Goal: Task Accomplishment & Management: Use online tool/utility

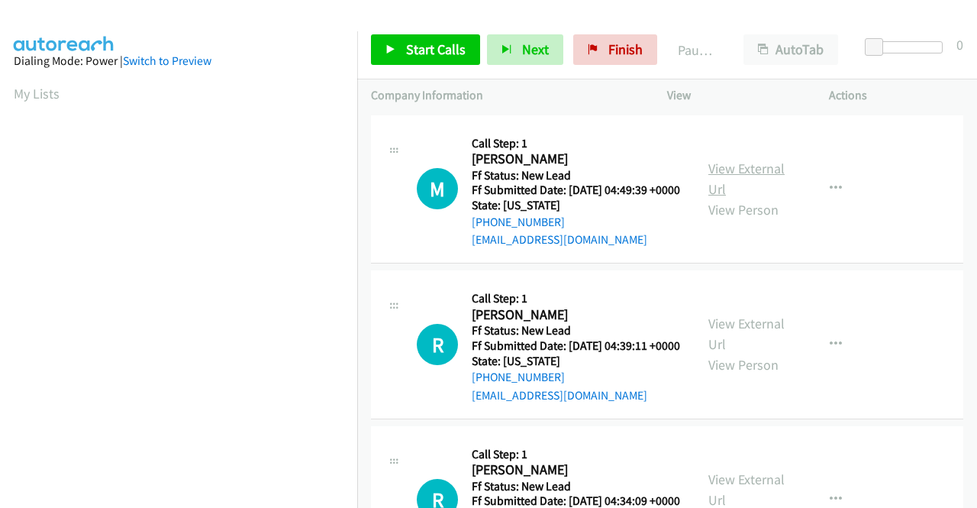
click at [739, 178] on link "View External Url" at bounding box center [746, 179] width 76 height 38
click at [735, 347] on link "View External Url" at bounding box center [746, 334] width 76 height 38
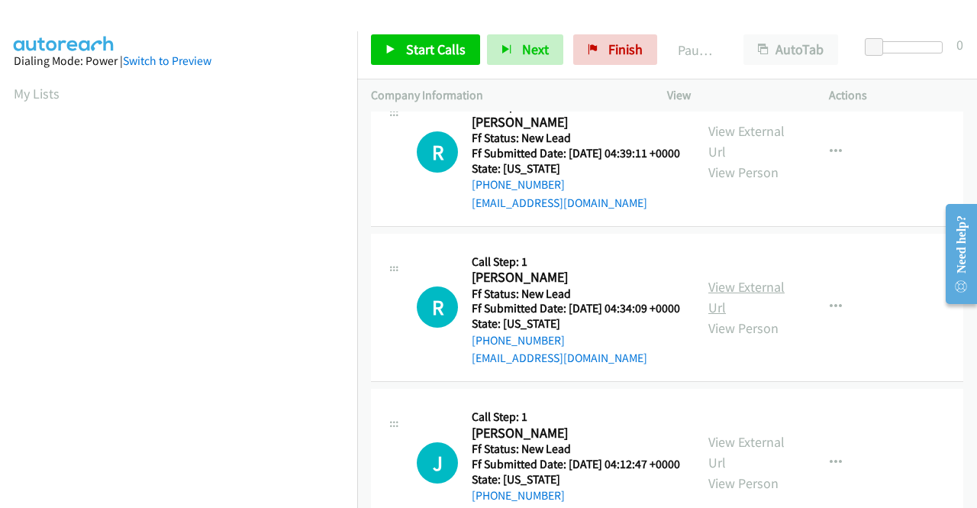
scroll to position [229, 0]
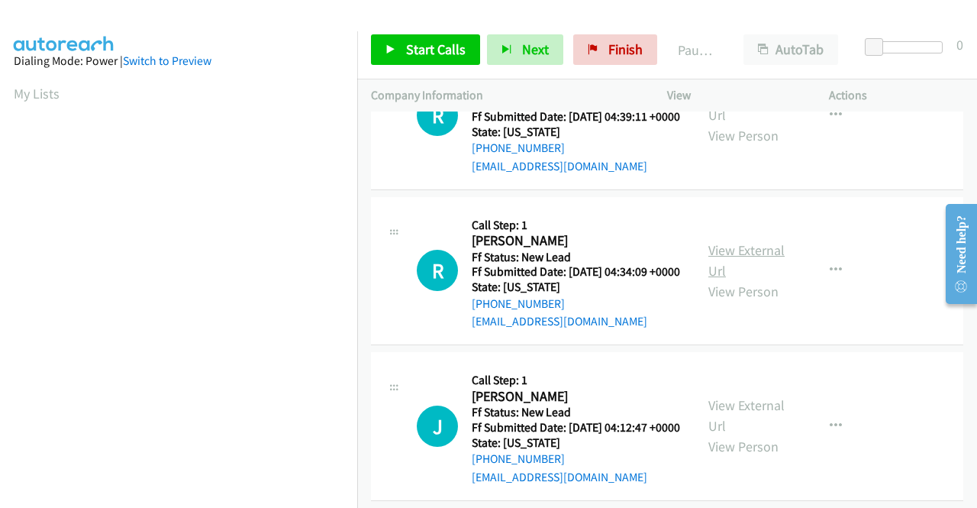
click at [744, 279] on link "View External Url" at bounding box center [746, 260] width 76 height 38
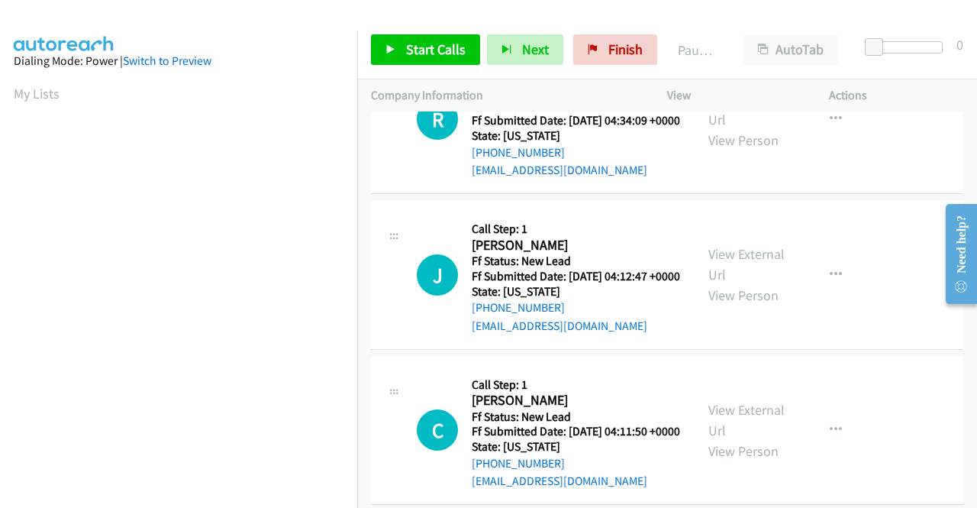
scroll to position [382, 0]
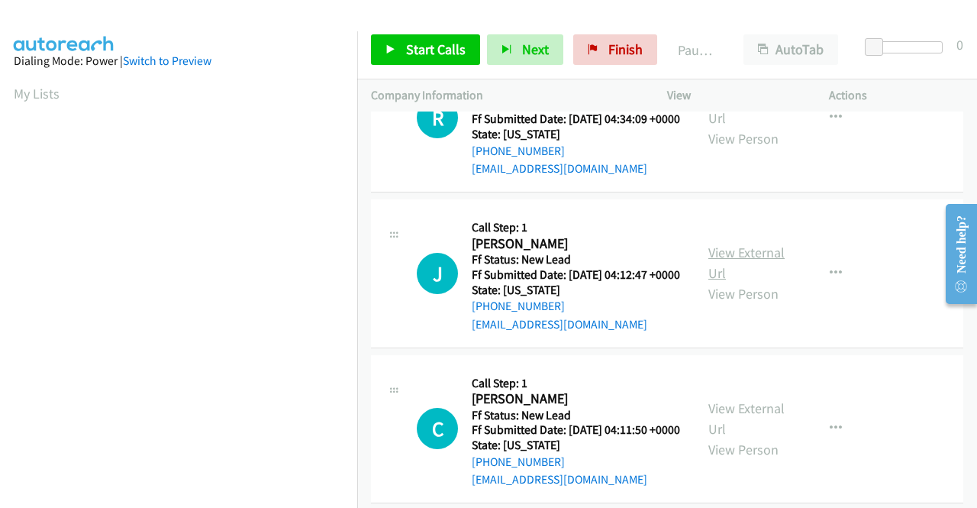
click at [723, 282] on link "View External Url" at bounding box center [746, 263] width 76 height 38
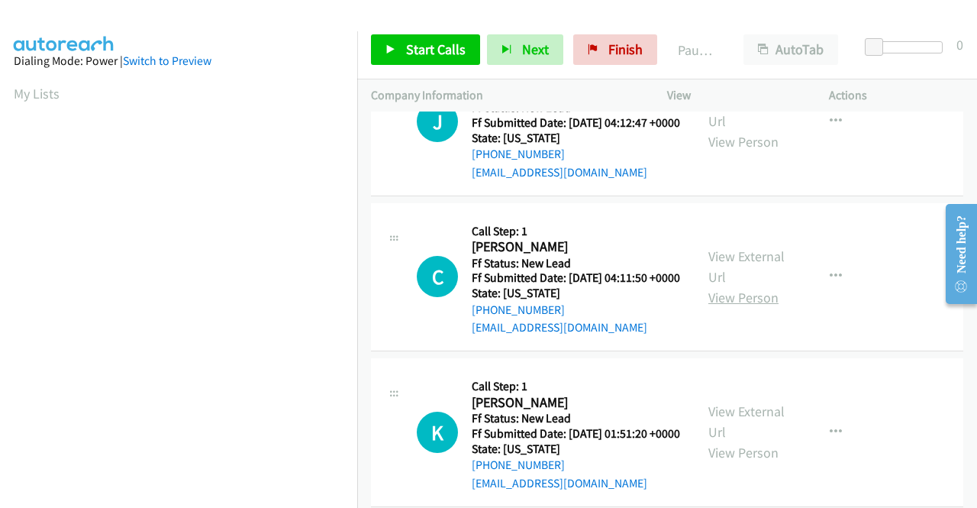
scroll to position [534, 0]
click at [744, 285] on link "View External Url" at bounding box center [746, 266] width 76 height 38
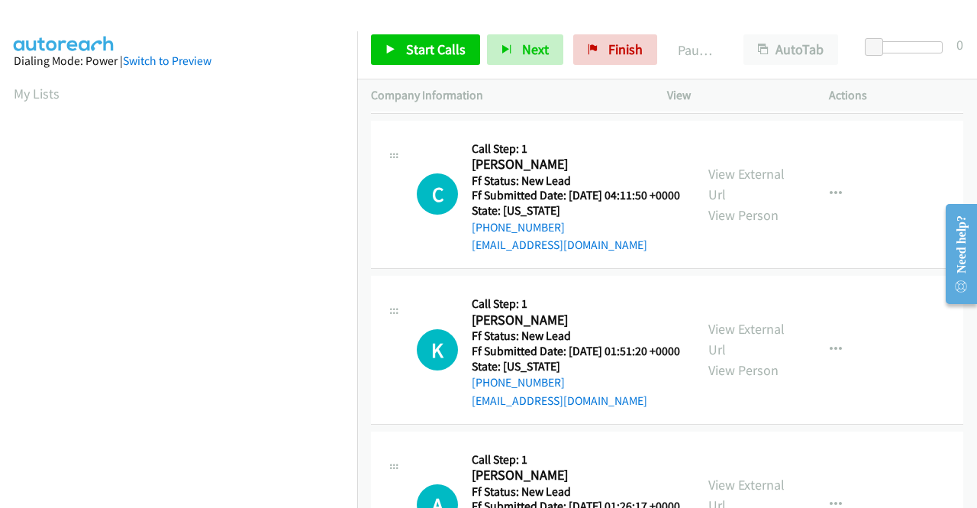
scroll to position [687, 0]
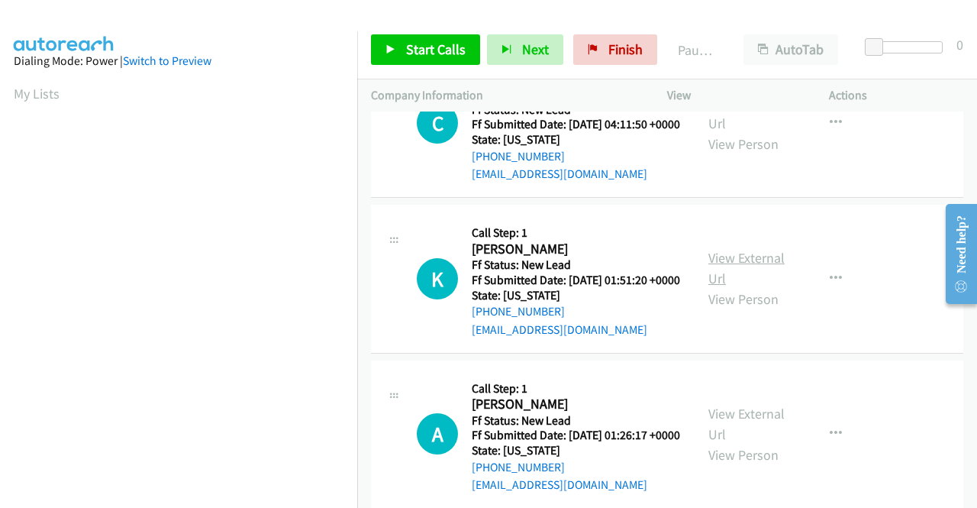
click at [753, 287] on link "View External Url" at bounding box center [746, 268] width 76 height 38
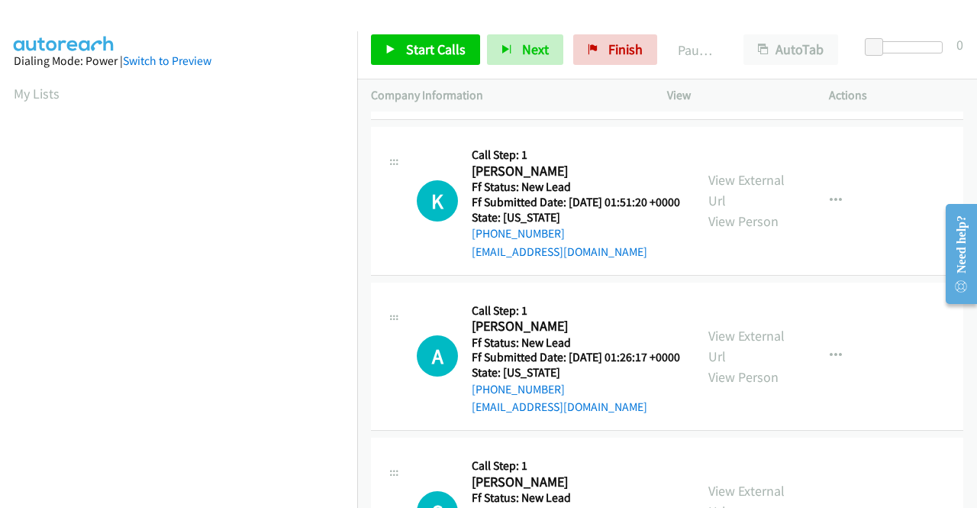
scroll to position [840, 0]
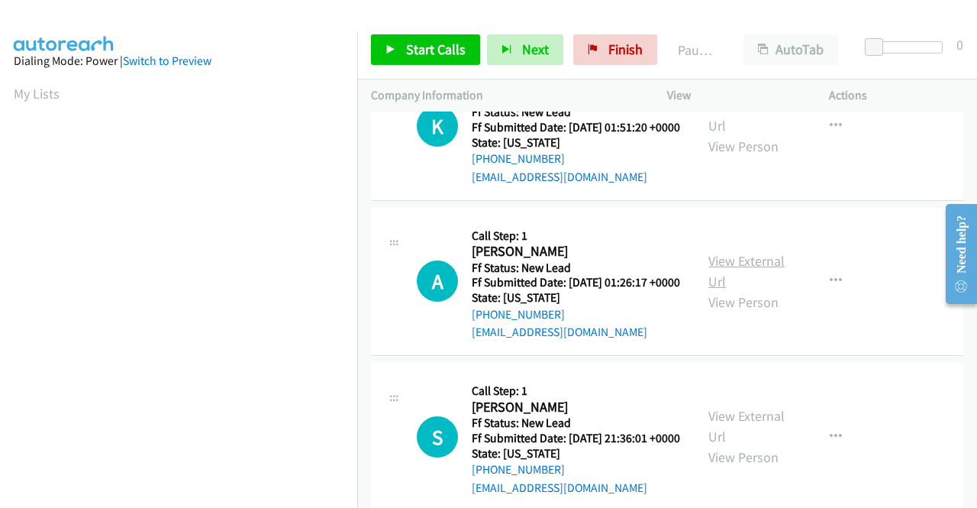
click at [739, 290] on link "View External Url" at bounding box center [746, 271] width 76 height 38
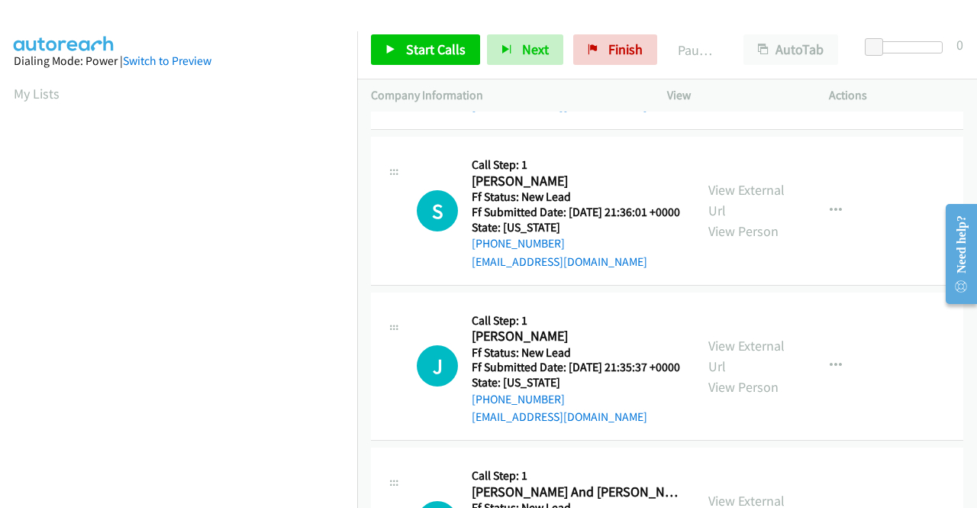
scroll to position [1069, 0]
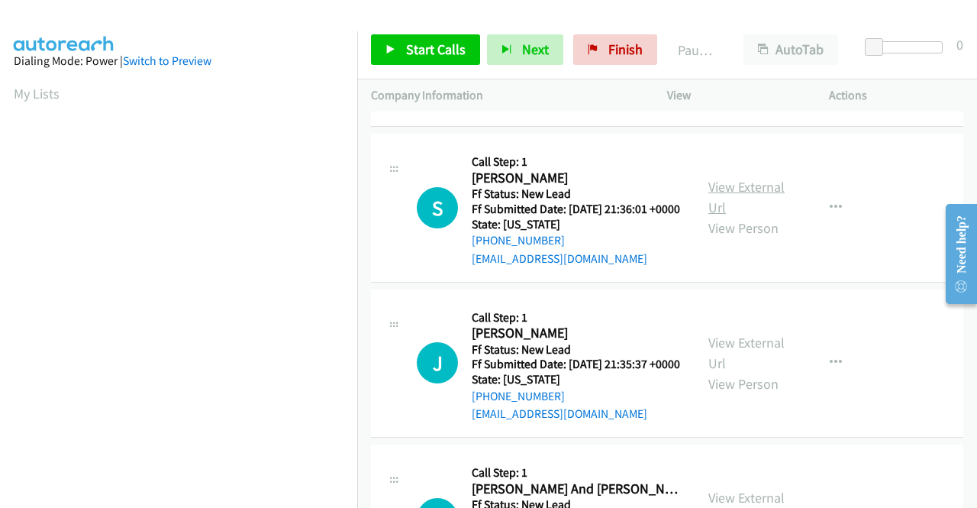
click at [732, 216] on link "View External Url" at bounding box center [746, 197] width 76 height 38
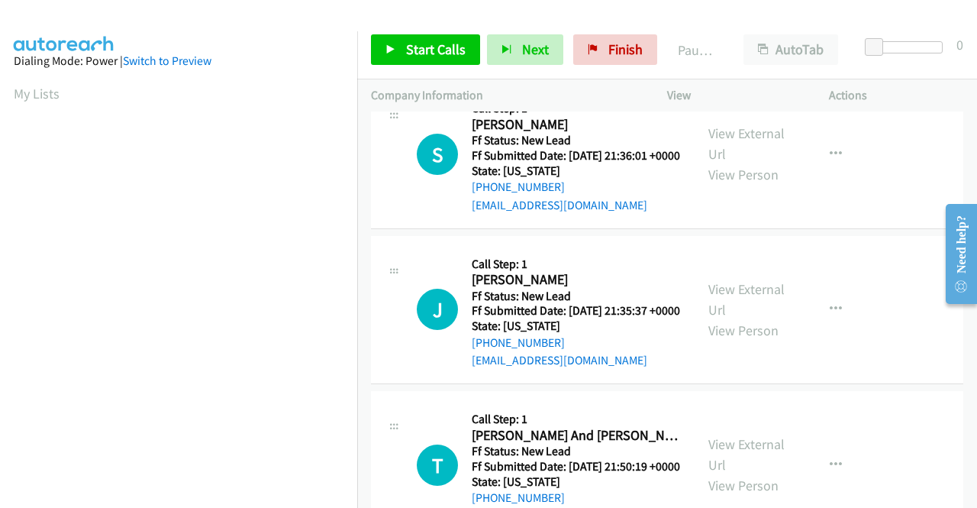
scroll to position [1221, 0]
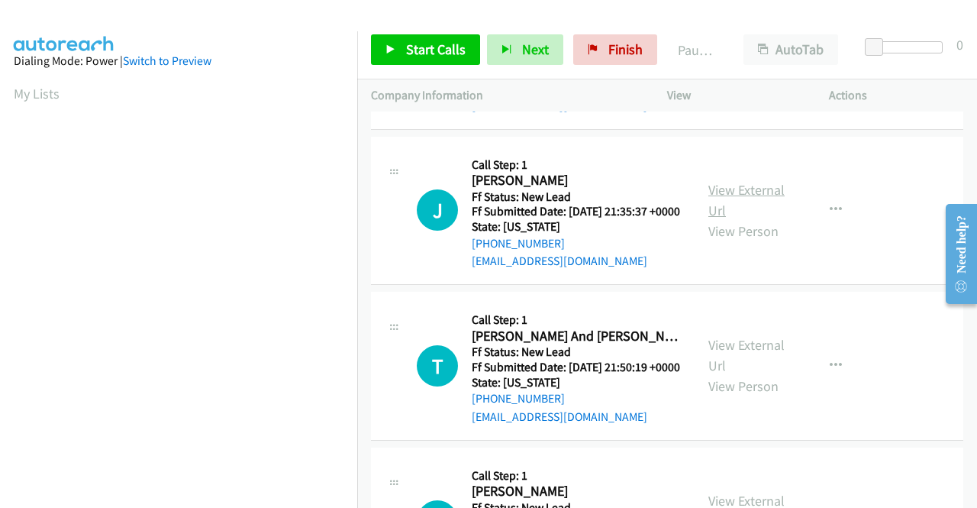
click at [740, 219] on link "View External Url" at bounding box center [746, 200] width 76 height 38
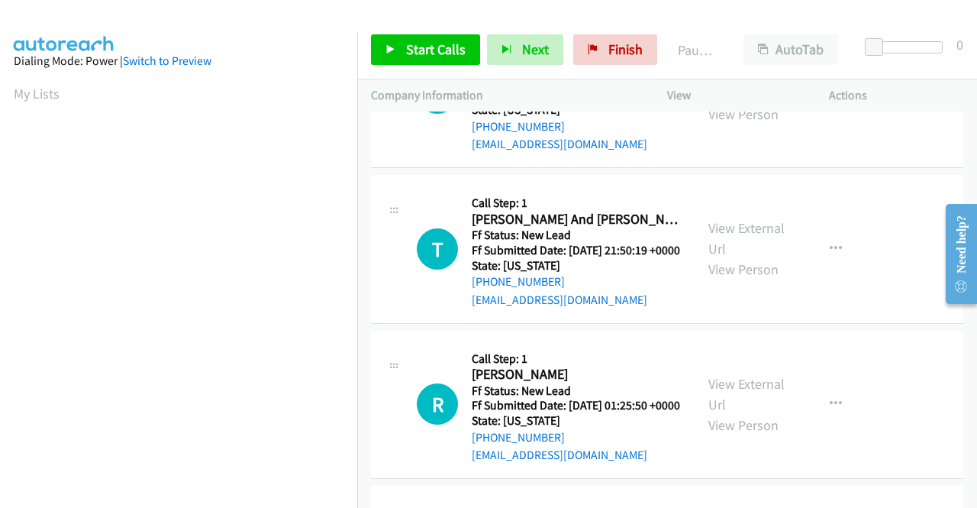
scroll to position [1374, 0]
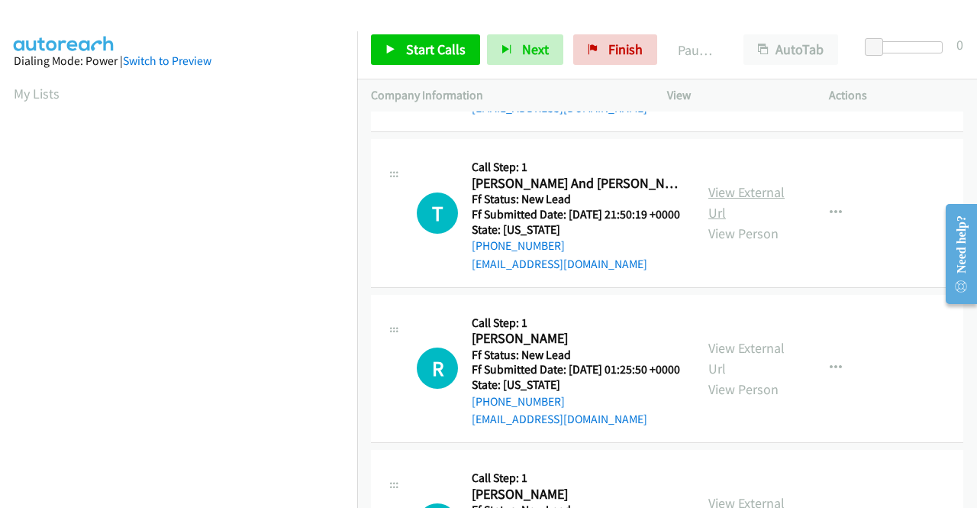
click at [764, 221] on link "View External Url" at bounding box center [746, 202] width 76 height 38
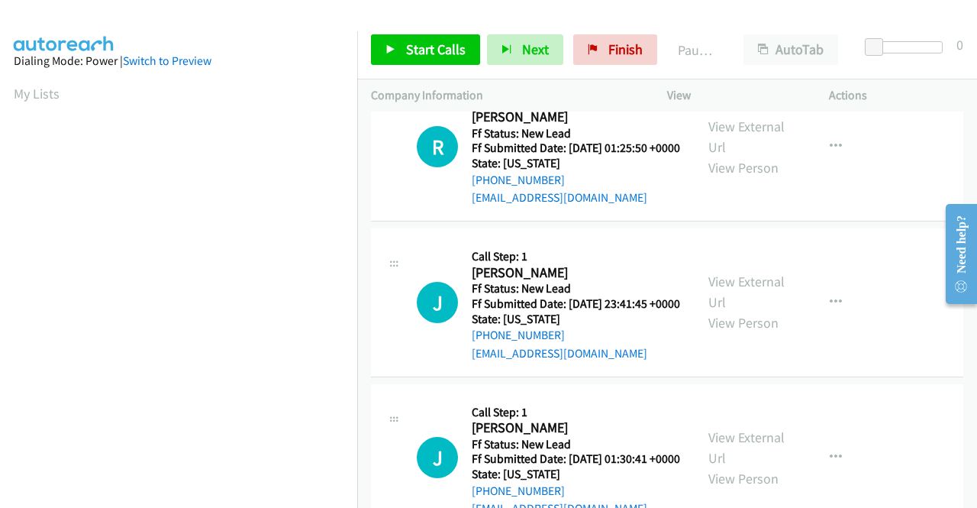
scroll to position [1603, 0]
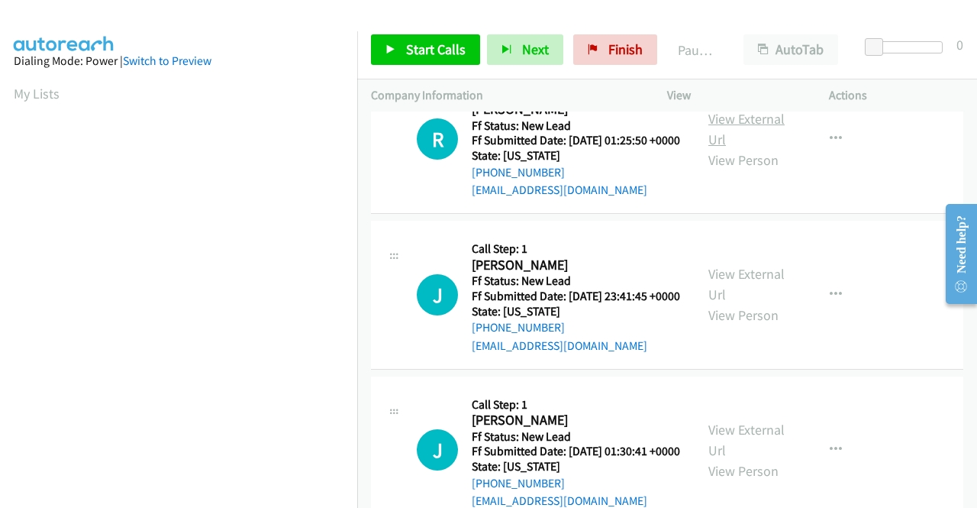
click at [744, 148] on link "View External Url" at bounding box center [746, 129] width 76 height 38
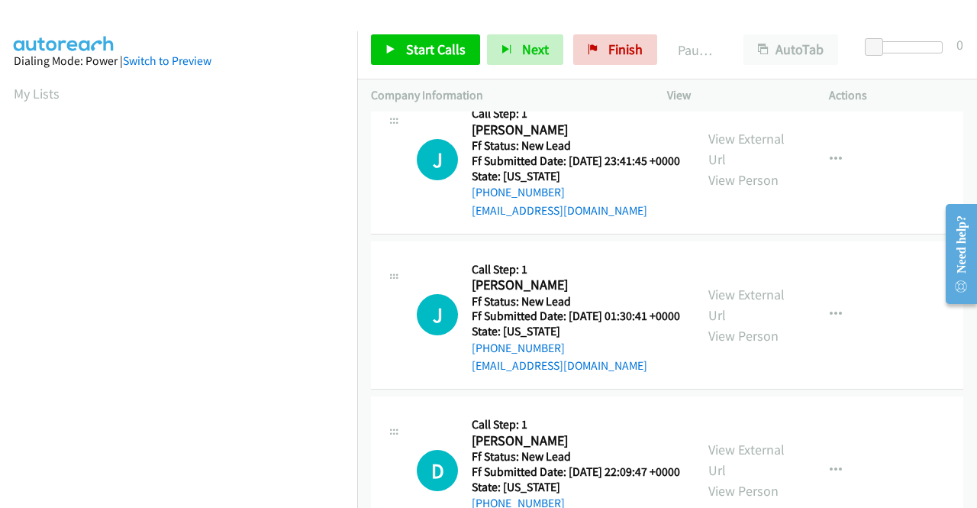
scroll to position [1756, 0]
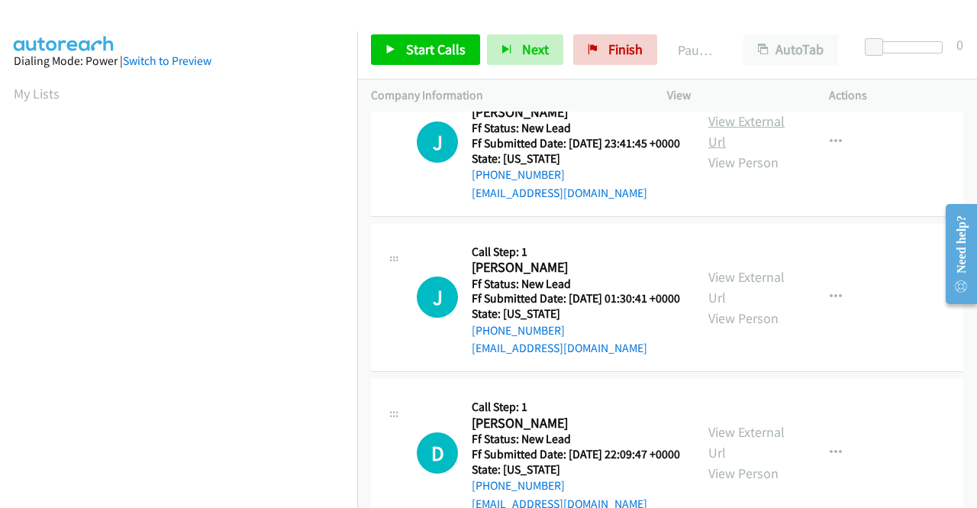
click at [734, 150] on link "View External Url" at bounding box center [746, 131] width 76 height 38
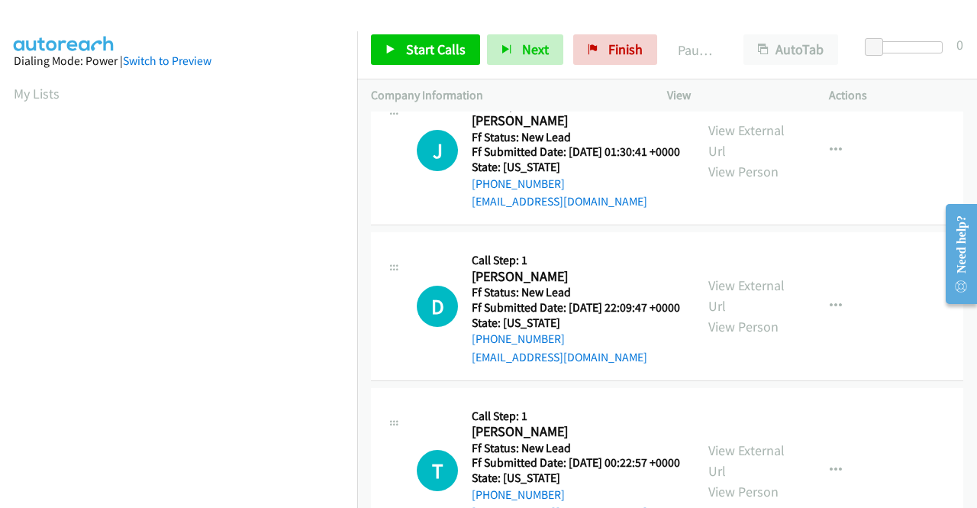
scroll to position [1908, 0]
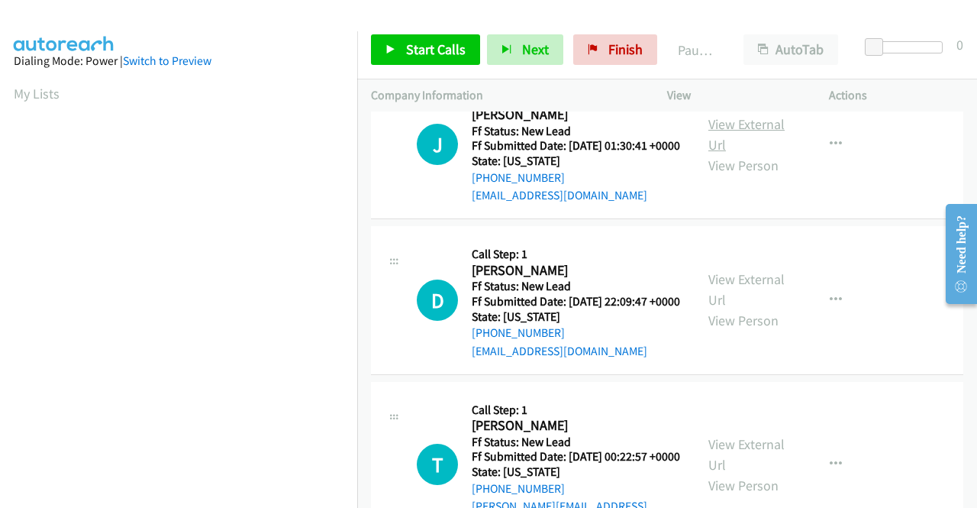
click at [753, 153] on link "View External Url" at bounding box center [746, 134] width 76 height 38
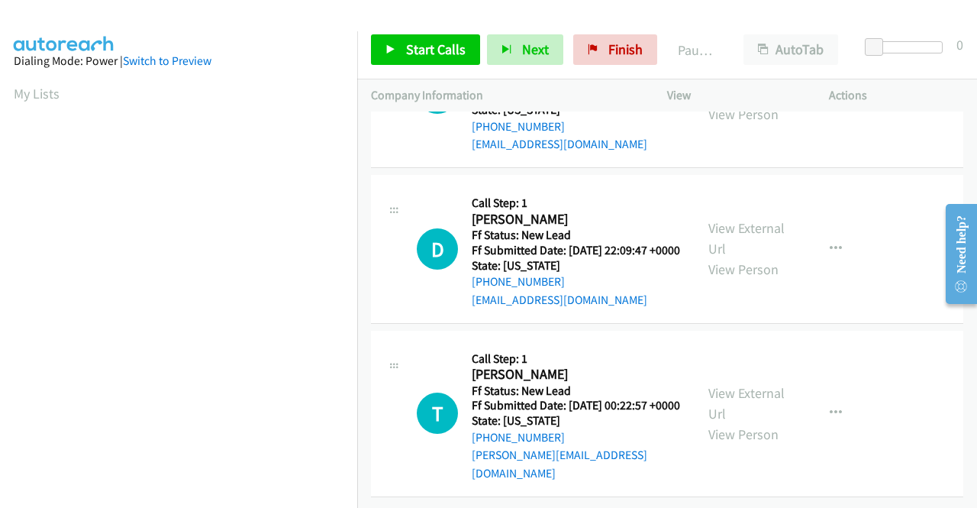
scroll to position [2138, 0]
click at [759, 254] on link "View External Url" at bounding box center [746, 238] width 76 height 38
click at [723, 384] on link "View External Url" at bounding box center [746, 403] width 76 height 38
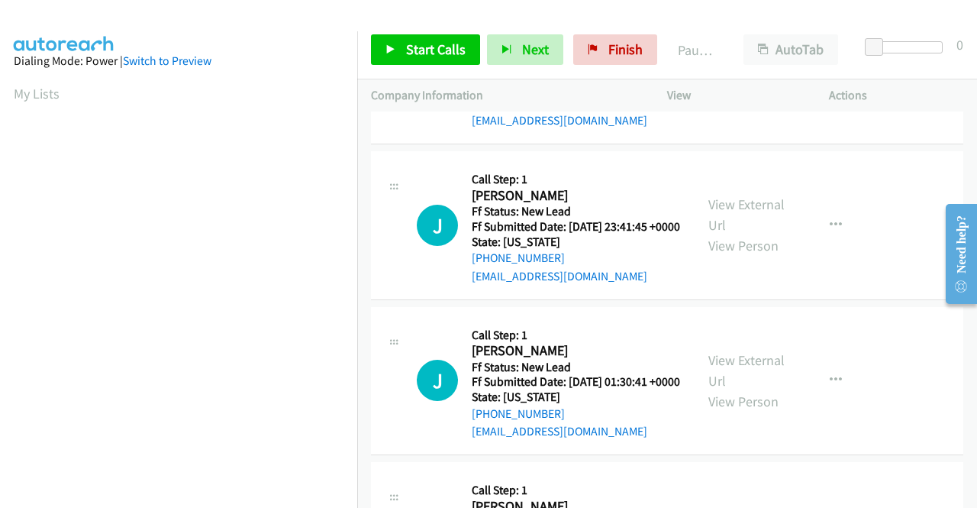
scroll to position [0, 0]
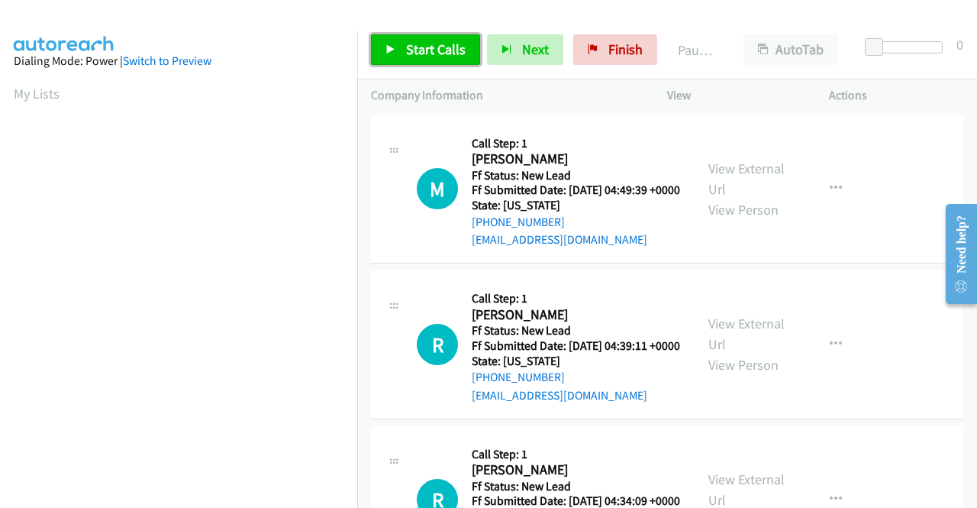
click at [406, 44] on span "Start Calls" at bounding box center [436, 49] width 60 height 18
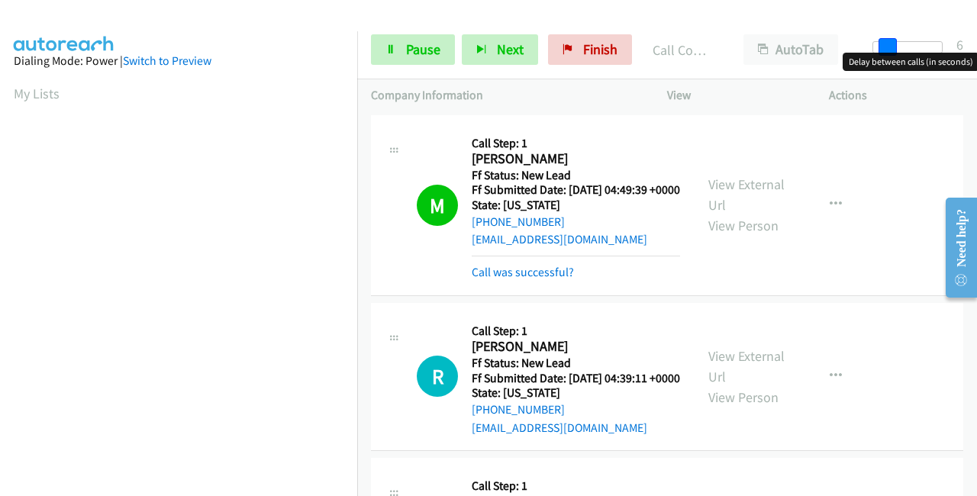
click at [886, 44] on div at bounding box center [908, 47] width 70 height 12
click at [885, 44] on span at bounding box center [885, 47] width 18 height 18
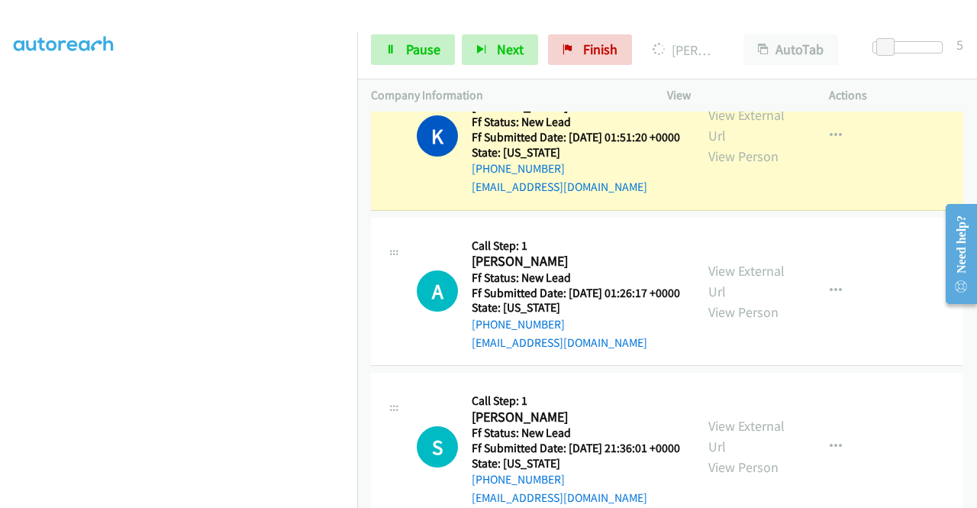
scroll to position [348, 0]
click at [435, 47] on span "Pause" at bounding box center [423, 49] width 34 height 18
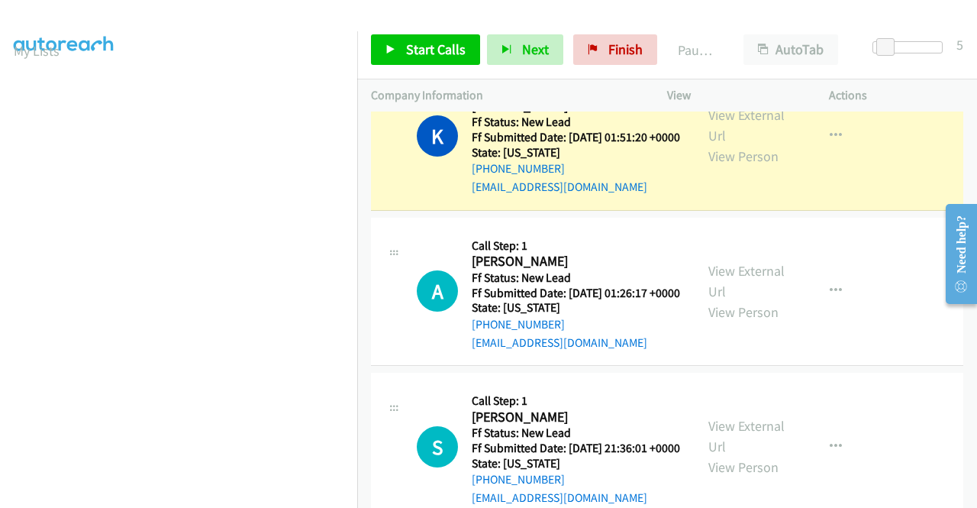
scroll to position [0, 0]
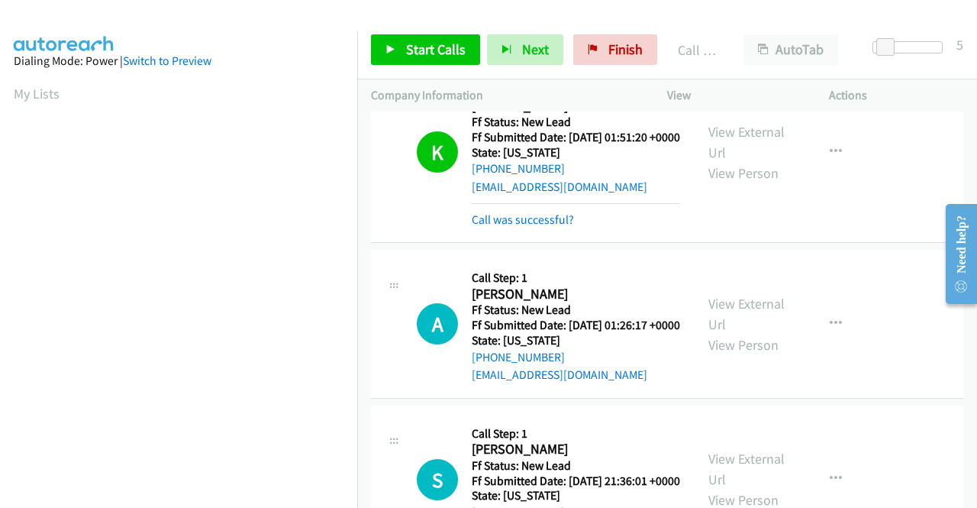
click at [530, 229] on div "Call was successful?" at bounding box center [576, 220] width 208 height 18
click at [524, 227] on link "Call was successful?" at bounding box center [523, 219] width 102 height 15
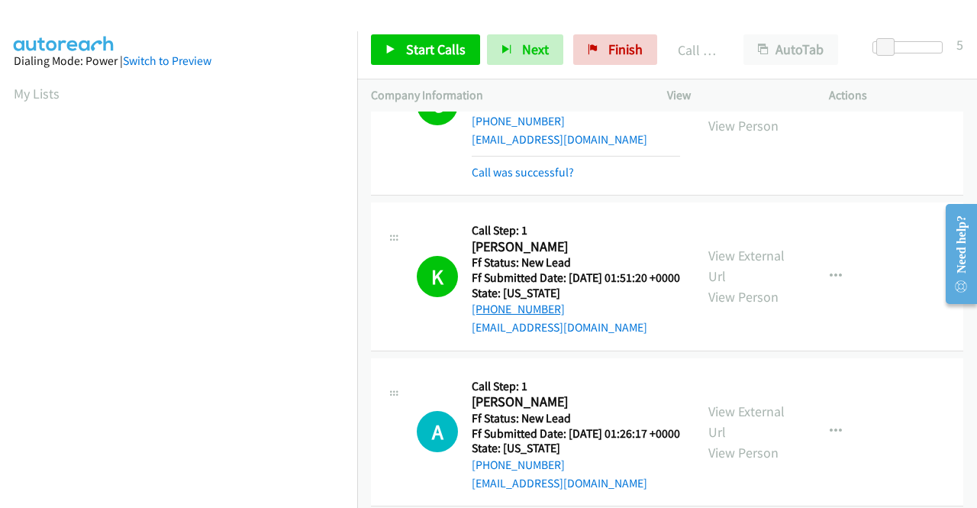
scroll to position [840, 0]
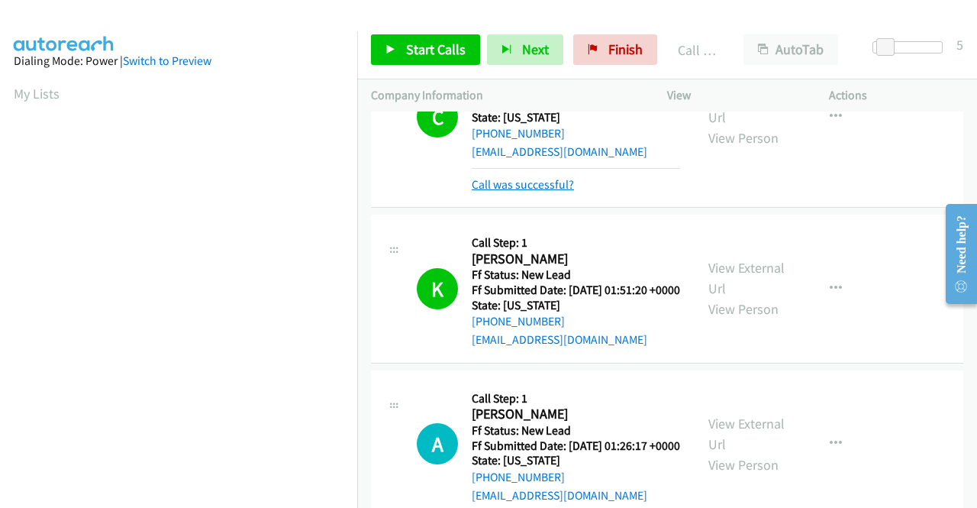
click at [535, 192] on link "Call was successful?" at bounding box center [523, 184] width 102 height 15
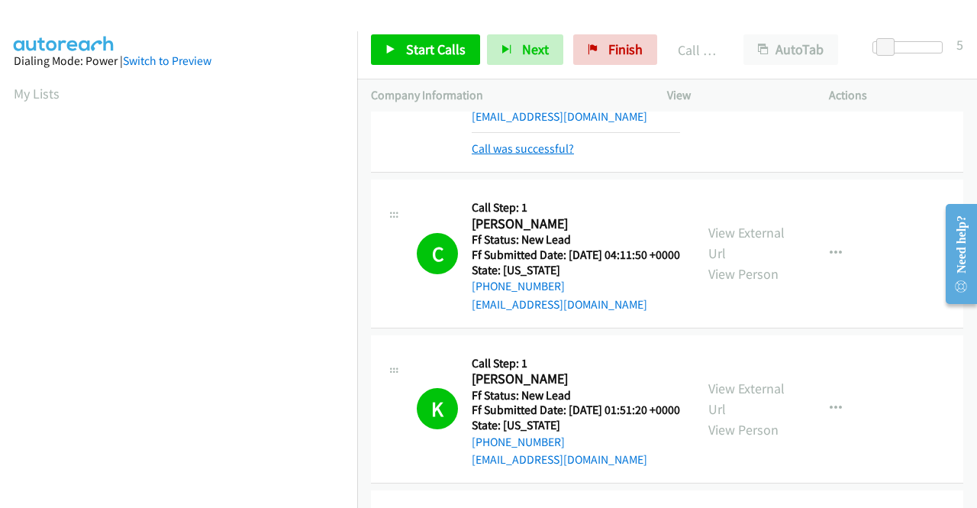
click at [541, 156] on link "Call was successful?" at bounding box center [523, 148] width 102 height 15
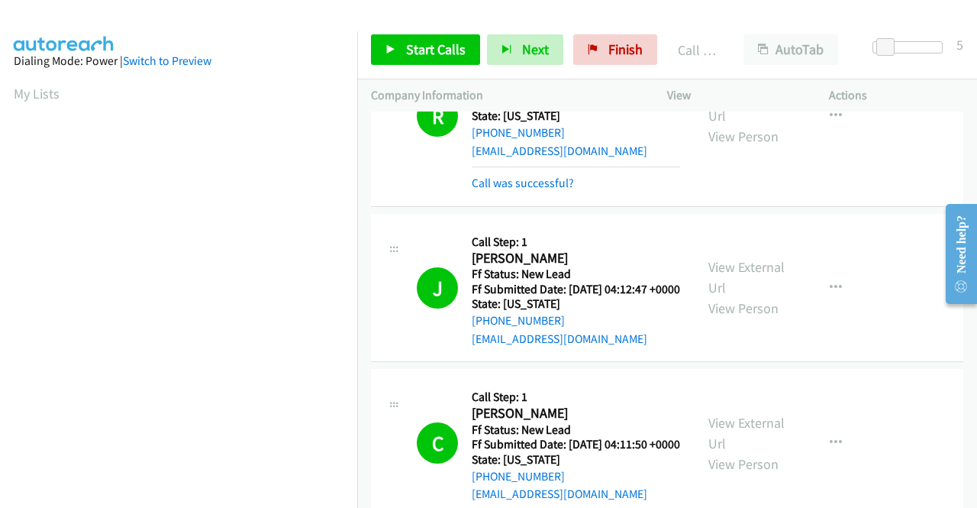
scroll to position [441, 0]
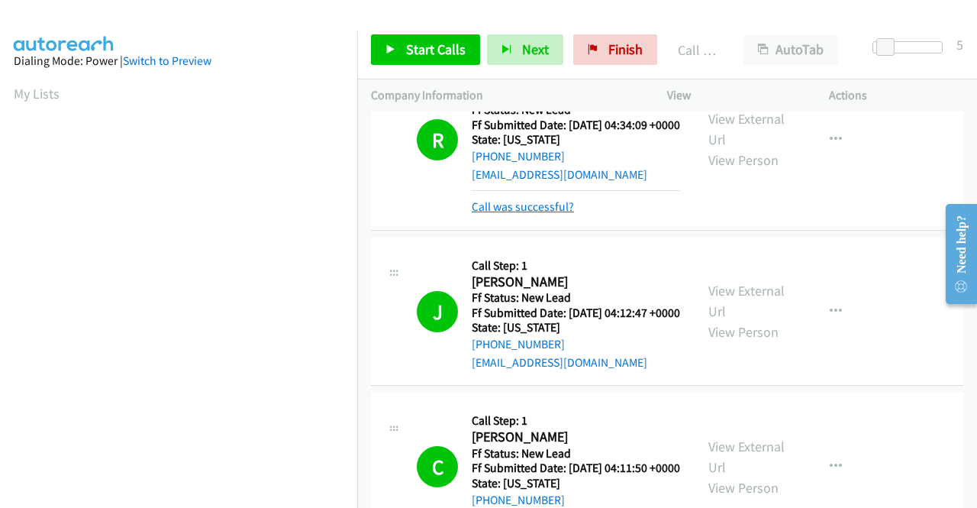
click at [530, 214] on link "Call was successful?" at bounding box center [523, 206] width 102 height 15
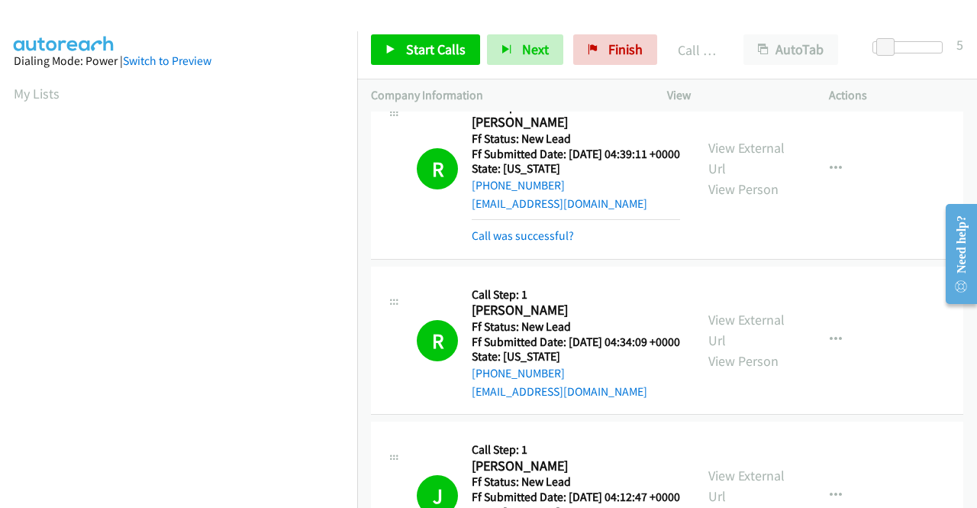
scroll to position [212, 0]
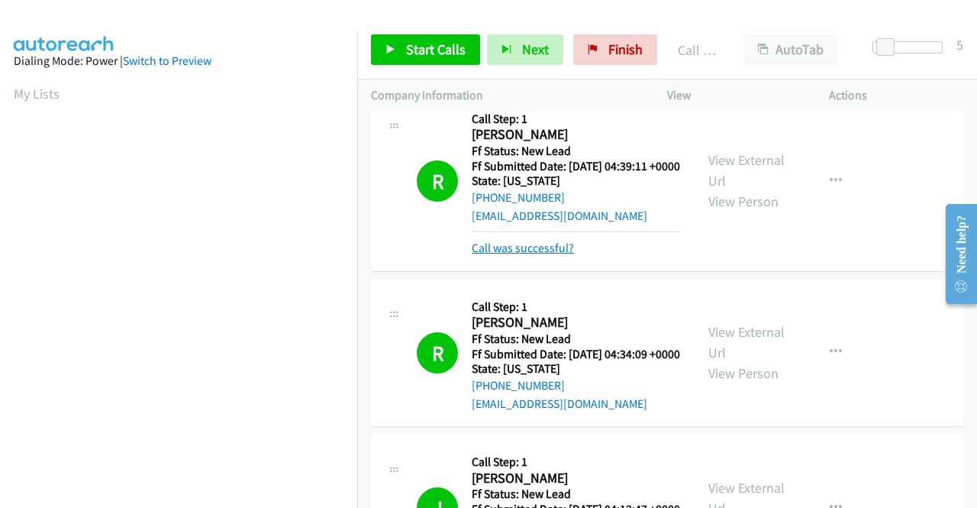
click at [518, 255] on link "Call was successful?" at bounding box center [523, 247] width 102 height 15
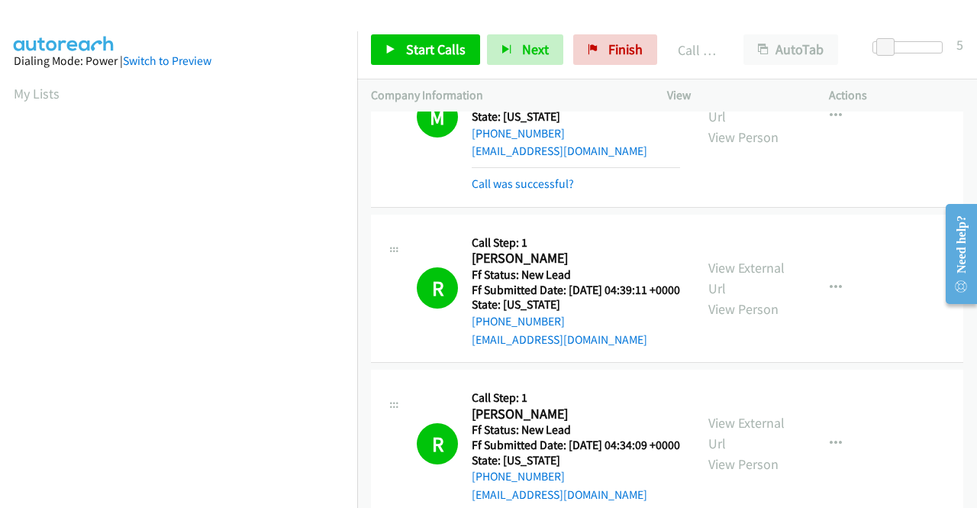
scroll to position [0, 0]
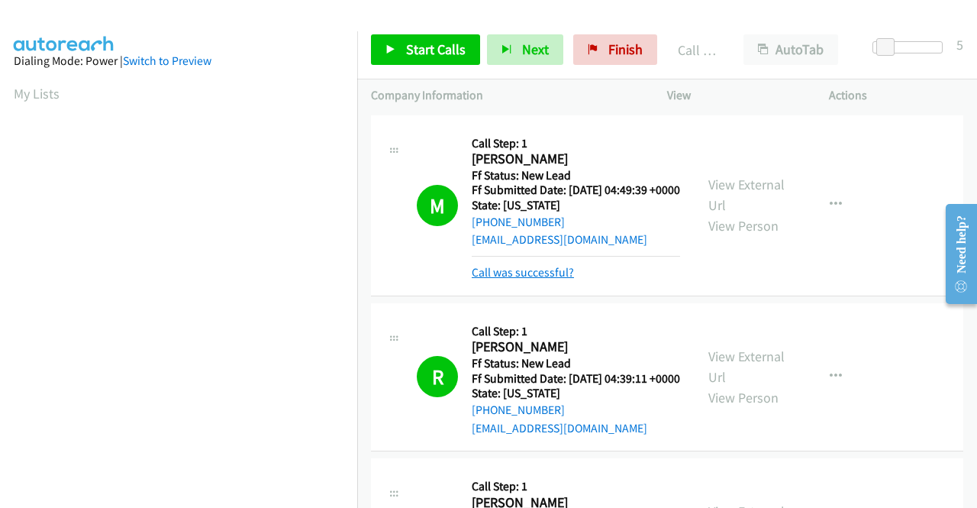
click at [536, 279] on link "Call was successful?" at bounding box center [523, 272] width 102 height 15
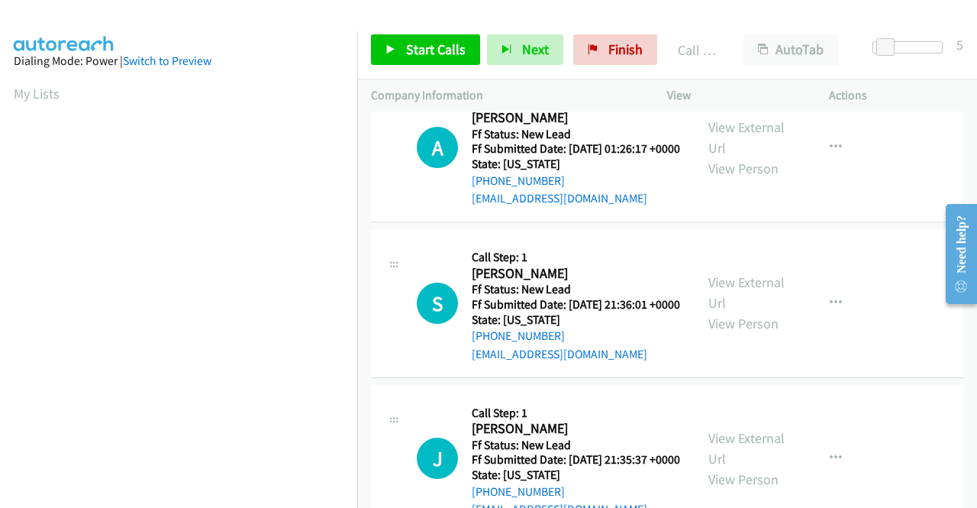
scroll to position [992, 0]
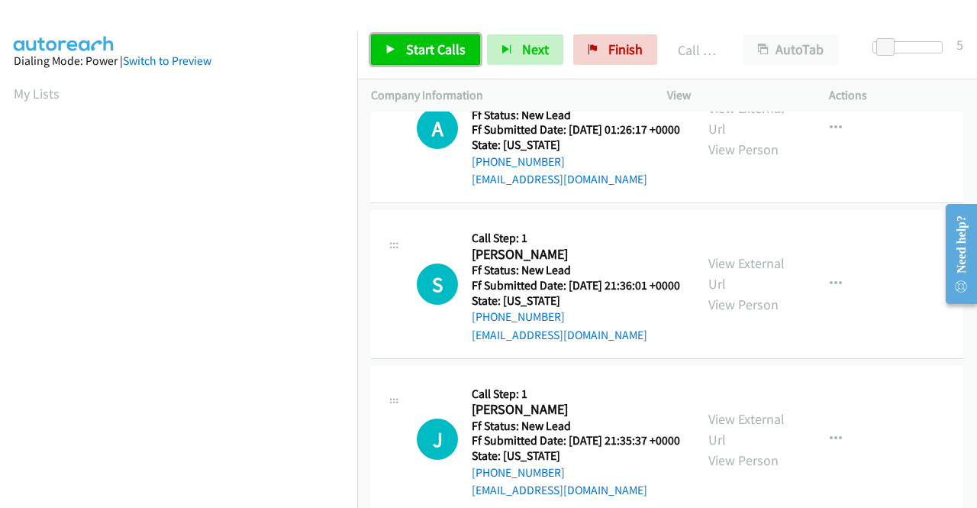
click at [445, 43] on span "Start Calls" at bounding box center [436, 49] width 60 height 18
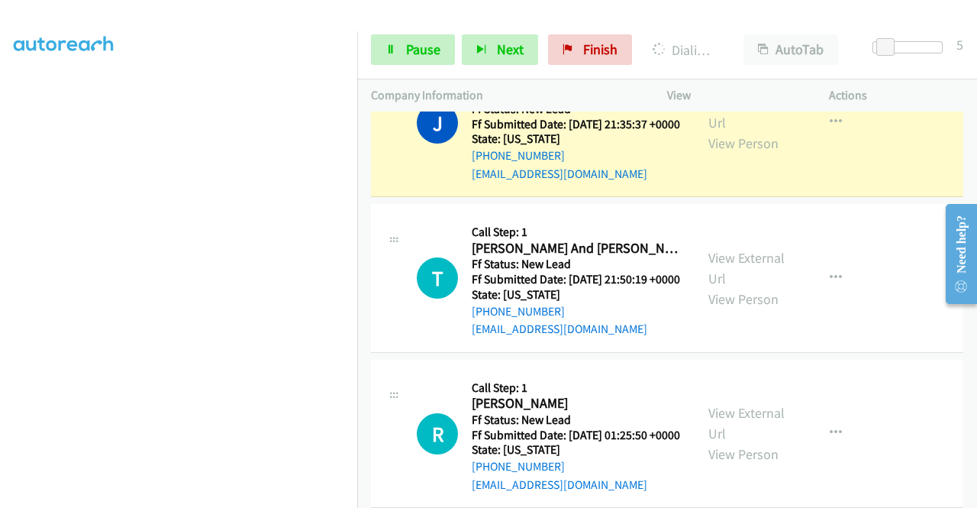
scroll to position [1450, 0]
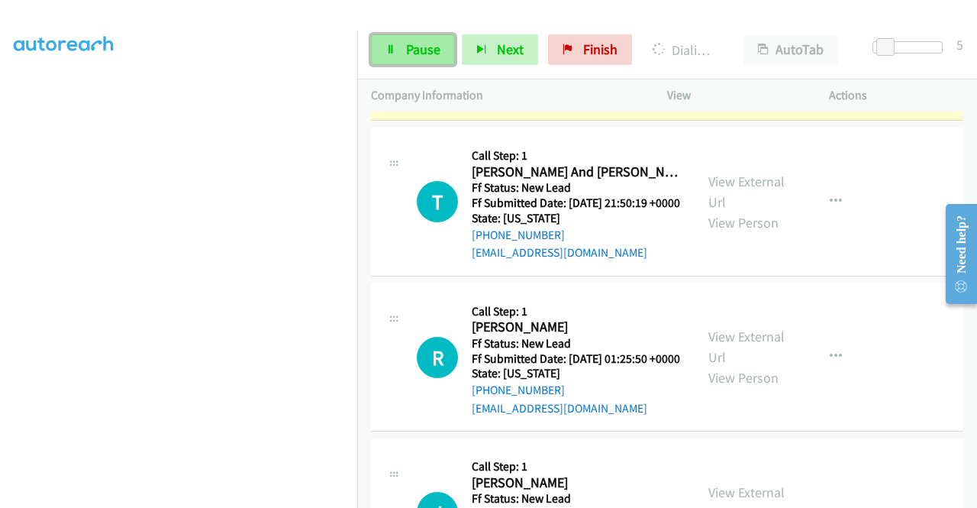
click at [411, 53] on span "Pause" at bounding box center [423, 49] width 34 height 18
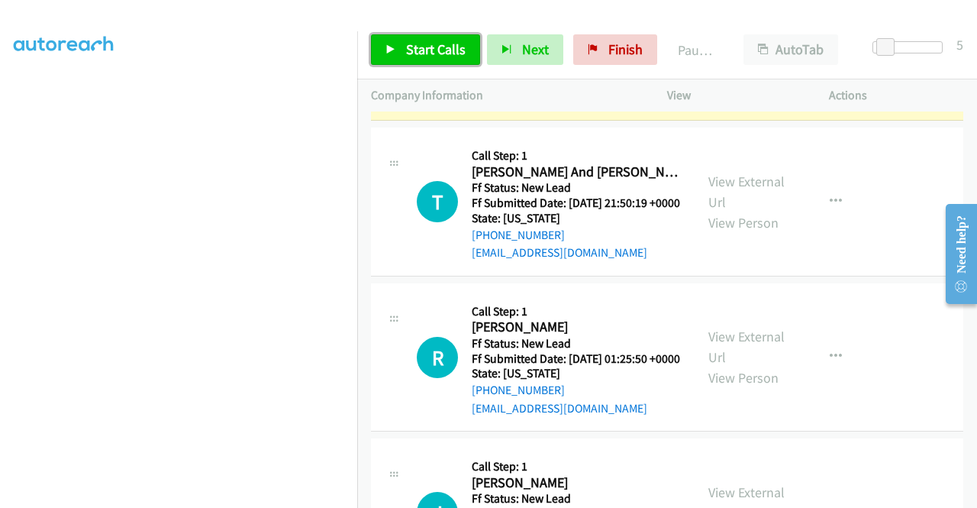
click at [411, 53] on span "Start Calls" at bounding box center [436, 49] width 60 height 18
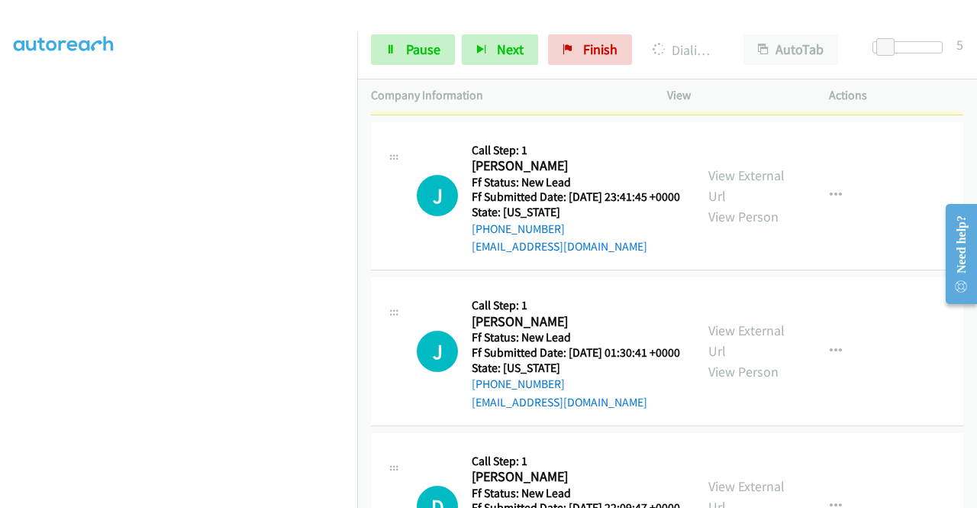
scroll to position [348, 0]
click at [414, 53] on span "Pause" at bounding box center [423, 49] width 34 height 18
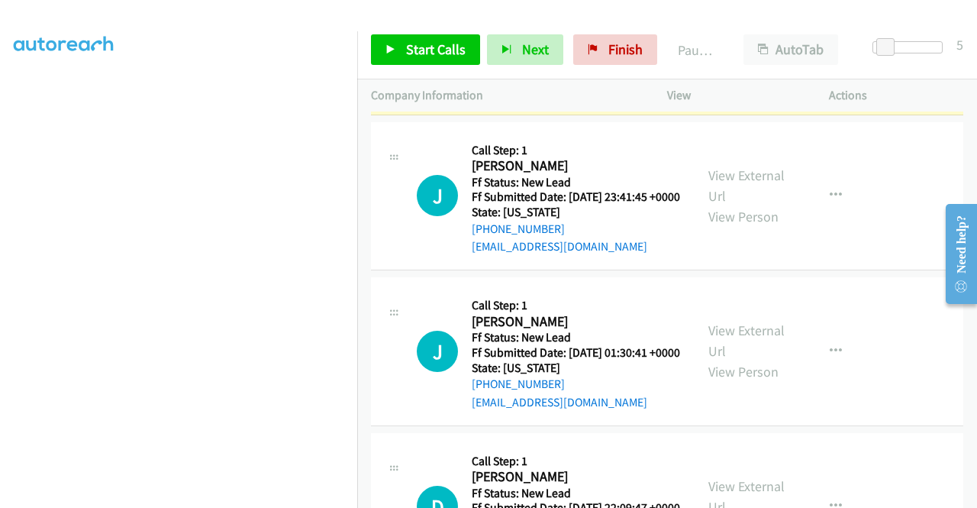
scroll to position [0, 0]
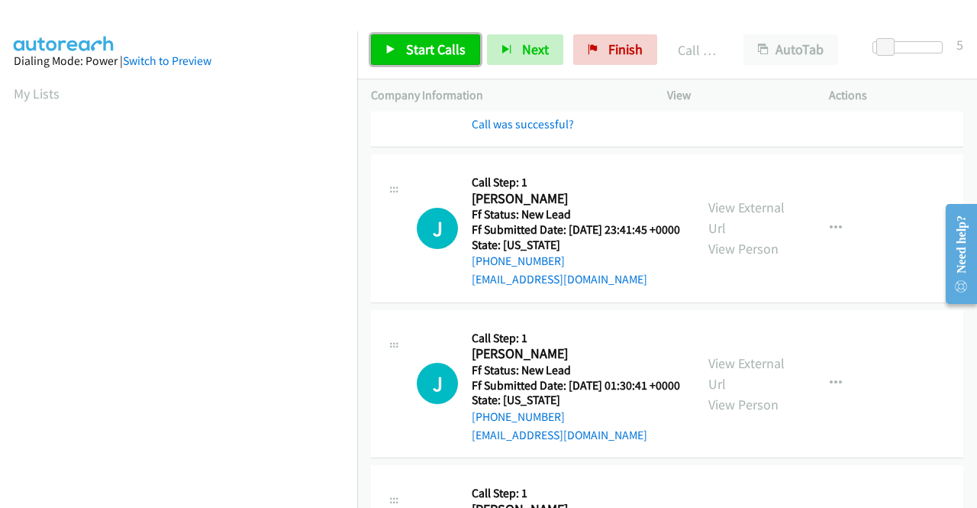
click at [421, 51] on span "Start Calls" at bounding box center [436, 49] width 60 height 18
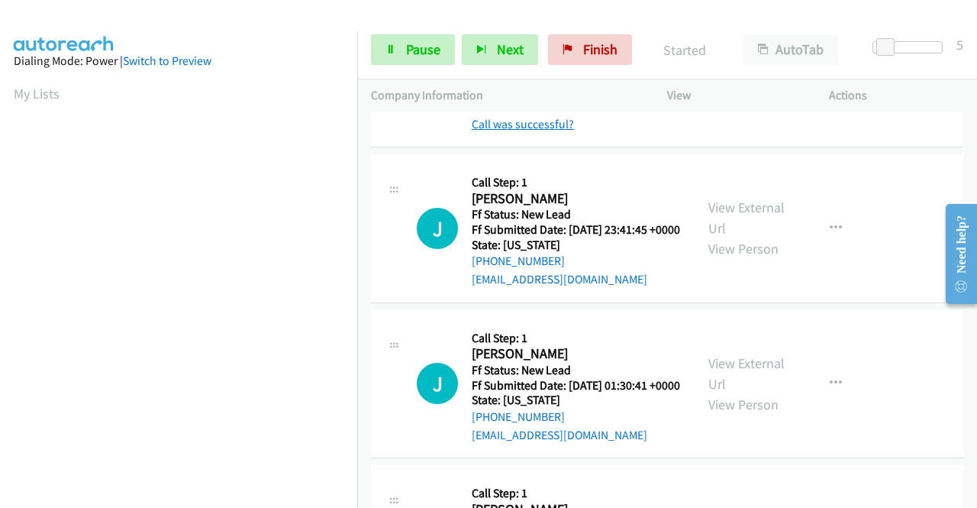
click at [537, 131] on link "Call was successful?" at bounding box center [523, 124] width 102 height 15
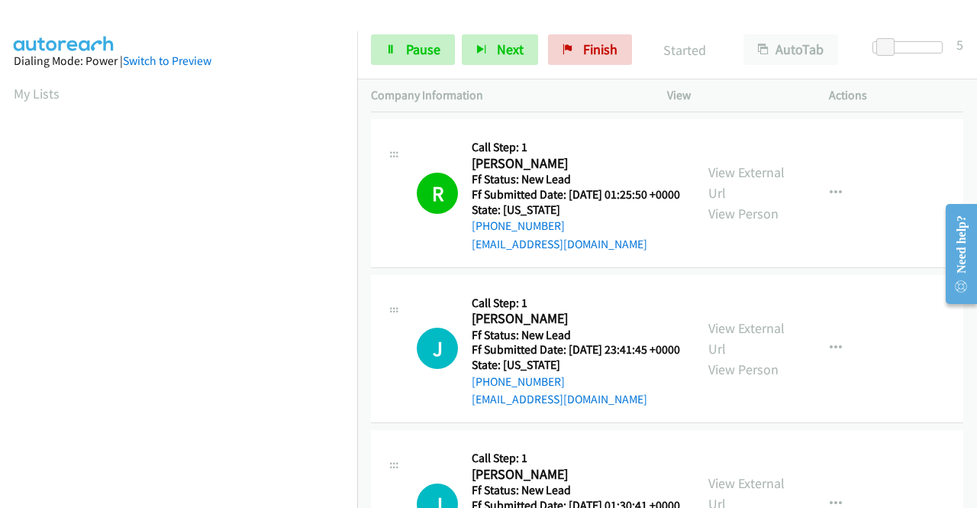
scroll to position [1679, 0]
click at [534, 95] on link "Call was successful?" at bounding box center [523, 88] width 102 height 15
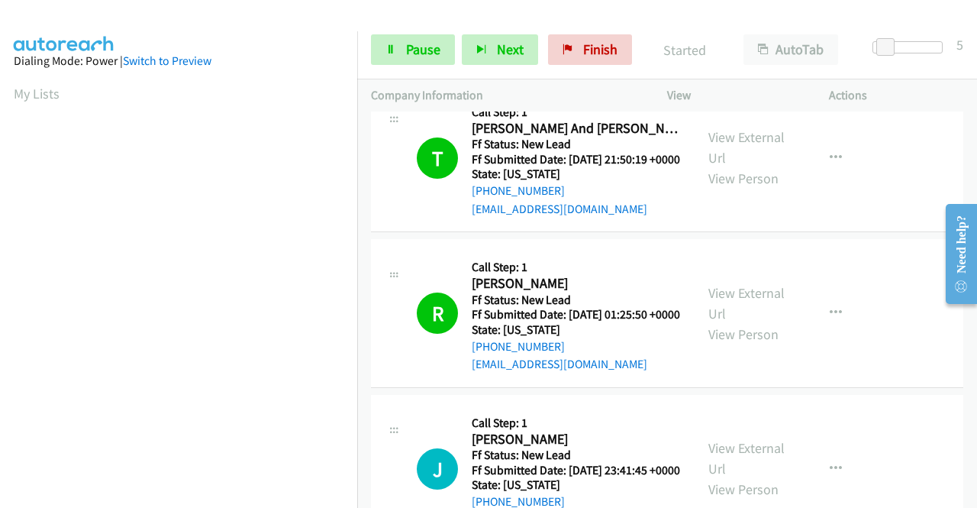
click at [563, 60] on link "Call was successful?" at bounding box center [523, 53] width 102 height 15
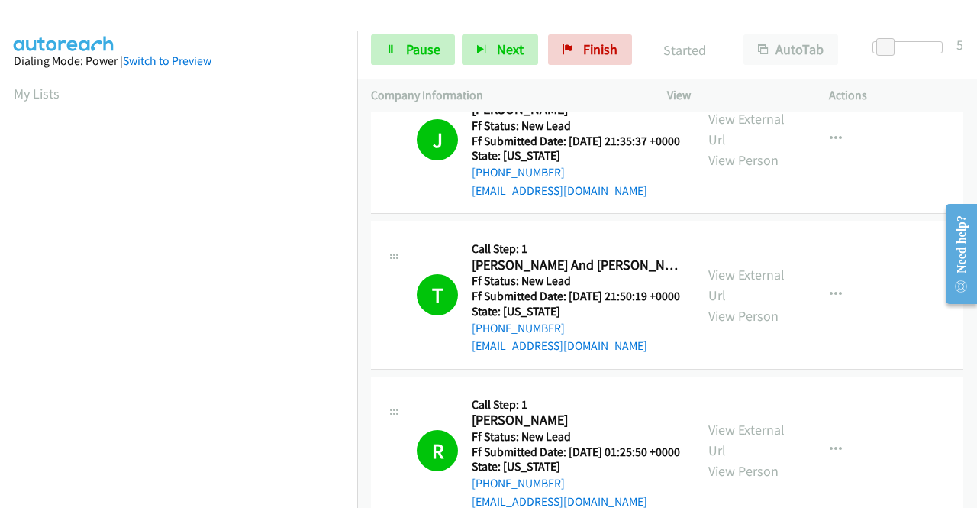
scroll to position [1281, 0]
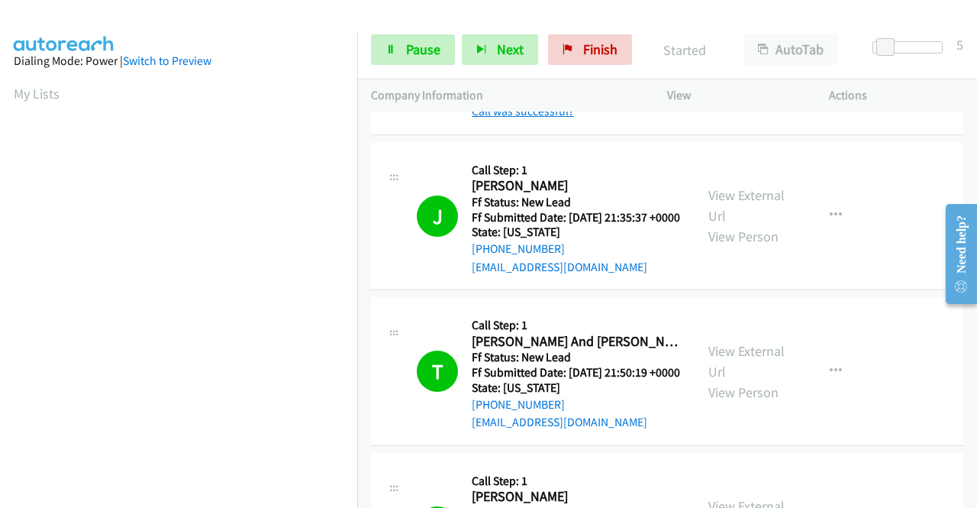
click at [531, 118] on link "Call was successful?" at bounding box center [523, 111] width 102 height 15
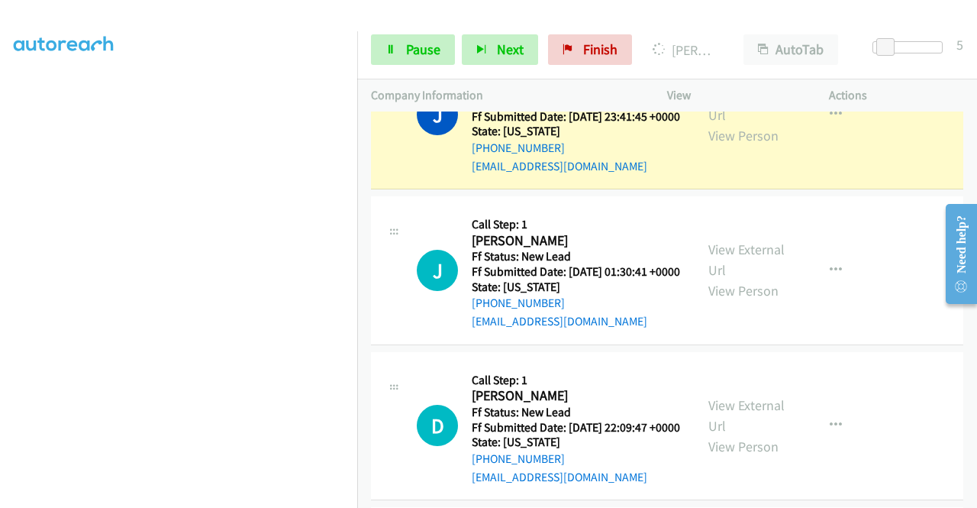
scroll to position [1892, 0]
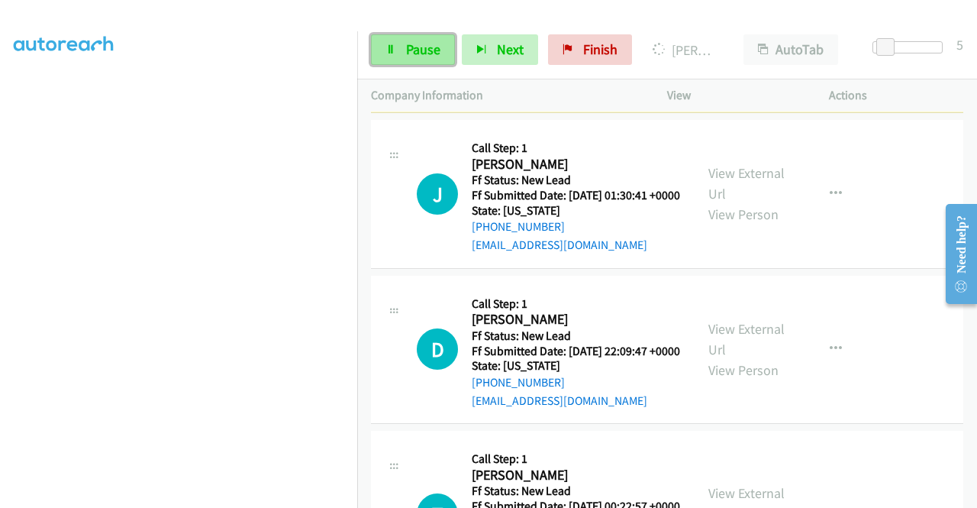
click at [408, 56] on span "Pause" at bounding box center [423, 49] width 34 height 18
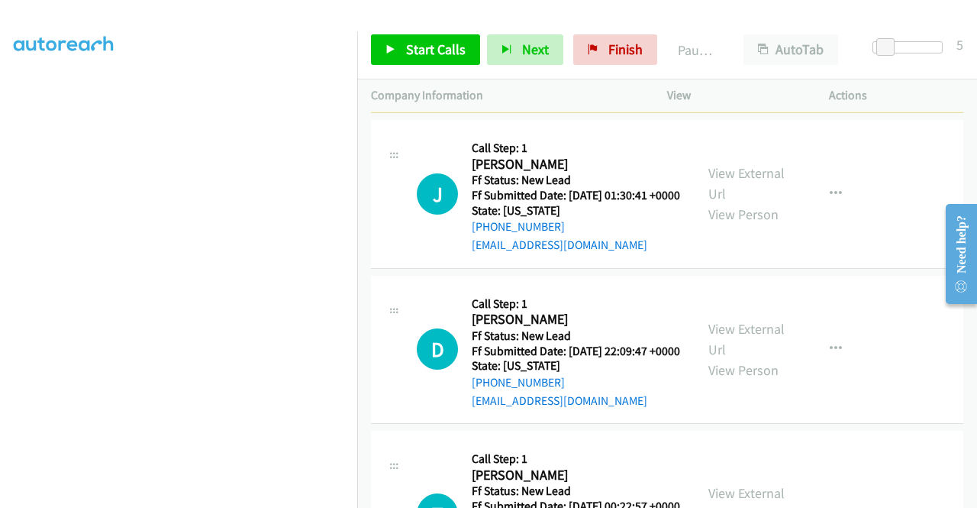
scroll to position [43, 0]
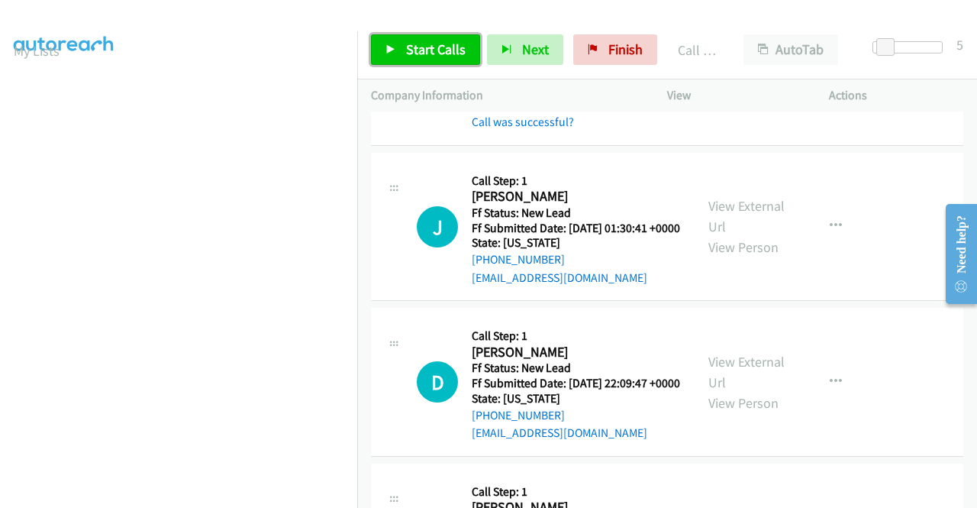
click at [437, 52] on span "Start Calls" at bounding box center [436, 49] width 60 height 18
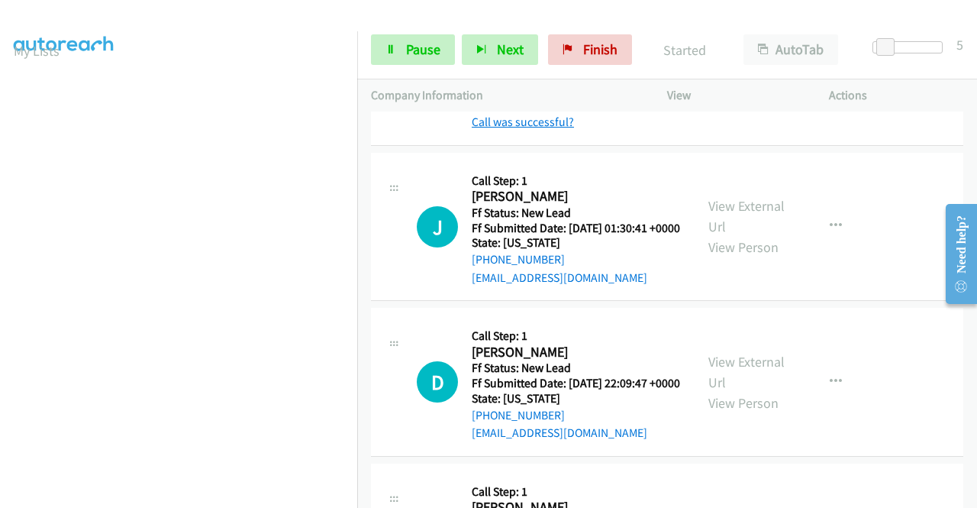
click at [534, 129] on link "Call was successful?" at bounding box center [523, 122] width 102 height 15
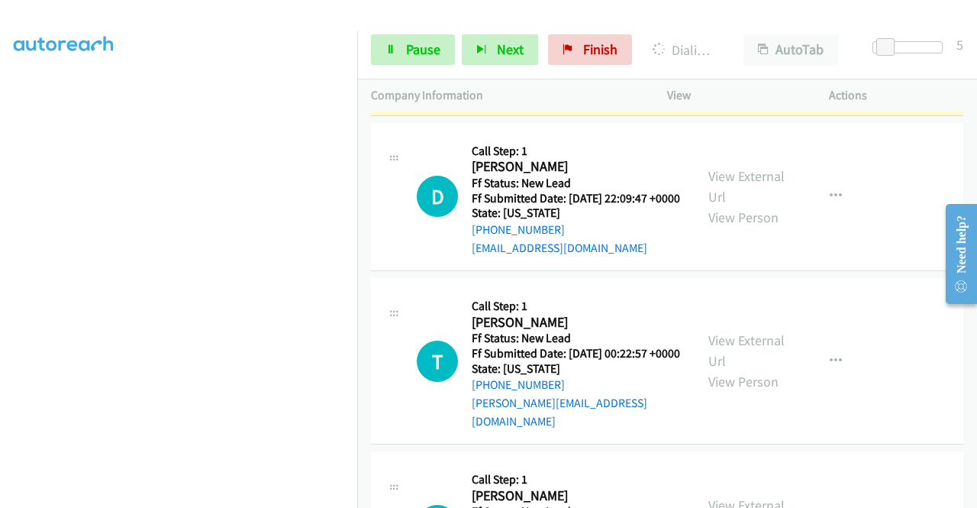
scroll to position [348, 0]
click at [404, 51] on link "Pause" at bounding box center [413, 49] width 84 height 31
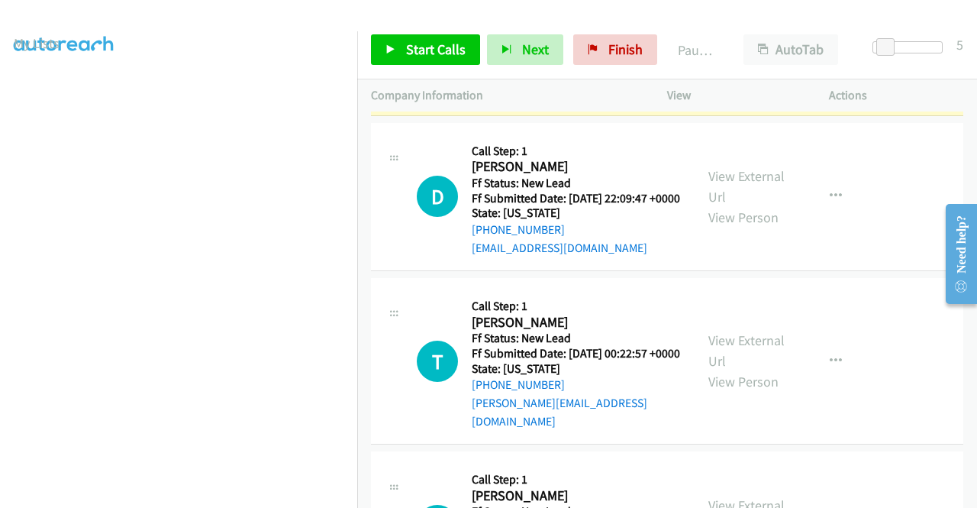
scroll to position [43, 0]
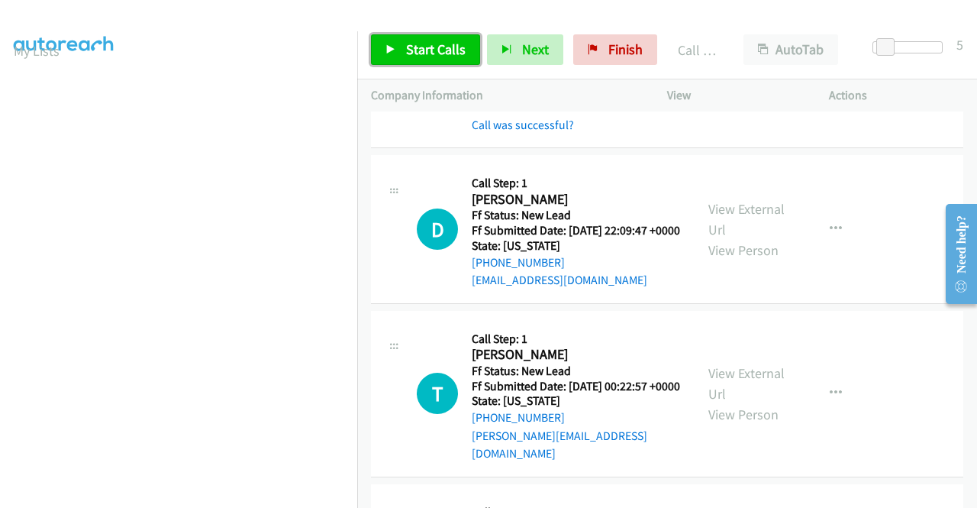
click at [453, 47] on span "Start Calls" at bounding box center [436, 49] width 60 height 18
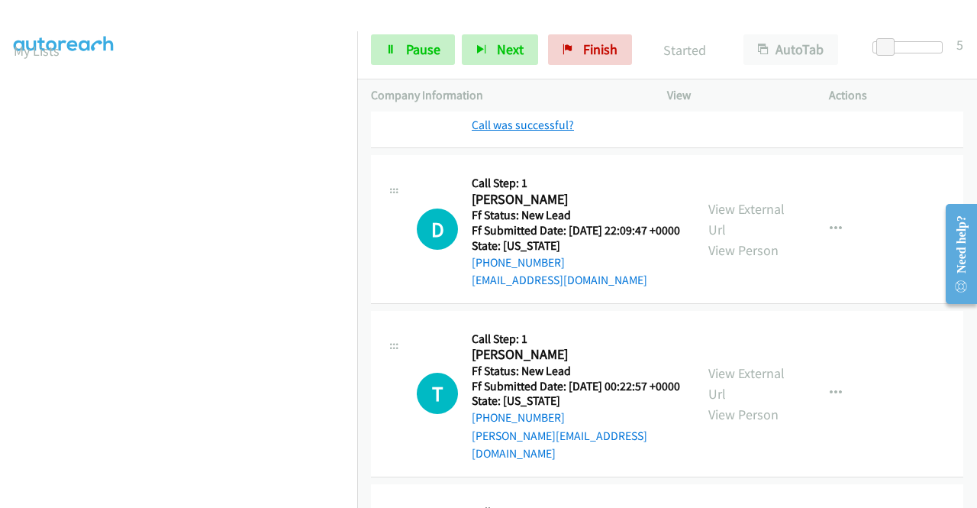
click at [533, 132] on link "Call was successful?" at bounding box center [523, 125] width 102 height 15
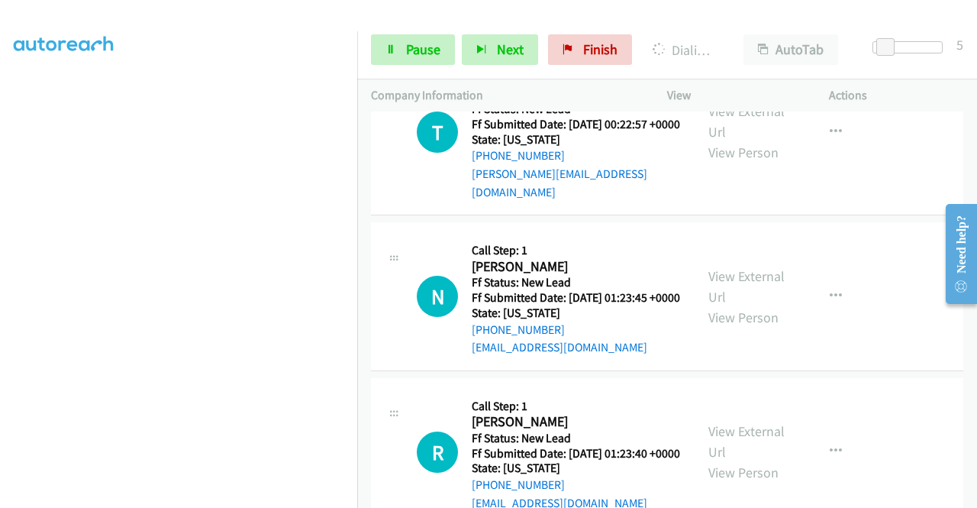
scroll to position [0, 0]
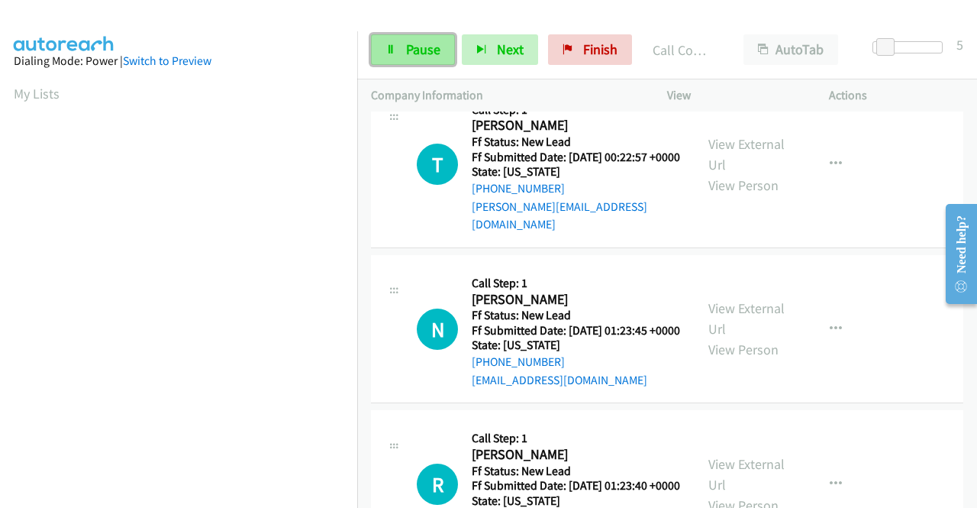
click at [408, 54] on span "Pause" at bounding box center [423, 49] width 34 height 18
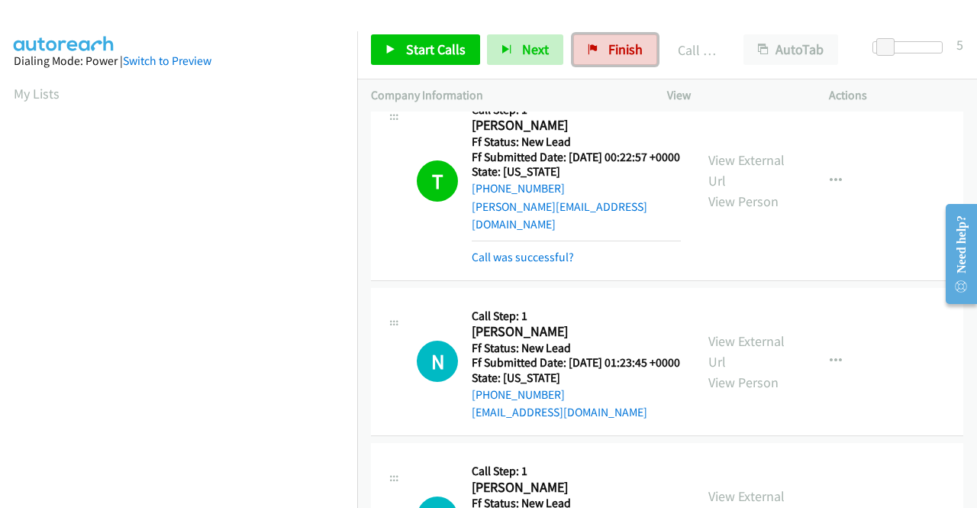
drag, startPoint x: 621, startPoint y: 56, endPoint x: 543, endPoint y: 87, distance: 83.9
click at [621, 56] on span "Finish" at bounding box center [625, 49] width 34 height 18
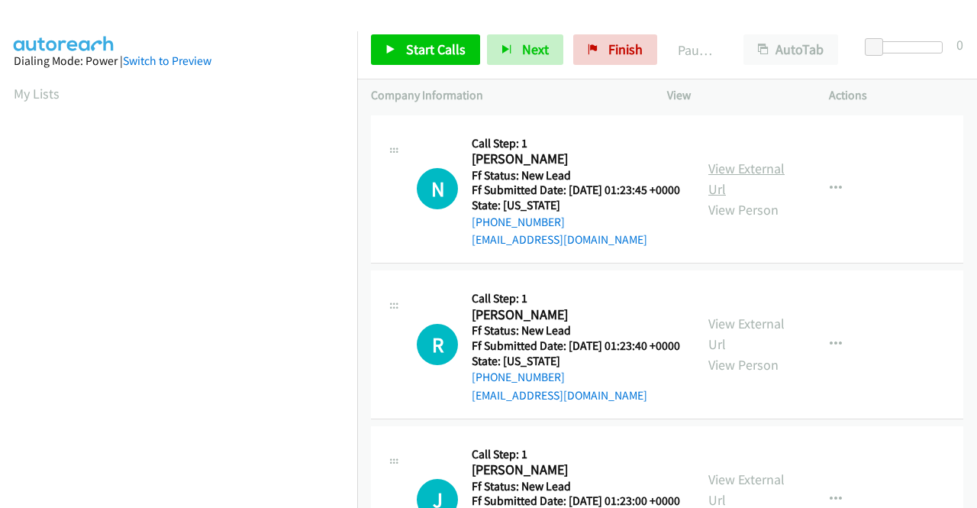
click at [754, 175] on link "View External Url" at bounding box center [746, 179] width 76 height 38
click at [721, 346] on link "View External Url" at bounding box center [746, 334] width 76 height 38
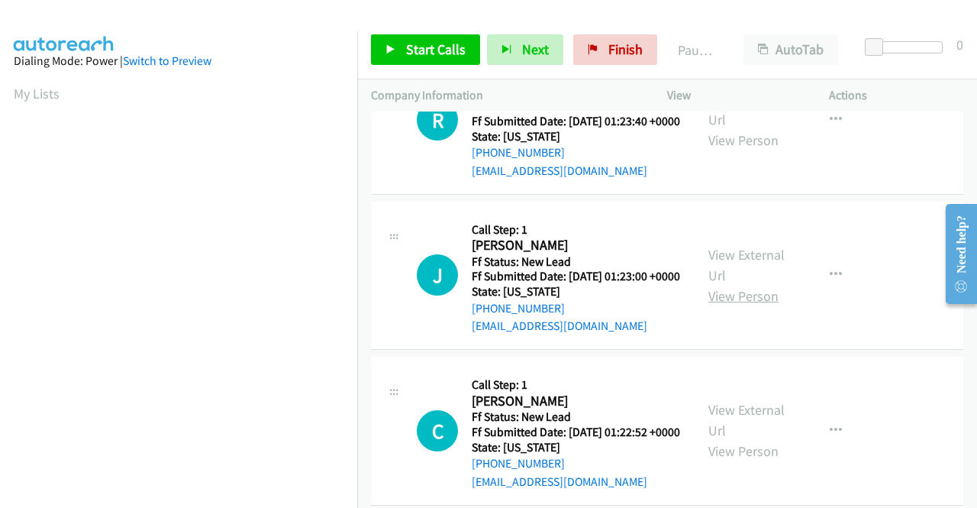
scroll to position [229, 0]
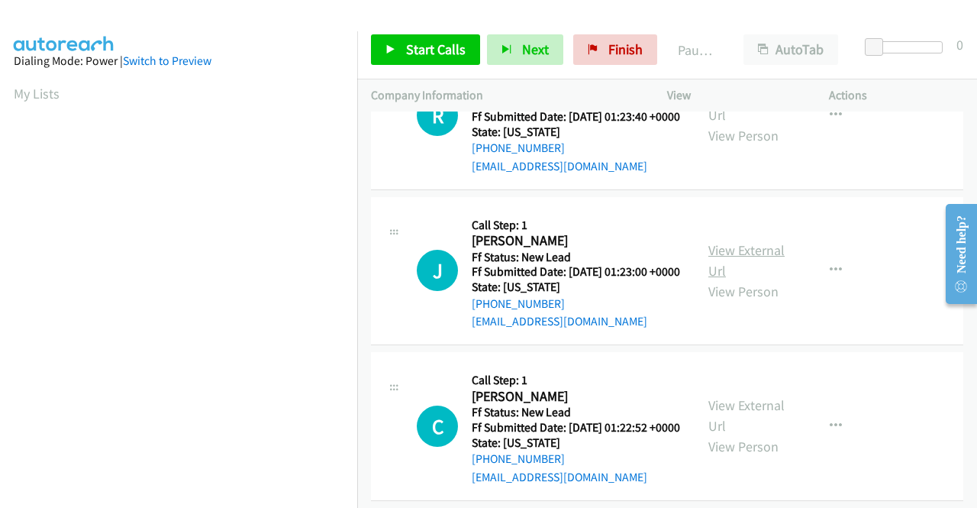
click at [731, 279] on link "View External Url" at bounding box center [746, 260] width 76 height 38
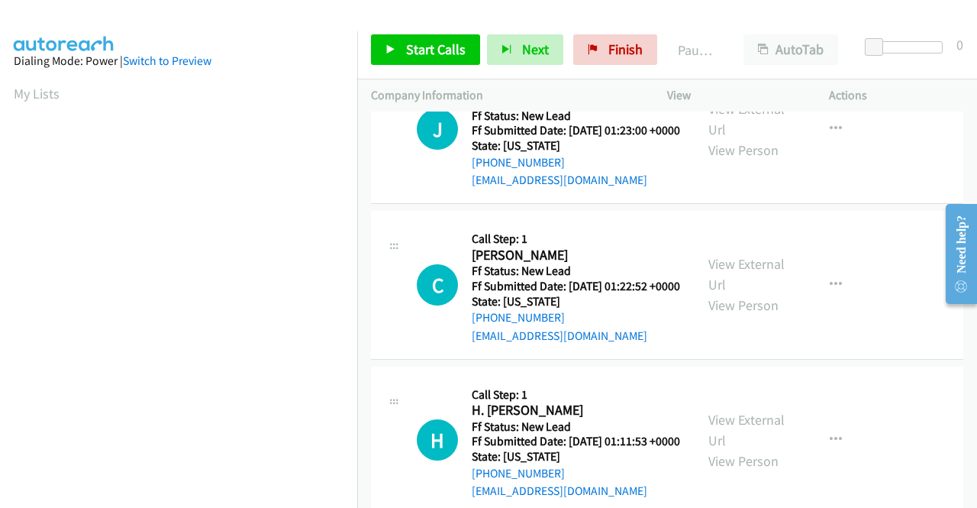
scroll to position [382, 0]
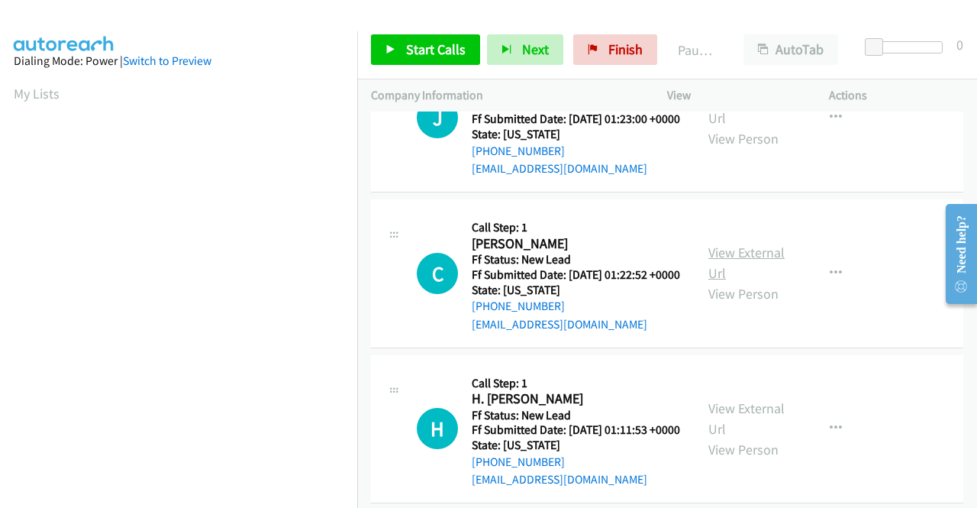
click at [718, 282] on link "View External Url" at bounding box center [746, 263] width 76 height 38
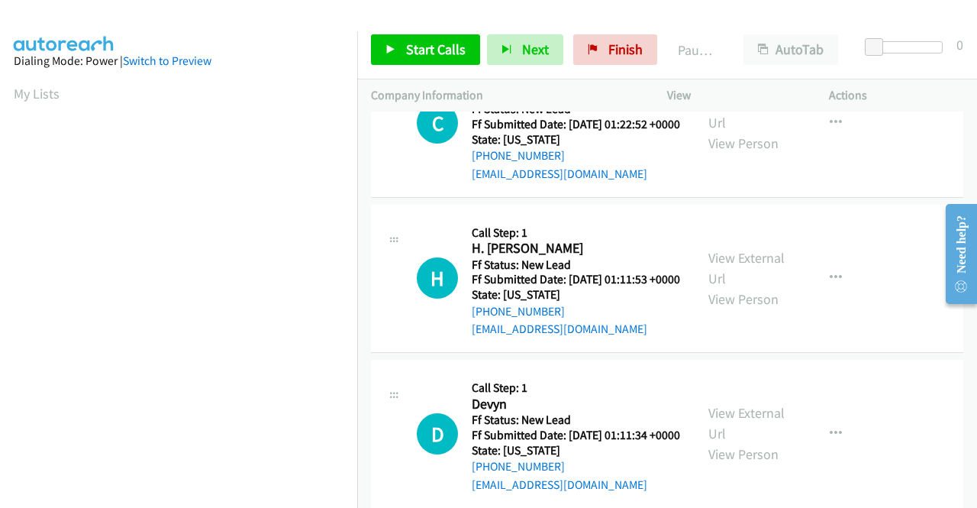
scroll to position [534, 0]
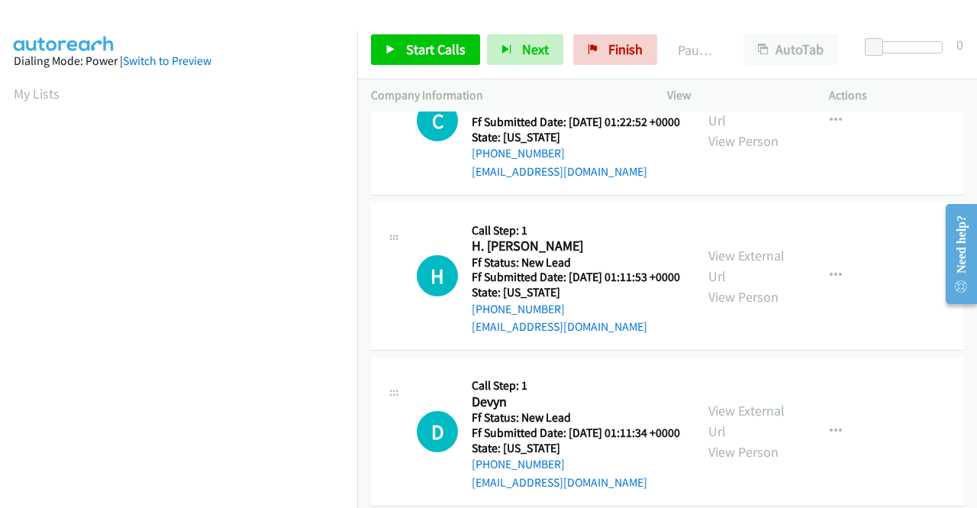
click at [717, 307] on div "View External Url View Person" at bounding box center [747, 276] width 79 height 62
click at [722, 285] on link "View External Url" at bounding box center [746, 266] width 76 height 38
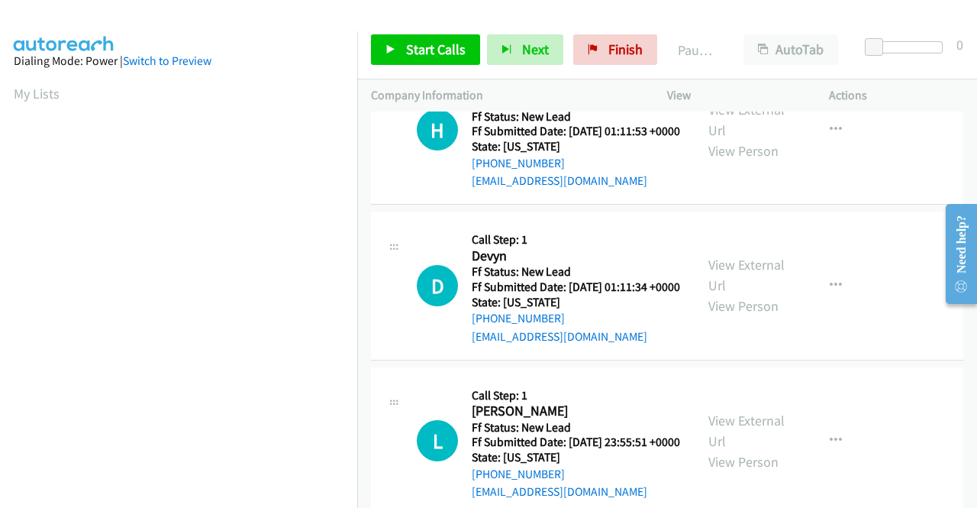
scroll to position [687, 0]
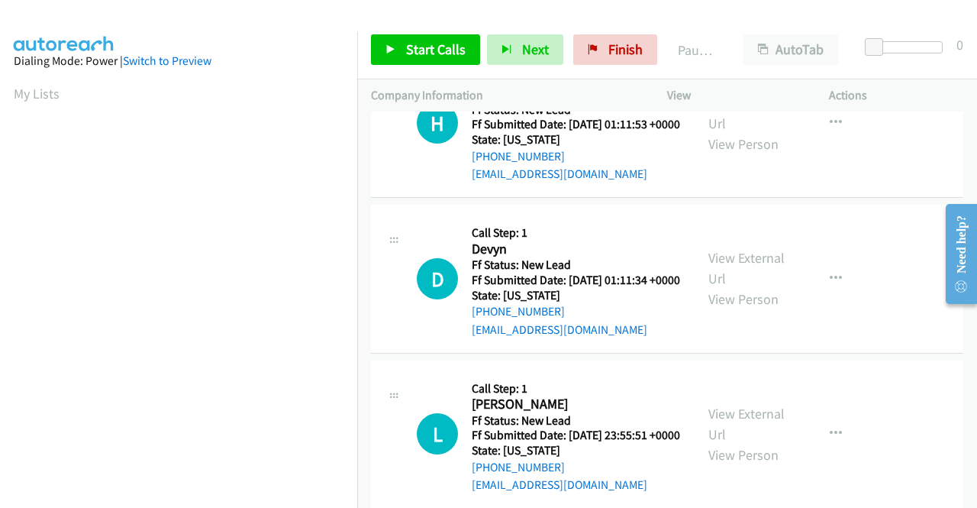
drag, startPoint x: 737, startPoint y: 328, endPoint x: 733, endPoint y: 335, distance: 8.3
click at [737, 309] on div "View External Url View Person" at bounding box center [747, 278] width 79 height 62
click at [733, 287] on link "View External Url" at bounding box center [746, 268] width 76 height 38
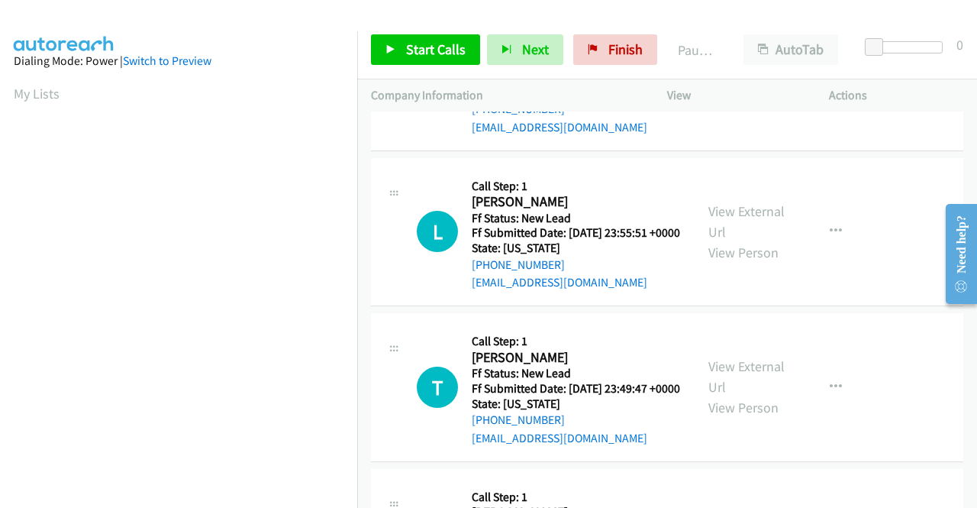
scroll to position [916, 0]
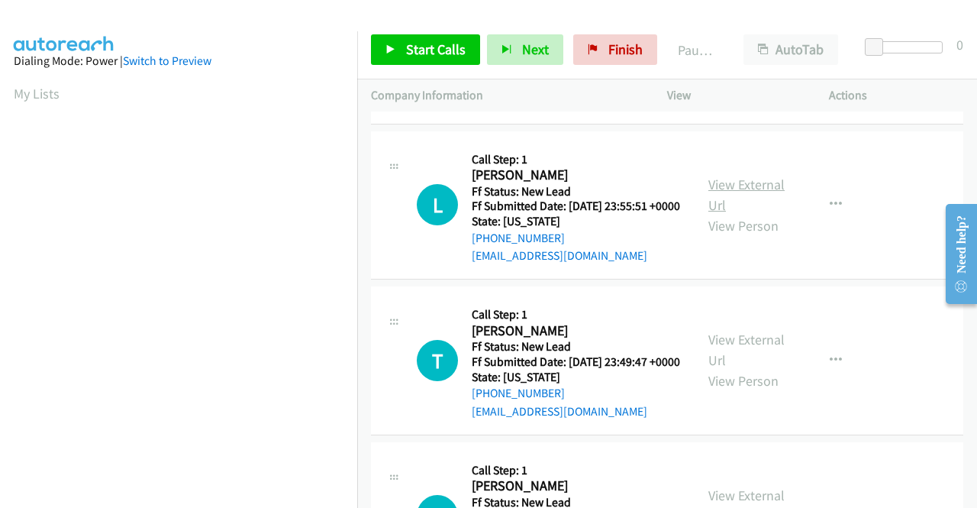
click at [718, 214] on link "View External Url" at bounding box center [746, 195] width 76 height 38
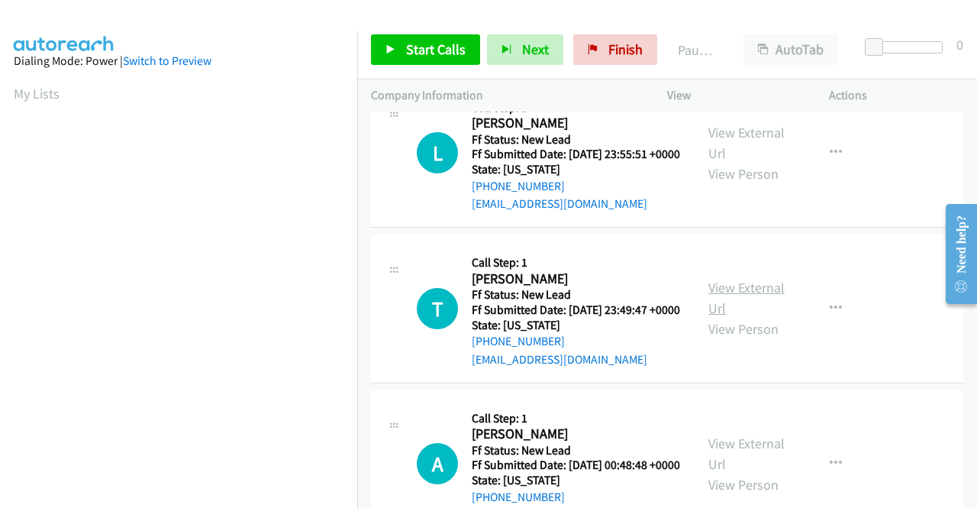
scroll to position [992, 0]
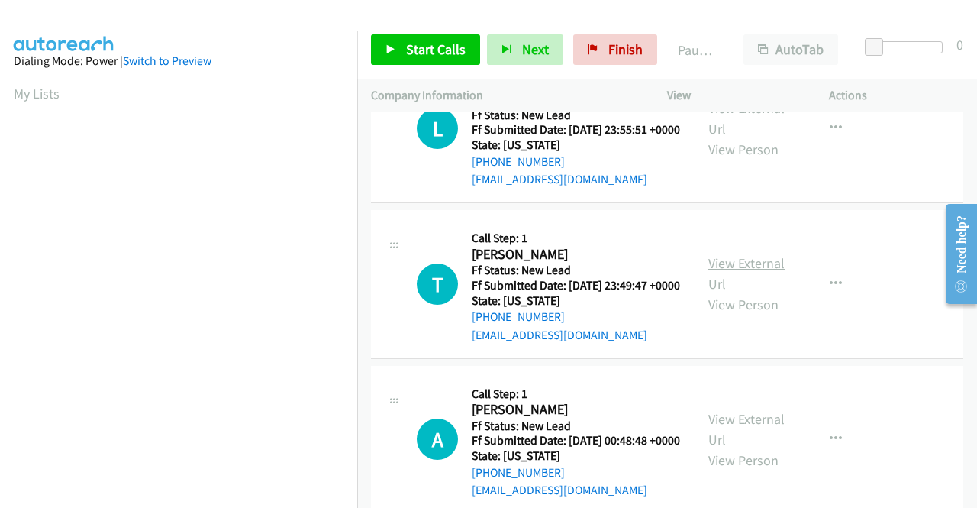
click at [725, 292] on link "View External Url" at bounding box center [746, 273] width 76 height 38
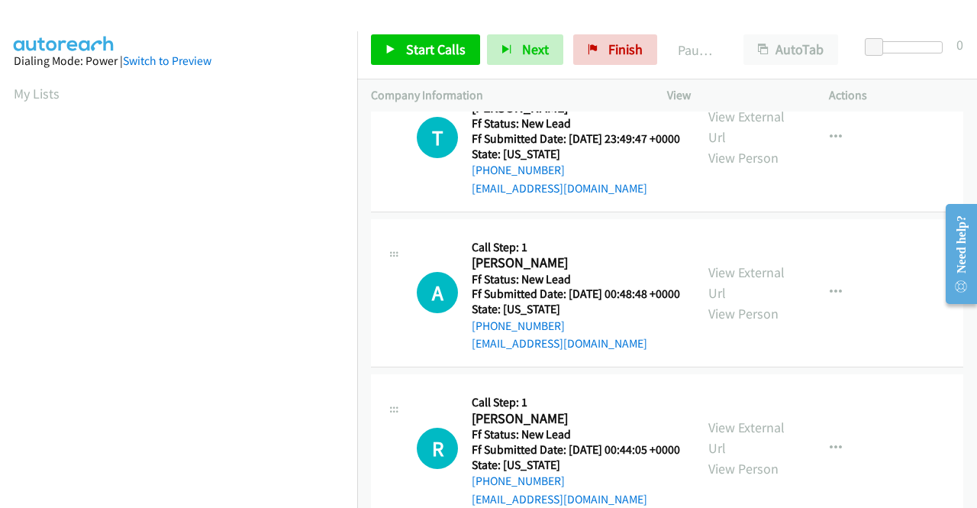
scroll to position [1145, 0]
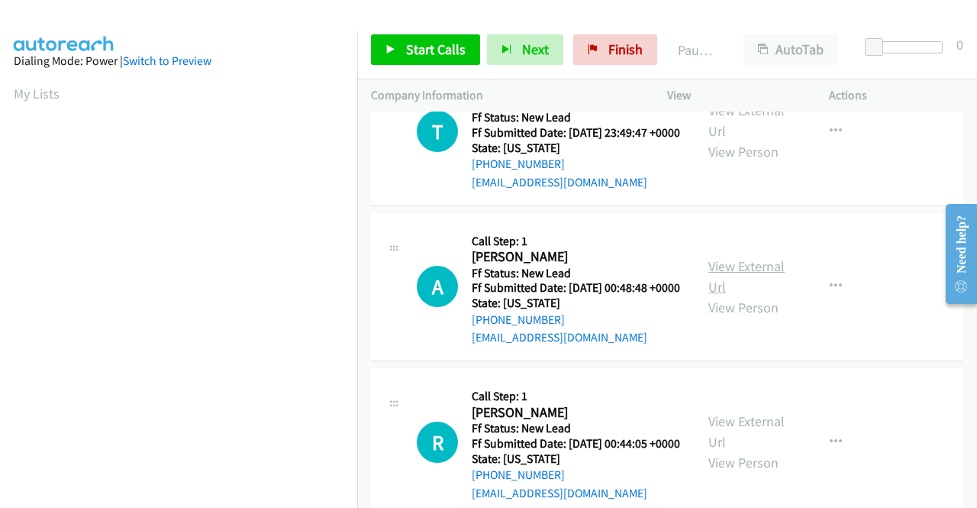
click at [725, 295] on link "View External Url" at bounding box center [746, 276] width 76 height 38
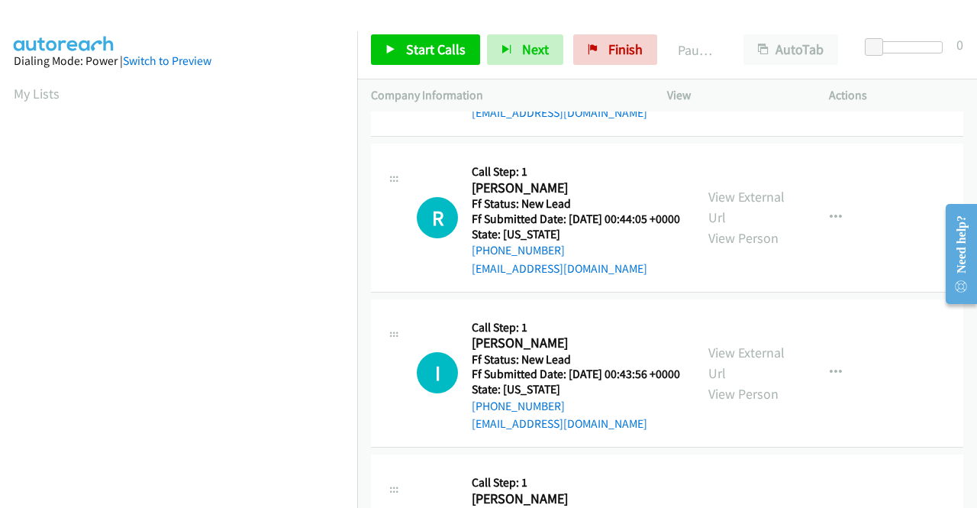
scroll to position [1374, 0]
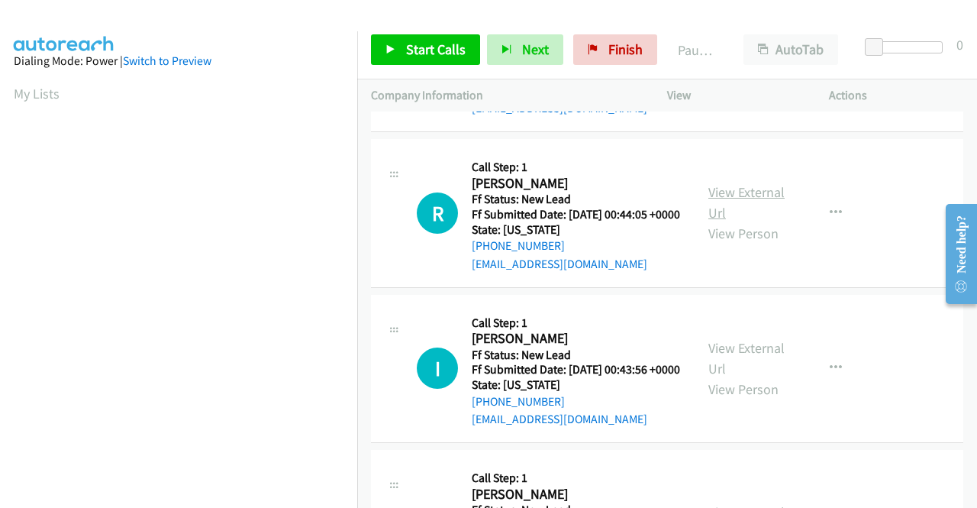
click at [713, 221] on link "View External Url" at bounding box center [746, 202] width 76 height 38
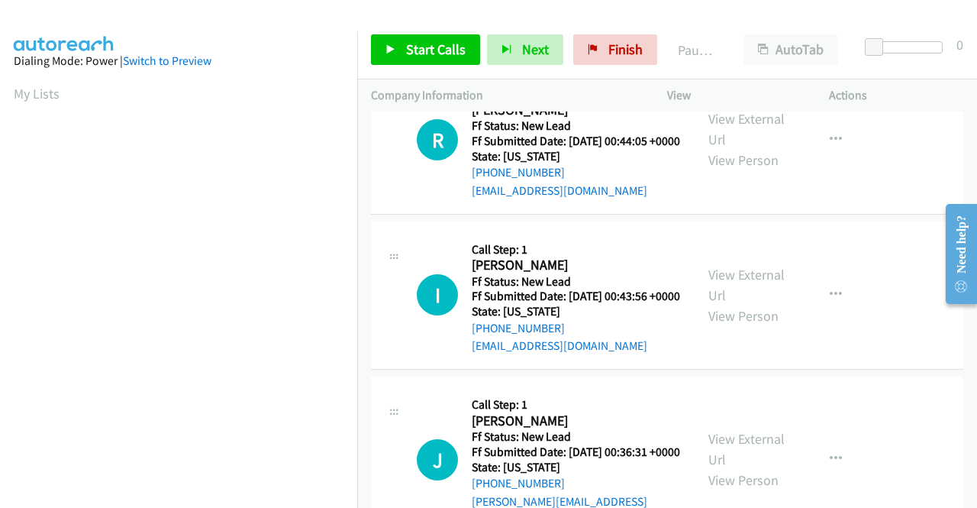
scroll to position [1527, 0]
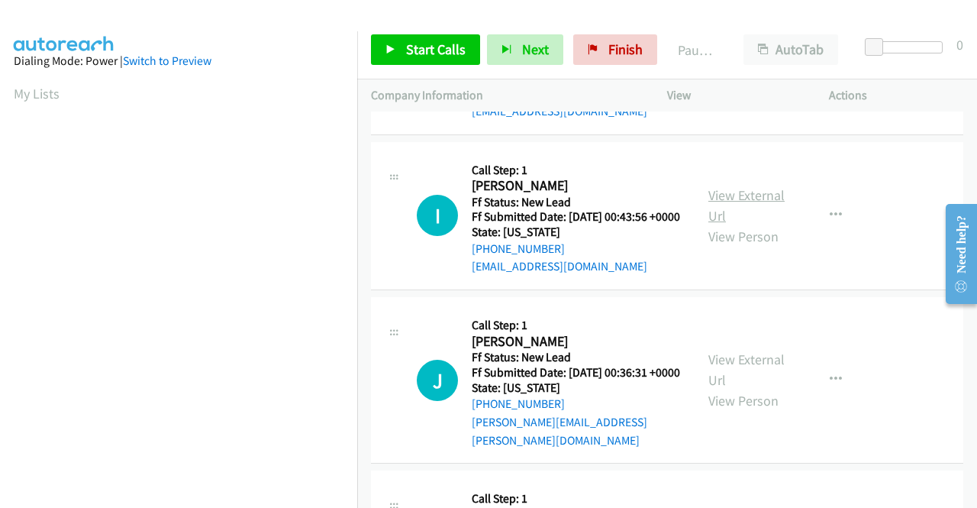
click at [716, 224] on link "View External Url" at bounding box center [746, 205] width 76 height 38
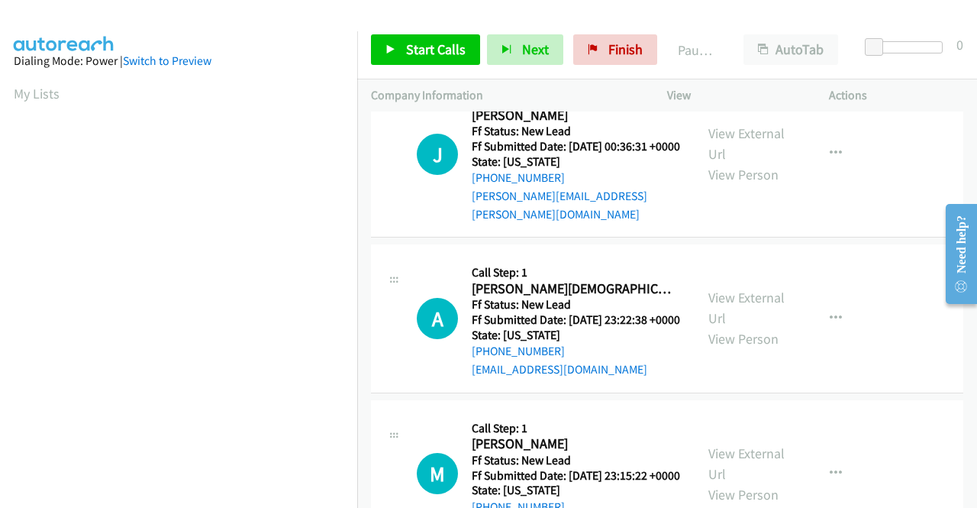
scroll to position [1756, 0]
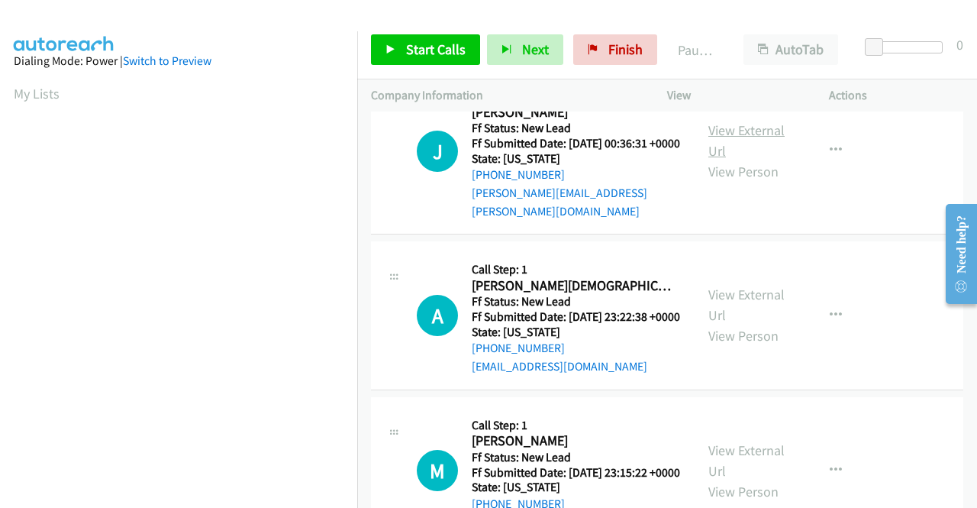
click at [711, 160] on link "View External Url" at bounding box center [746, 140] width 76 height 38
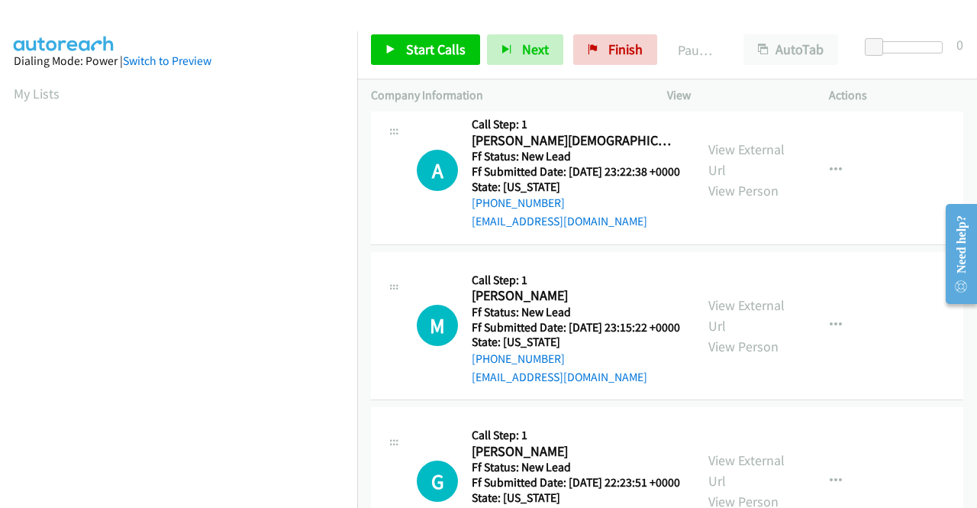
scroll to position [1908, 0]
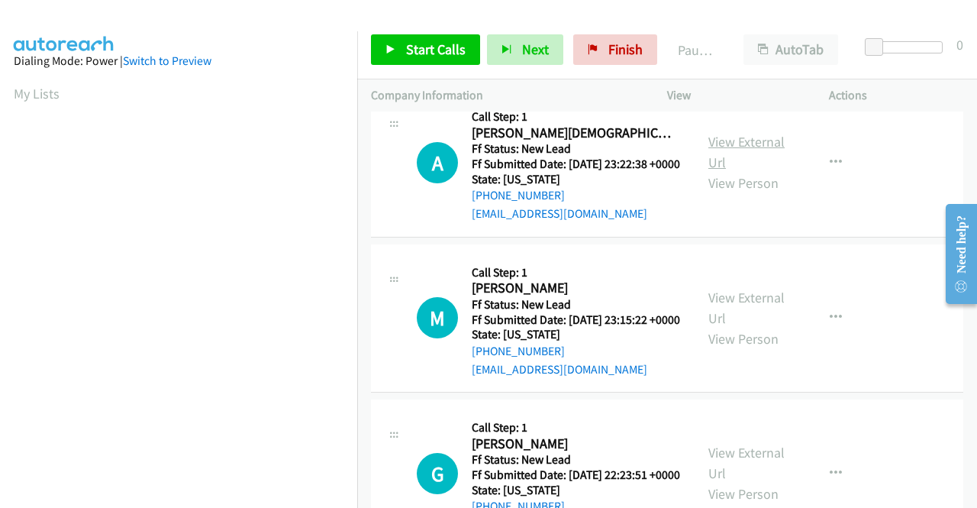
click at [715, 171] on link "View External Url" at bounding box center [746, 152] width 76 height 38
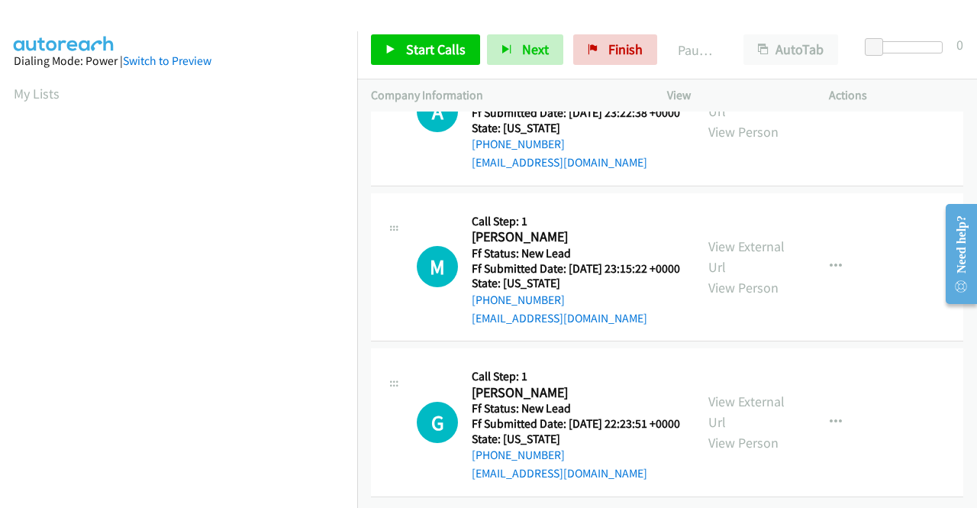
scroll to position [2061, 0]
click at [734, 276] on link "View External Url" at bounding box center [746, 256] width 76 height 38
click at [751, 392] on link "View External Url" at bounding box center [746, 411] width 76 height 38
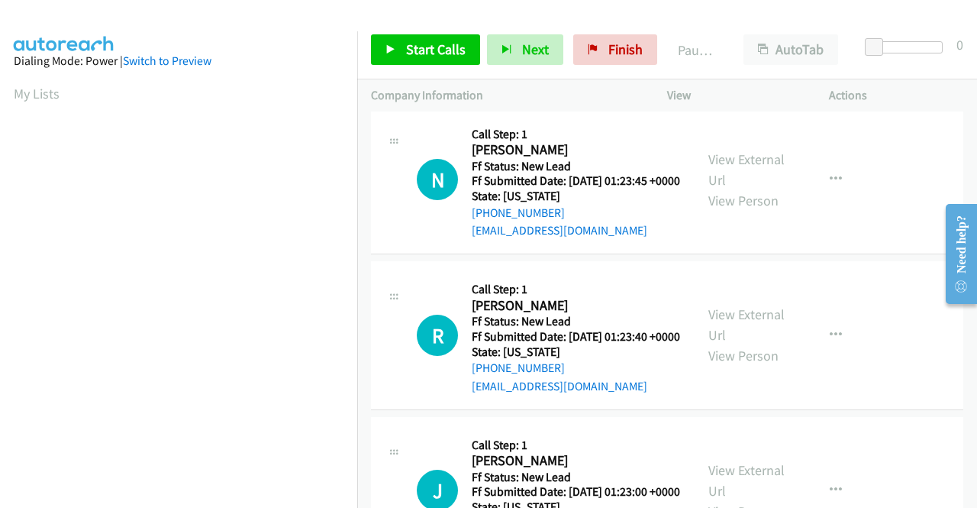
scroll to position [0, 0]
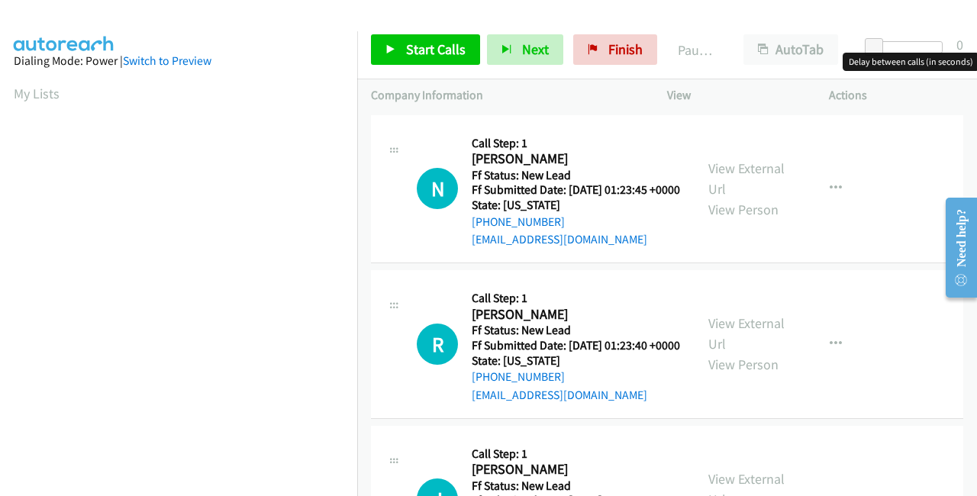
click at [883, 47] on div at bounding box center [908, 47] width 70 height 12
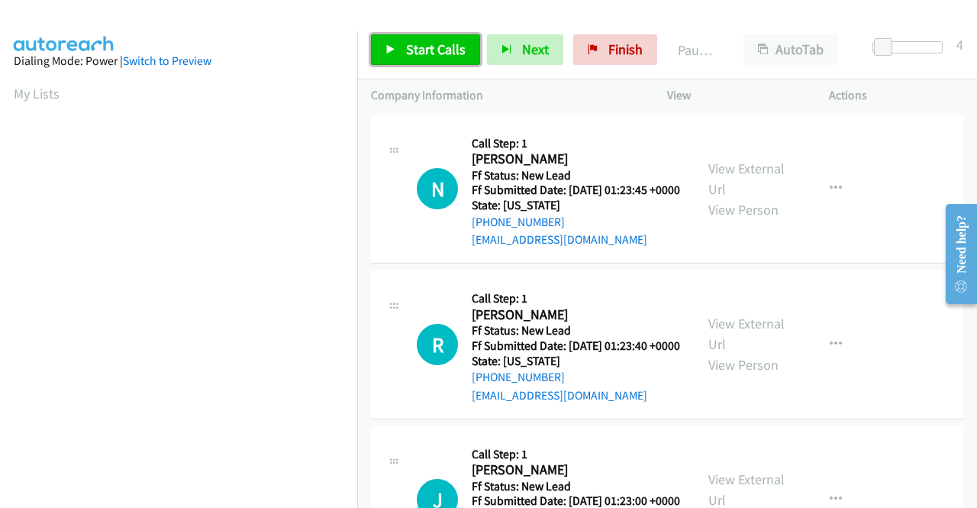
click at [398, 55] on link "Start Calls" at bounding box center [425, 49] width 109 height 31
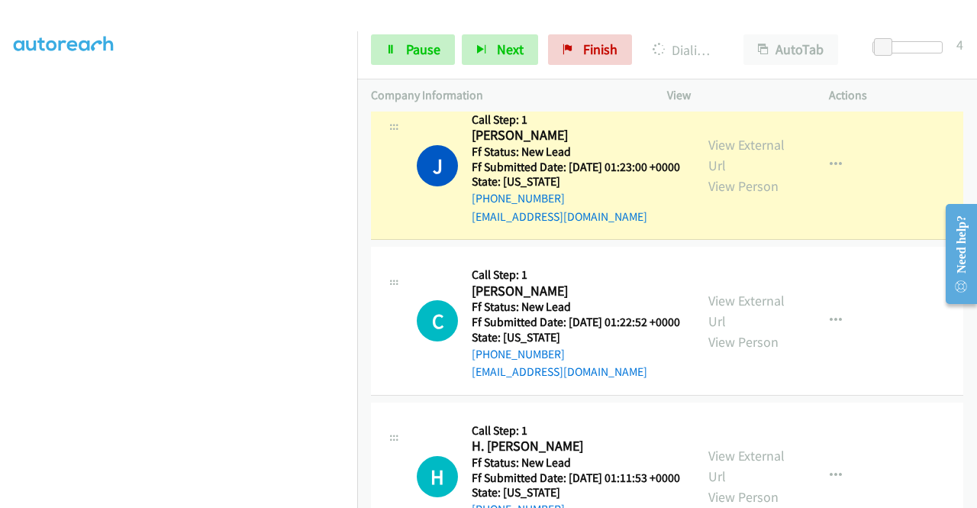
scroll to position [414, 0]
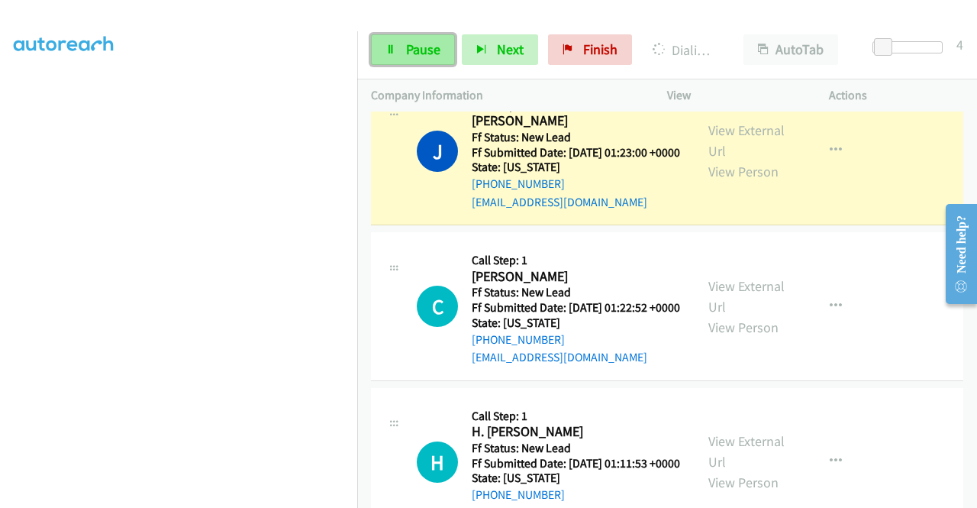
click at [409, 42] on span "Pause" at bounding box center [423, 49] width 34 height 18
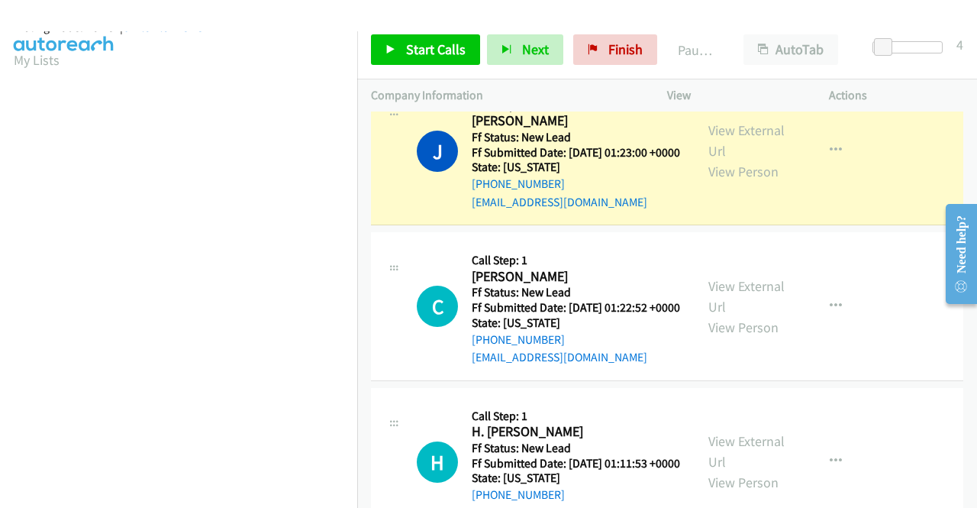
scroll to position [0, 0]
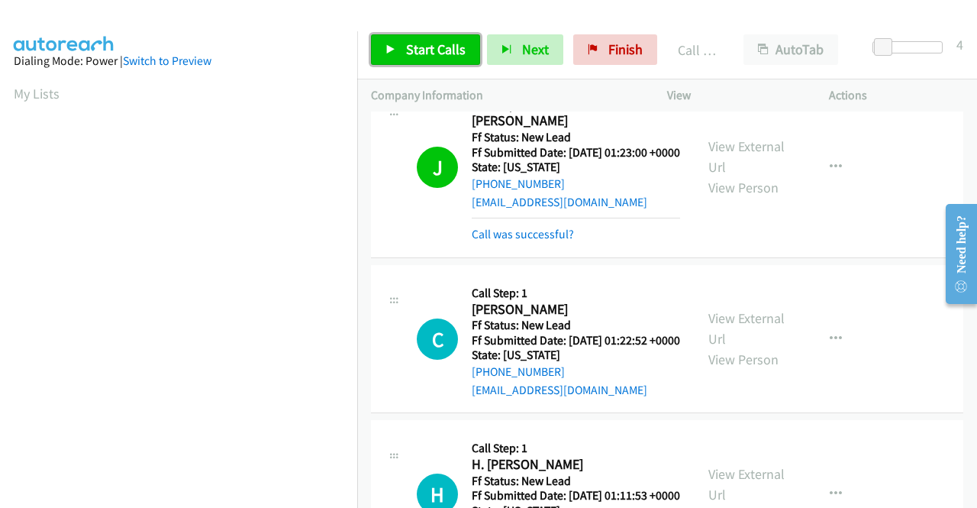
click at [427, 53] on span "Start Calls" at bounding box center [436, 49] width 60 height 18
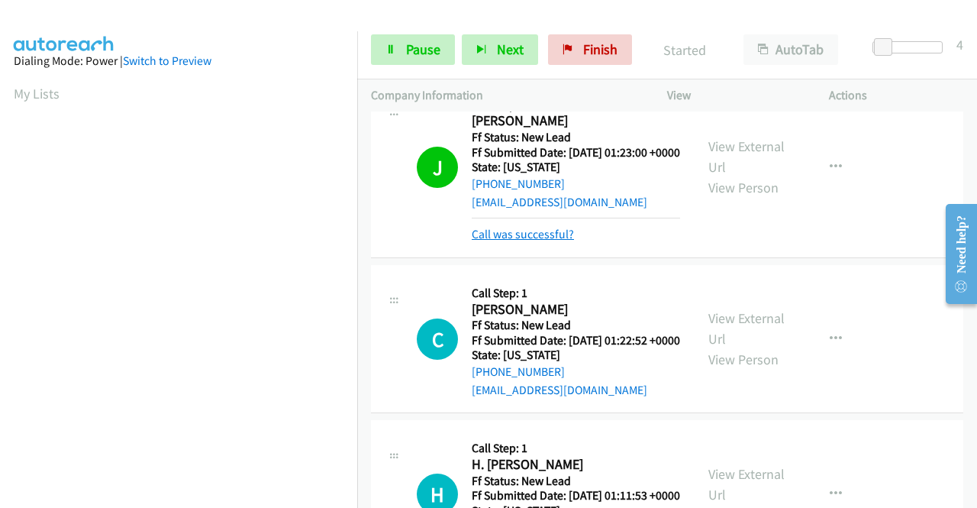
click at [514, 241] on link "Call was successful?" at bounding box center [523, 234] width 102 height 15
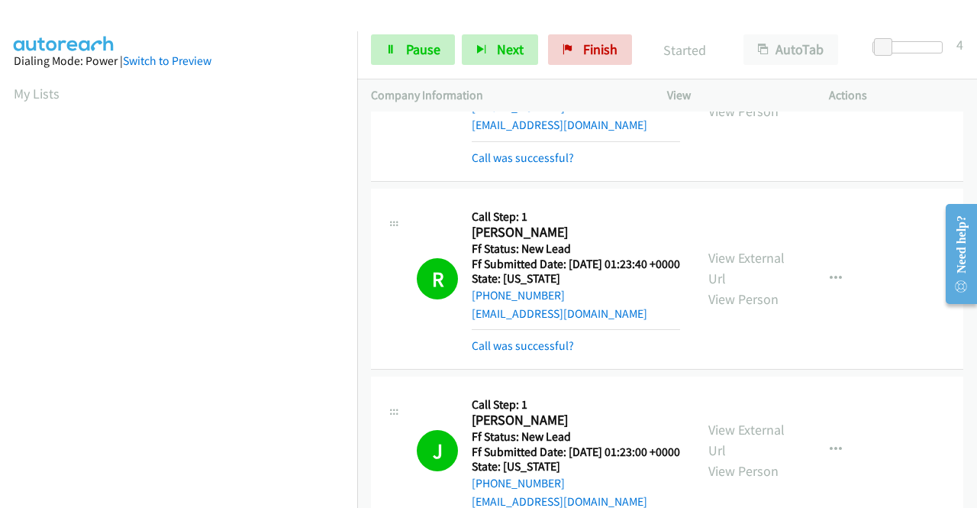
scroll to position [108, 0]
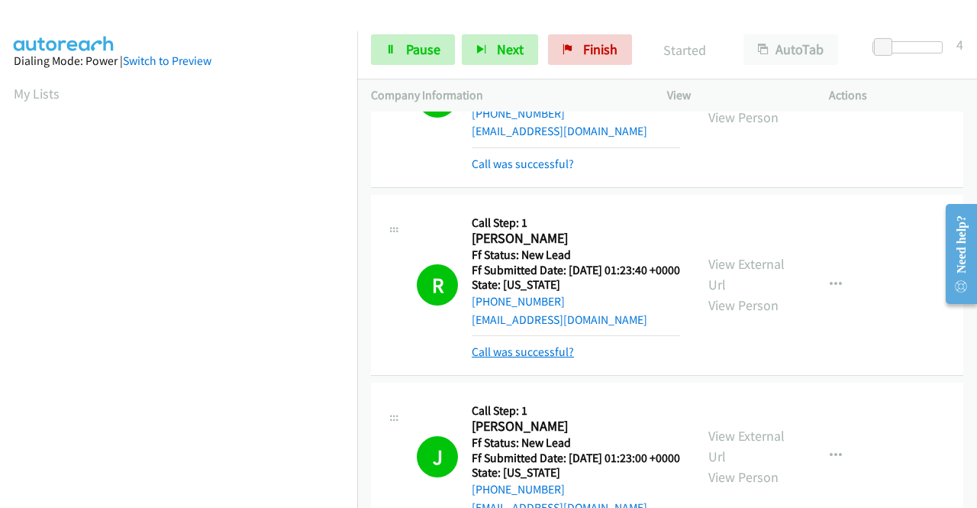
click at [537, 359] on link "Call was successful?" at bounding box center [523, 351] width 102 height 15
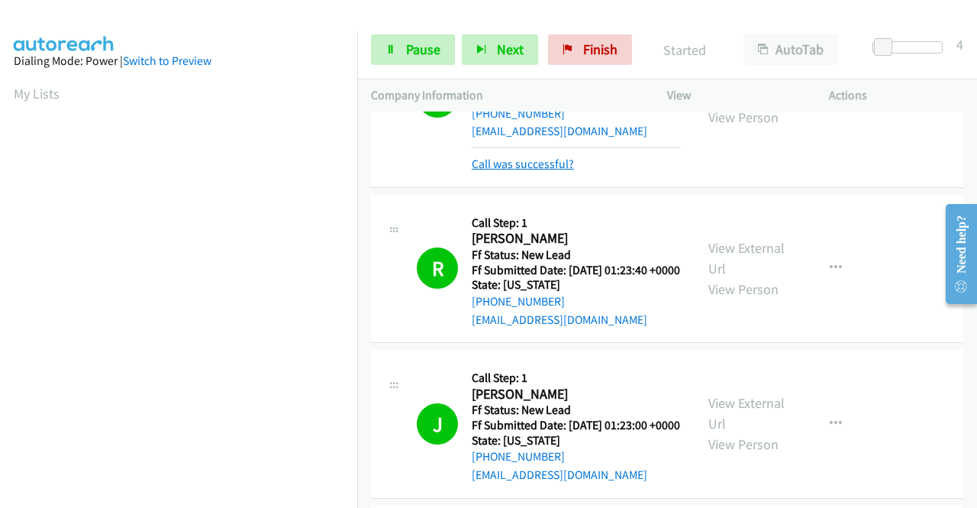
click at [535, 171] on link "Call was successful?" at bounding box center [523, 163] width 102 height 15
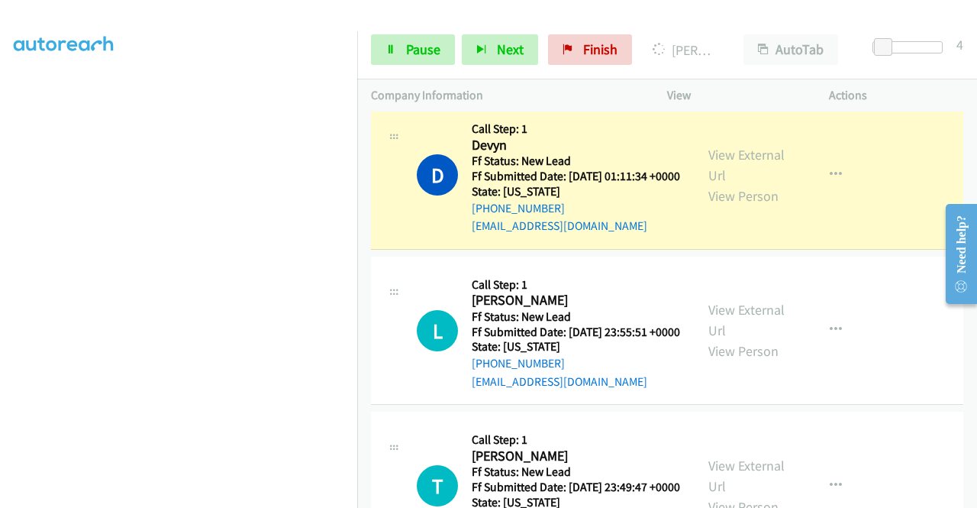
scroll to position [932, 0]
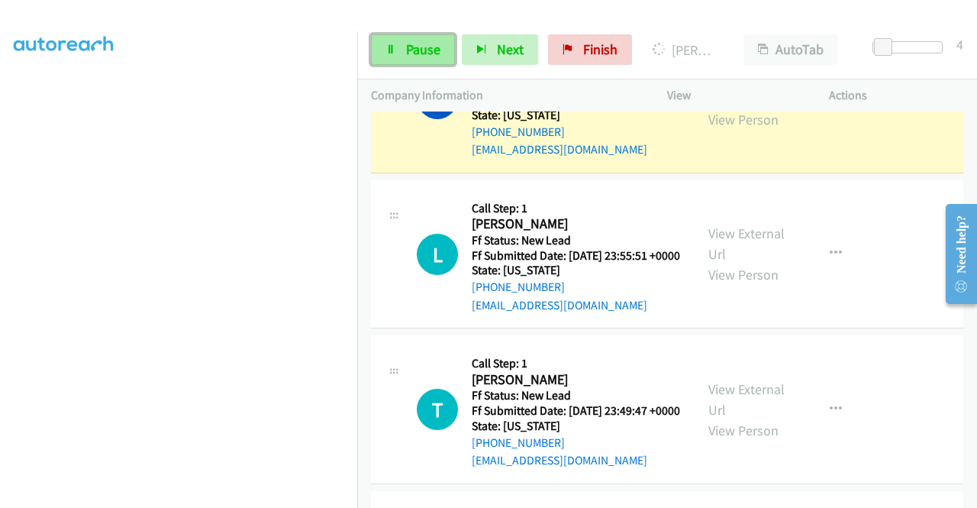
click at [418, 55] on span "Pause" at bounding box center [423, 49] width 34 height 18
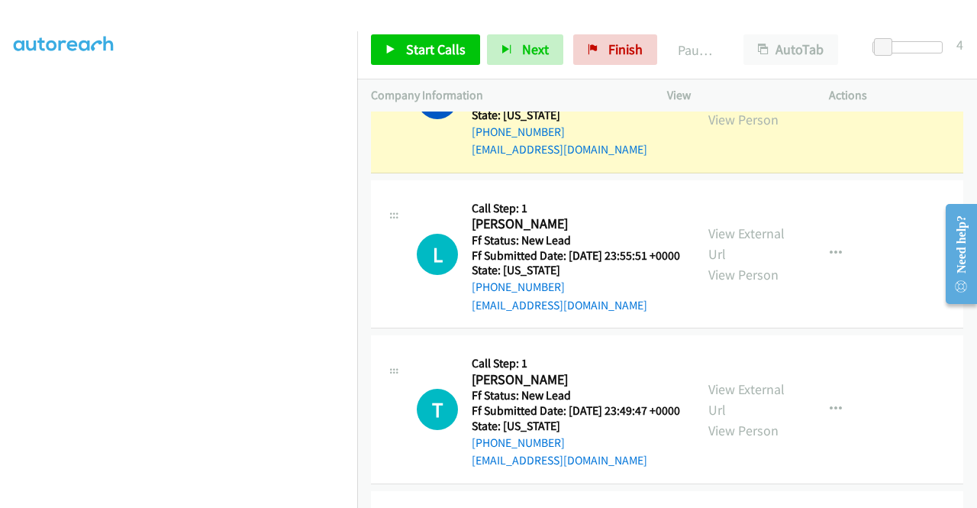
scroll to position [0, 0]
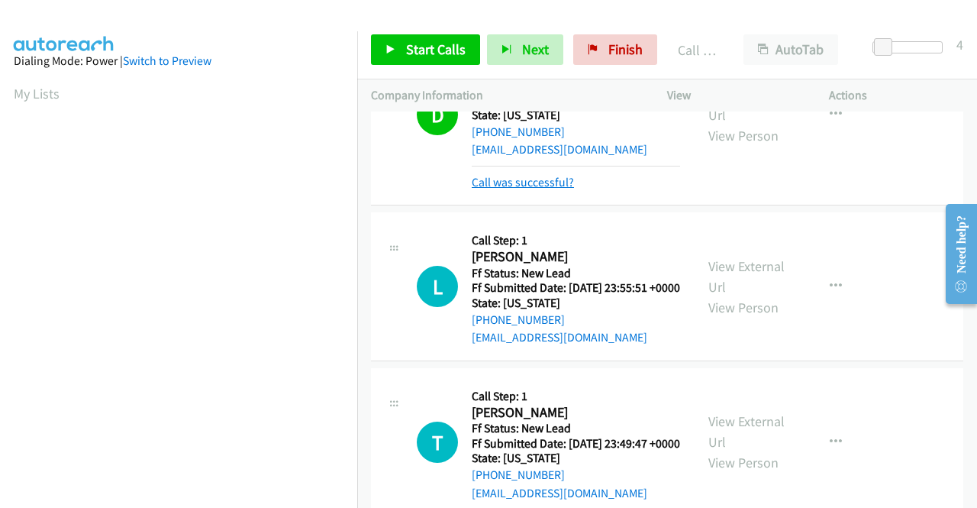
click at [505, 189] on link "Call was successful?" at bounding box center [523, 182] width 102 height 15
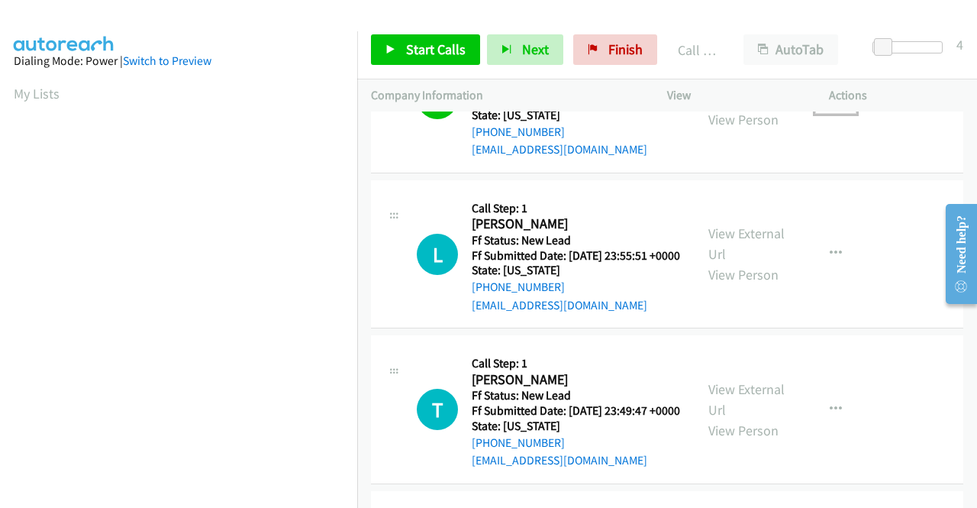
click at [833, 114] on button "button" at bounding box center [835, 98] width 41 height 31
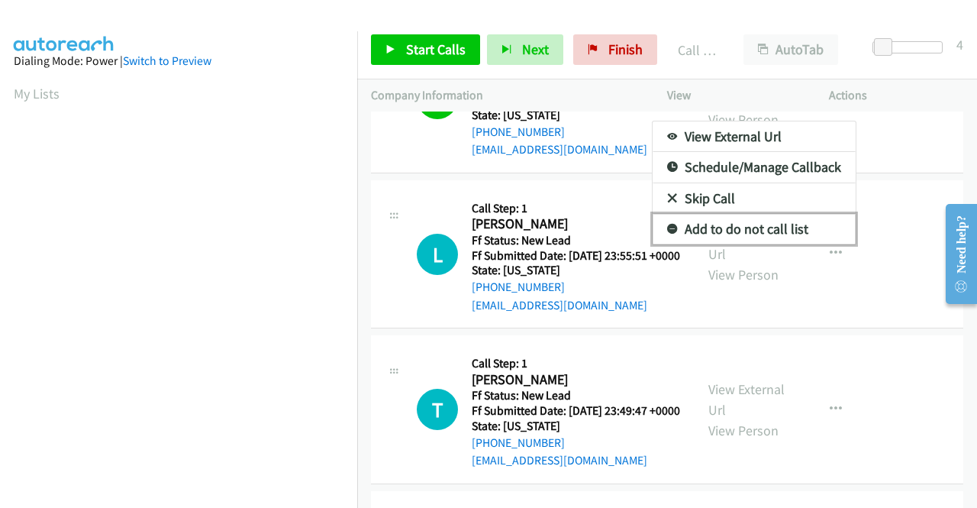
click at [711, 244] on link "Add to do not call list" at bounding box center [754, 229] width 203 height 31
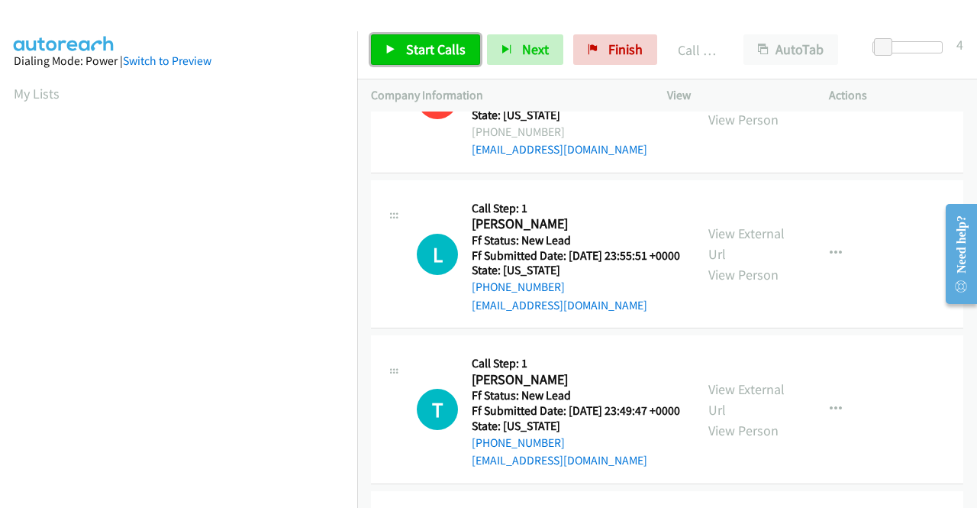
click at [447, 60] on link "Start Calls" at bounding box center [425, 49] width 109 height 31
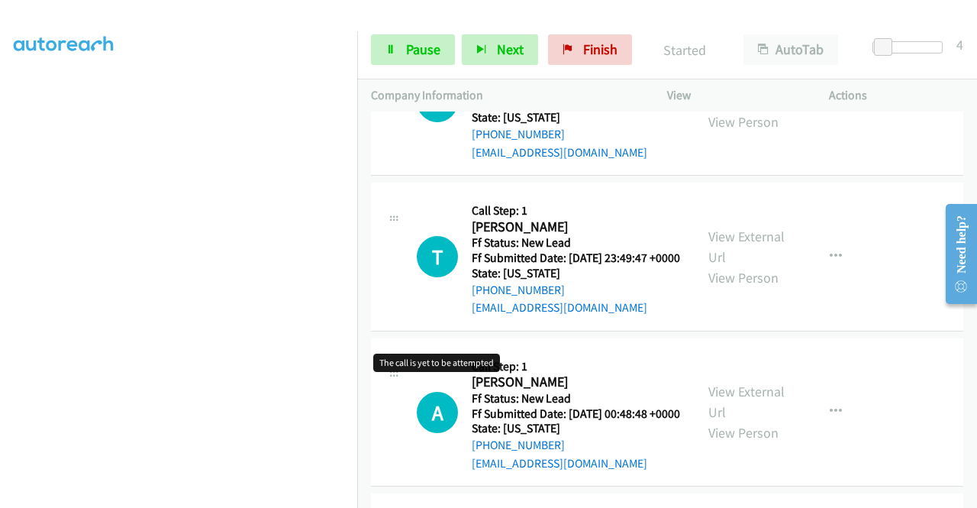
scroll to position [1161, 0]
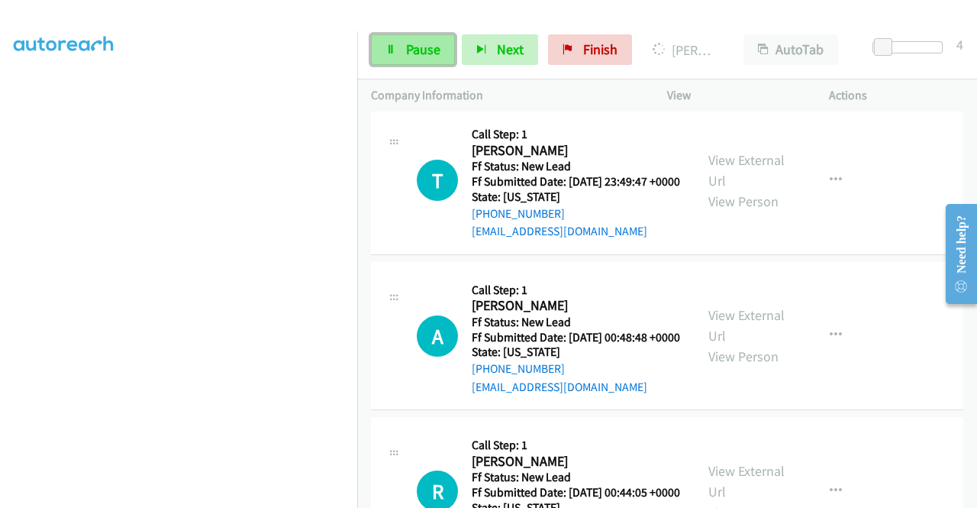
click at [423, 45] on span "Pause" at bounding box center [423, 49] width 34 height 18
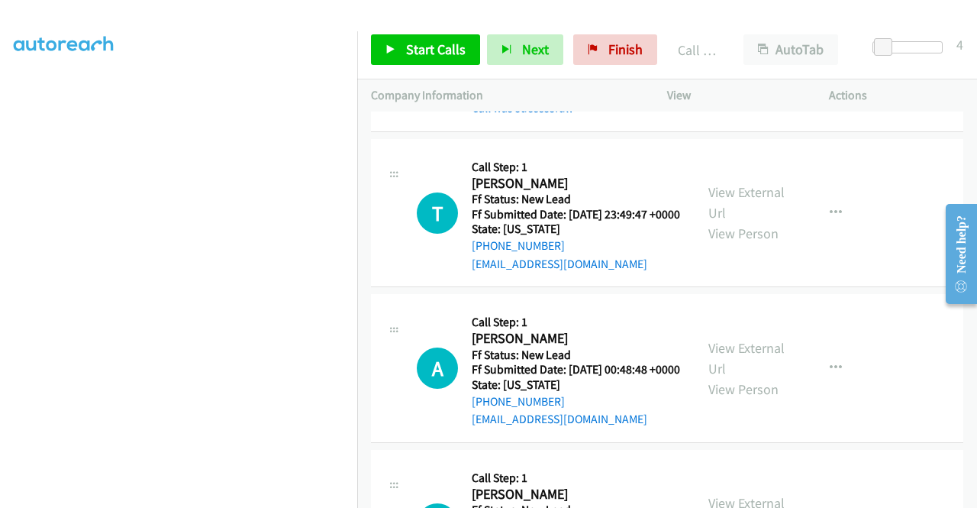
scroll to position [1177, 0]
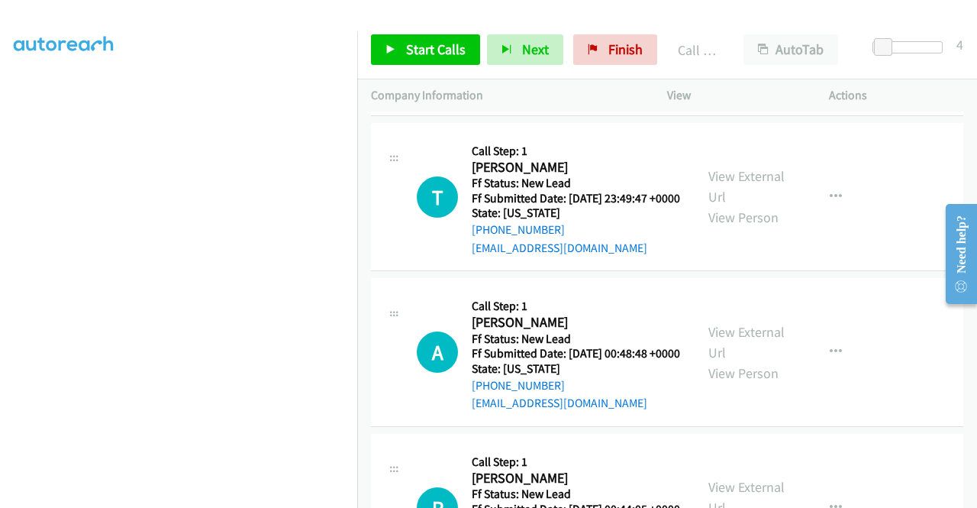
click at [410, 65] on div "Start Calls Pause Next Finish Call Completed AutoTab AutoTab 4" at bounding box center [667, 50] width 620 height 59
click at [415, 51] on span "Start Calls" at bounding box center [436, 49] width 60 height 18
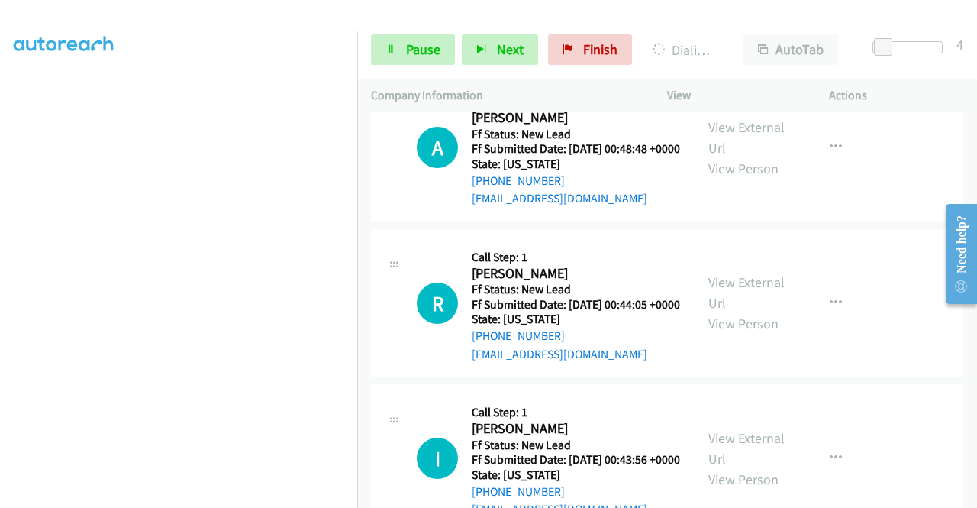
scroll to position [1406, 0]
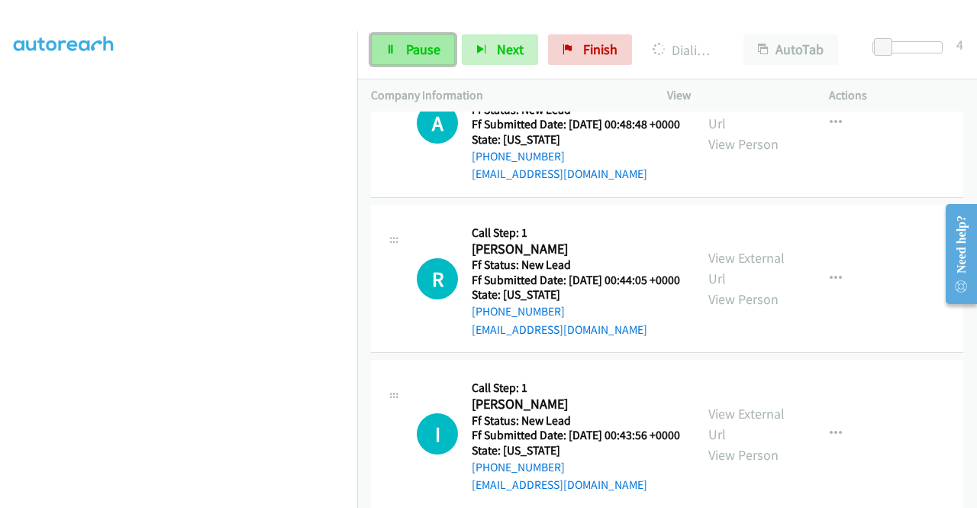
click at [418, 36] on link "Pause" at bounding box center [413, 49] width 84 height 31
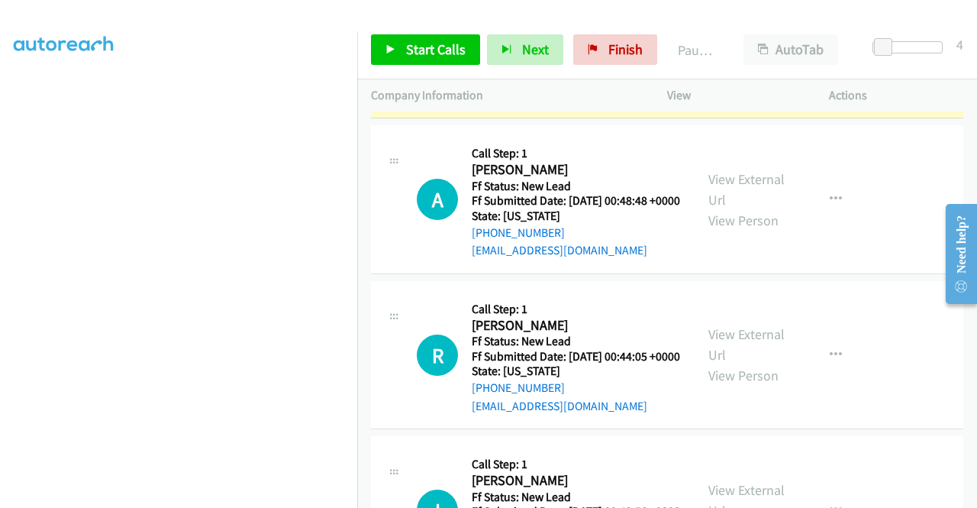
scroll to position [0, 0]
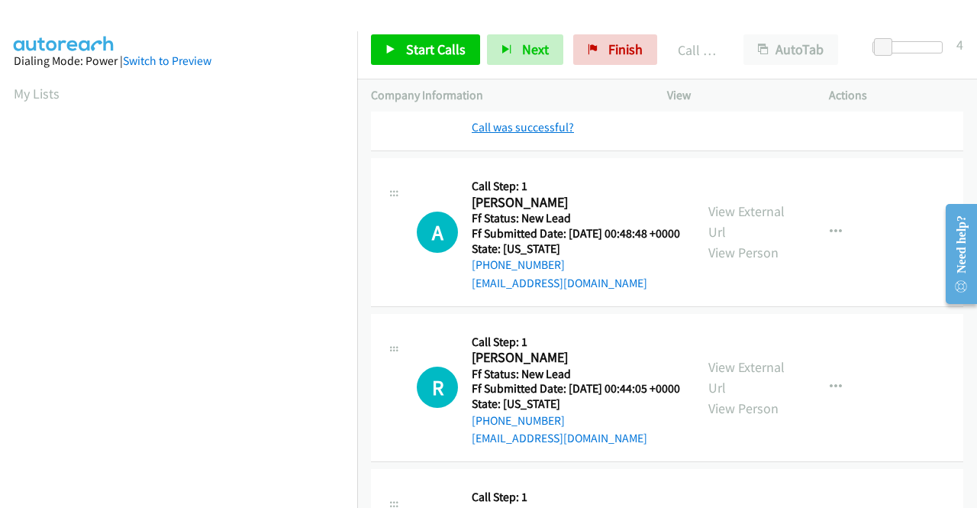
click at [552, 134] on link "Call was successful?" at bounding box center [523, 127] width 102 height 15
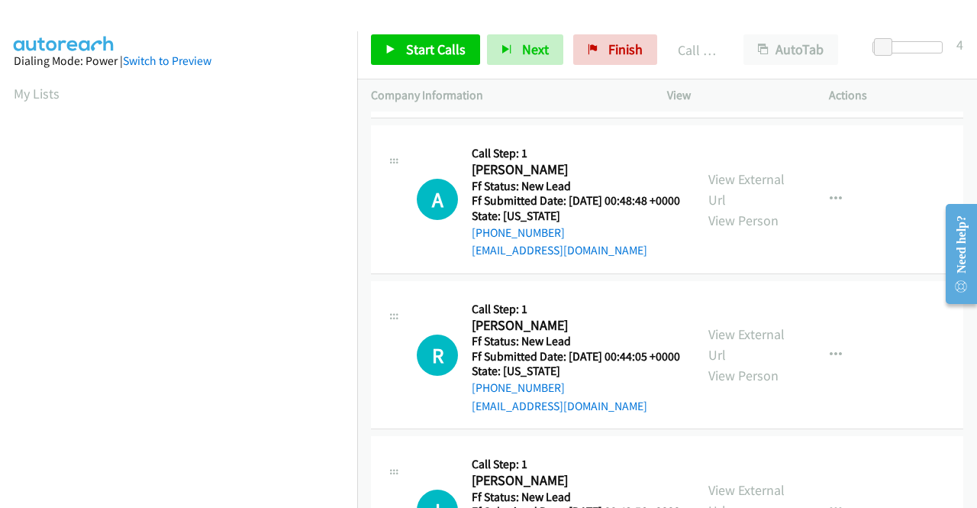
click at [815, 60] on button "button" at bounding box center [835, 44] width 41 height 31
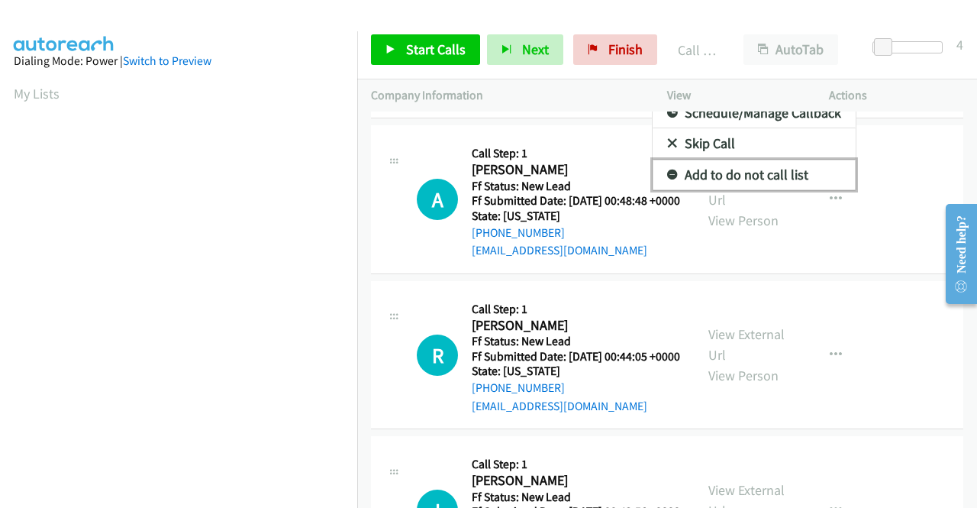
click at [751, 190] on link "Add to do not call list" at bounding box center [754, 175] width 203 height 31
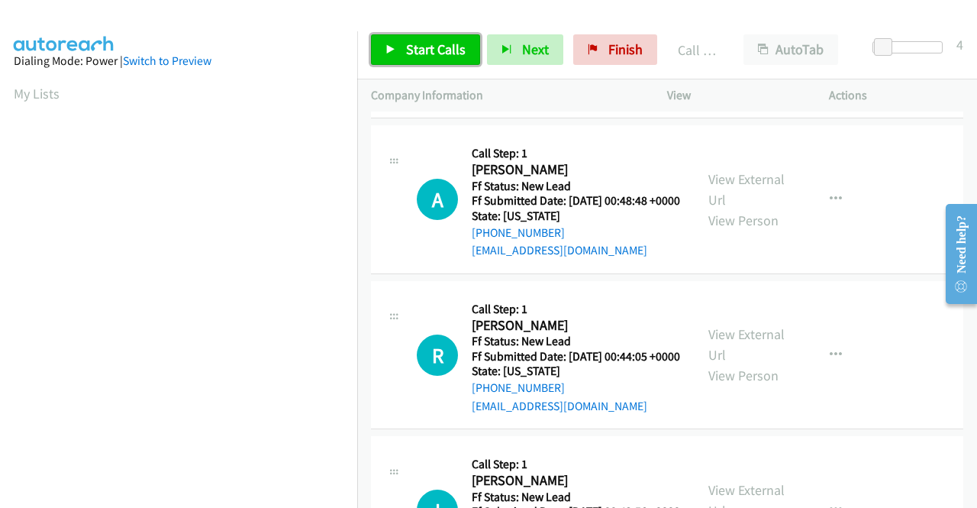
click at [409, 50] on span "Start Calls" at bounding box center [436, 49] width 60 height 18
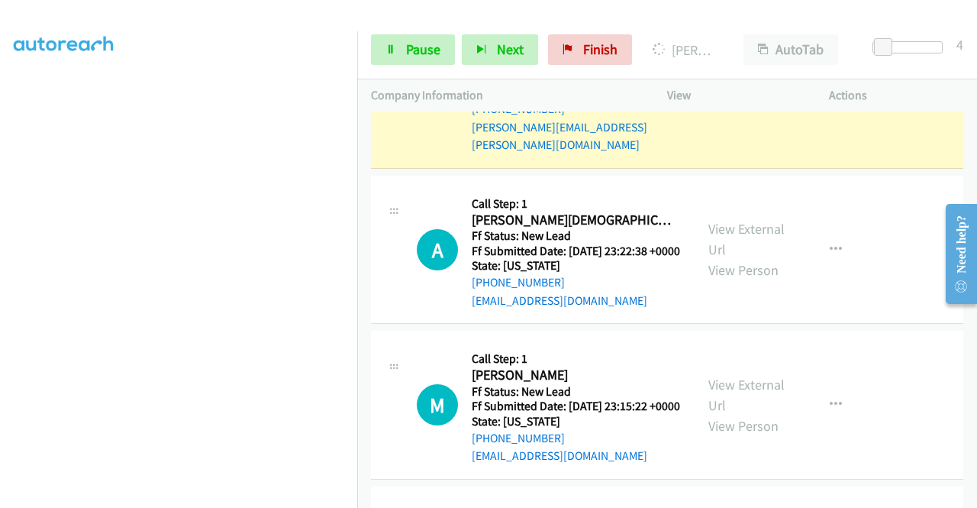
scroll to position [2093, 0]
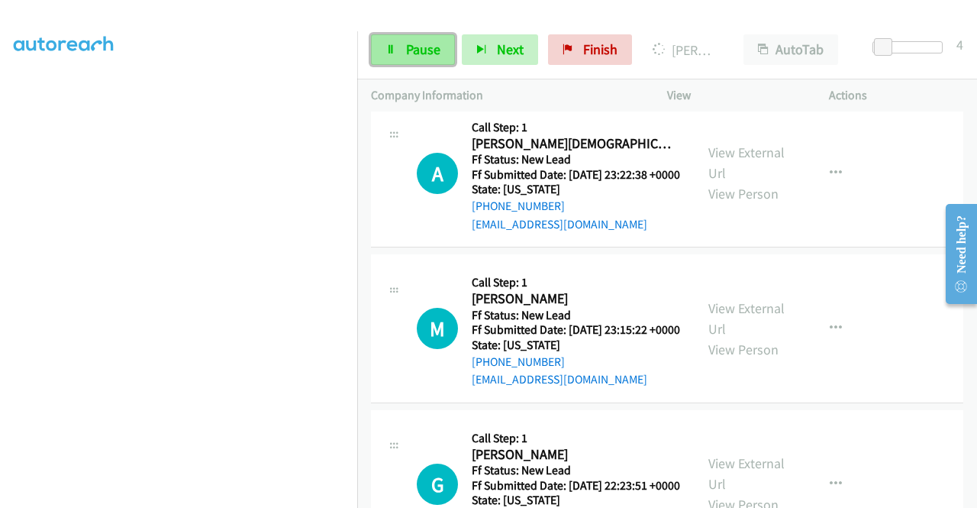
click at [425, 56] on span "Pause" at bounding box center [423, 49] width 34 height 18
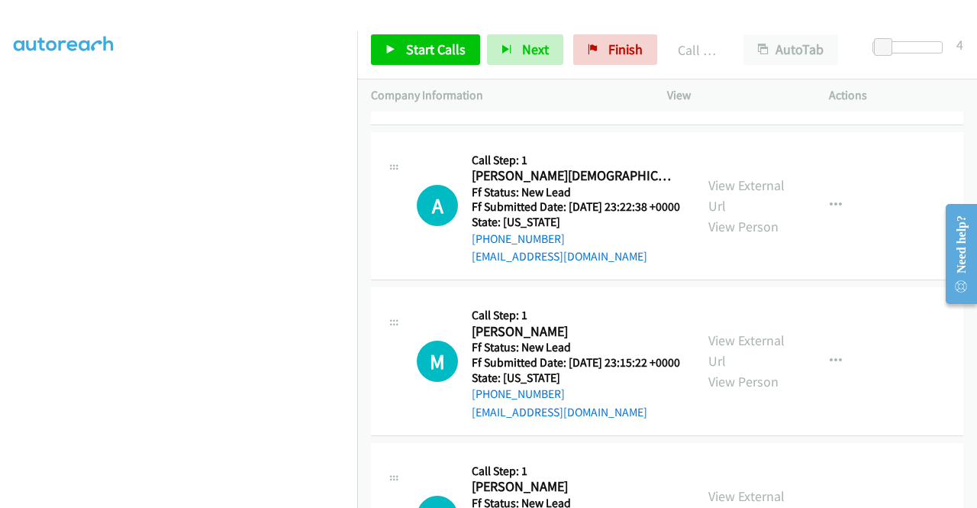
click at [554, 108] on link "Call was successful?" at bounding box center [523, 101] width 102 height 15
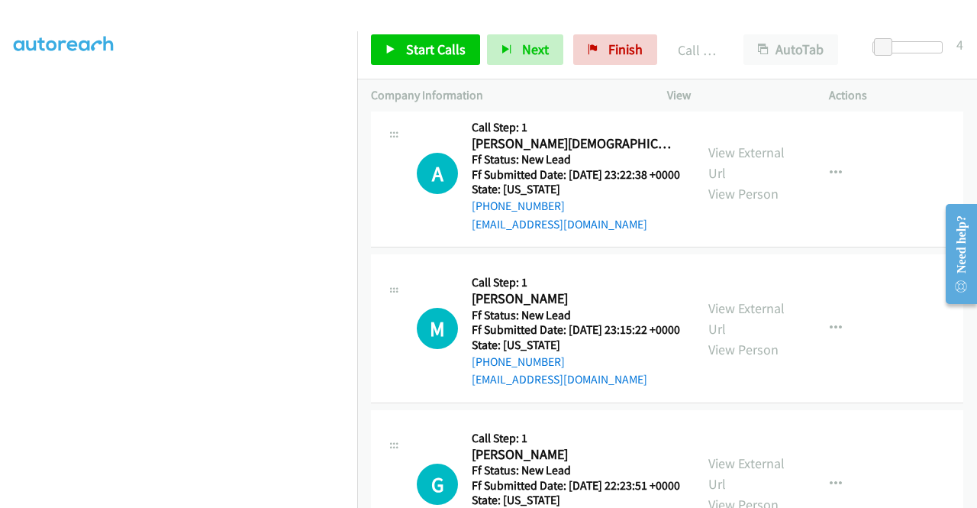
click at [815, 24] on button "button" at bounding box center [835, 8] width 41 height 31
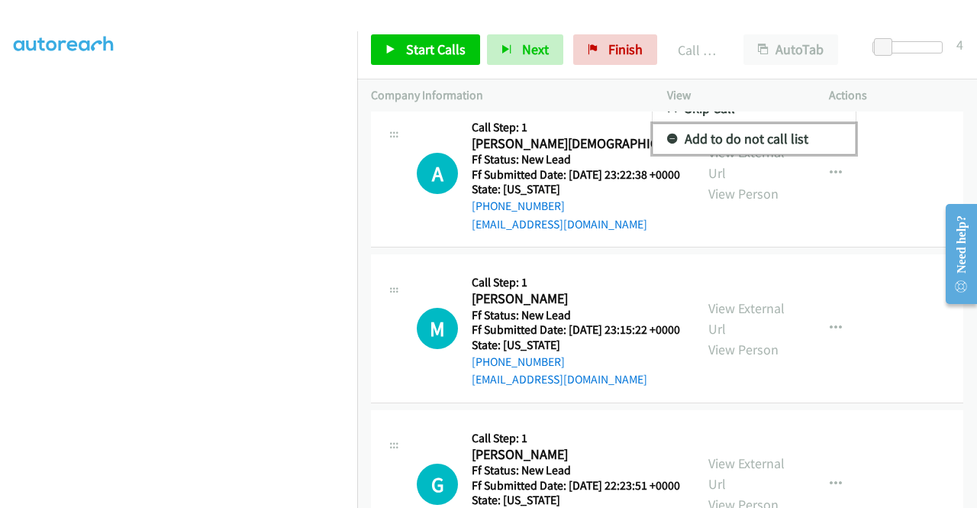
click at [739, 154] on link "Add to do not call list" at bounding box center [754, 139] width 203 height 31
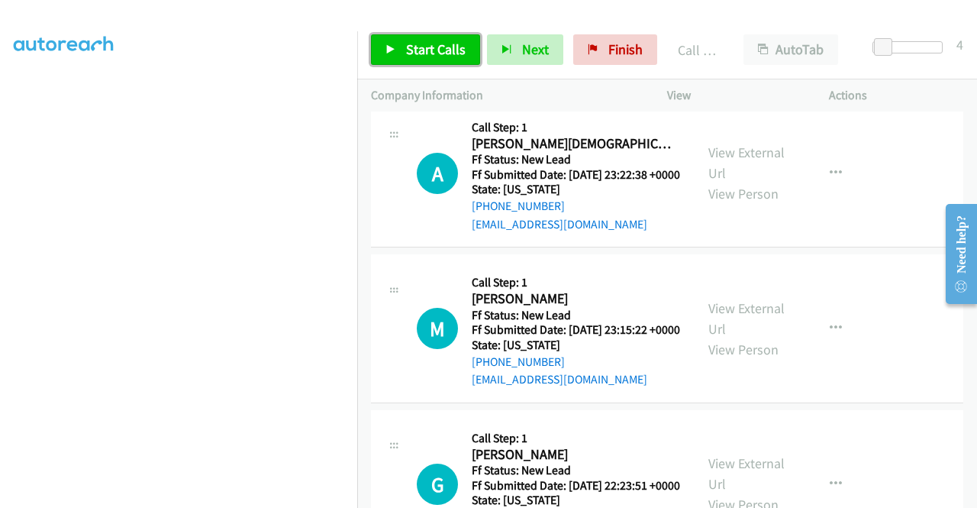
click at [432, 48] on span "Start Calls" at bounding box center [436, 49] width 60 height 18
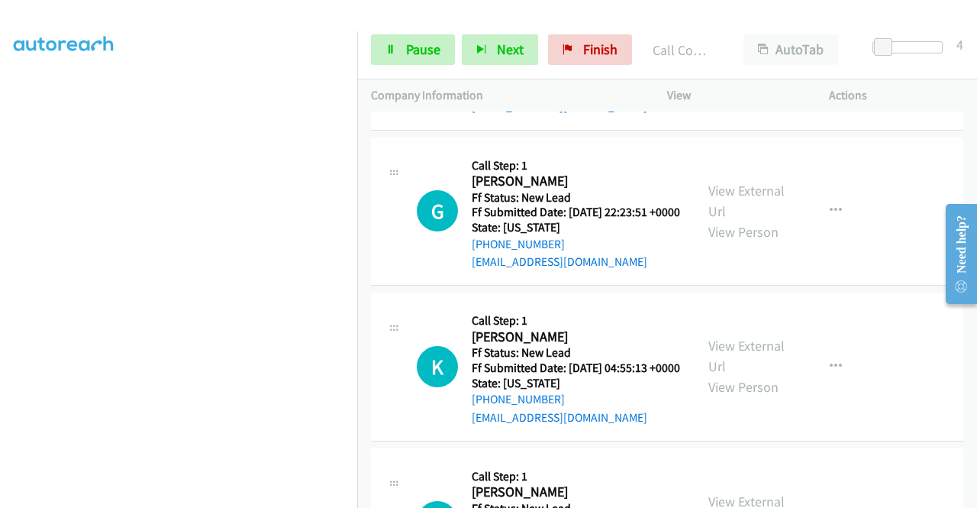
scroll to position [348, 0]
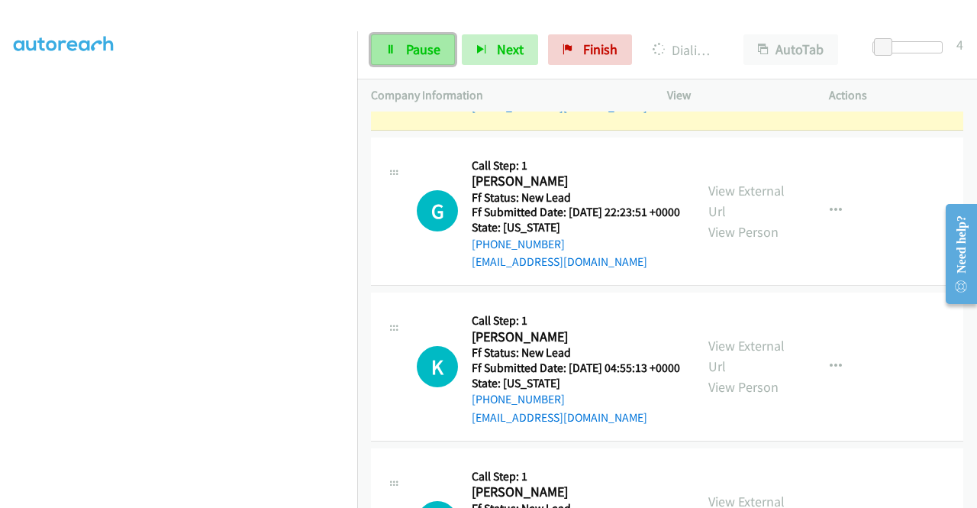
click at [427, 56] on span "Pause" at bounding box center [423, 49] width 34 height 18
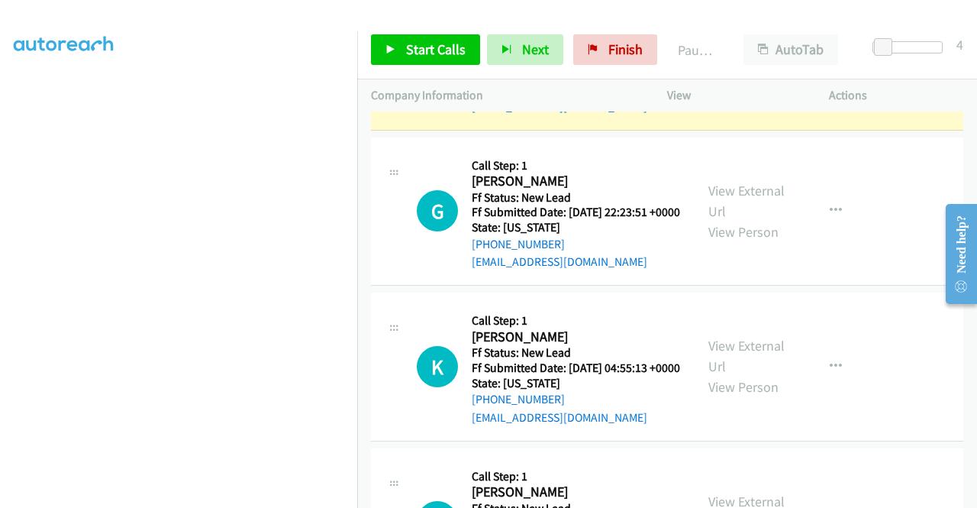
scroll to position [43, 0]
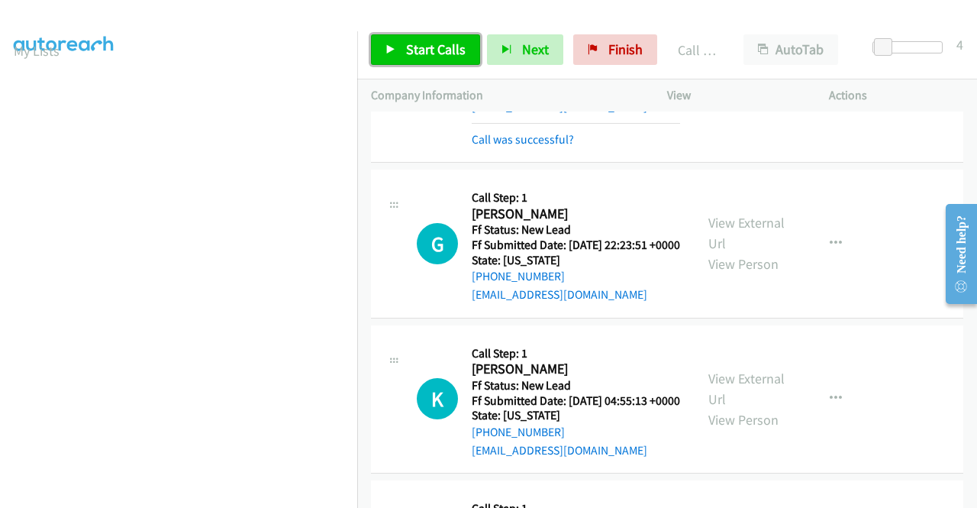
click at [438, 44] on span "Start Calls" at bounding box center [436, 49] width 60 height 18
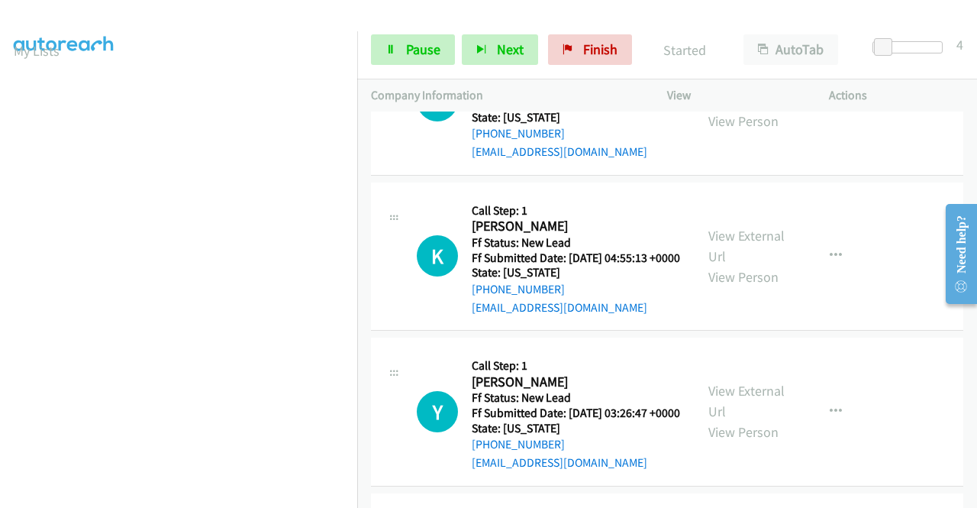
scroll to position [2551, 0]
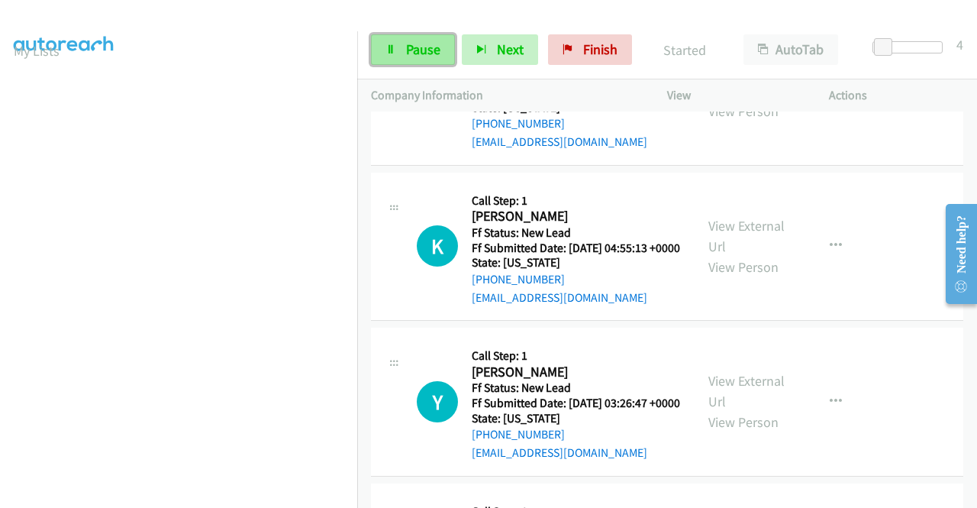
click at [431, 48] on span "Pause" at bounding box center [423, 49] width 34 height 18
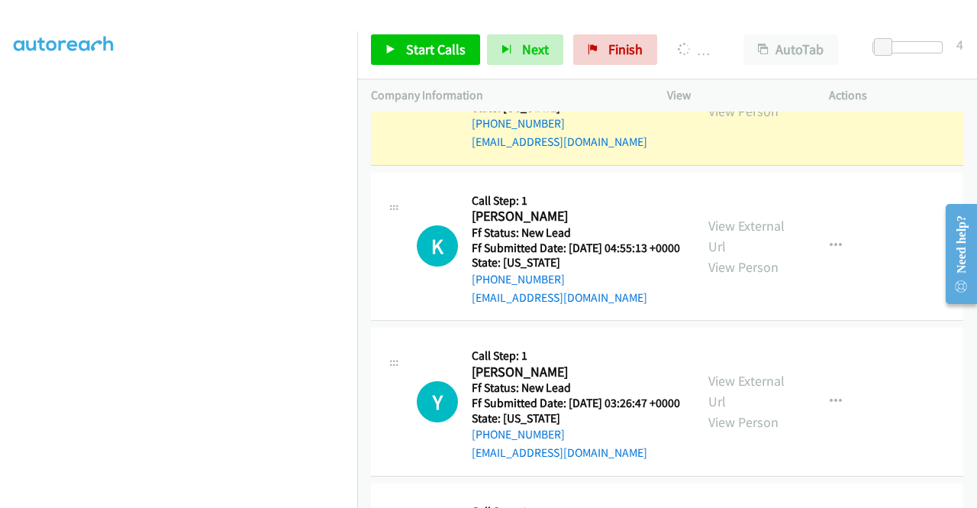
scroll to position [0, 0]
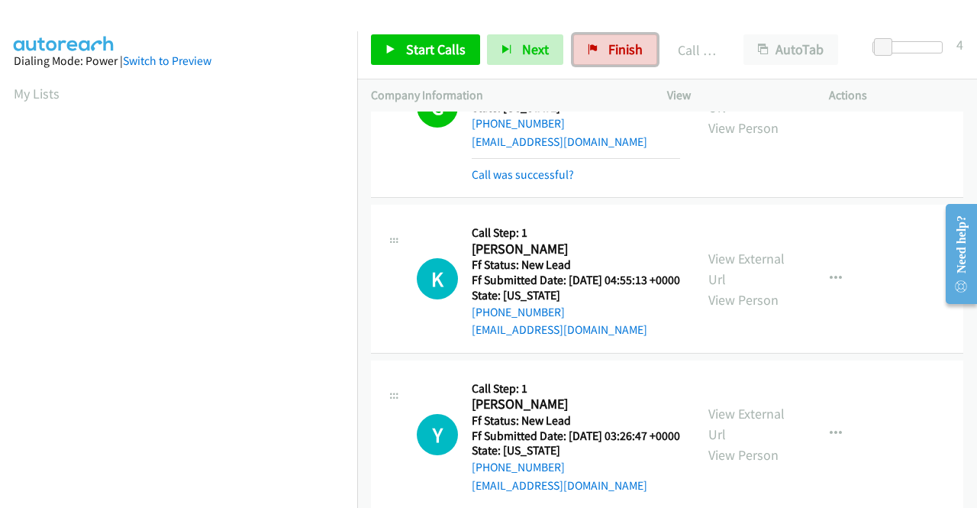
drag, startPoint x: 608, startPoint y: 49, endPoint x: 556, endPoint y: 77, distance: 59.1
click at [608, 49] on span "Finish" at bounding box center [625, 49] width 34 height 18
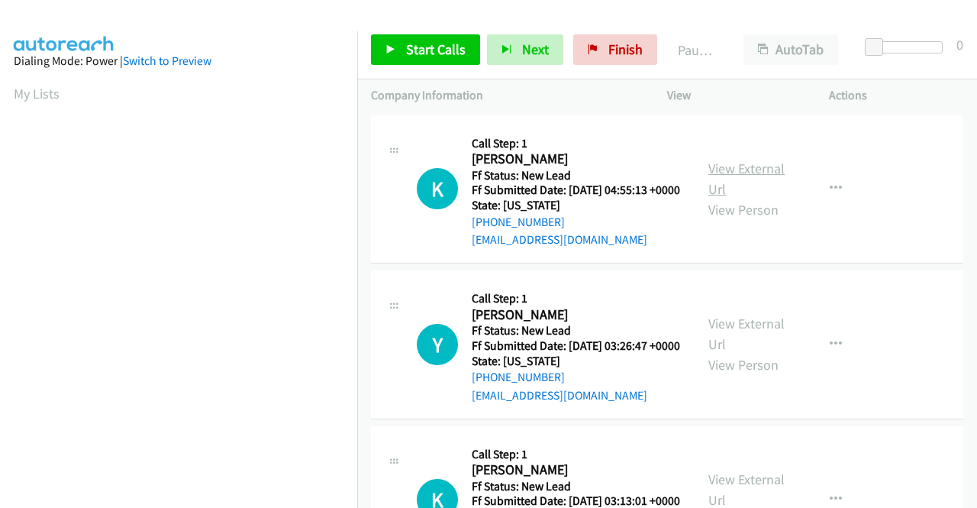
click at [740, 173] on link "View External Url" at bounding box center [746, 179] width 76 height 38
click at [744, 340] on link "View External Url" at bounding box center [746, 334] width 76 height 38
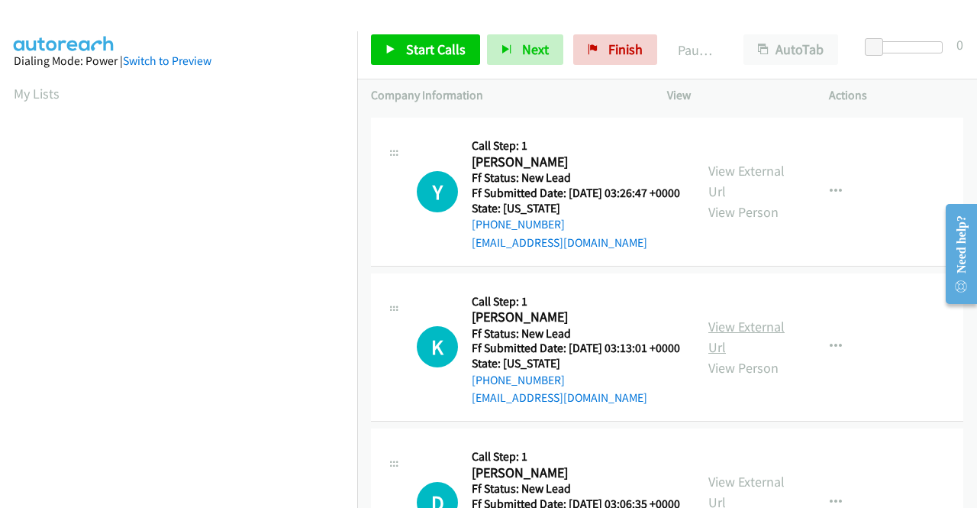
click at [731, 356] on link "View External Url" at bounding box center [746, 337] width 76 height 38
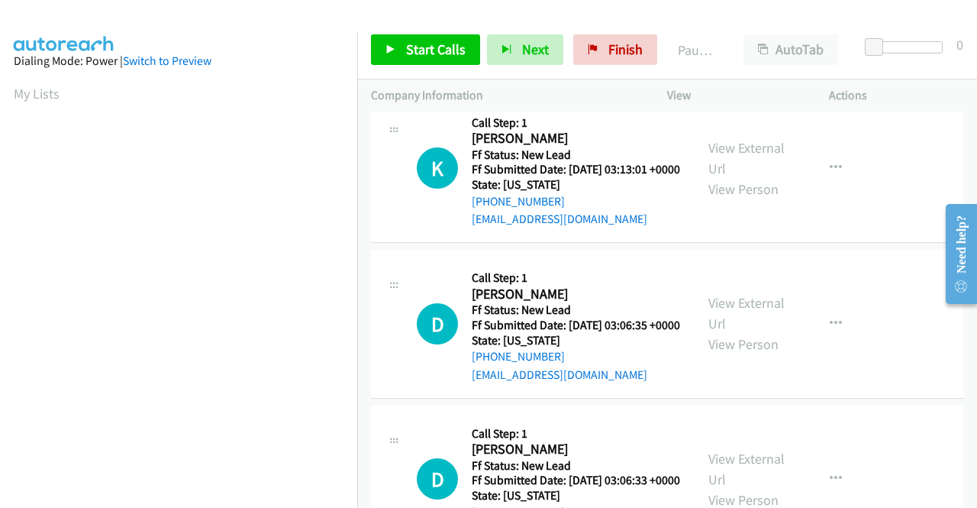
scroll to position [382, 0]
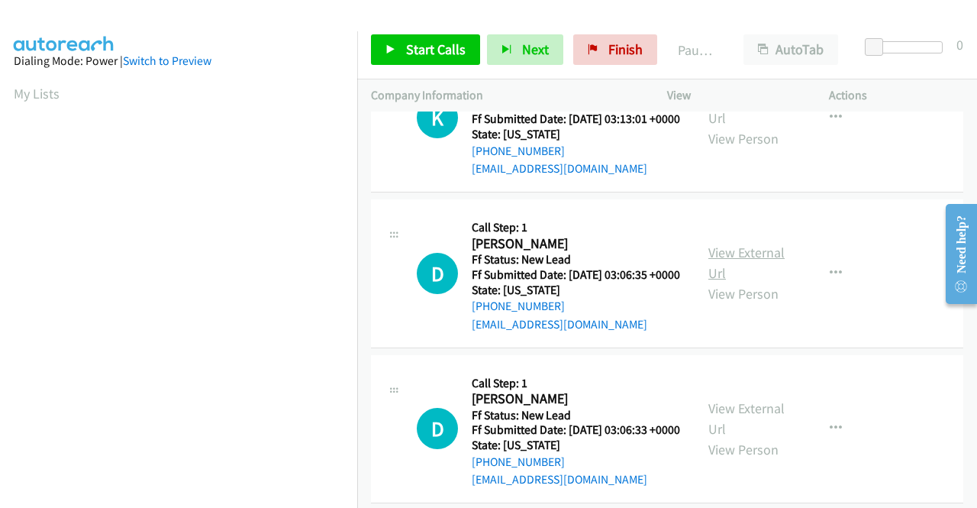
click at [747, 282] on link "View External Url" at bounding box center [746, 263] width 76 height 38
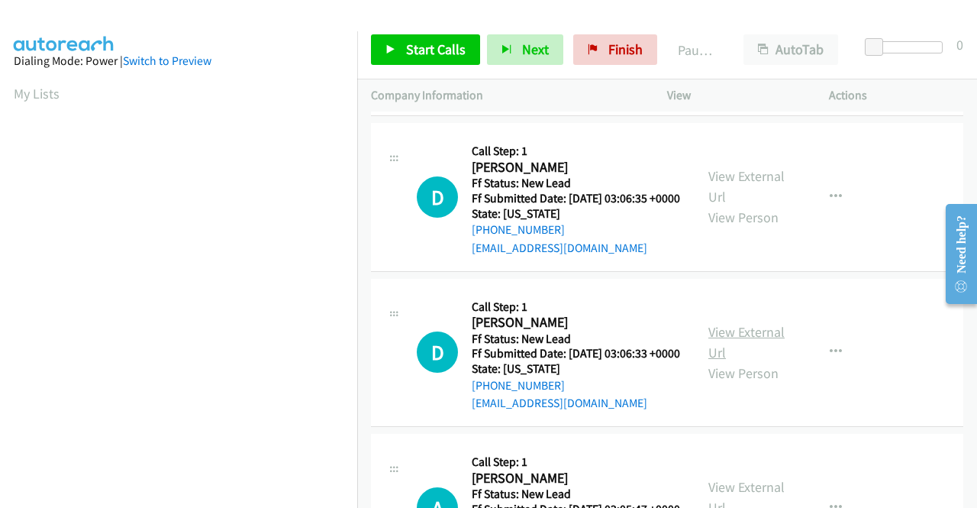
click at [711, 361] on link "View External Url" at bounding box center [746, 342] width 76 height 38
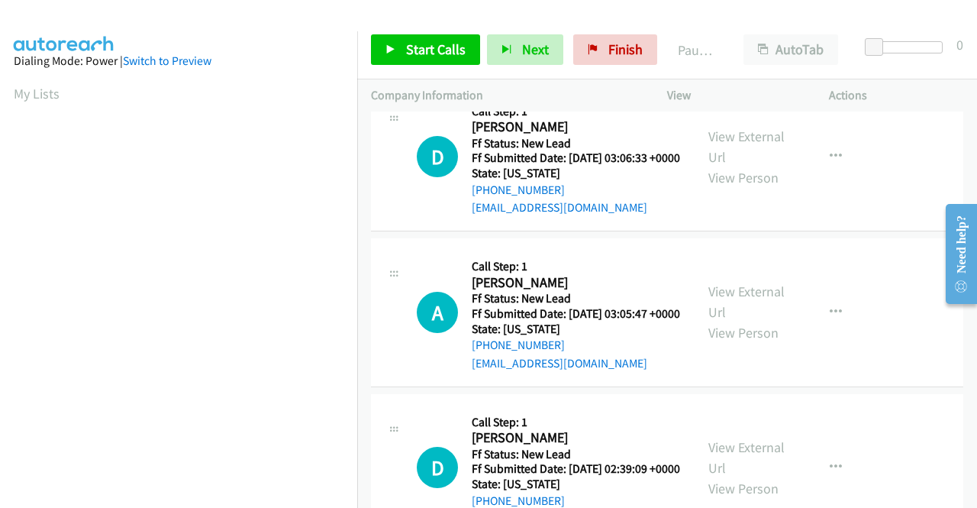
scroll to position [687, 0]
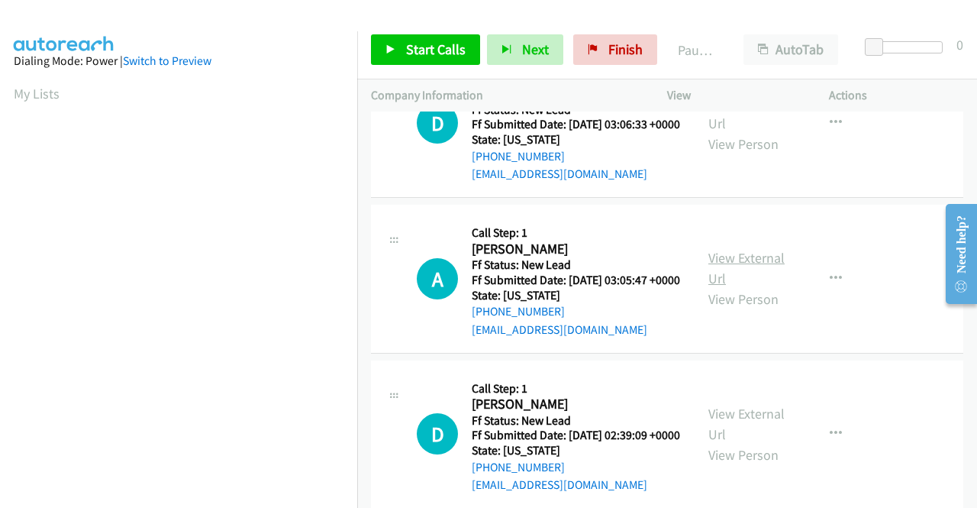
click at [755, 287] on link "View External Url" at bounding box center [746, 268] width 76 height 38
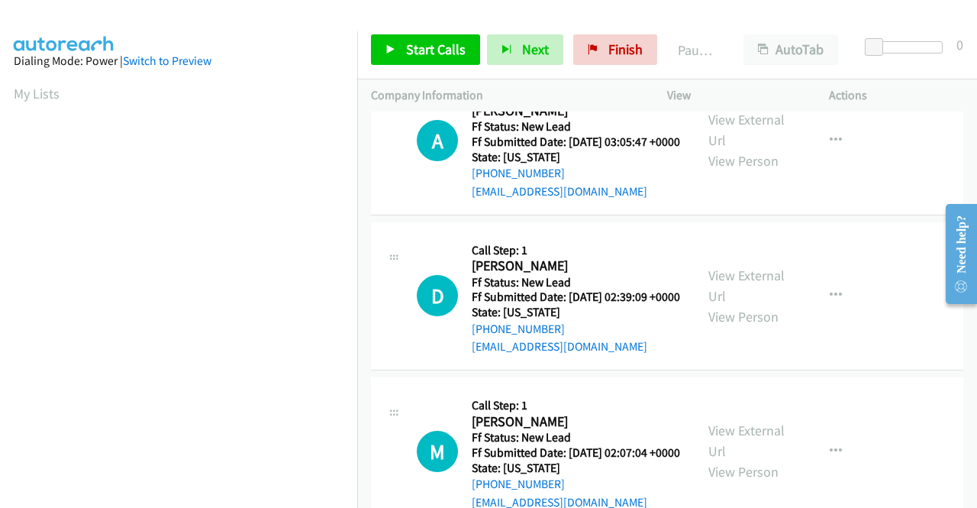
scroll to position [840, 0]
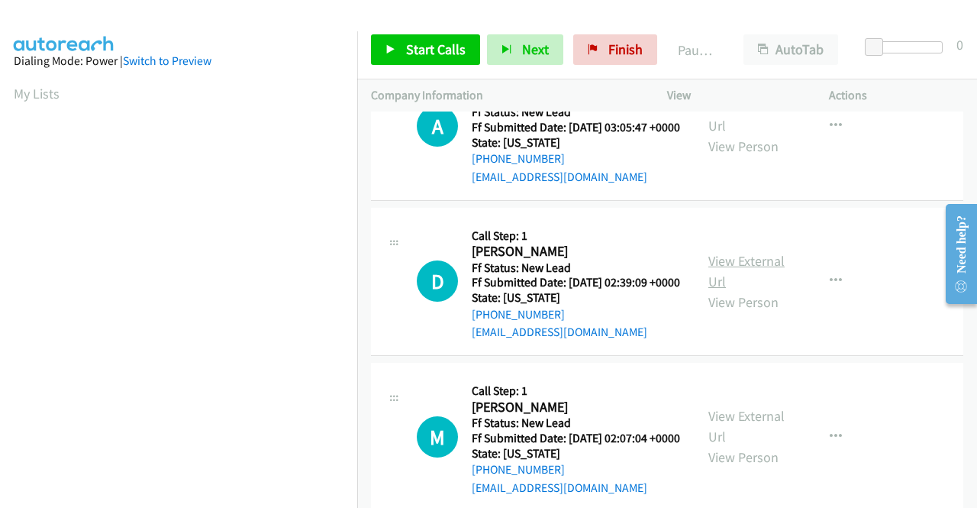
click at [736, 290] on link "View External Url" at bounding box center [746, 271] width 76 height 38
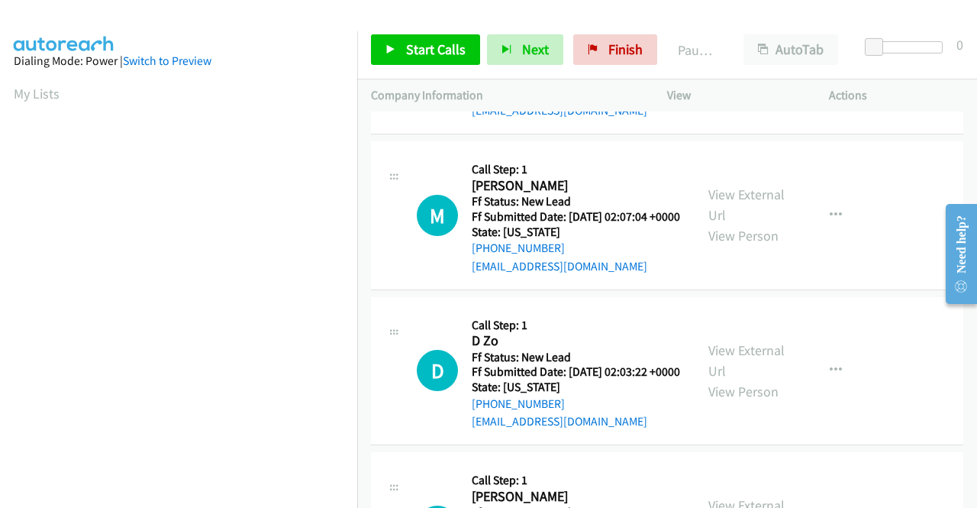
scroll to position [1069, 0]
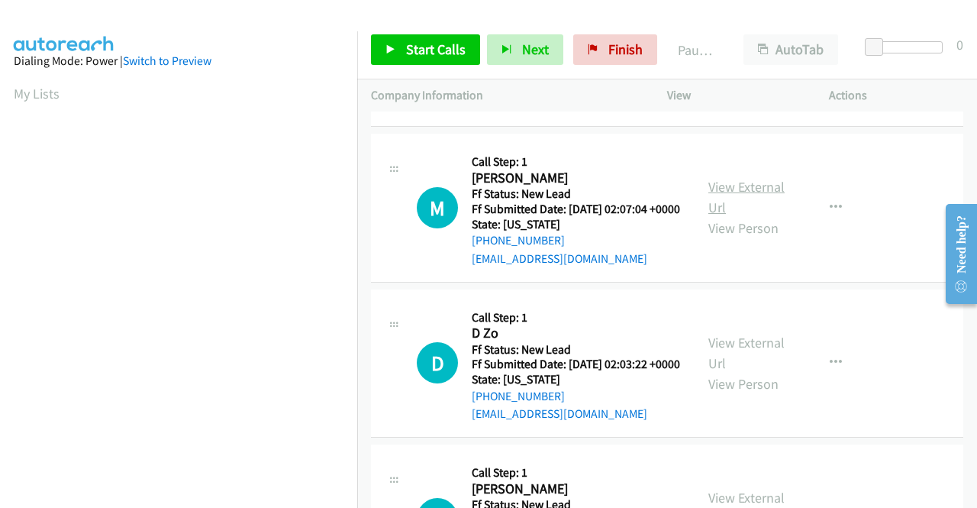
click at [720, 216] on link "View External Url" at bounding box center [746, 197] width 76 height 38
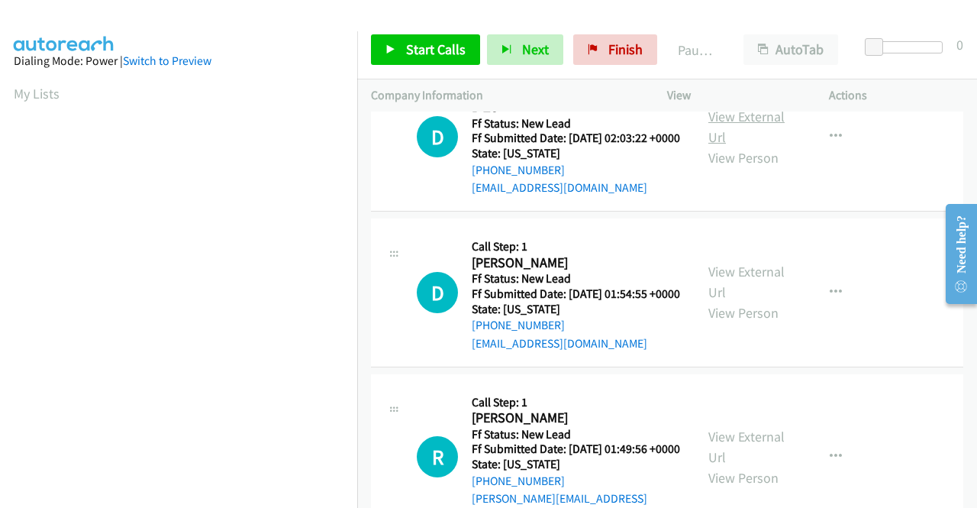
scroll to position [1298, 0]
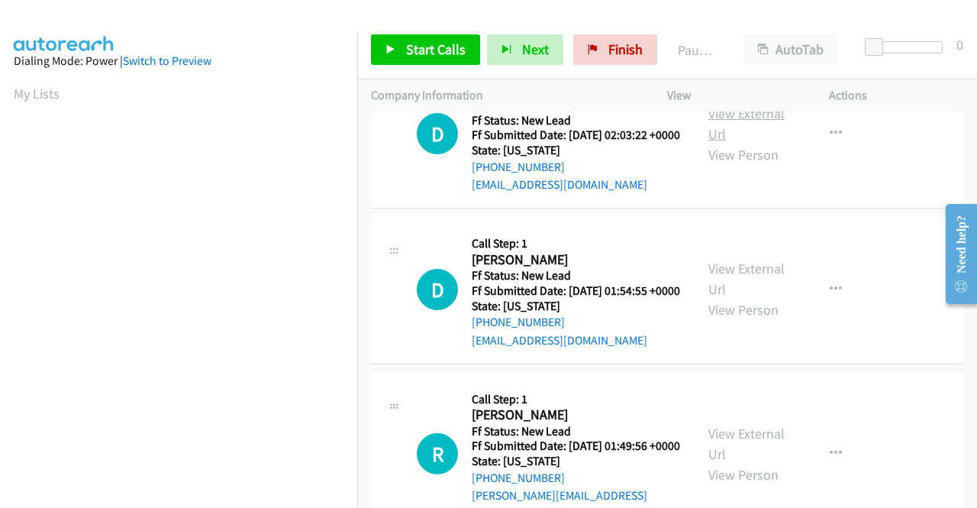
click at [739, 143] on link "View External Url" at bounding box center [746, 124] width 76 height 38
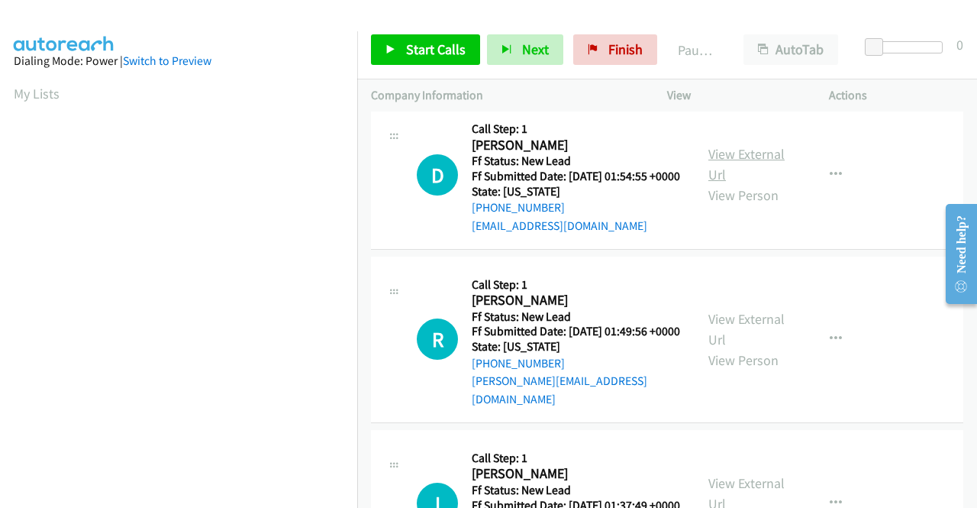
scroll to position [1450, 0]
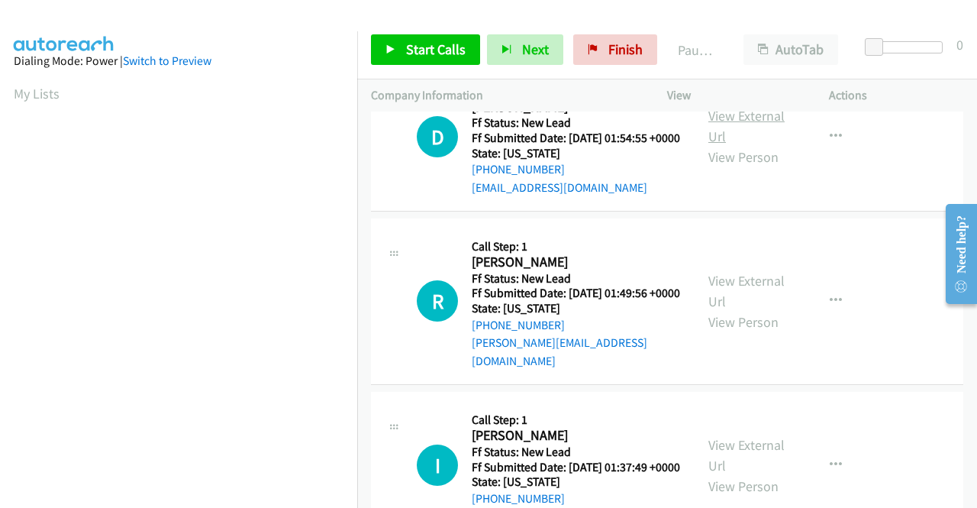
click at [740, 145] on link "View External Url" at bounding box center [746, 126] width 76 height 38
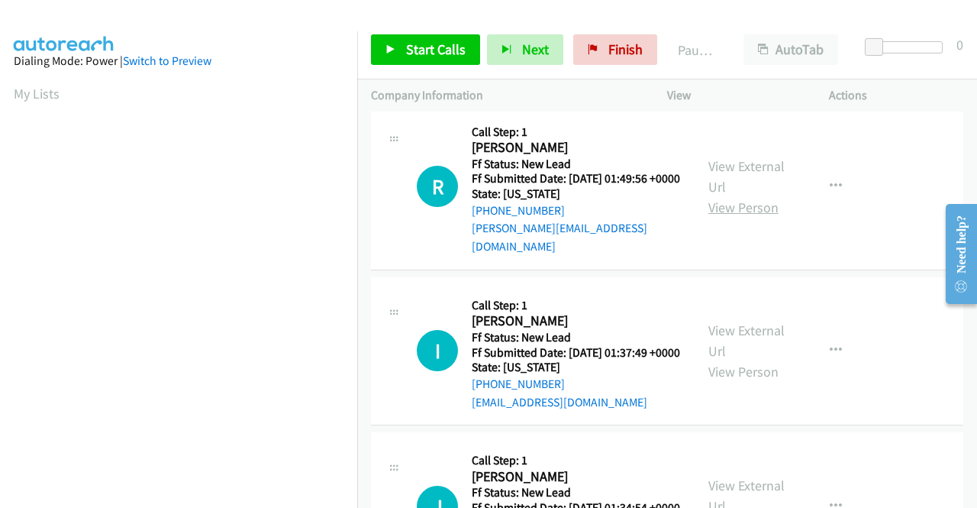
scroll to position [1603, 0]
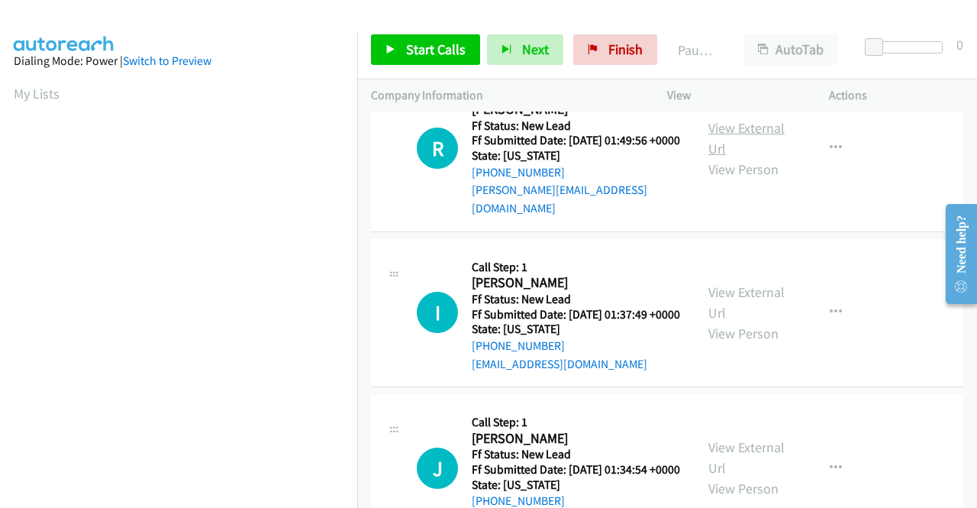
click at [756, 157] on link "View External Url" at bounding box center [746, 138] width 76 height 38
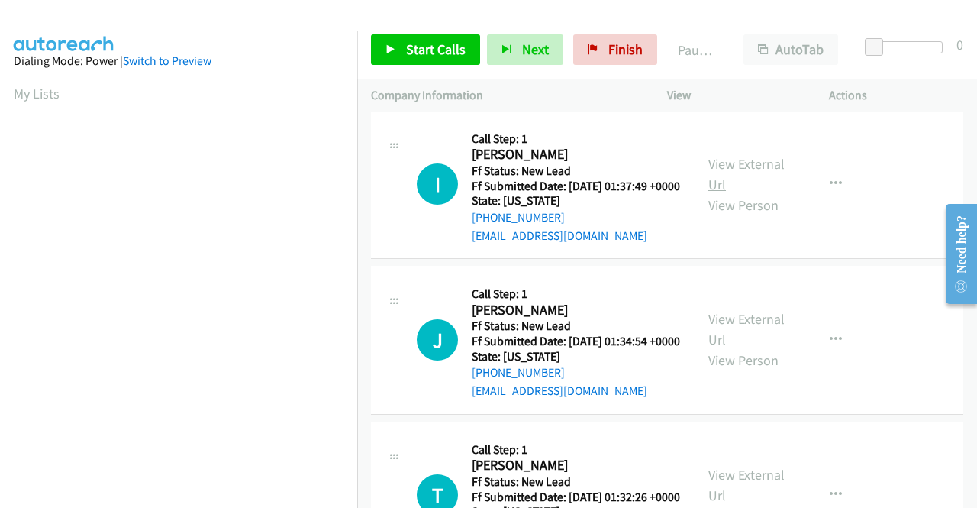
scroll to position [1756, 0]
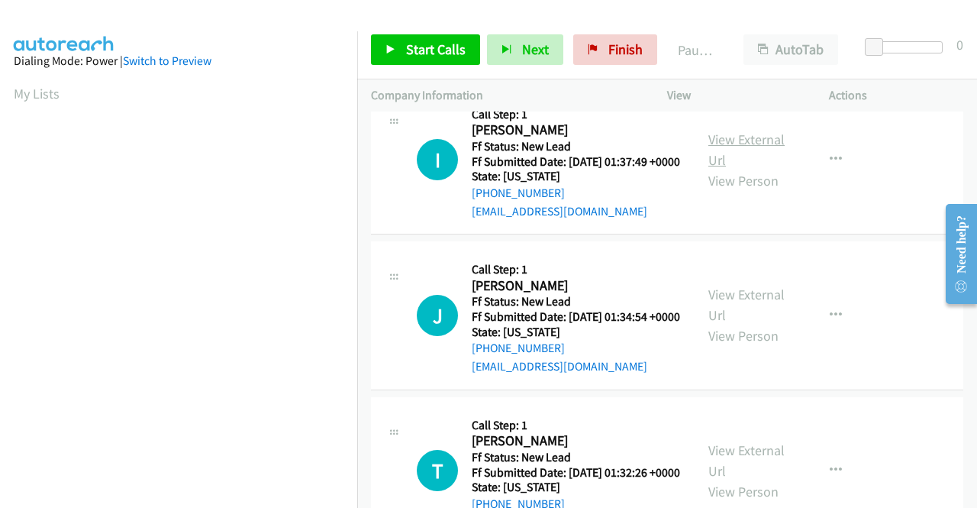
click at [713, 169] on link "View External Url" at bounding box center [746, 150] width 76 height 38
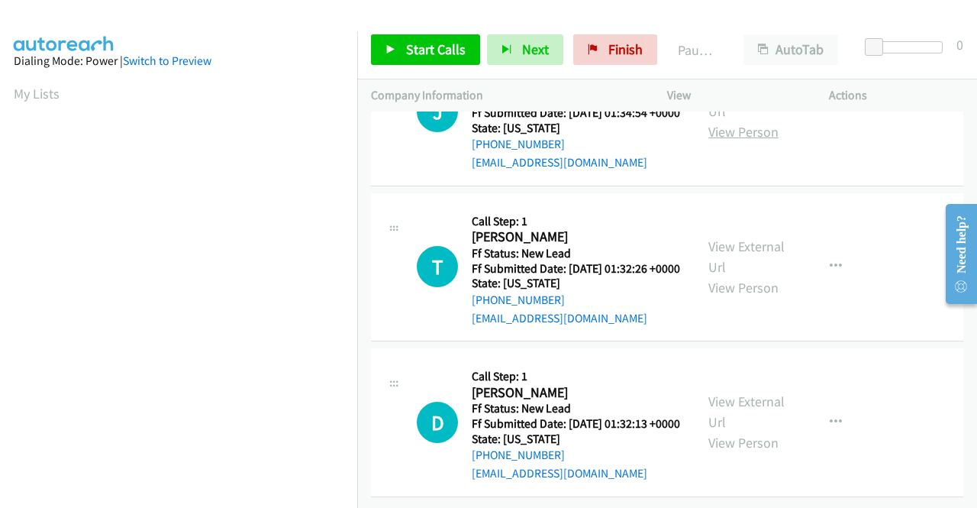
scroll to position [1985, 0]
click at [739, 120] on link "View External Url" at bounding box center [746, 101] width 76 height 38
click at [711, 276] on link "View External Url" at bounding box center [746, 256] width 76 height 38
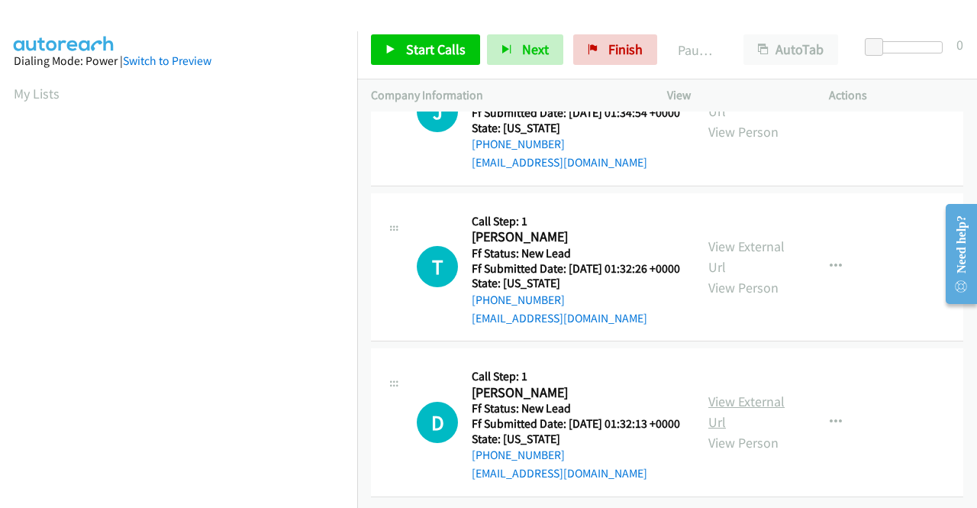
click at [728, 392] on link "View External Url" at bounding box center [746, 411] width 76 height 38
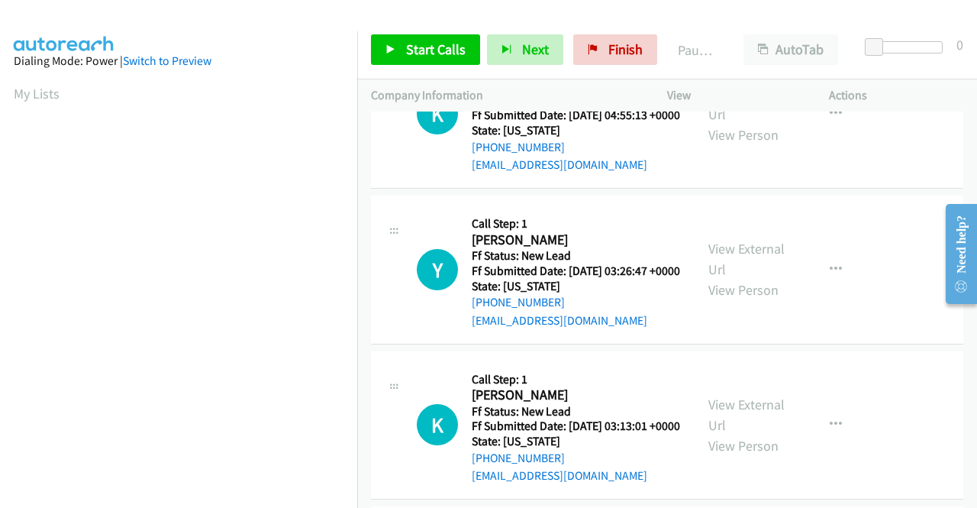
scroll to position [0, 0]
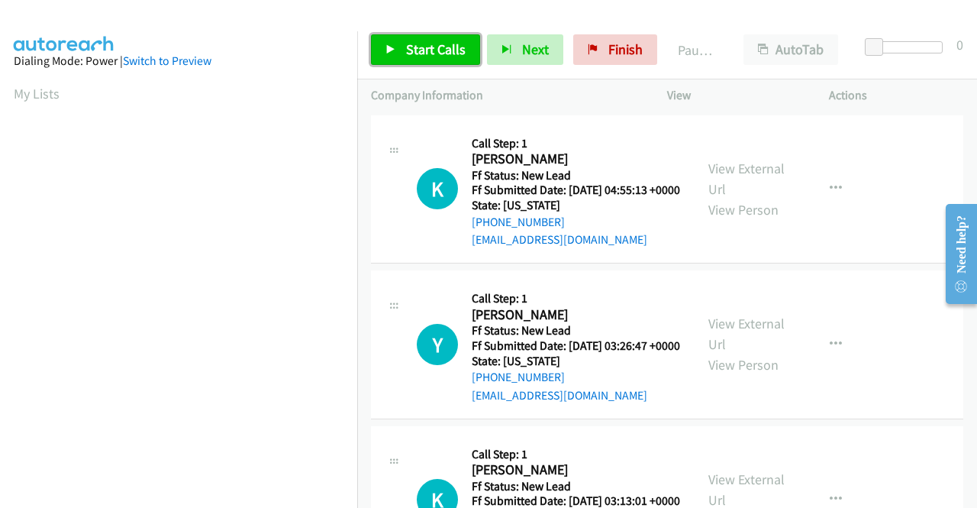
click at [434, 59] on link "Start Calls" at bounding box center [425, 49] width 109 height 31
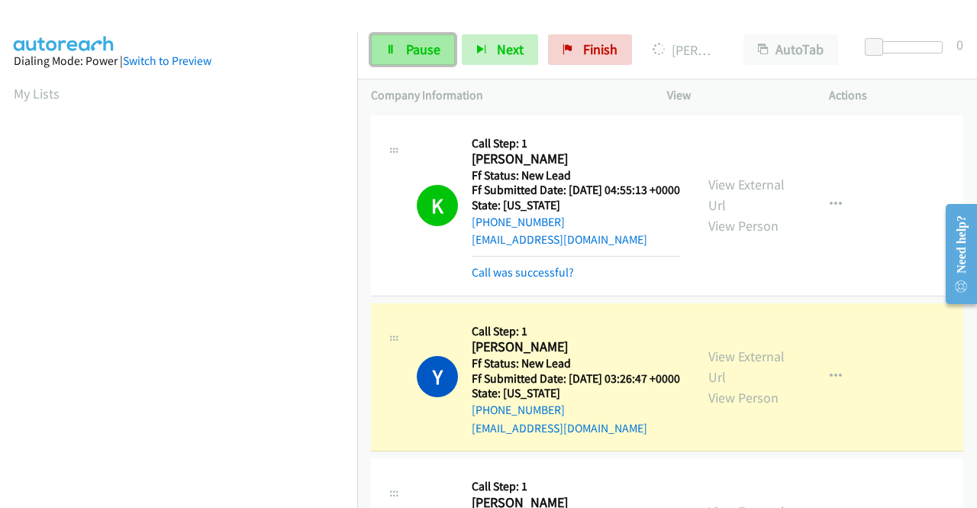
click at [435, 55] on span "Pause" at bounding box center [423, 49] width 34 height 18
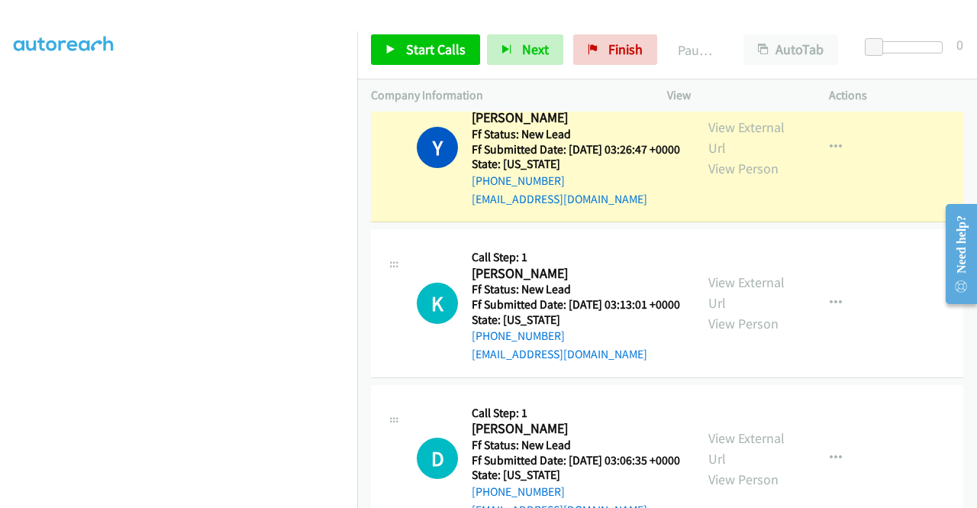
scroll to position [336, 0]
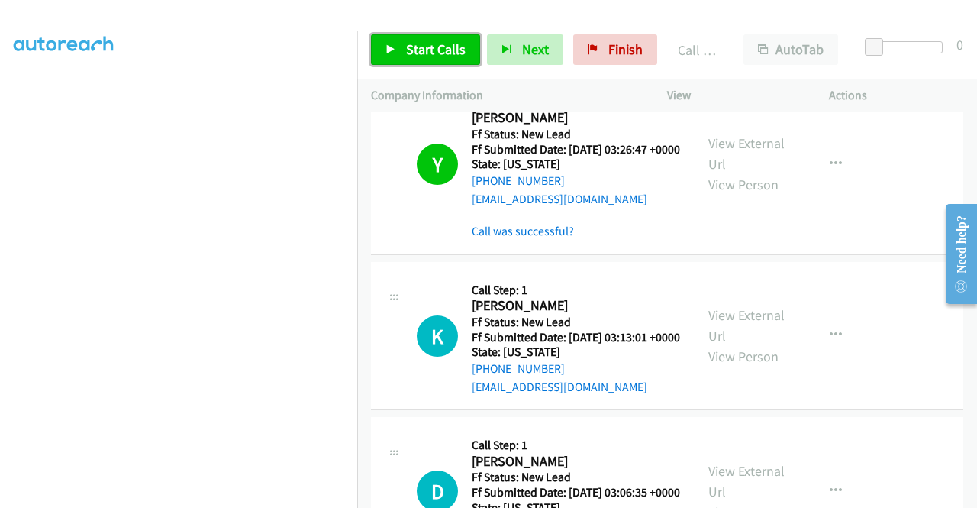
click at [422, 48] on span "Start Calls" at bounding box center [436, 49] width 60 height 18
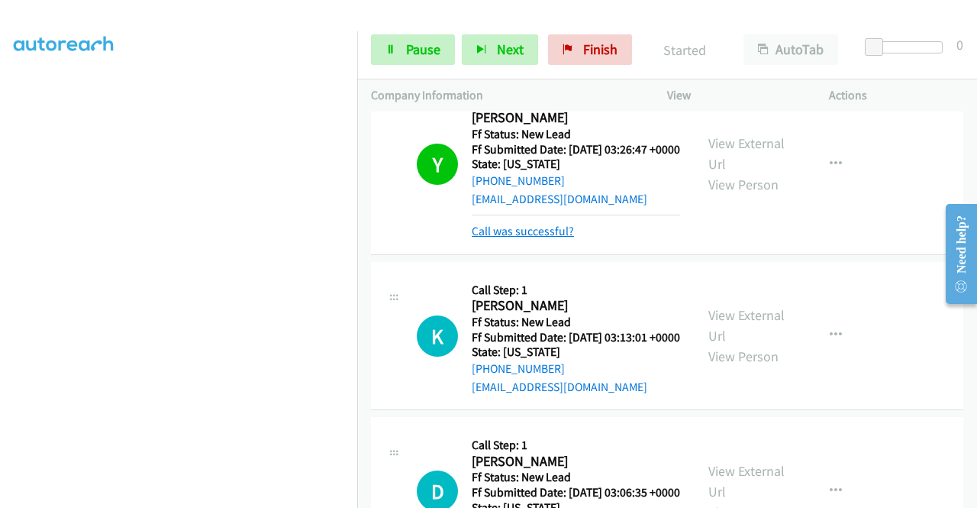
click at [537, 238] on link "Call was successful?" at bounding box center [523, 231] width 102 height 15
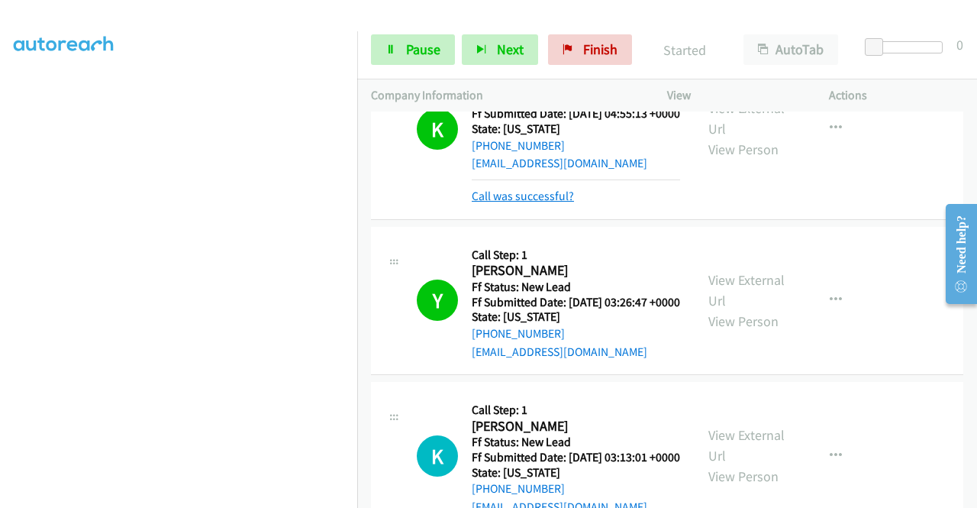
click at [546, 203] on link "Call was successful?" at bounding box center [523, 196] width 102 height 15
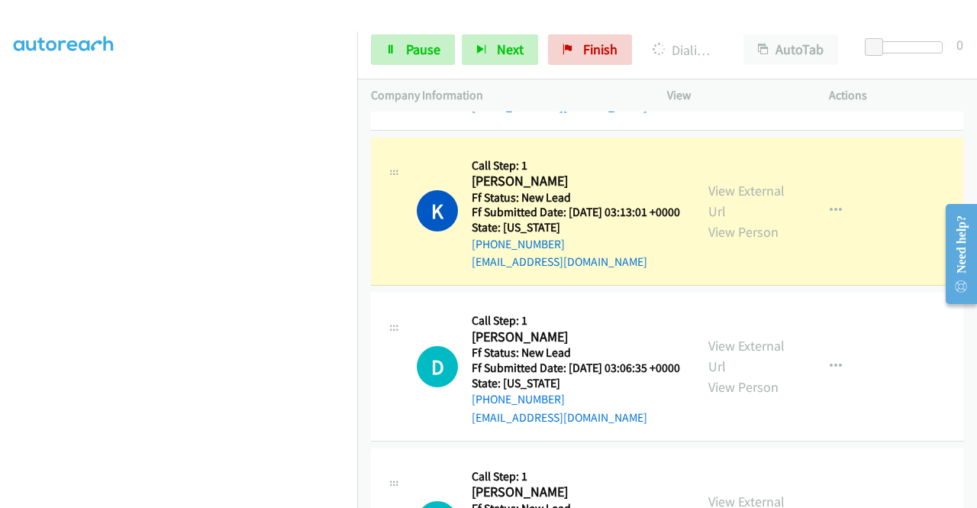
scroll to position [365, 0]
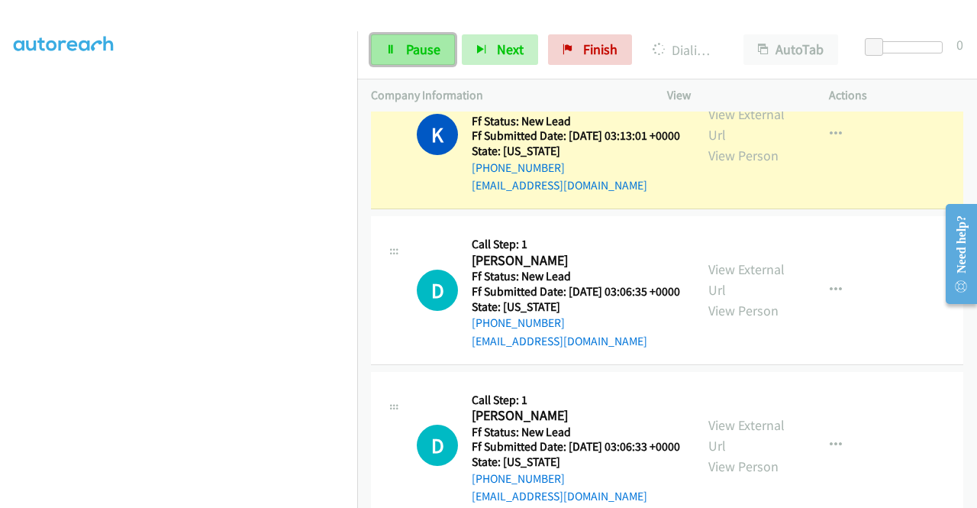
click at [436, 47] on span "Pause" at bounding box center [423, 49] width 34 height 18
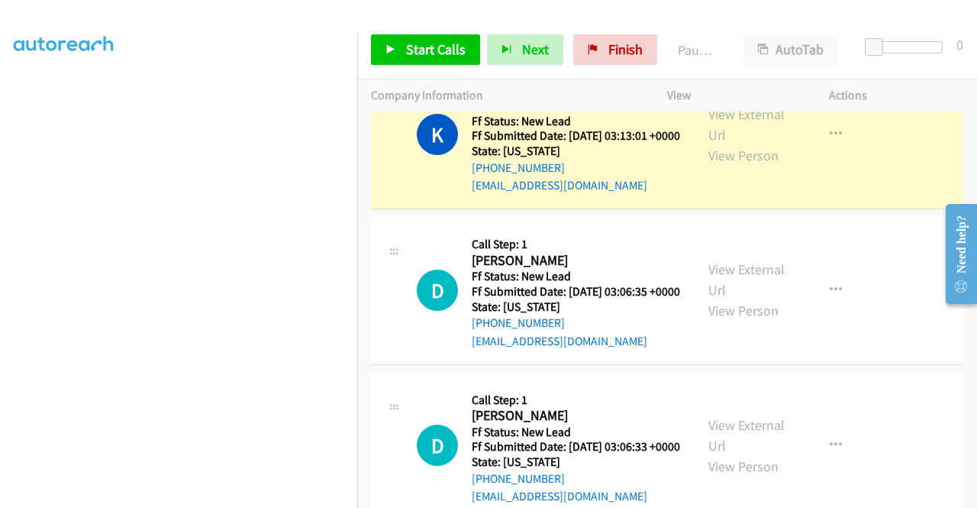
scroll to position [119, 0]
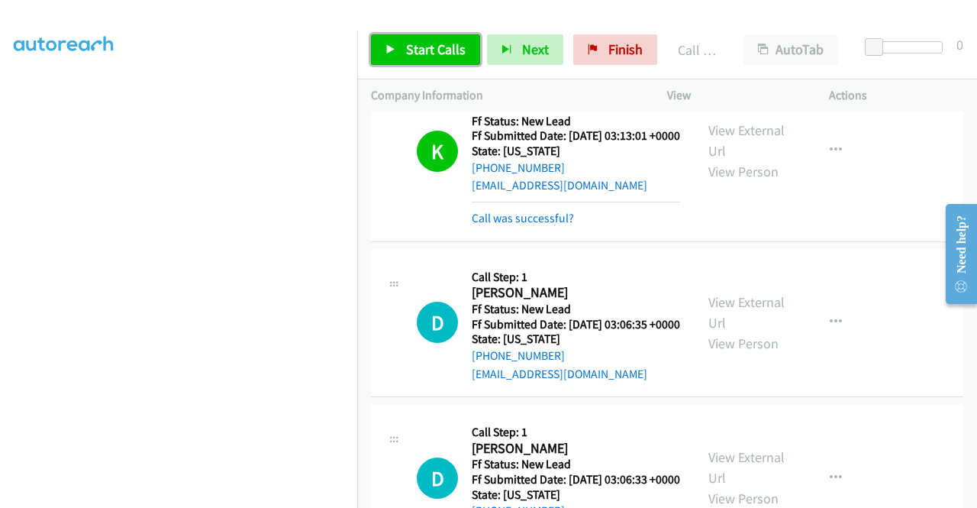
click at [421, 47] on span "Start Calls" at bounding box center [436, 49] width 60 height 18
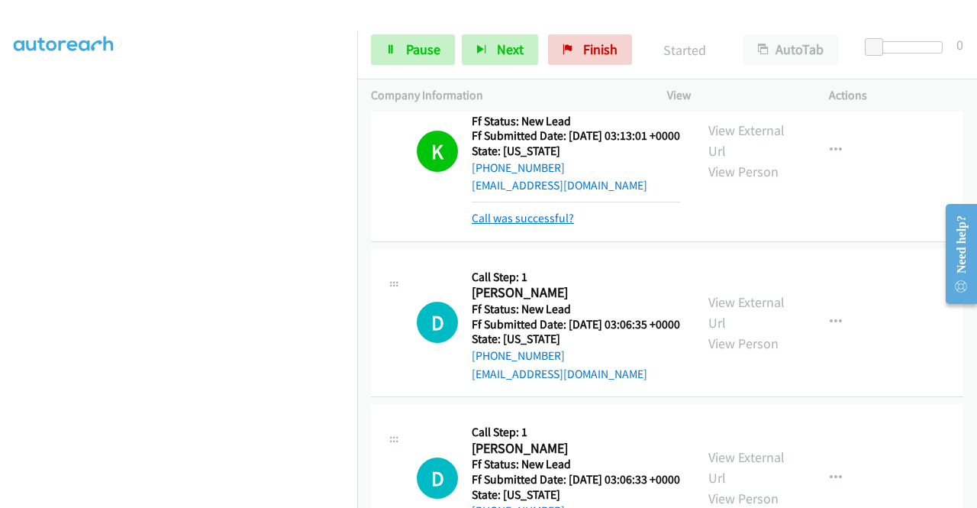
click at [510, 225] on link "Call was successful?" at bounding box center [523, 218] width 102 height 15
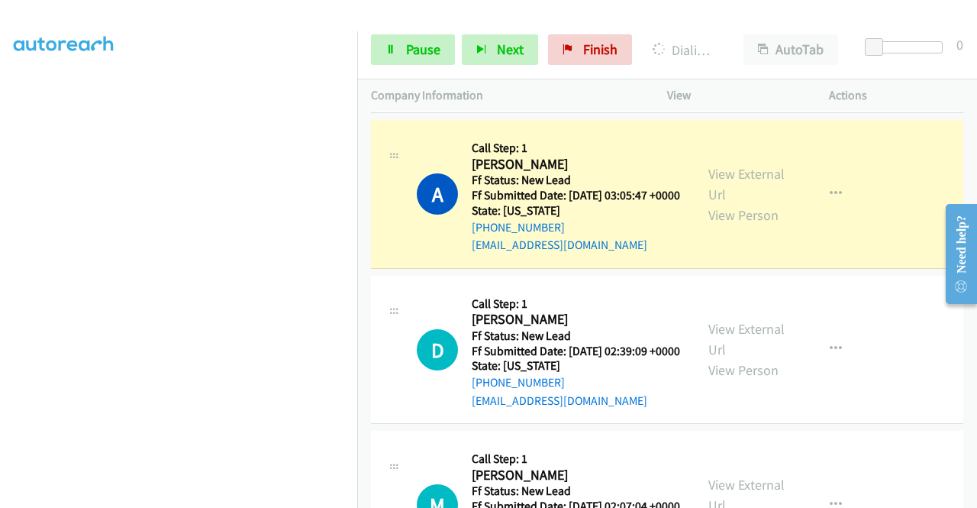
scroll to position [840, 0]
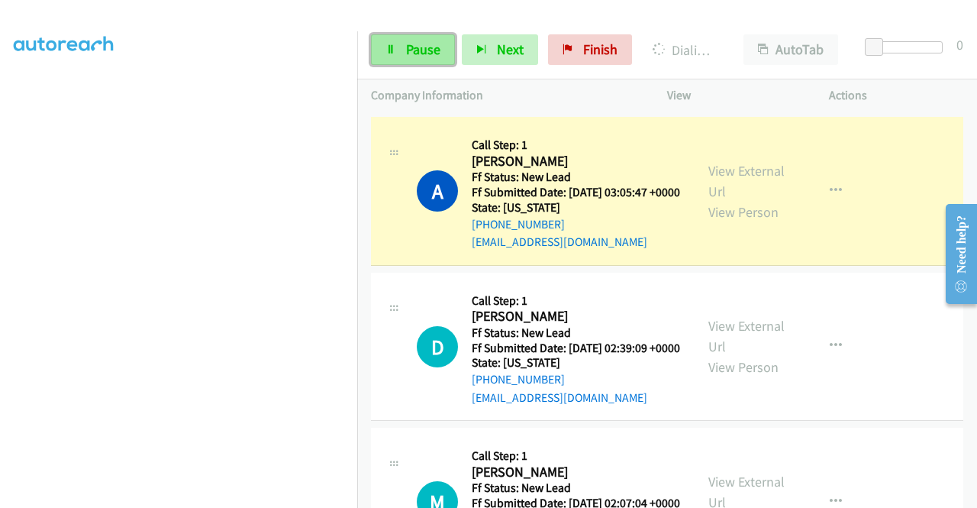
click at [412, 50] on span "Pause" at bounding box center [423, 49] width 34 height 18
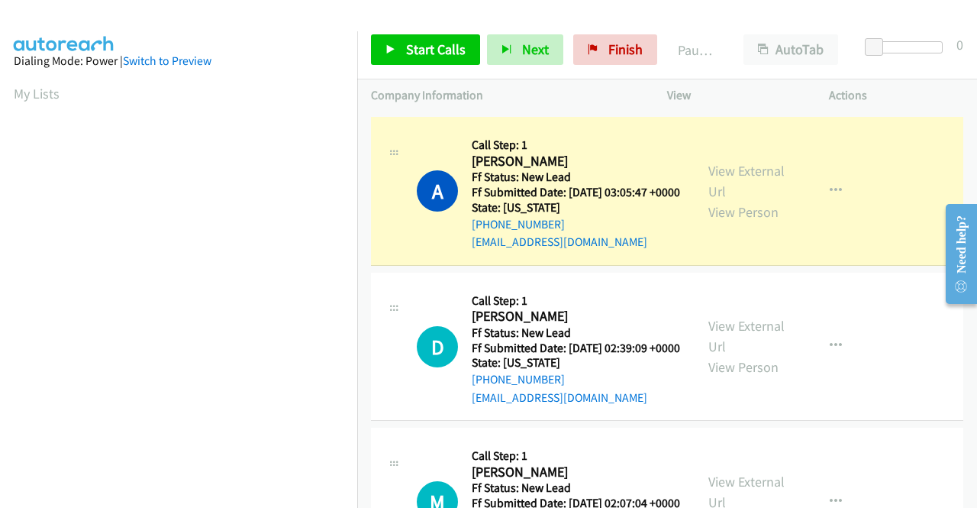
scroll to position [348, 0]
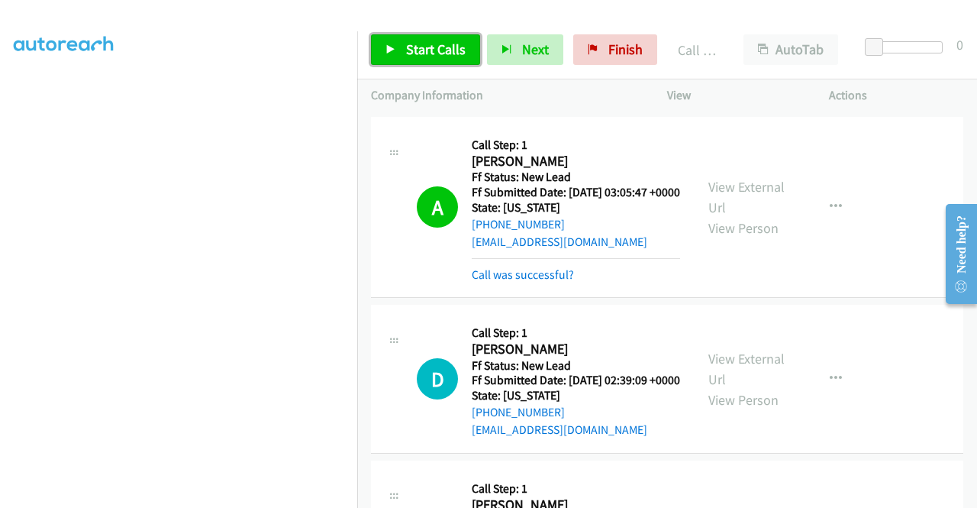
click at [424, 50] on span "Start Calls" at bounding box center [436, 49] width 60 height 18
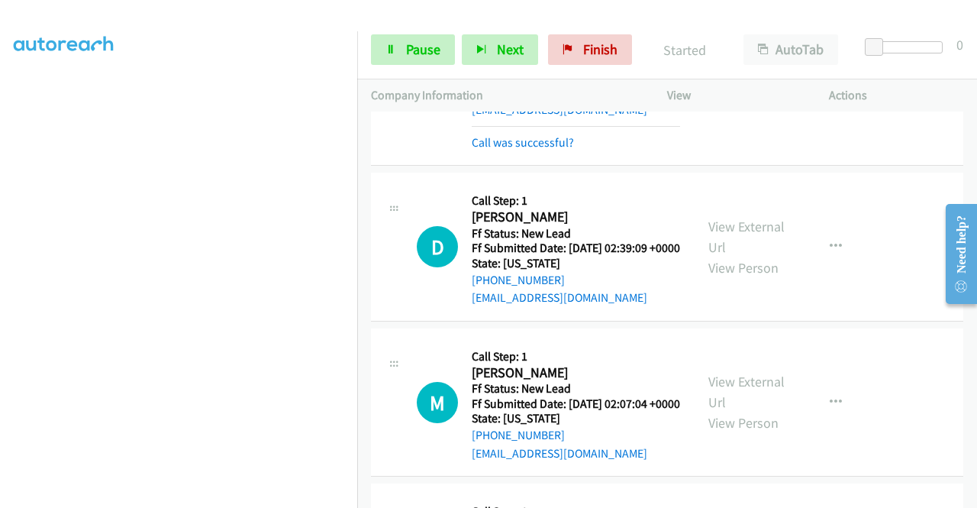
scroll to position [992, 0]
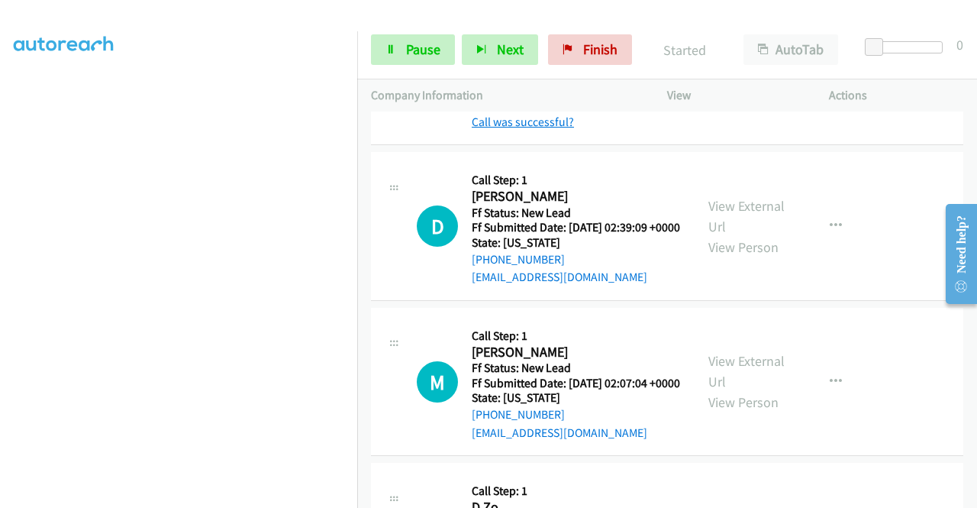
click at [563, 129] on link "Call was successful?" at bounding box center [523, 122] width 102 height 15
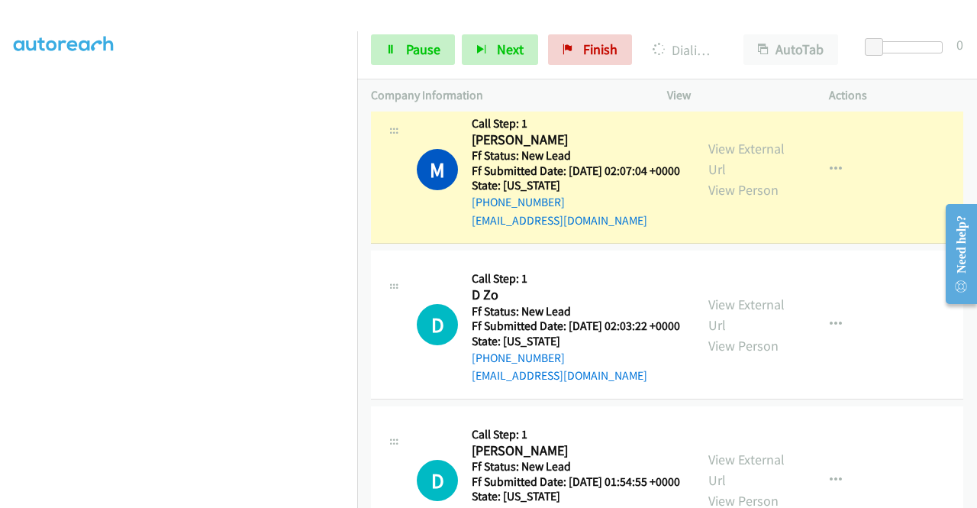
scroll to position [0, 0]
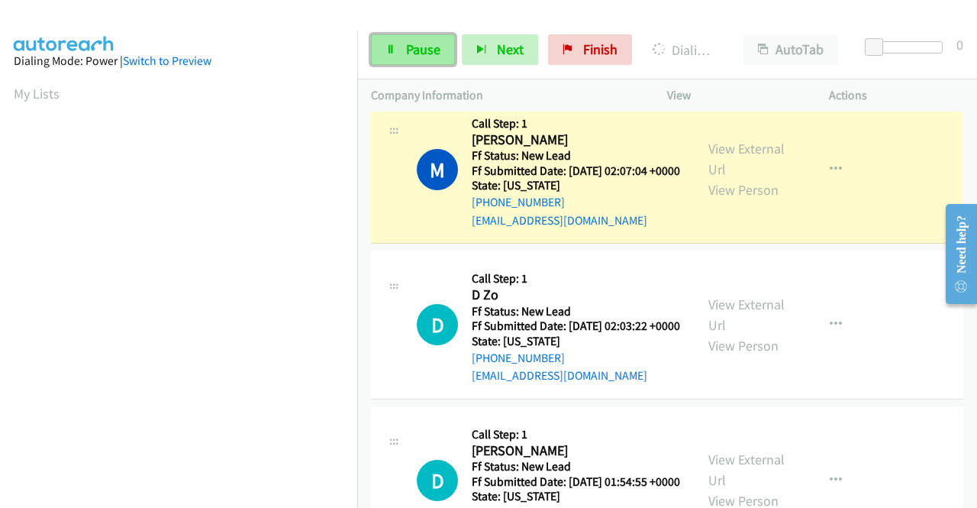
click at [402, 55] on link "Pause" at bounding box center [413, 49] width 84 height 31
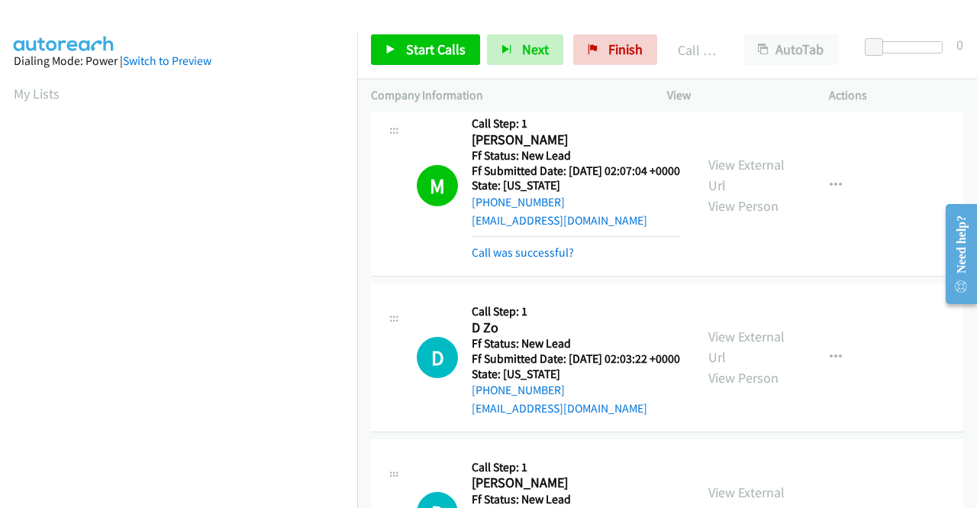
click at [431, 18] on div at bounding box center [481, 29] width 963 height 59
click at [426, 48] on span "Start Calls" at bounding box center [436, 49] width 60 height 18
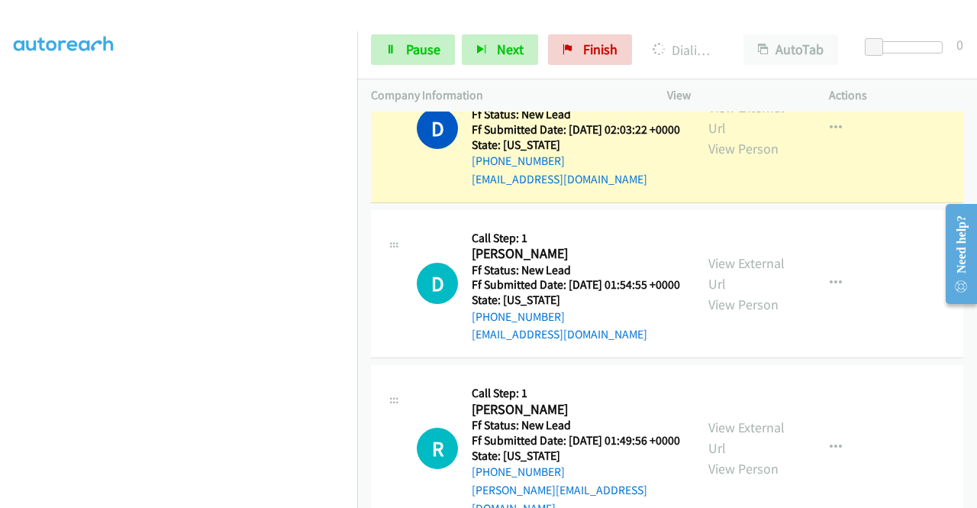
scroll to position [348, 0]
click at [402, 40] on link "Pause" at bounding box center [413, 49] width 84 height 31
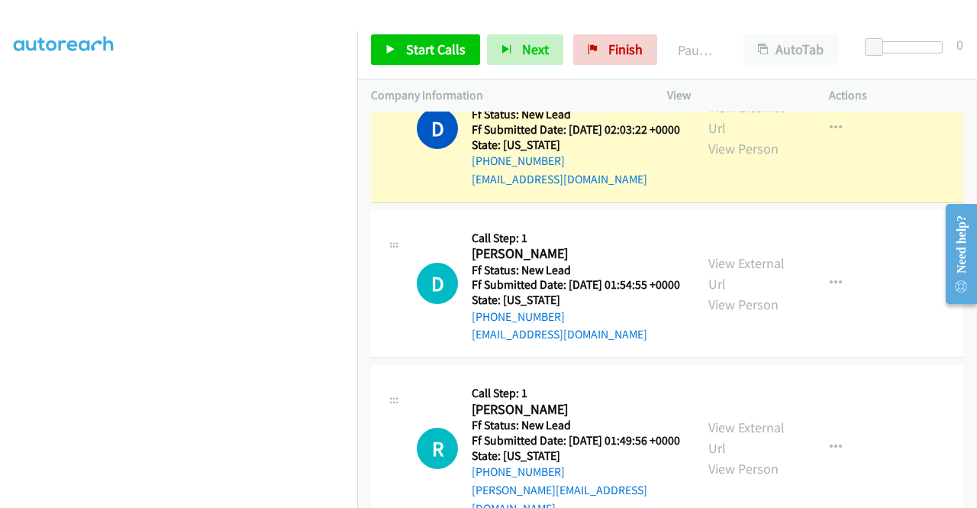
scroll to position [43, 0]
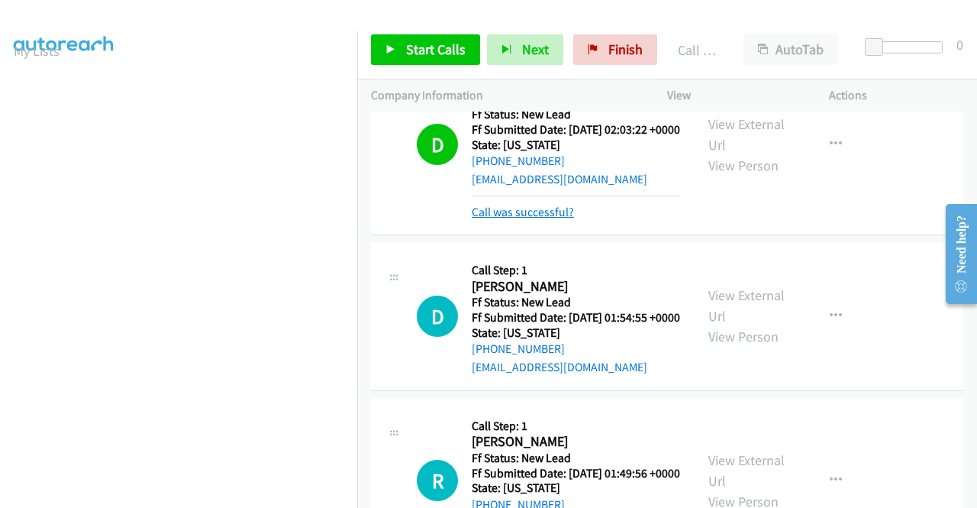
click at [492, 219] on link "Call was successful?" at bounding box center [523, 212] width 102 height 15
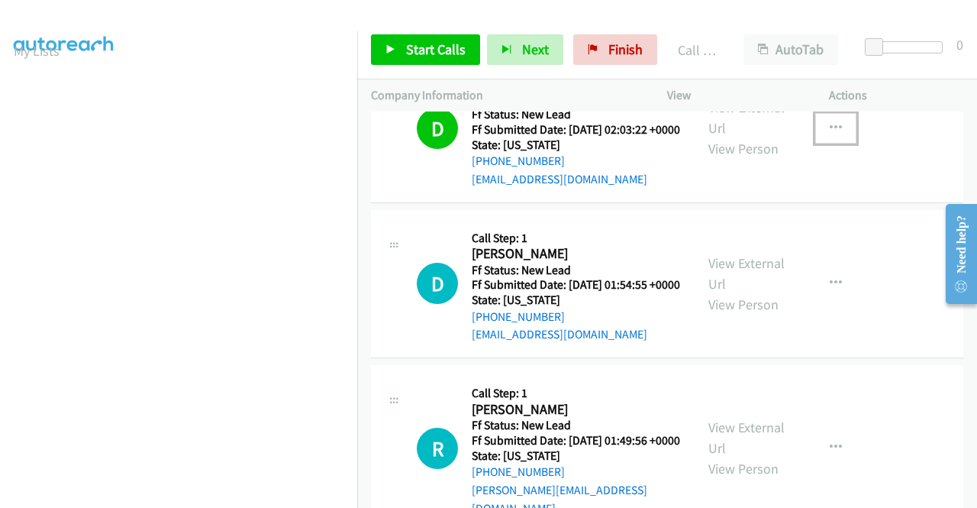
click at [815, 144] on button "button" at bounding box center [835, 128] width 41 height 31
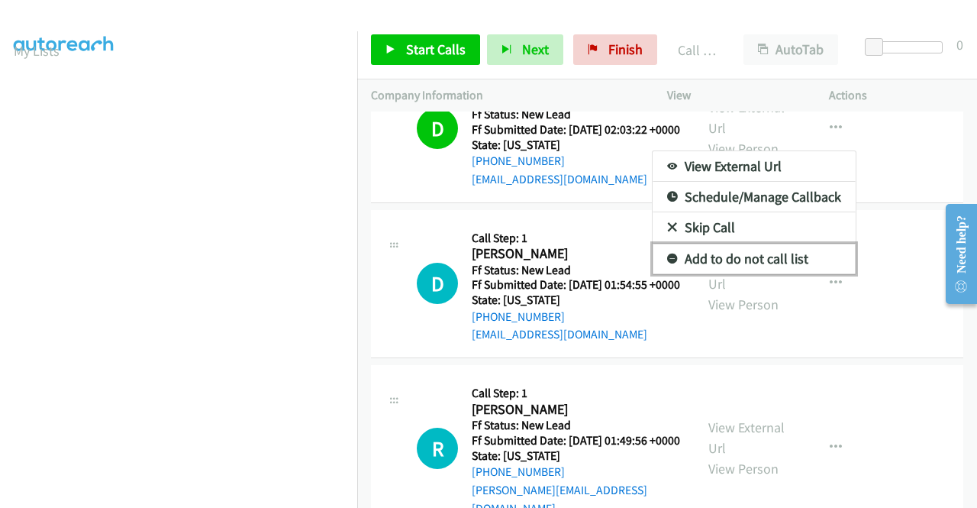
click at [743, 274] on link "Add to do not call list" at bounding box center [754, 259] width 203 height 31
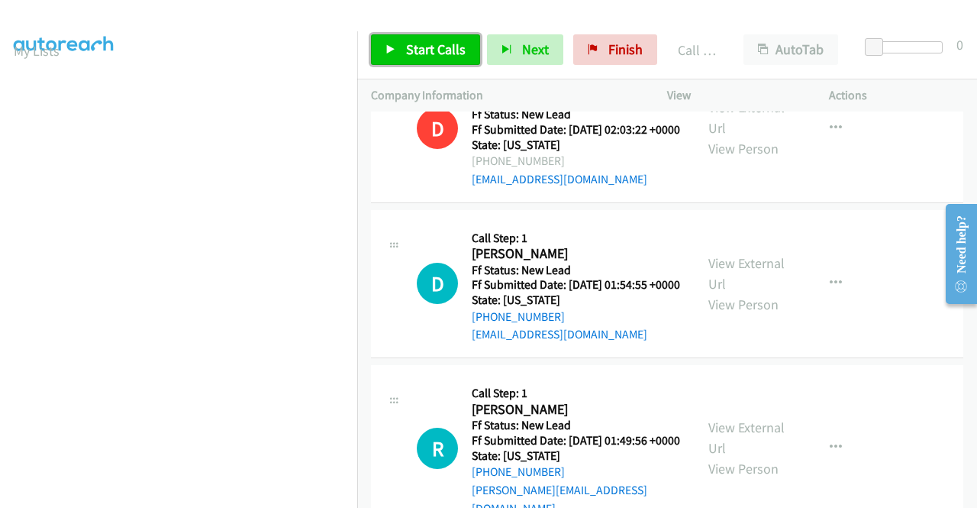
click at [447, 58] on link "Start Calls" at bounding box center [425, 49] width 109 height 31
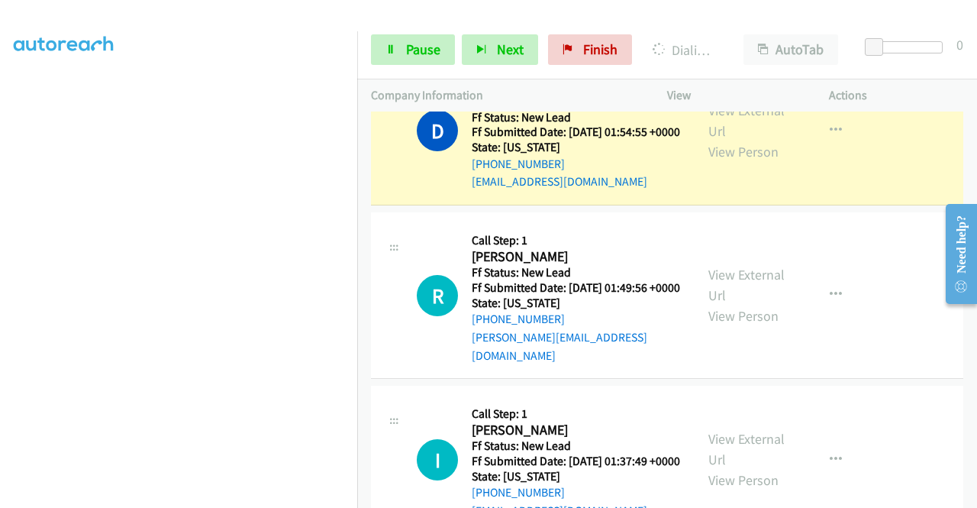
scroll to position [1663, 0]
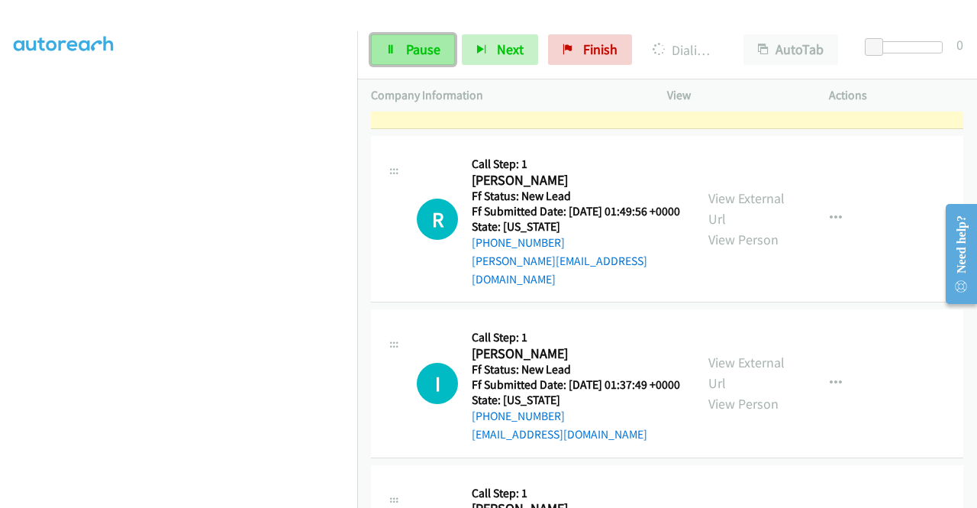
click at [411, 57] on span "Pause" at bounding box center [423, 49] width 34 height 18
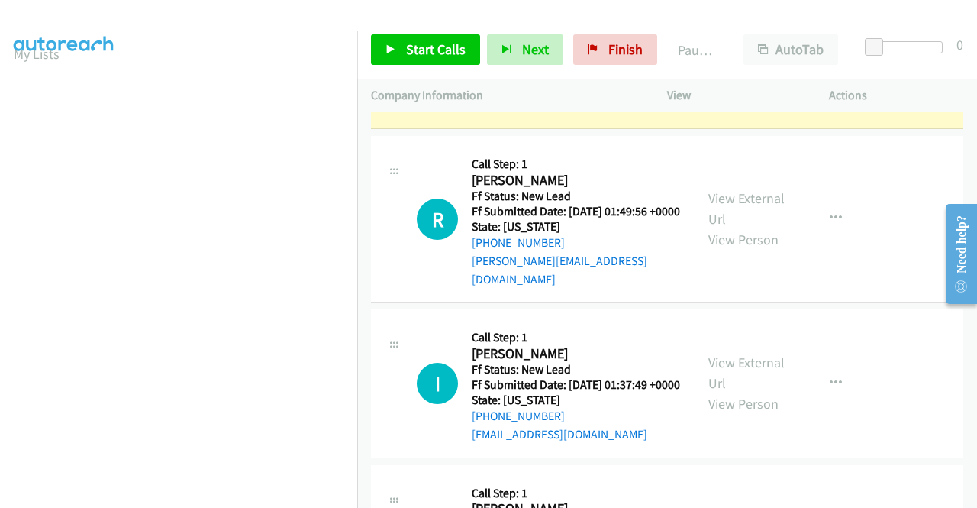
scroll to position [0, 0]
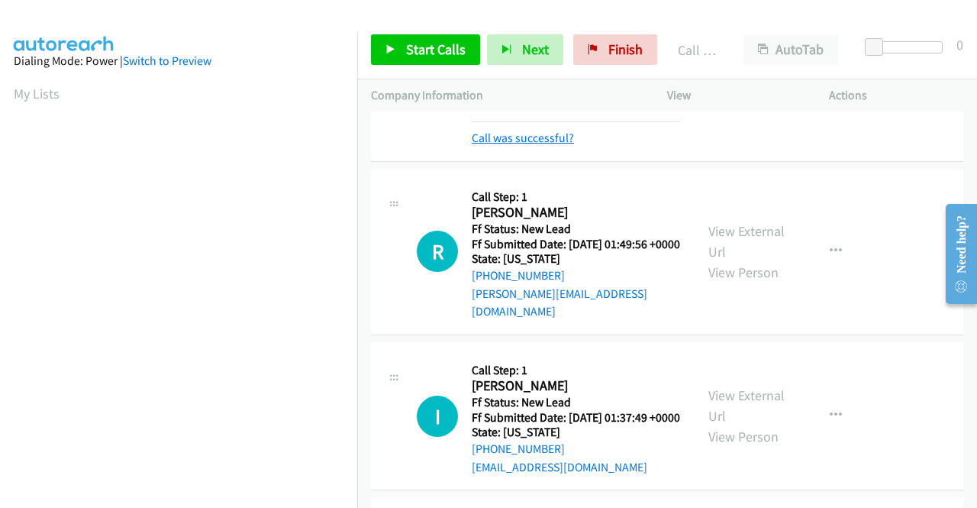
click at [522, 145] on link "Call was successful?" at bounding box center [523, 138] width 102 height 15
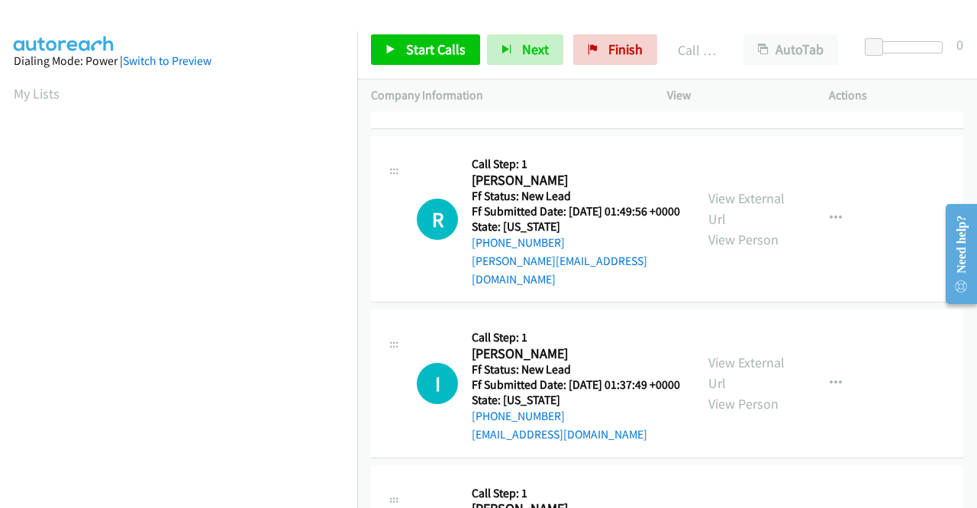
click at [830, 60] on icon "button" at bounding box center [836, 54] width 12 height 12
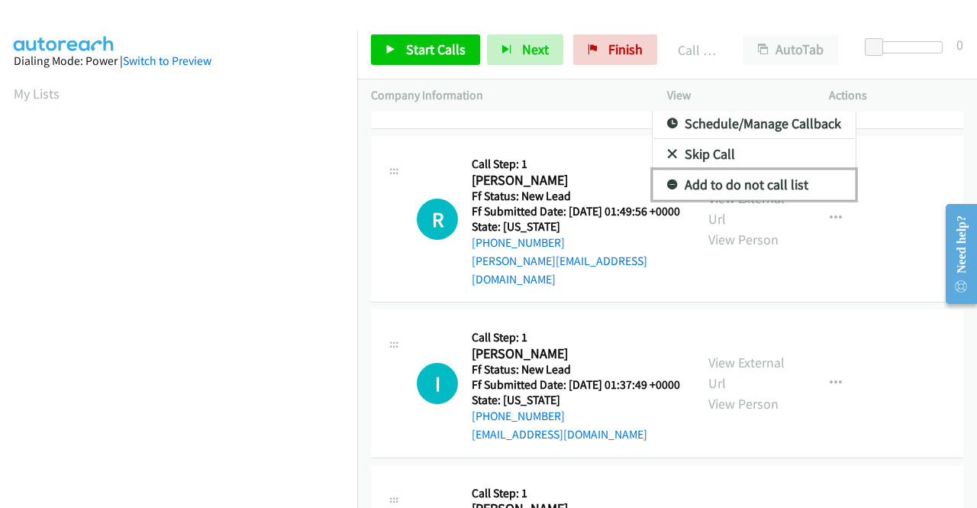
click at [759, 200] on link "Add to do not call list" at bounding box center [754, 184] width 203 height 31
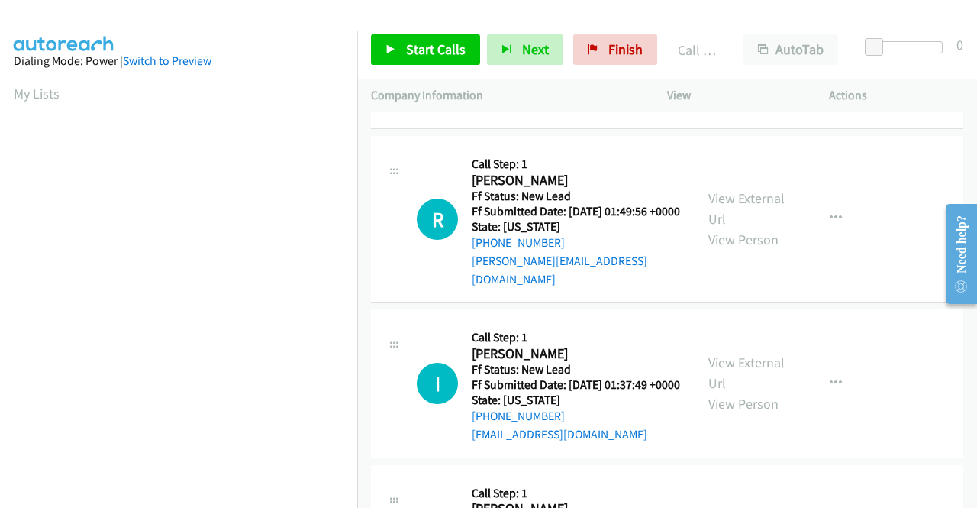
scroll to position [1739, 0]
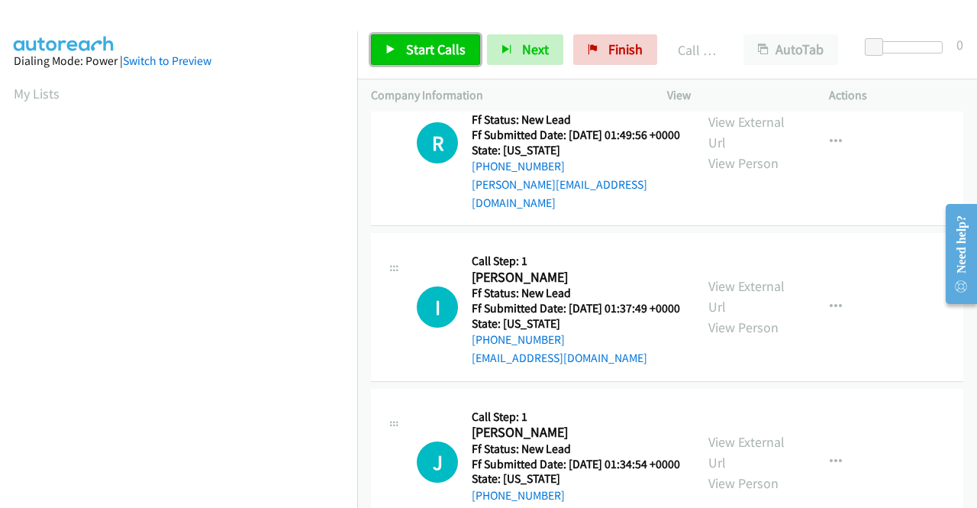
click at [427, 52] on span "Start Calls" at bounding box center [436, 49] width 60 height 18
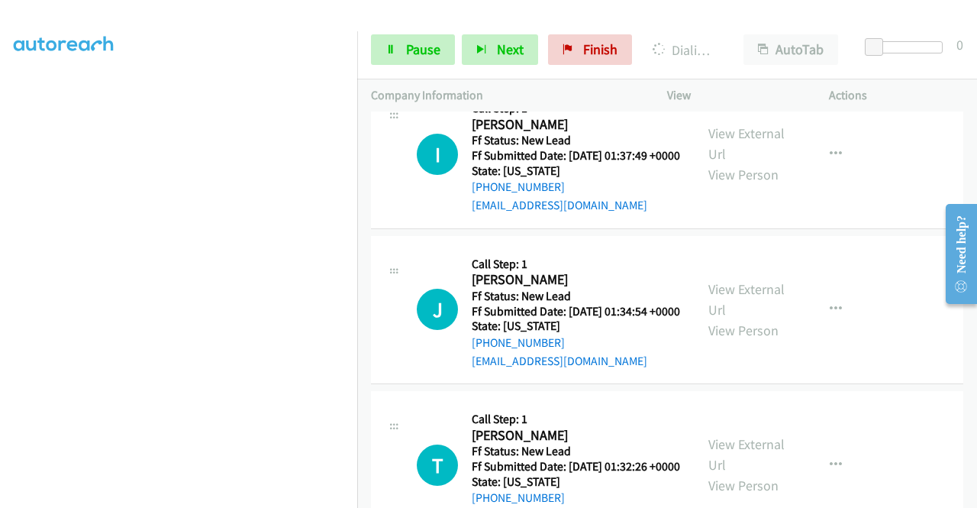
scroll to position [336, 0]
click at [415, 54] on span "Pause" at bounding box center [423, 49] width 34 height 18
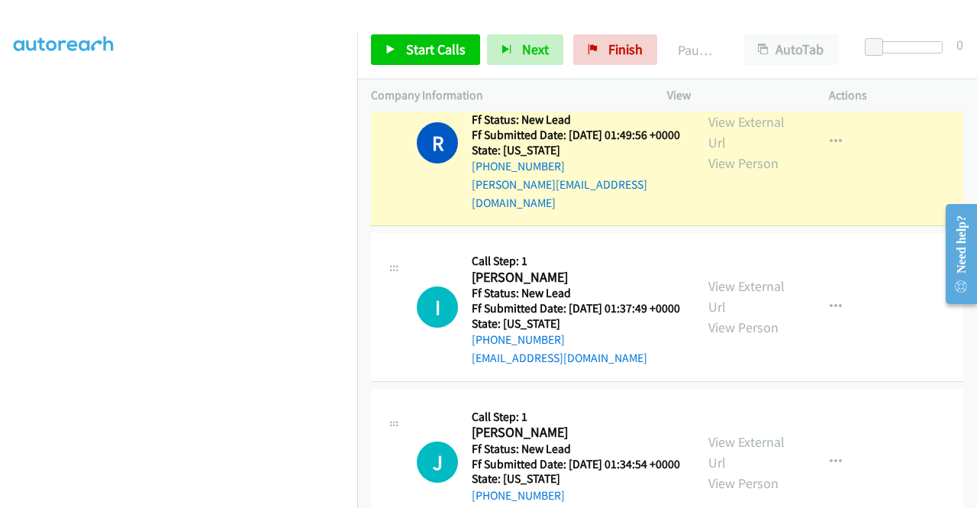
scroll to position [0, 0]
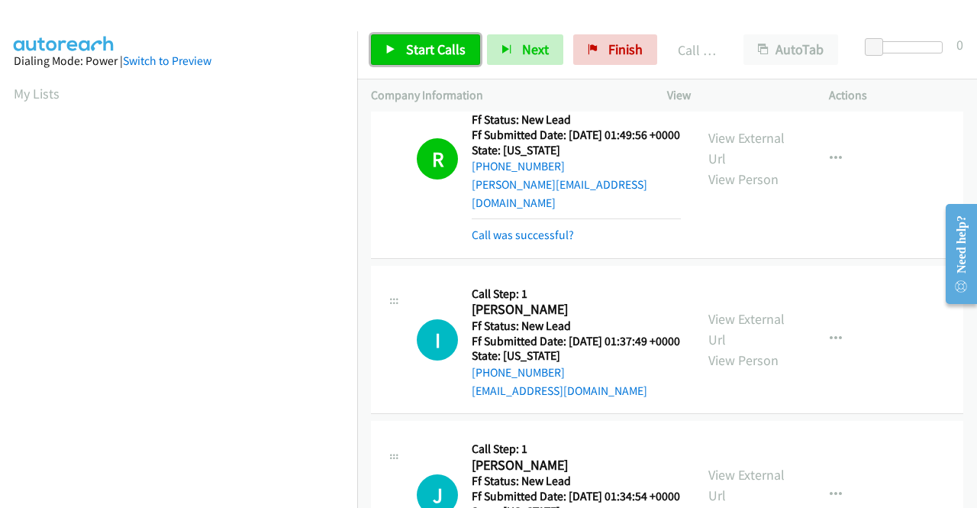
click at [416, 50] on span "Start Calls" at bounding box center [436, 49] width 60 height 18
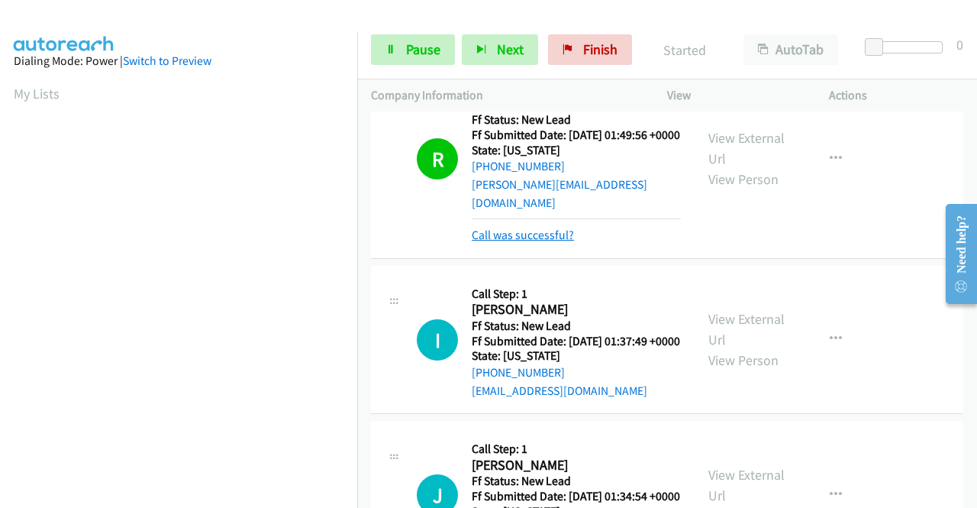
click at [550, 242] on link "Call was successful?" at bounding box center [523, 234] width 102 height 15
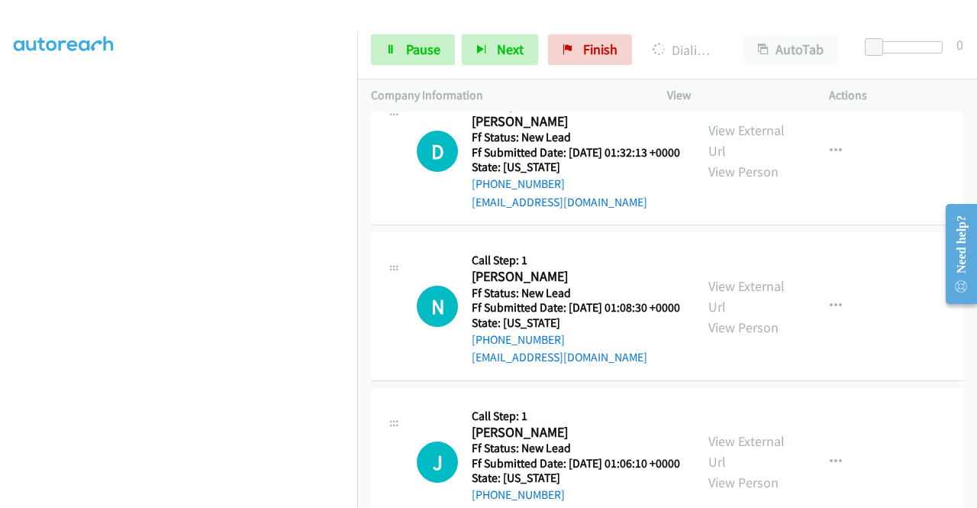
scroll to position [348, 0]
click at [436, 51] on span "Pause" at bounding box center [423, 49] width 34 height 18
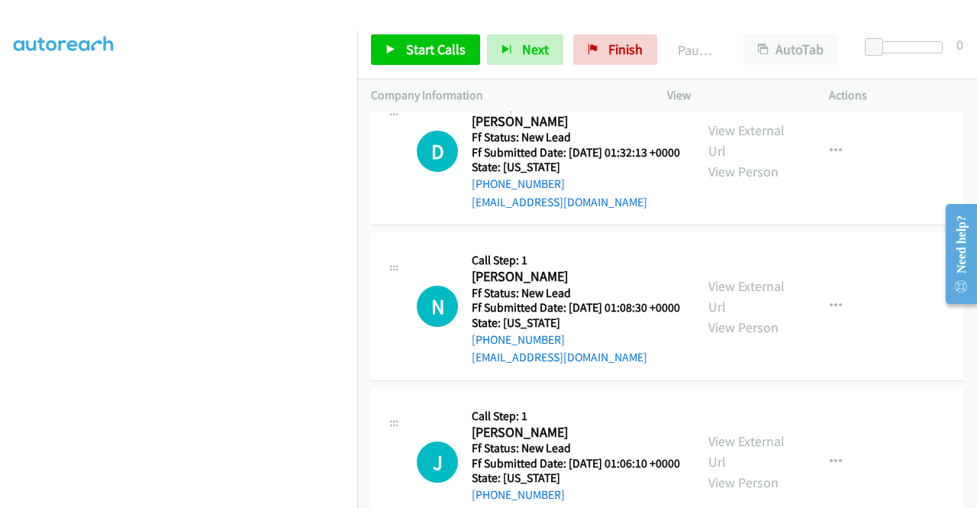
scroll to position [43, 0]
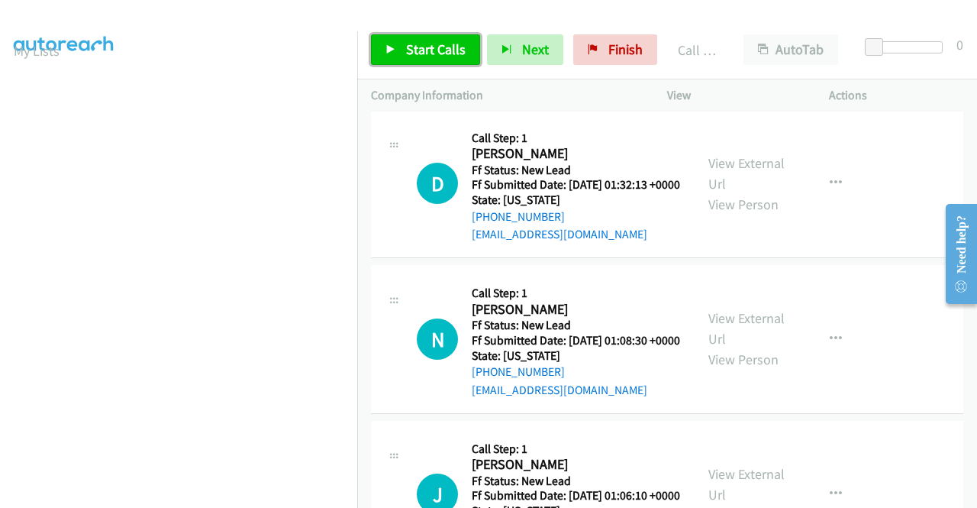
click at [457, 49] on span "Start Calls" at bounding box center [436, 49] width 60 height 18
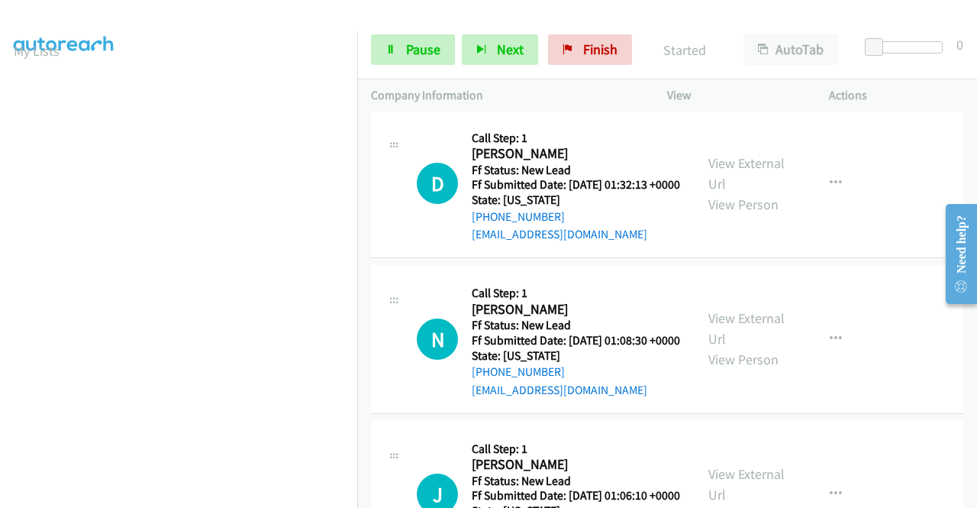
click at [547, 86] on link "Call was successful?" at bounding box center [523, 79] width 102 height 15
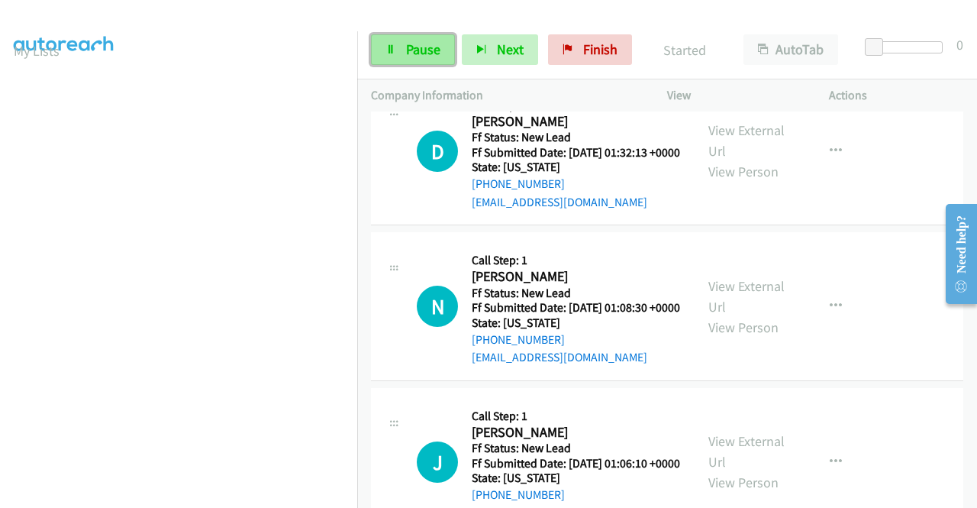
click at [444, 47] on link "Pause" at bounding box center [413, 49] width 84 height 31
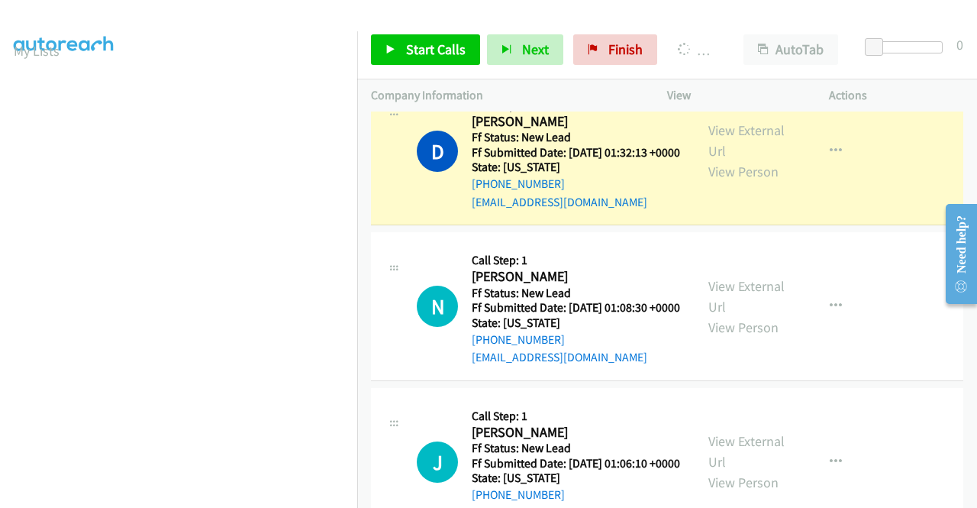
scroll to position [348, 0]
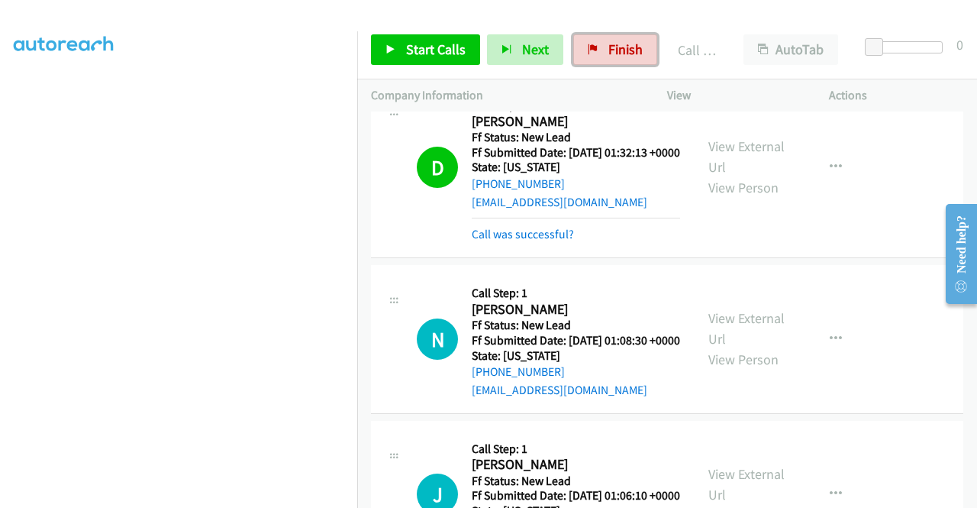
drag, startPoint x: 605, startPoint y: 61, endPoint x: 544, endPoint y: 81, distance: 64.2
click at [605, 61] on link "Finish" at bounding box center [615, 49] width 84 height 31
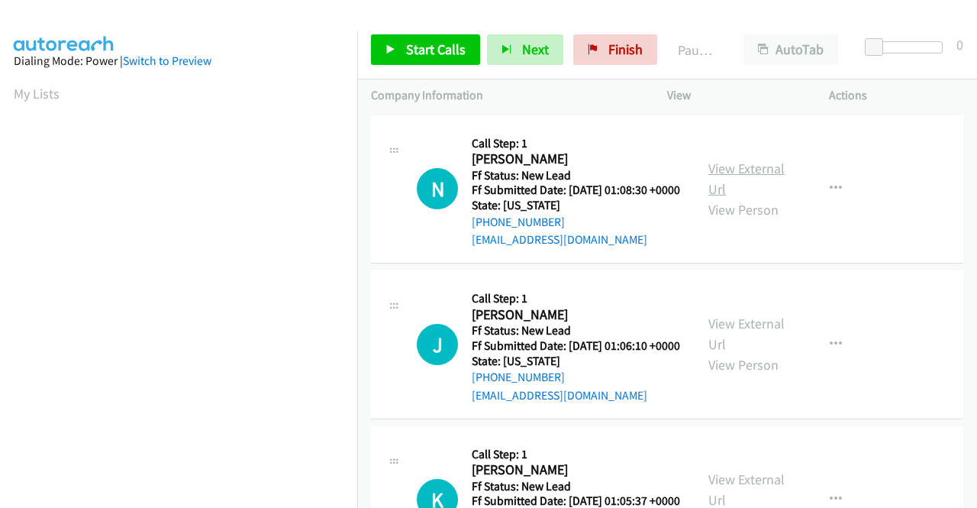
click at [736, 178] on link "View External Url" at bounding box center [746, 179] width 76 height 38
click at [742, 346] on link "View External Url" at bounding box center [746, 334] width 76 height 38
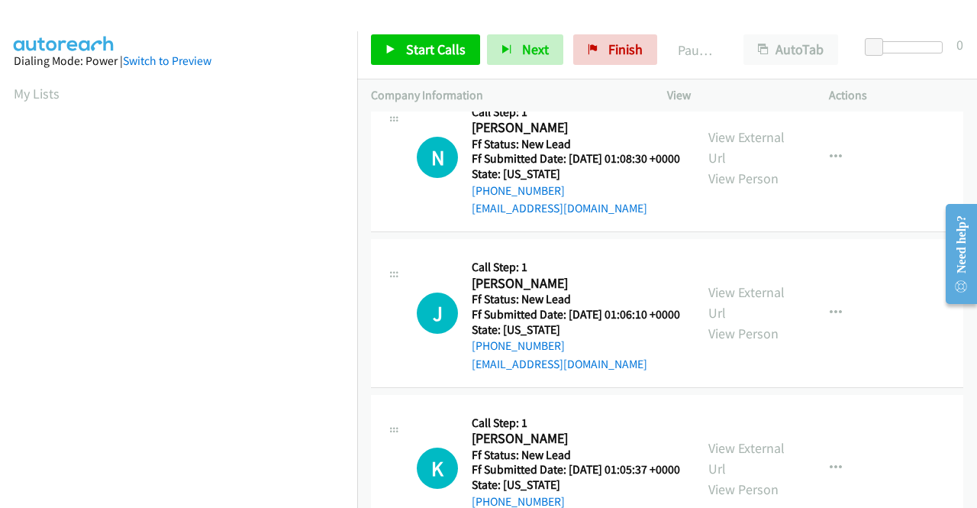
scroll to position [76, 0]
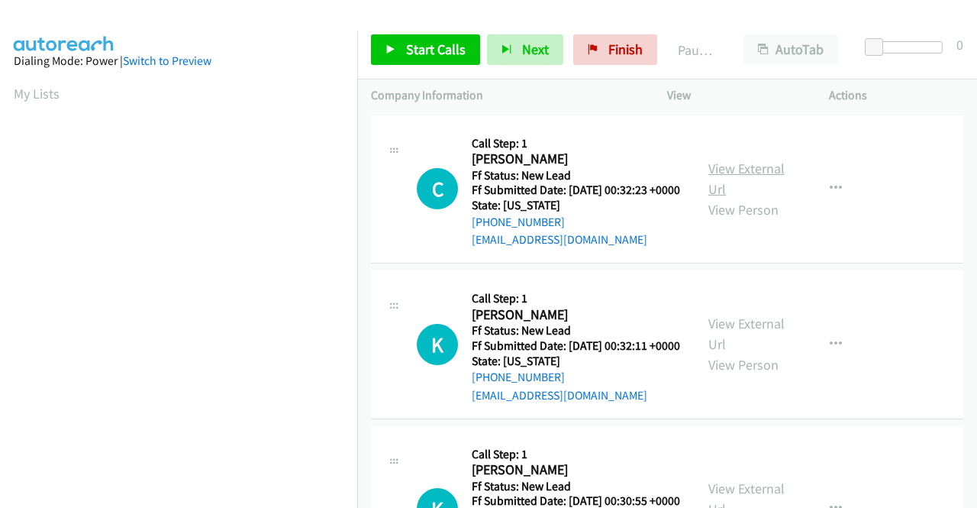
click at [716, 173] on link "View External Url" at bounding box center [746, 179] width 76 height 38
click at [751, 350] on link "View External Url" at bounding box center [746, 334] width 76 height 38
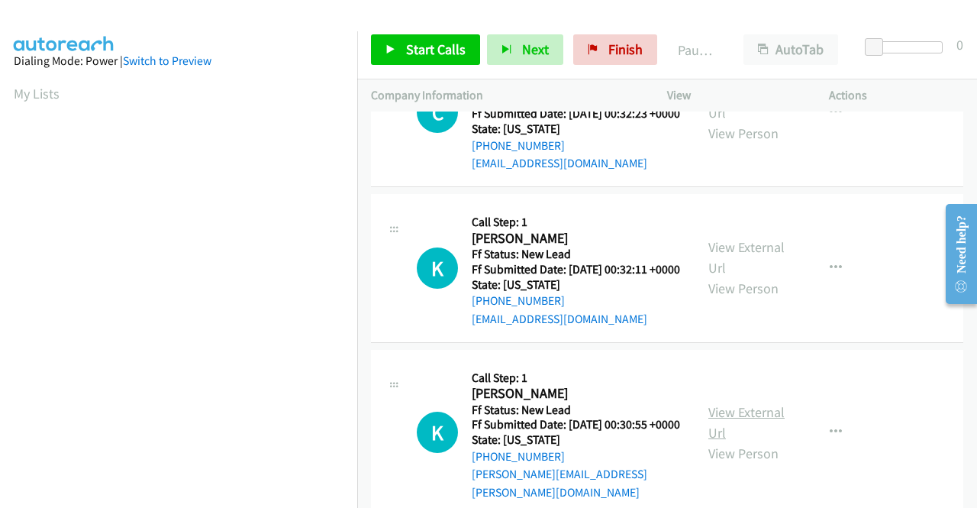
click at [731, 441] on link "View External Url" at bounding box center [746, 422] width 76 height 38
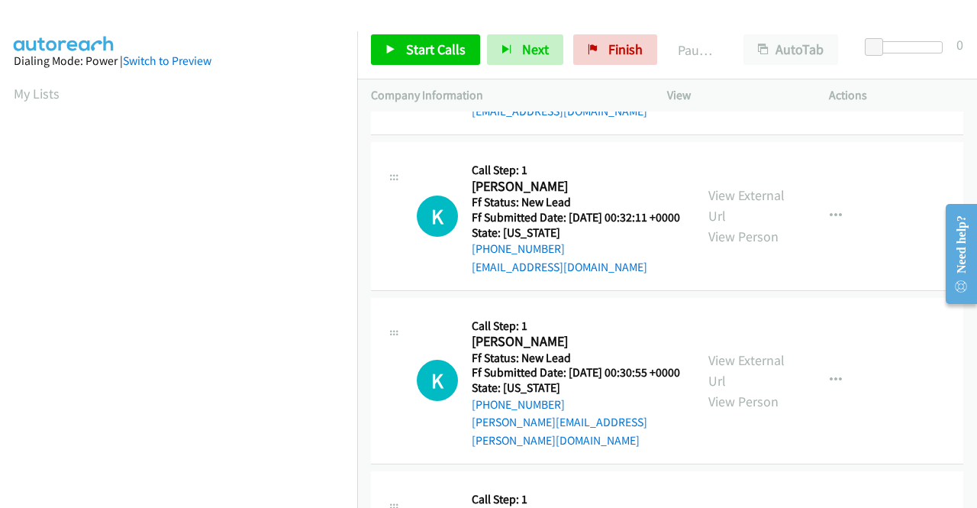
scroll to position [229, 0]
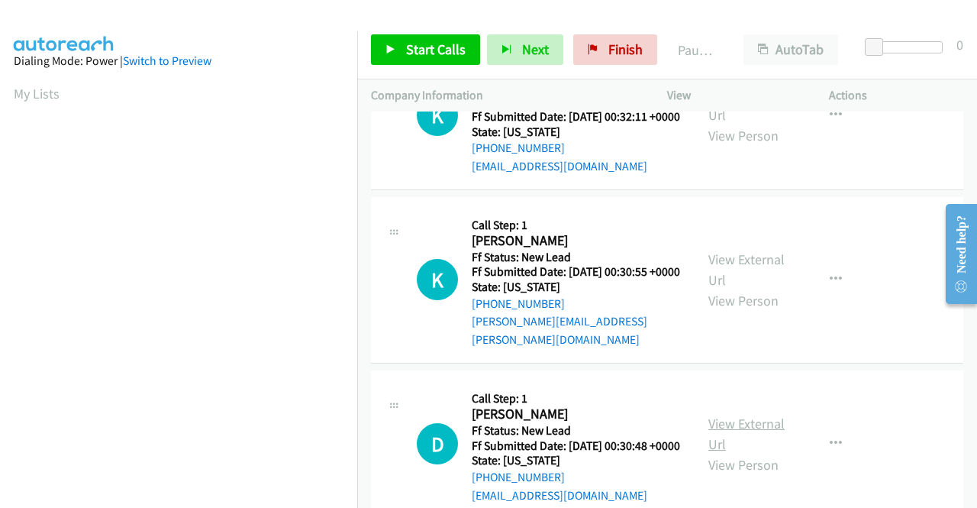
click at [738, 453] on link "View External Url" at bounding box center [746, 434] width 76 height 38
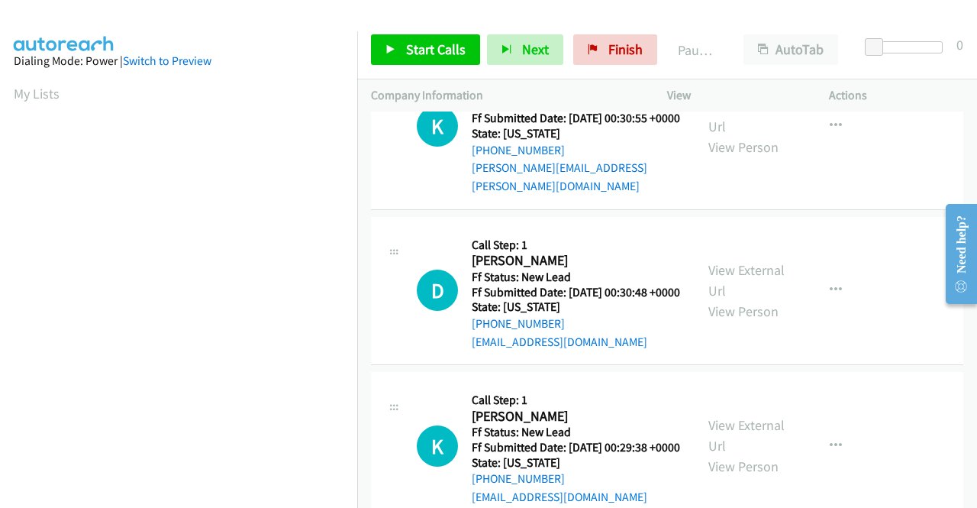
scroll to position [458, 0]
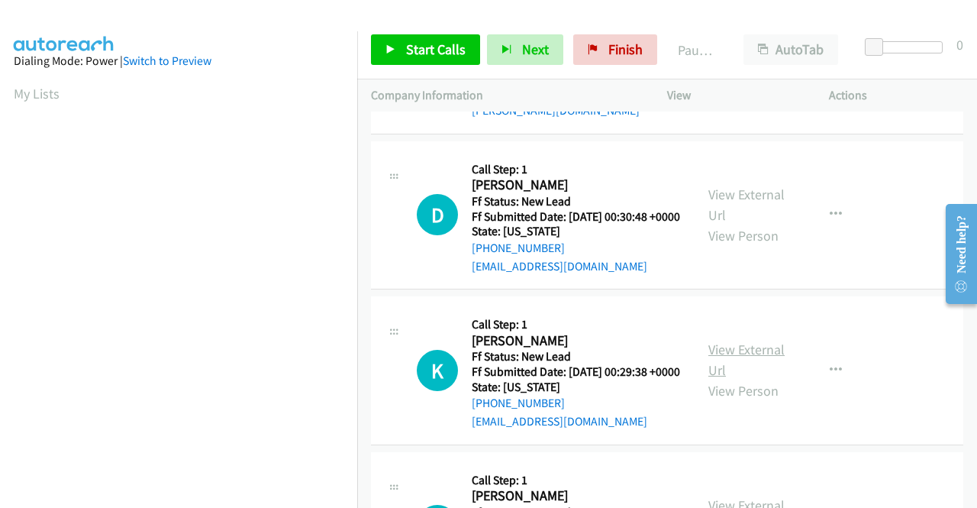
click at [735, 379] on link "View External Url" at bounding box center [746, 359] width 76 height 38
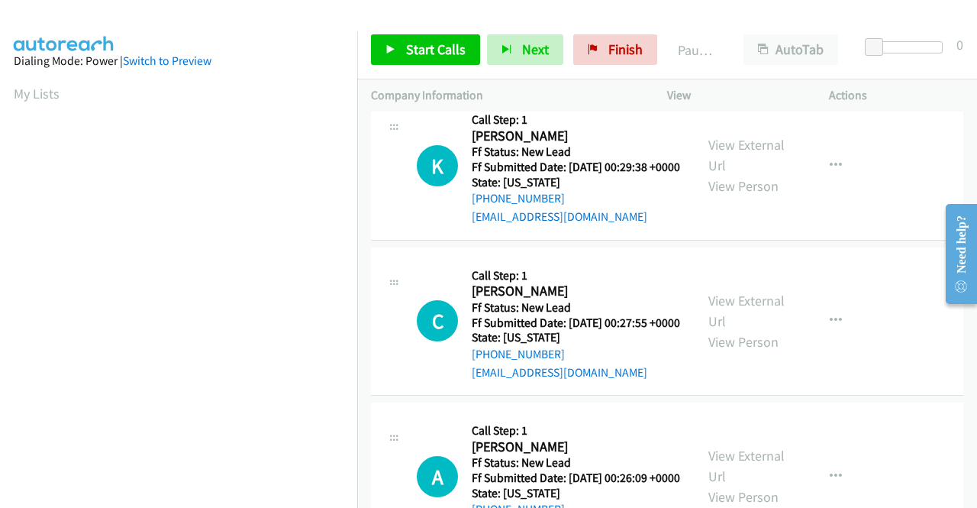
scroll to position [687, 0]
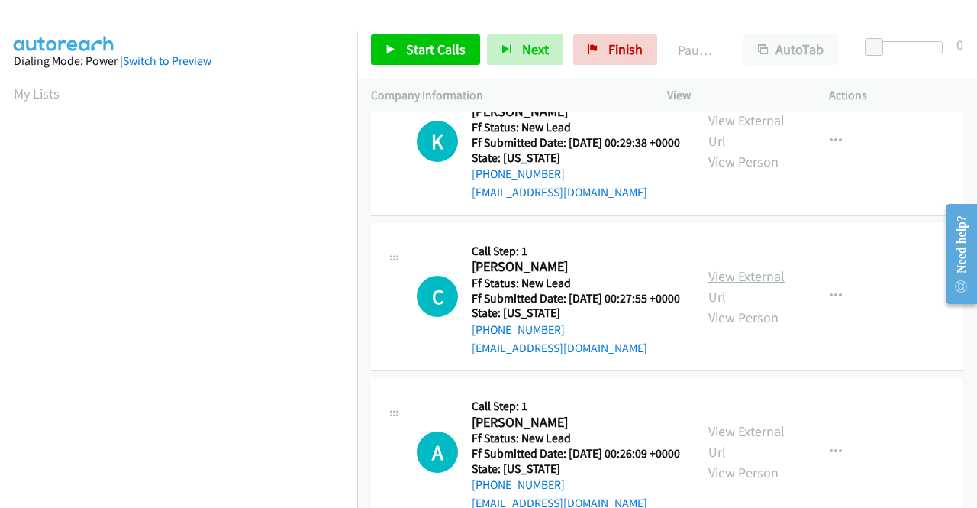
click at [765, 305] on link "View External Url" at bounding box center [746, 286] width 76 height 38
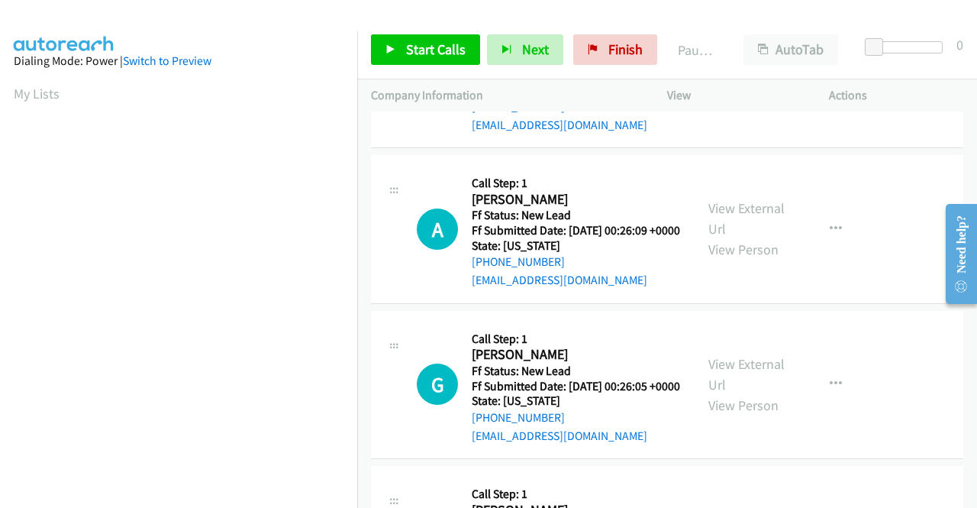
scroll to position [916, 0]
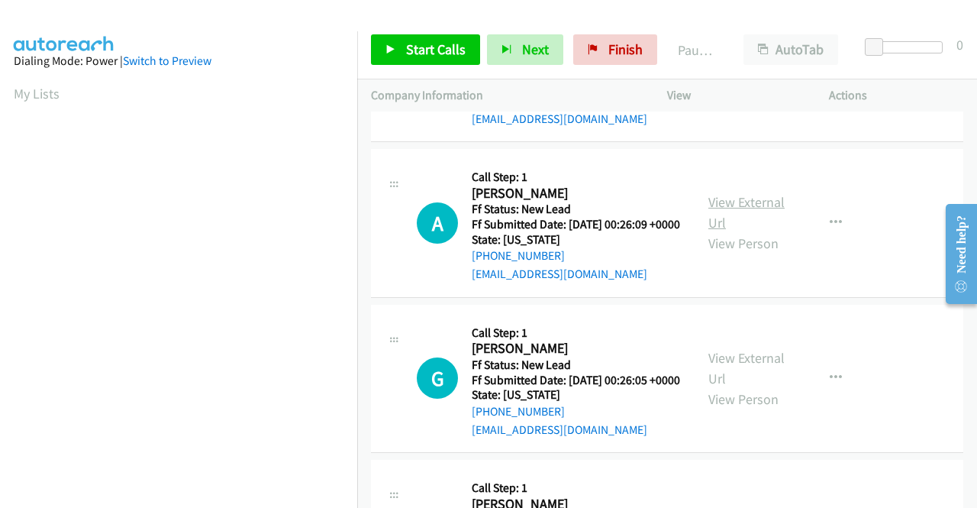
click at [759, 231] on link "View External Url" at bounding box center [746, 212] width 76 height 38
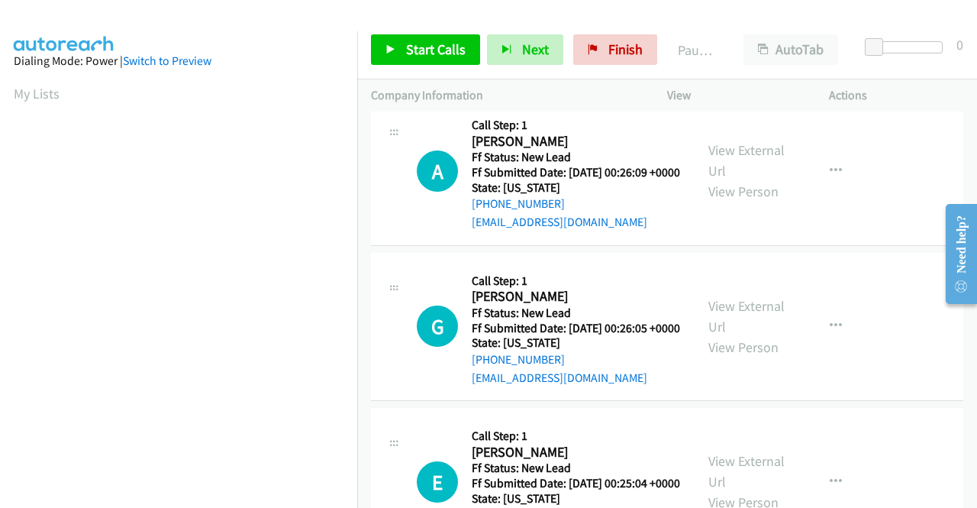
scroll to position [992, 0]
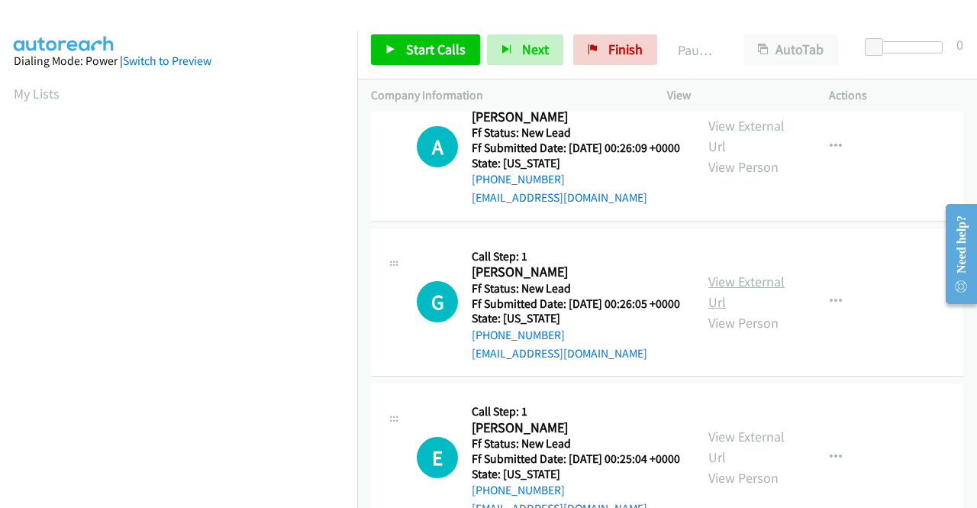
click at [734, 311] on link "View External Url" at bounding box center [746, 292] width 76 height 38
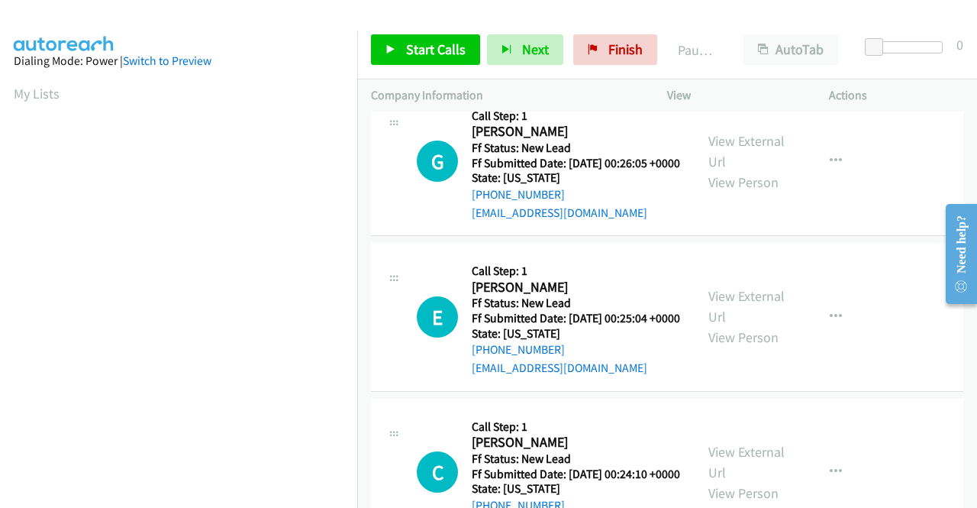
scroll to position [1145, 0]
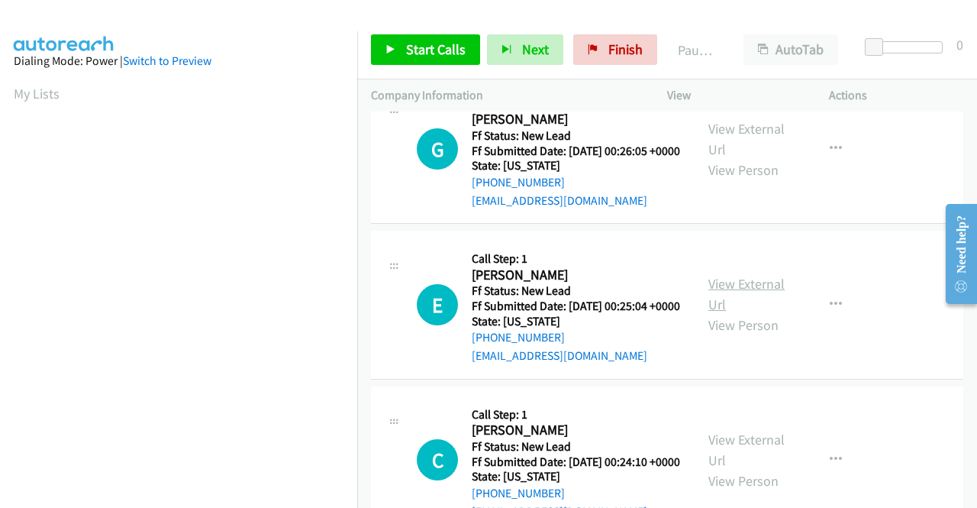
click at [737, 313] on link "View External Url" at bounding box center [746, 294] width 76 height 38
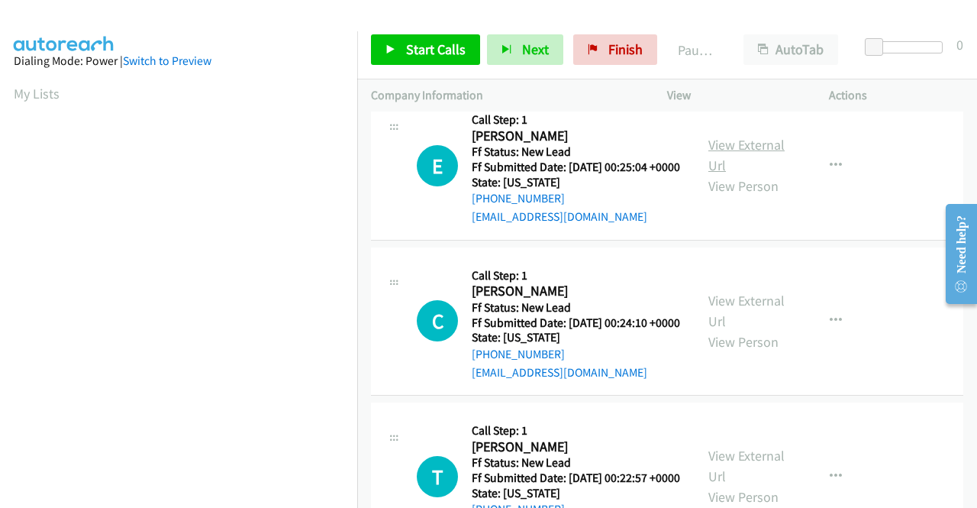
scroll to position [1298, 0]
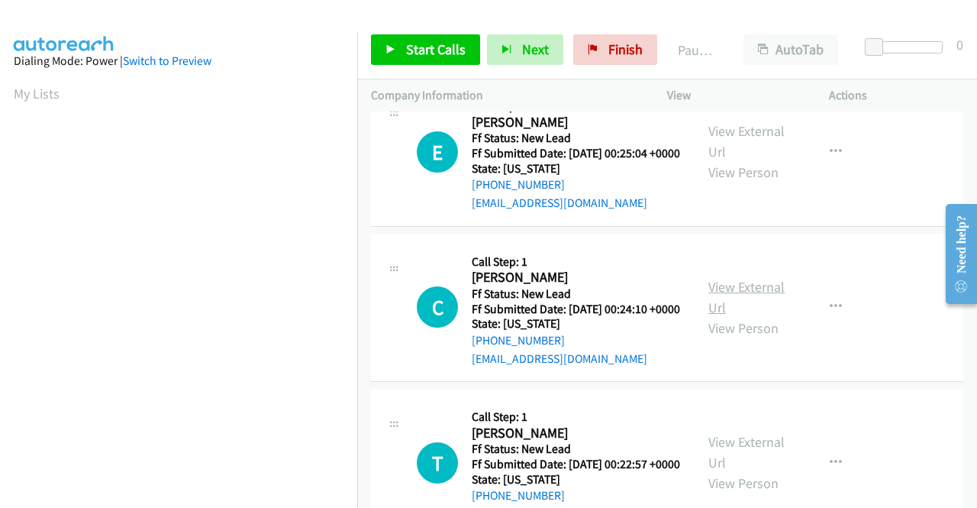
click at [720, 316] on link "View External Url" at bounding box center [746, 297] width 76 height 38
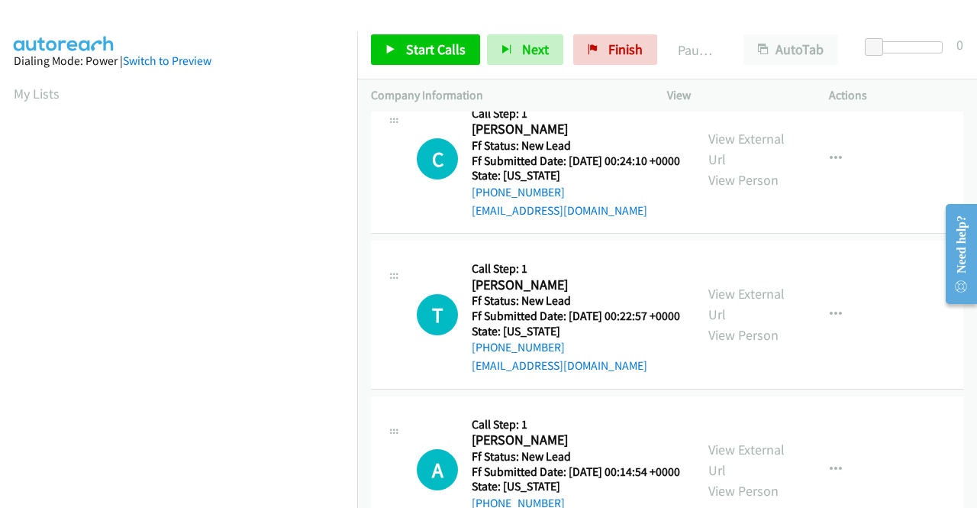
scroll to position [1450, 0]
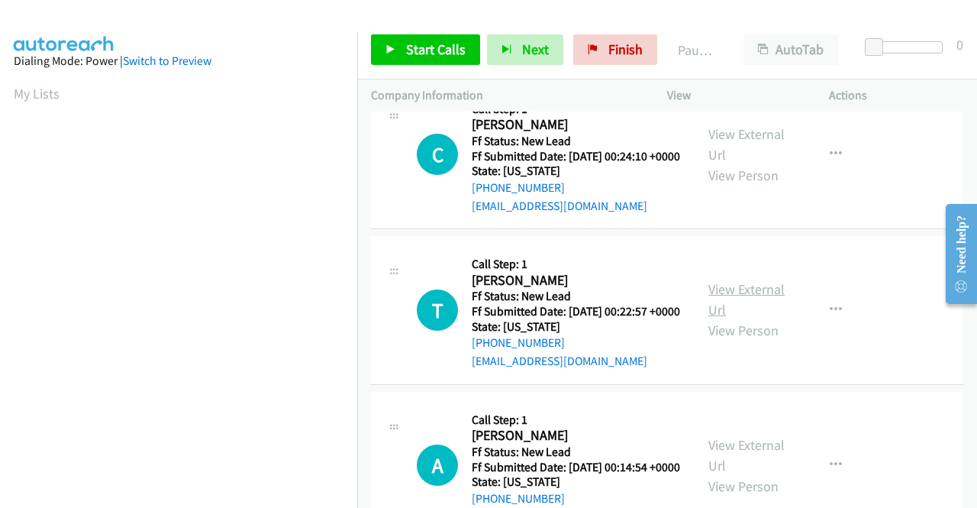
click at [740, 318] on link "View External Url" at bounding box center [746, 299] width 76 height 38
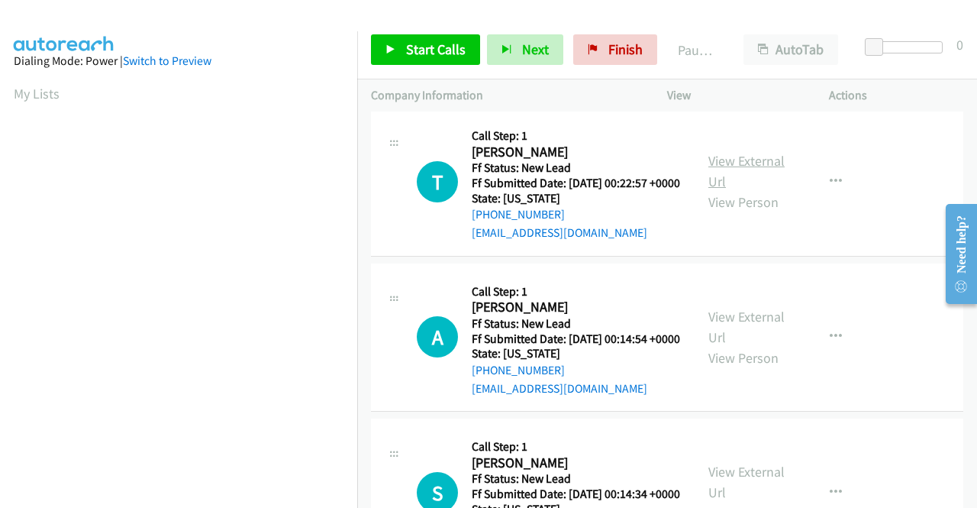
scroll to position [1603, 0]
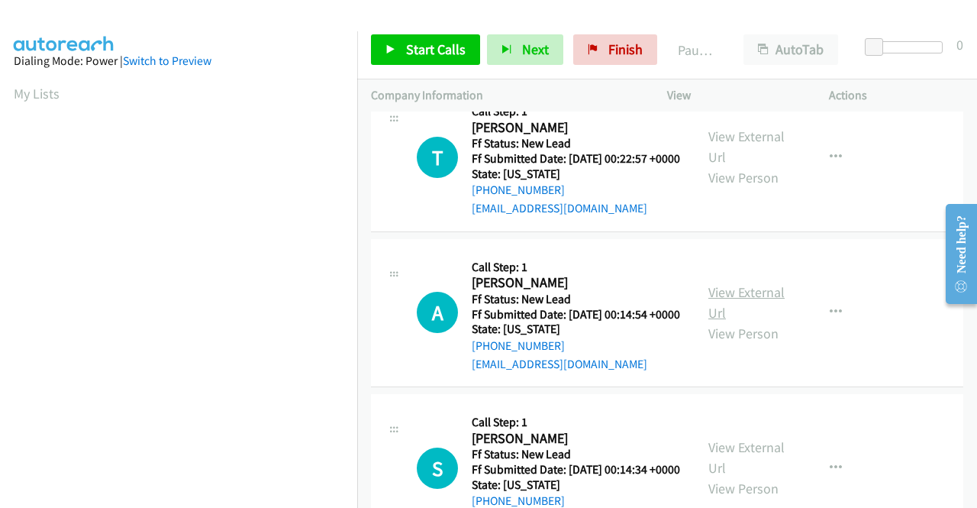
click at [724, 321] on link "View External Url" at bounding box center [746, 302] width 76 height 38
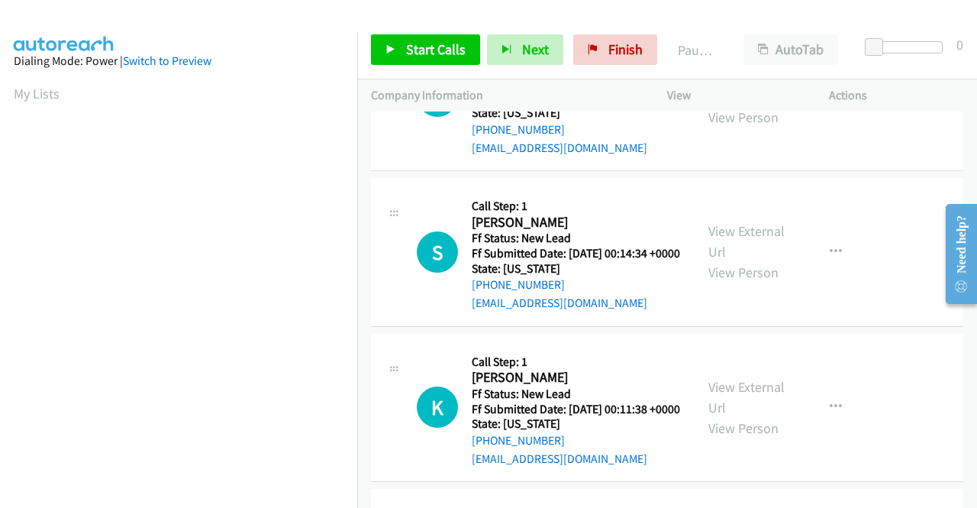
scroll to position [1832, 0]
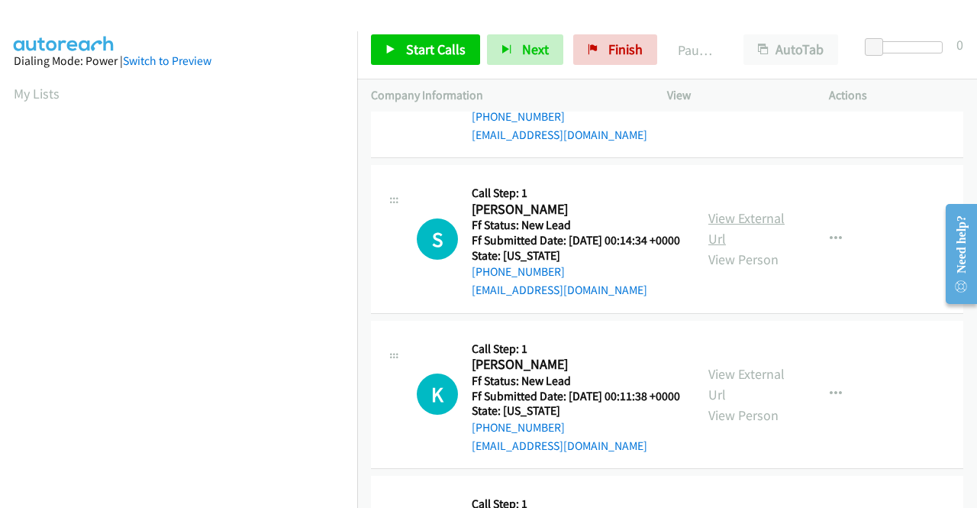
click at [728, 247] on link "View External Url" at bounding box center [746, 228] width 76 height 38
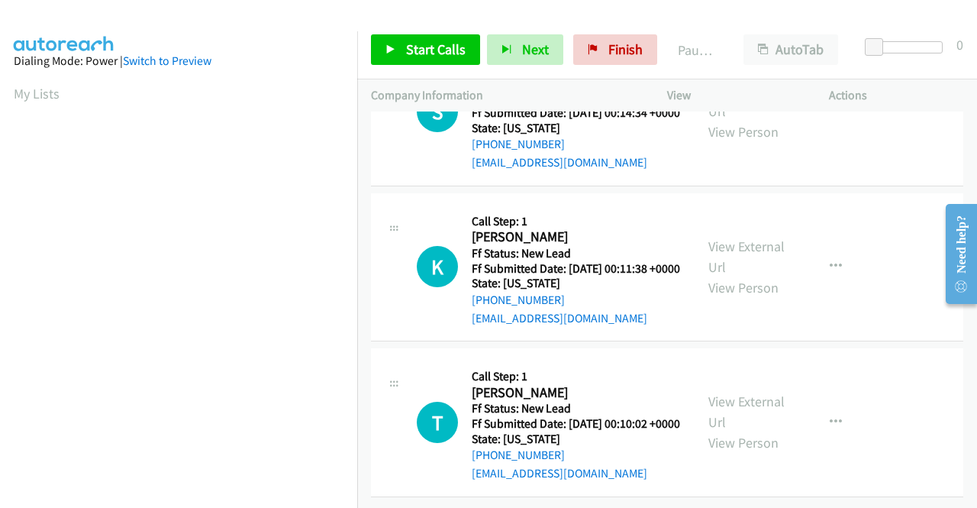
scroll to position [2138, 0]
click at [757, 248] on link "View External Url" at bounding box center [746, 256] width 76 height 38
click at [723, 392] on link "View External Url" at bounding box center [746, 411] width 76 height 38
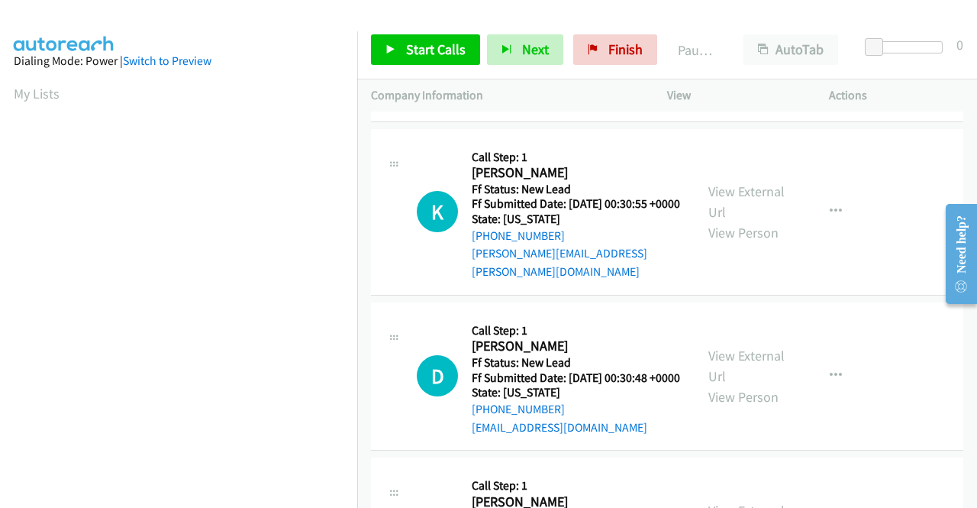
scroll to position [0, 0]
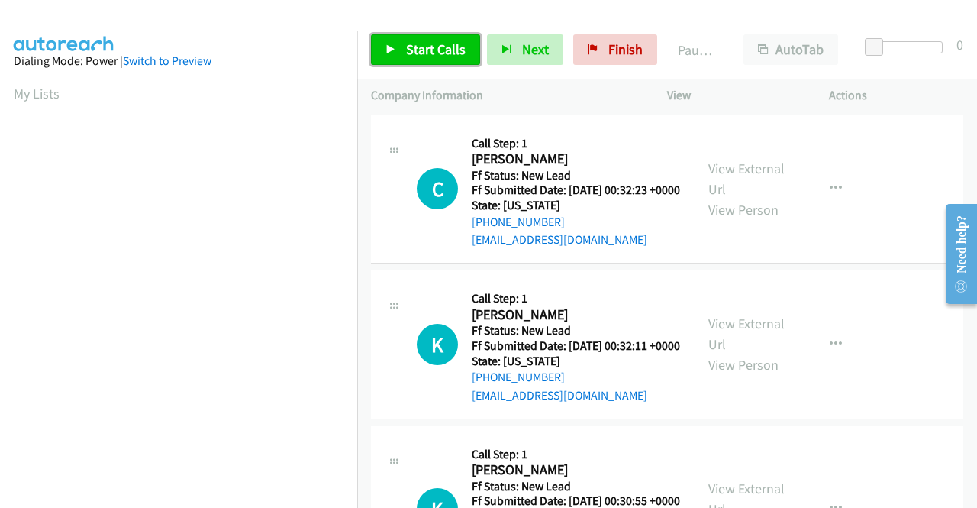
click at [424, 52] on span "Start Calls" at bounding box center [436, 49] width 60 height 18
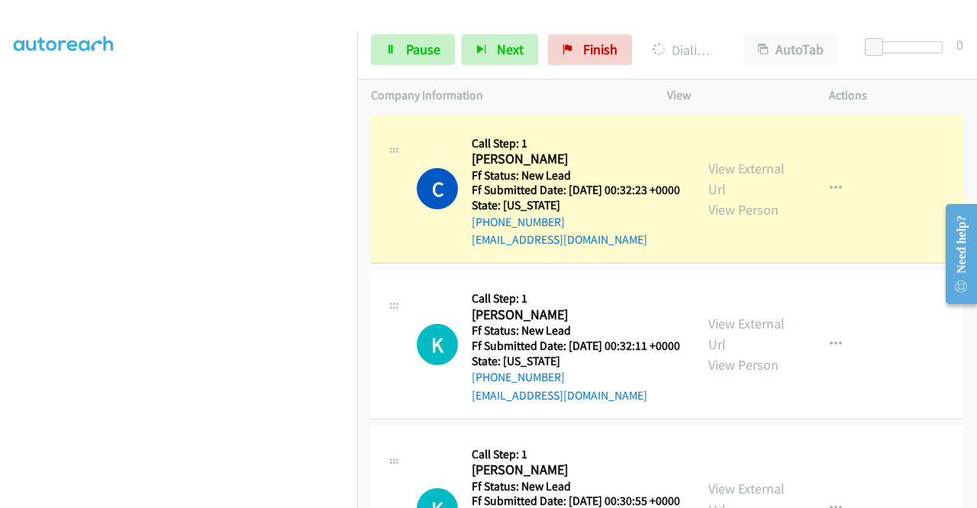
scroll to position [348, 0]
click at [414, 59] on link "Pause" at bounding box center [413, 49] width 84 height 31
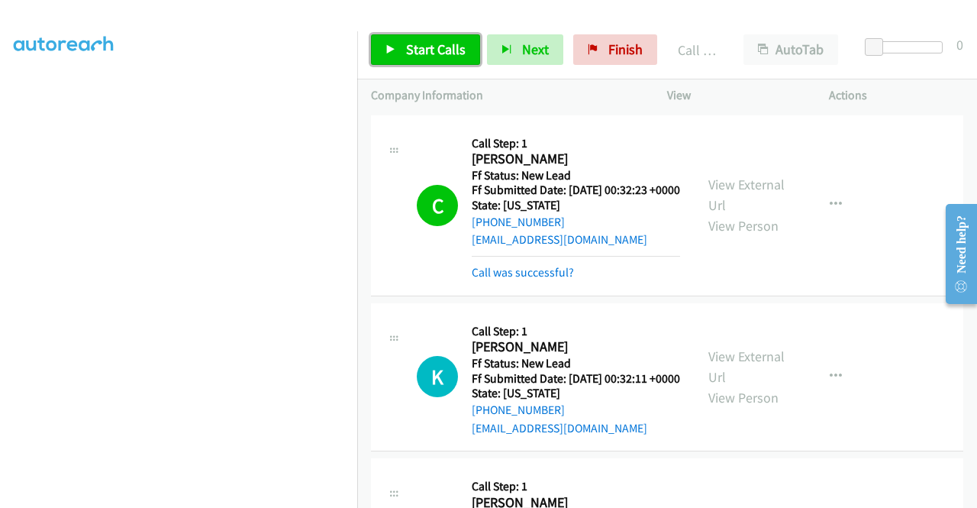
click at [414, 51] on span "Start Calls" at bounding box center [436, 49] width 60 height 18
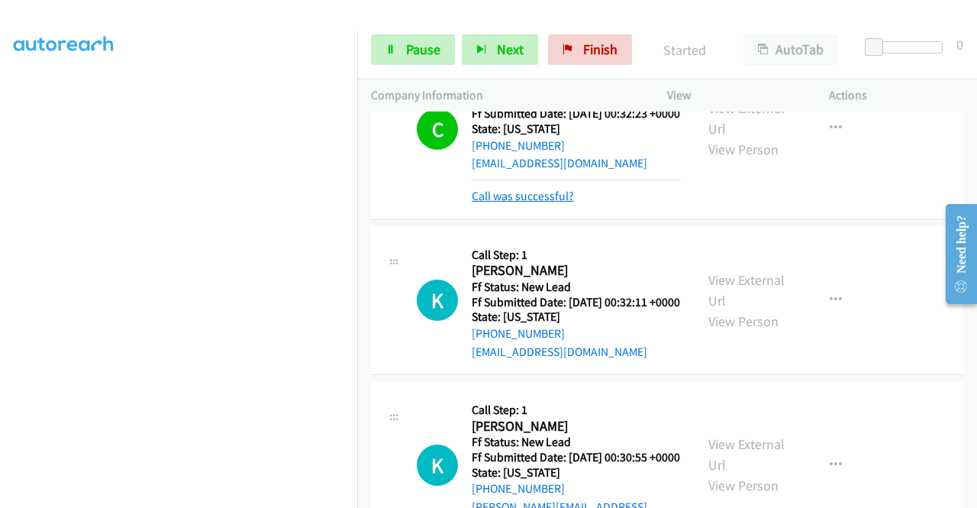
click at [498, 203] on link "Call was successful?" at bounding box center [523, 196] width 102 height 15
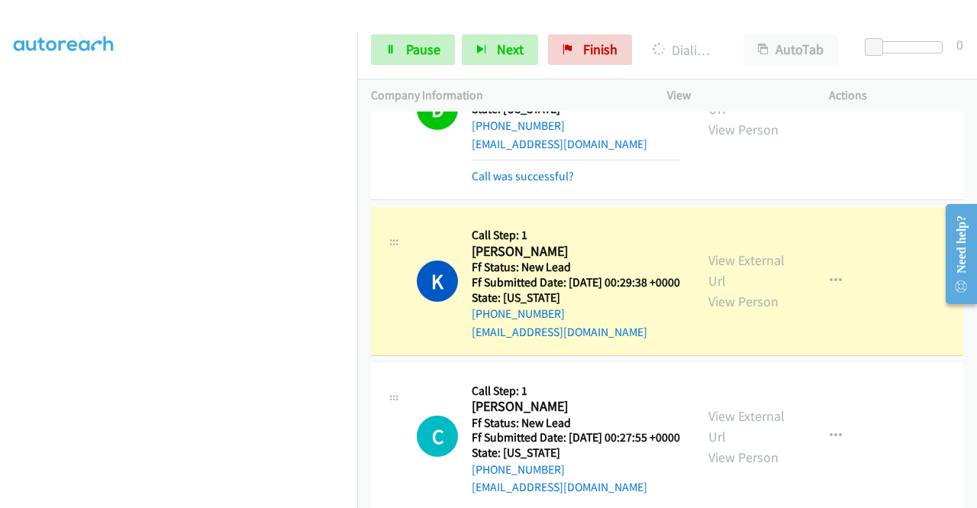
scroll to position [458, 0]
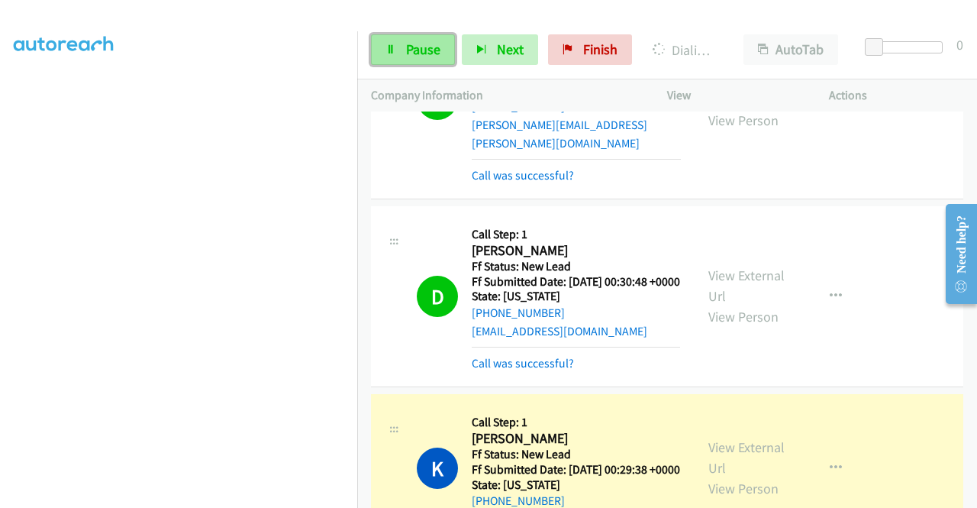
click at [432, 56] on span "Pause" at bounding box center [423, 49] width 34 height 18
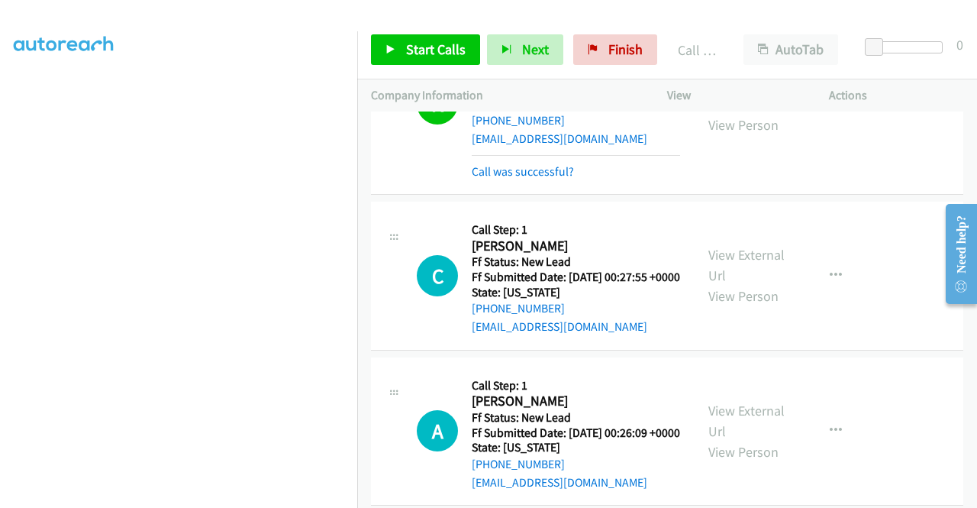
scroll to position [840, 0]
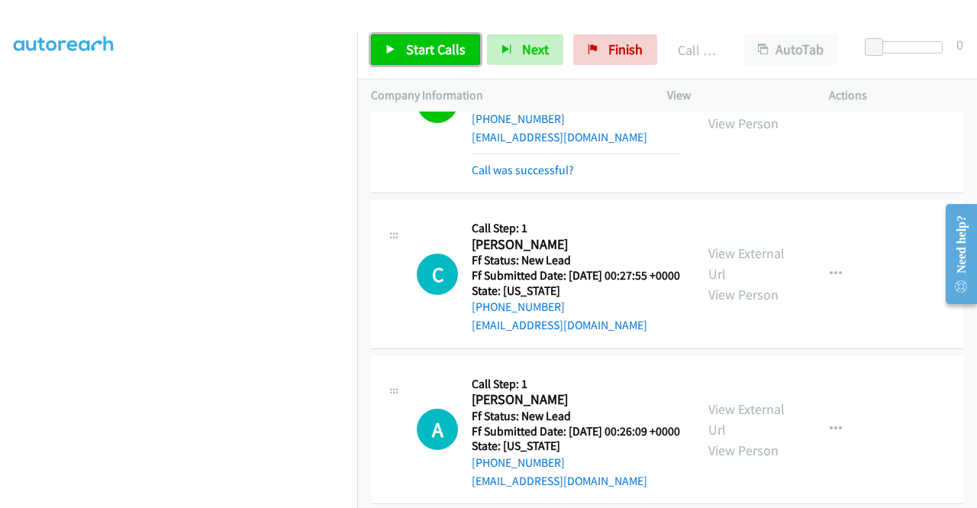
click at [452, 50] on span "Start Calls" at bounding box center [436, 49] width 60 height 18
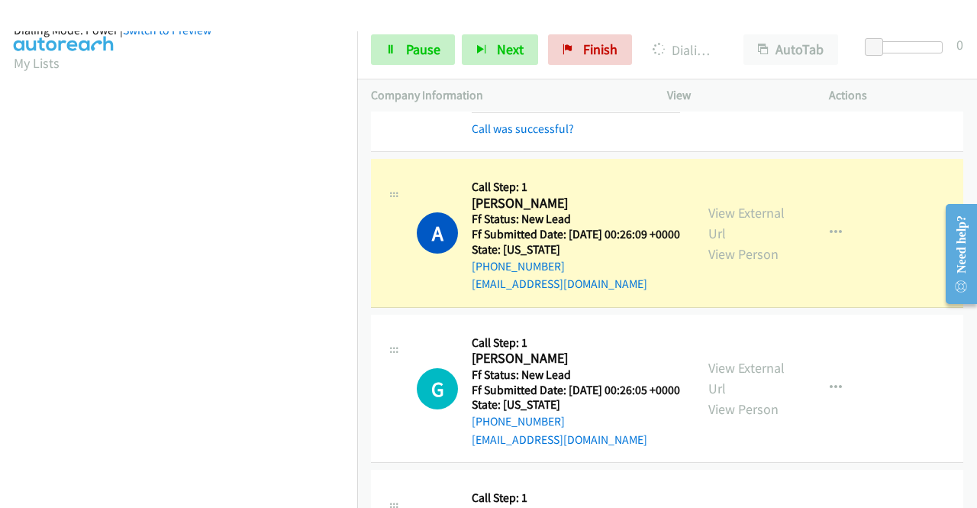
scroll to position [348, 0]
click at [440, 49] on link "Pause" at bounding box center [413, 49] width 84 height 31
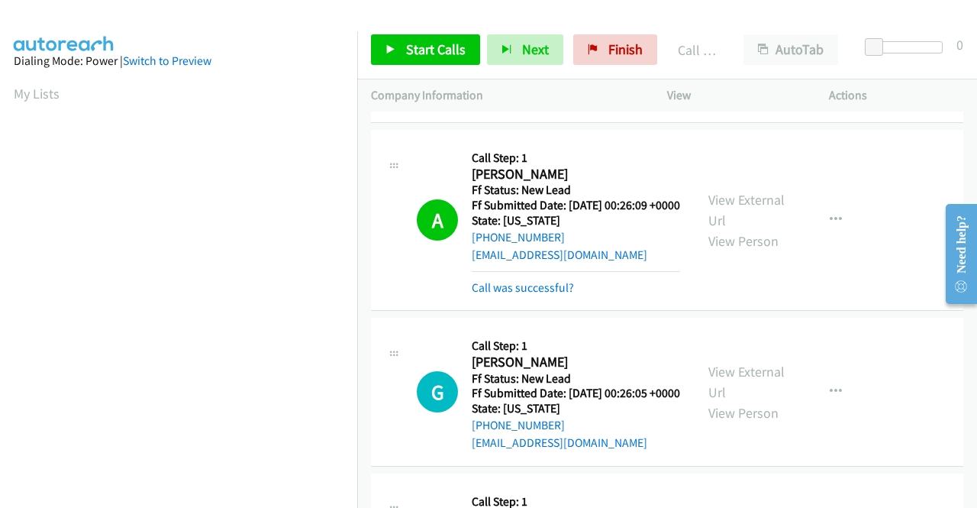
scroll to position [1145, 0]
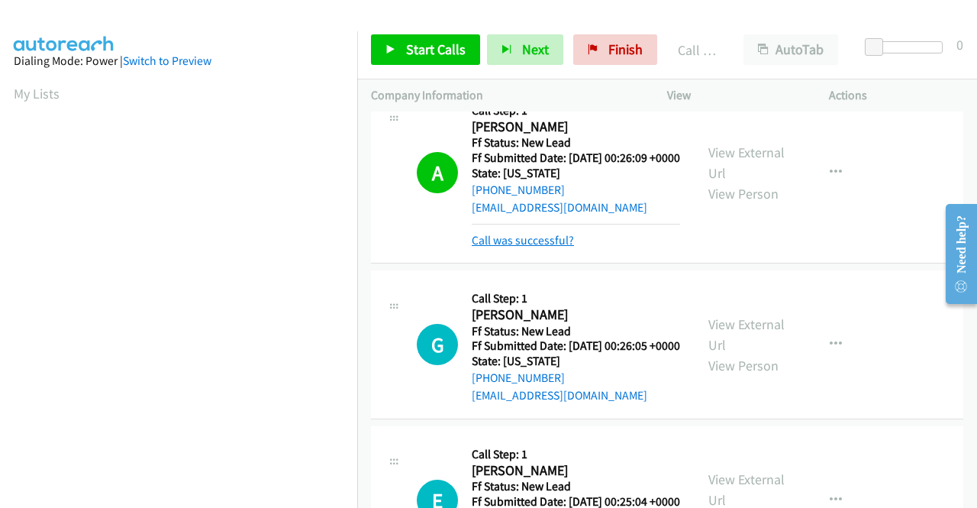
click at [528, 247] on link "Call was successful?" at bounding box center [523, 240] width 102 height 15
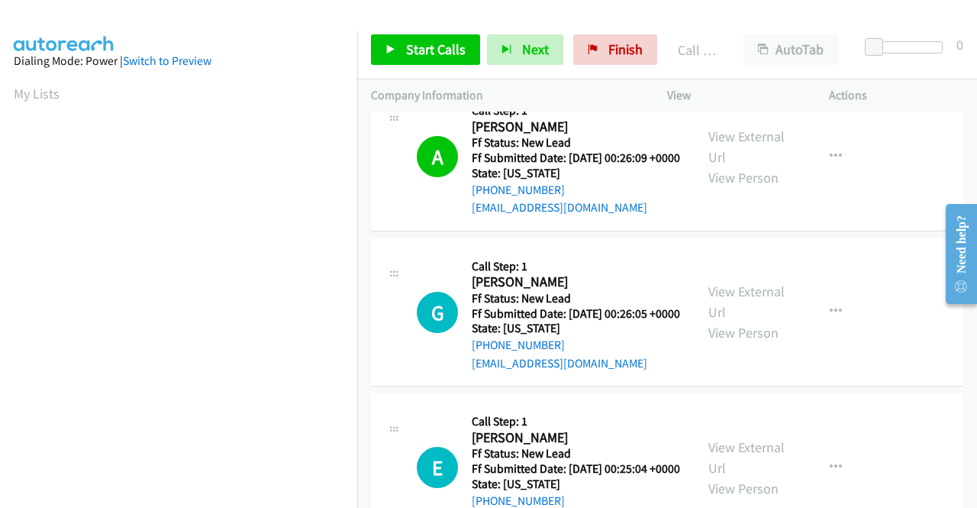
click at [833, 217] on div "View External Url View Person View External Url Email Schedule/Manage Callback …" at bounding box center [783, 156] width 176 height 121
click at [834, 172] on button "button" at bounding box center [835, 156] width 41 height 31
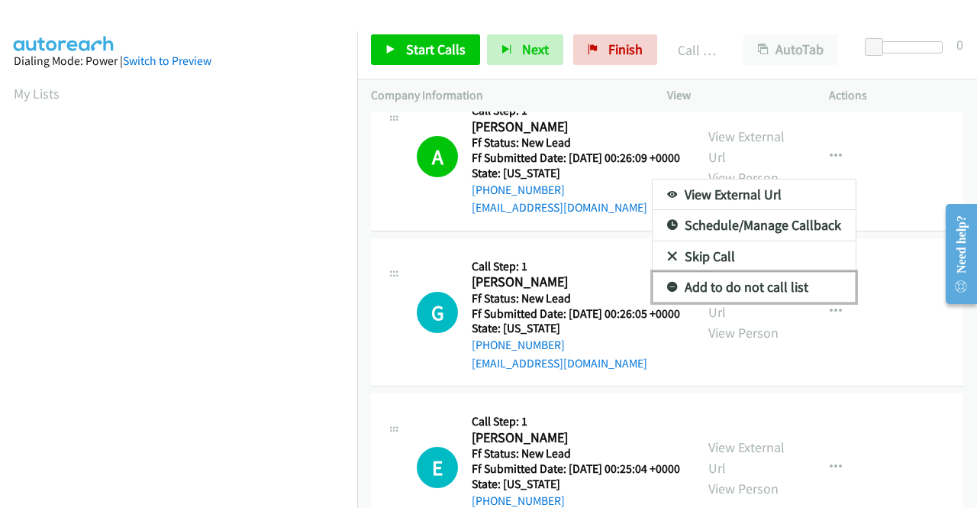
click at [718, 302] on link "Add to do not call list" at bounding box center [754, 287] width 203 height 31
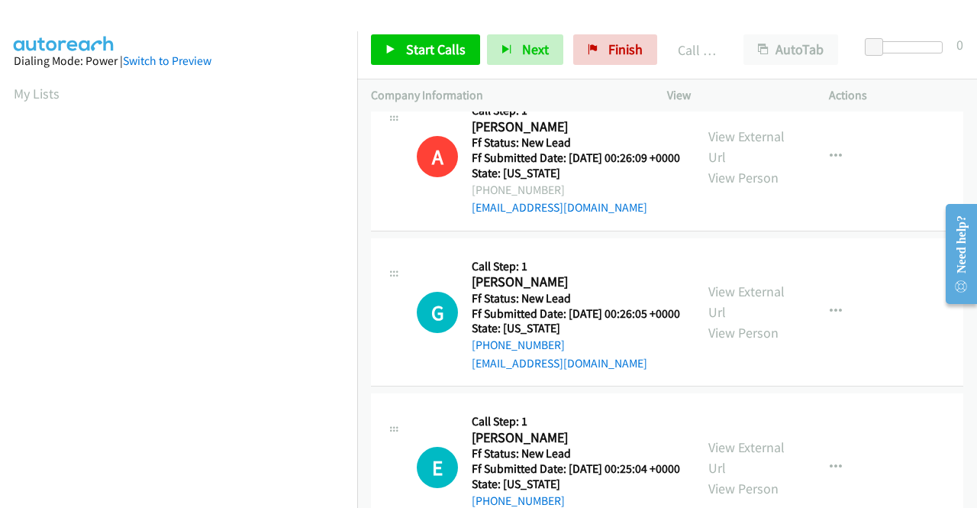
scroll to position [348, 0]
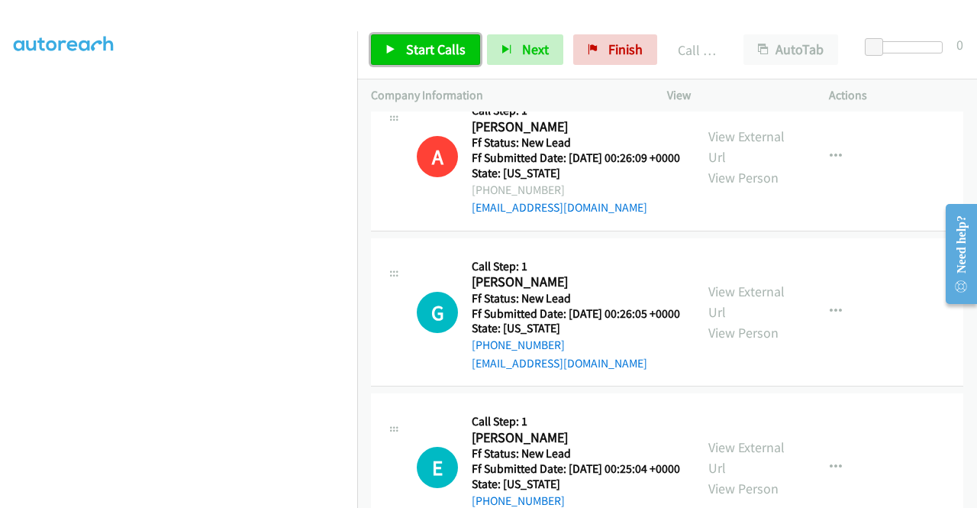
click at [407, 50] on span "Start Calls" at bounding box center [436, 49] width 60 height 18
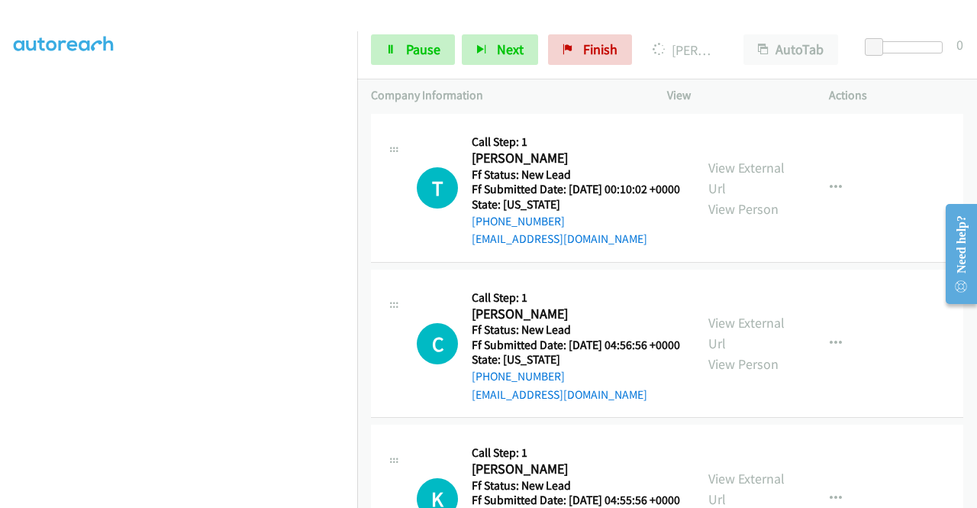
scroll to position [0, 0]
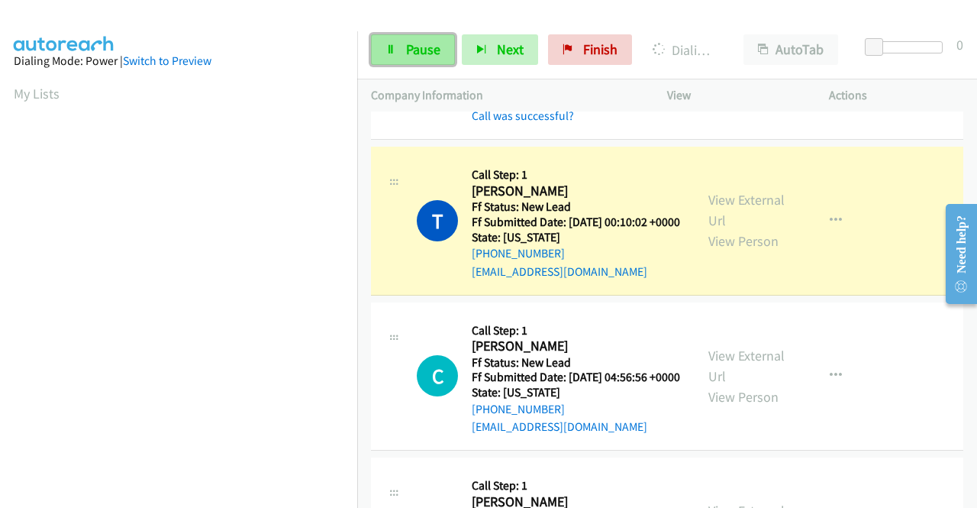
click at [389, 49] on icon at bounding box center [391, 50] width 11 height 11
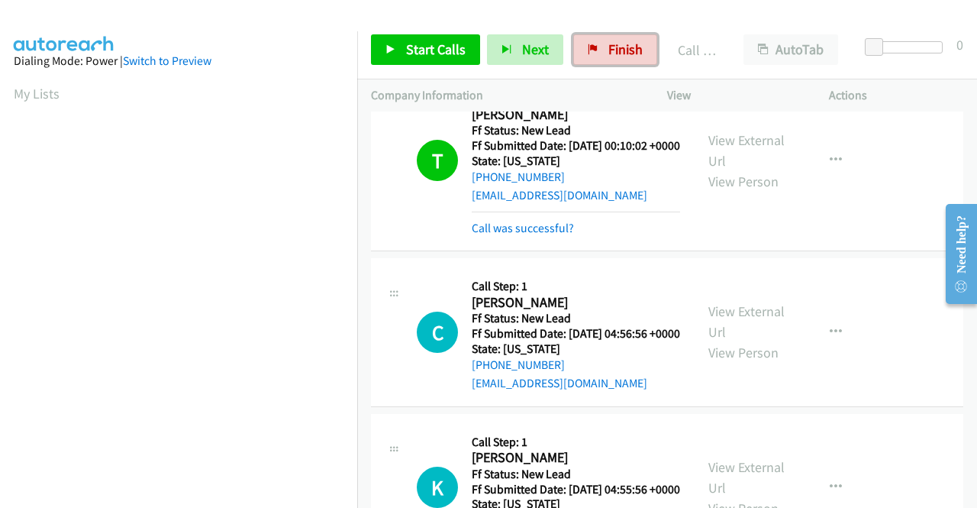
drag, startPoint x: 607, startPoint y: 56, endPoint x: 542, endPoint y: 80, distance: 69.3
click at [608, 56] on span "Finish" at bounding box center [625, 49] width 34 height 18
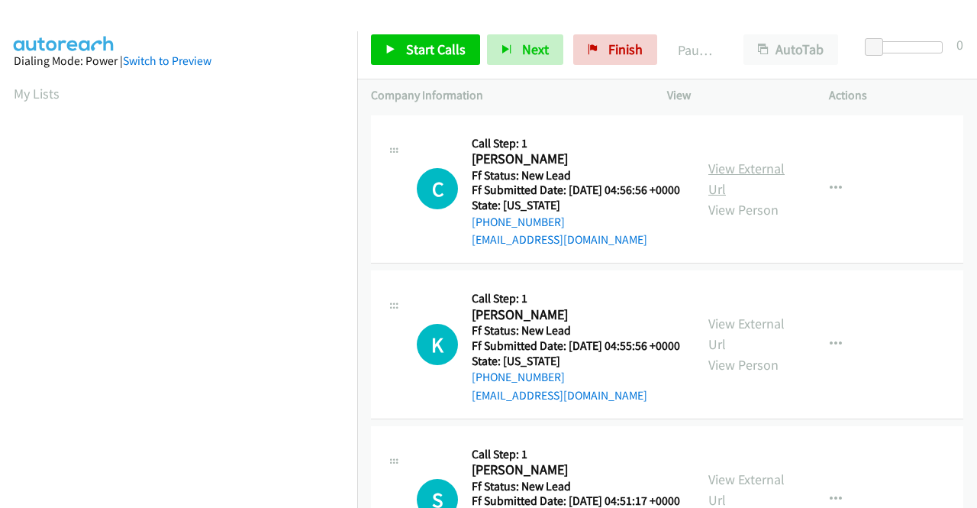
click at [761, 181] on link "View External Url" at bounding box center [746, 179] width 76 height 38
click at [767, 348] on link "View External Url" at bounding box center [746, 334] width 76 height 38
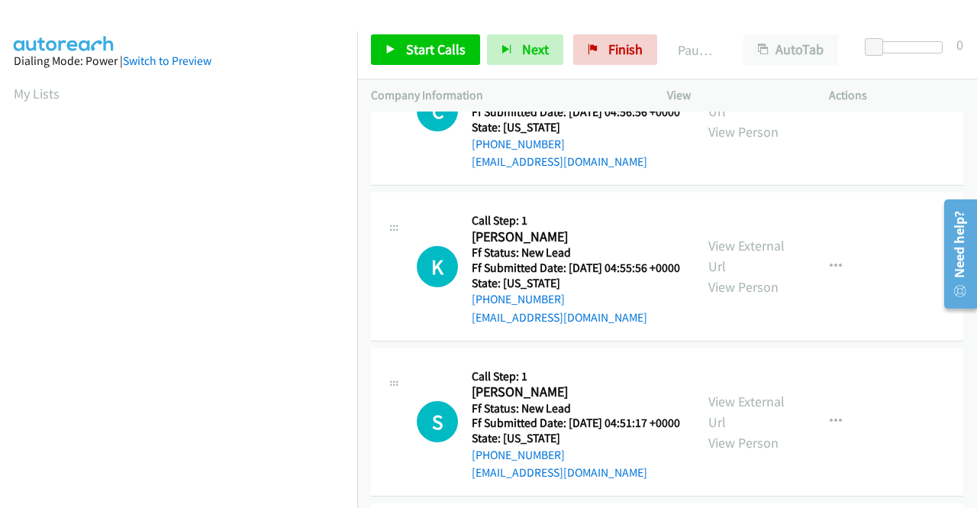
scroll to position [153, 0]
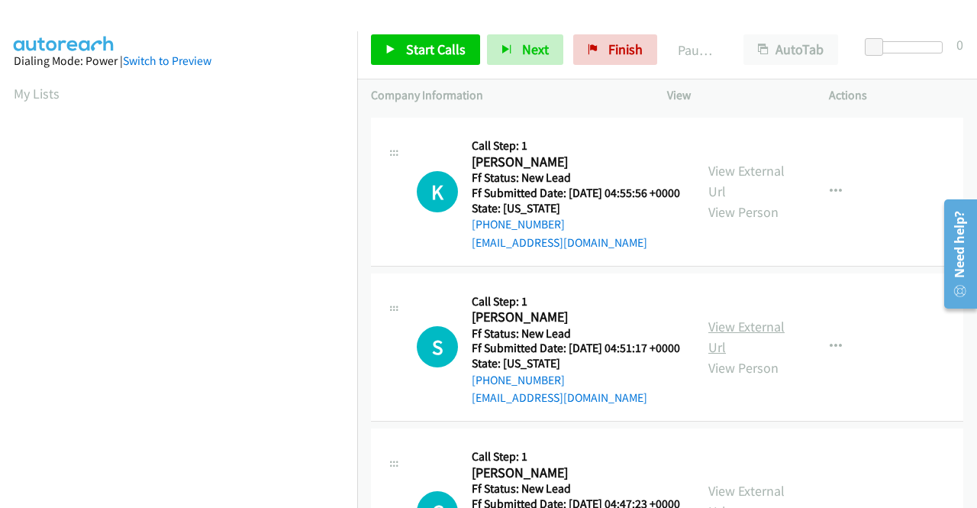
click at [734, 356] on link "View External Url" at bounding box center [746, 337] width 76 height 38
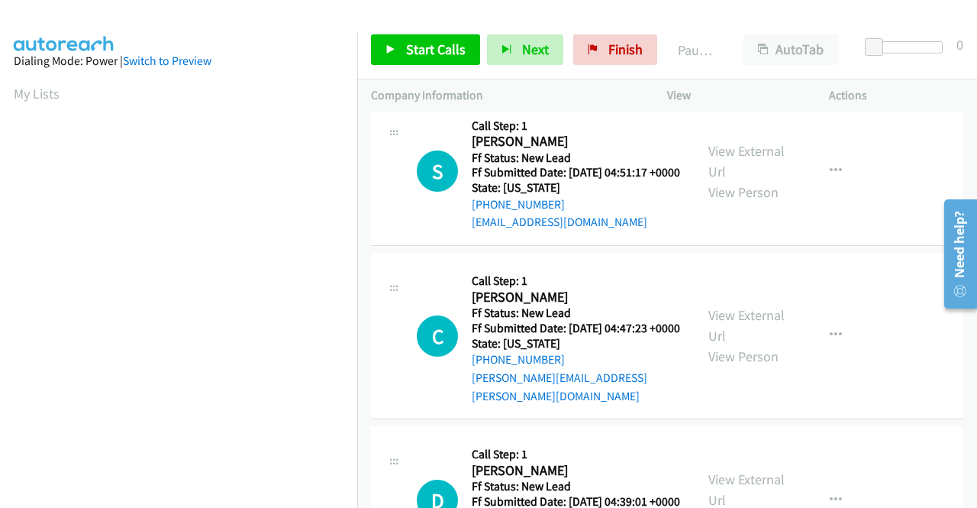
scroll to position [382, 0]
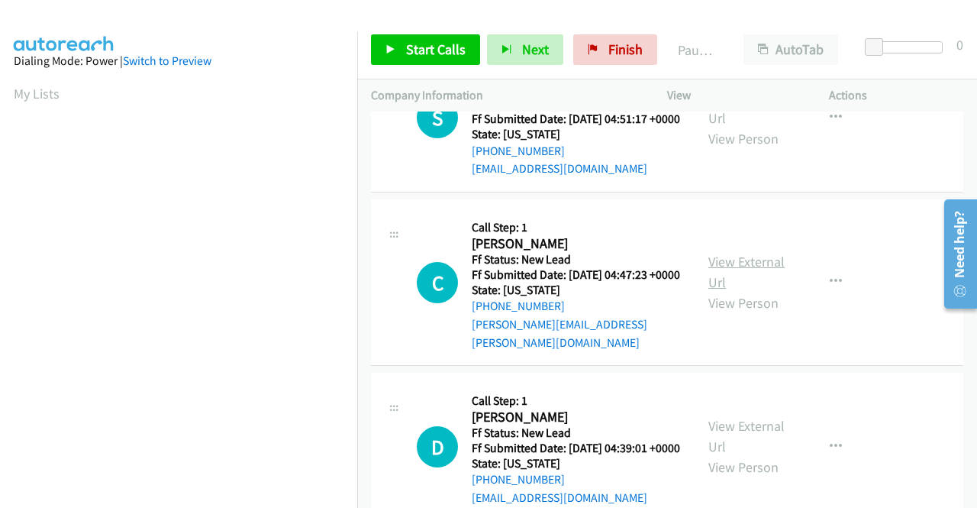
click at [737, 291] on link "View External Url" at bounding box center [746, 272] width 76 height 38
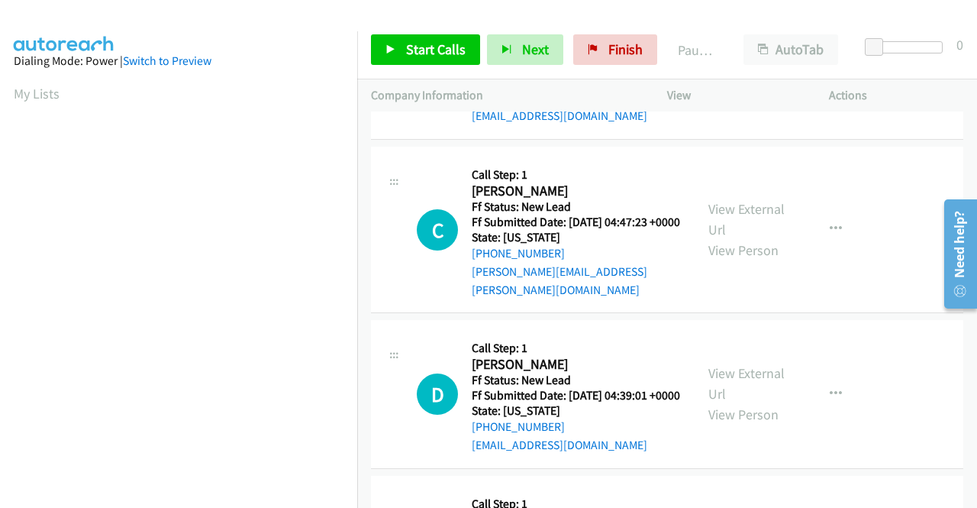
scroll to position [458, 0]
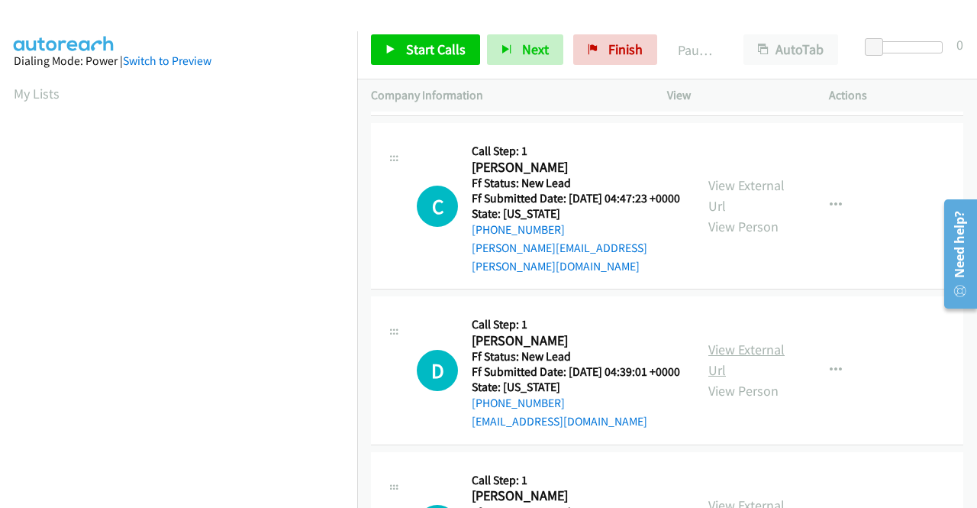
click at [724, 379] on link "View External Url" at bounding box center [746, 359] width 76 height 38
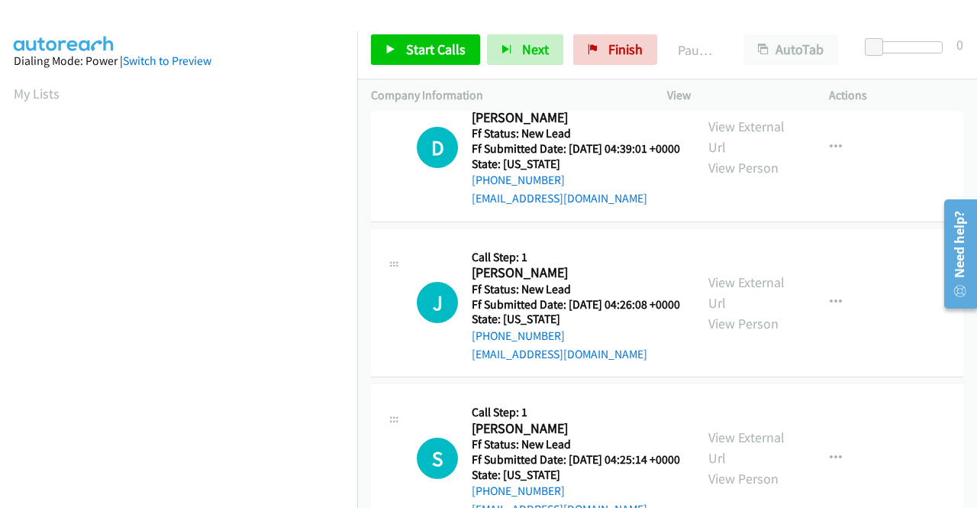
scroll to position [687, 0]
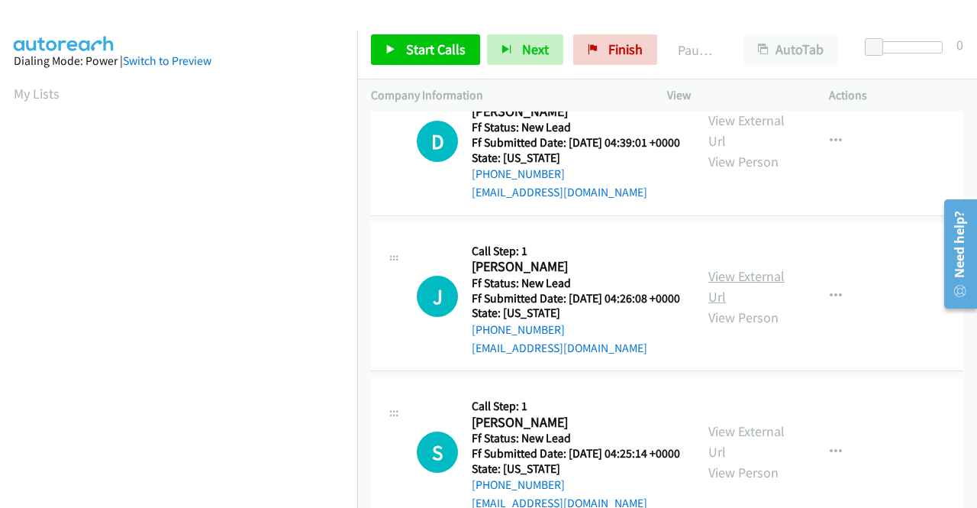
click at [734, 305] on link "View External Url" at bounding box center [746, 286] width 76 height 38
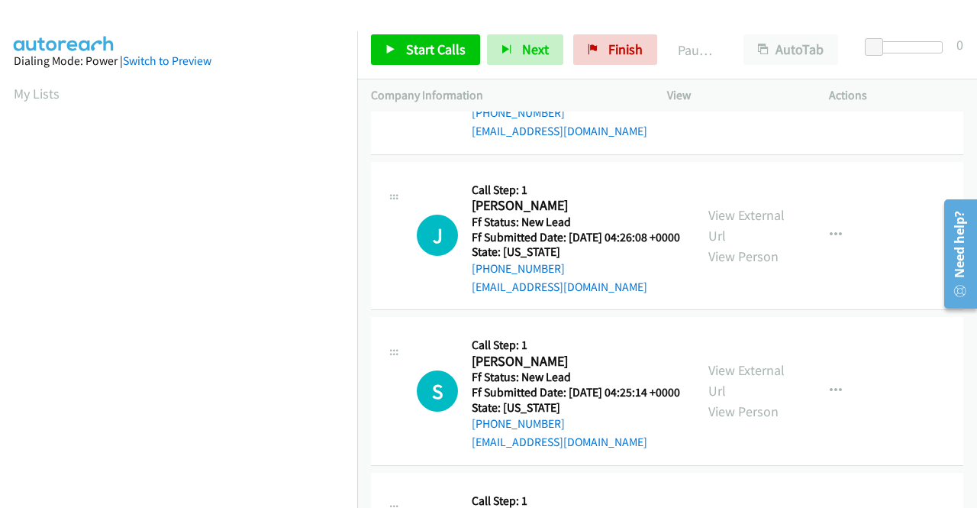
scroll to position [840, 0]
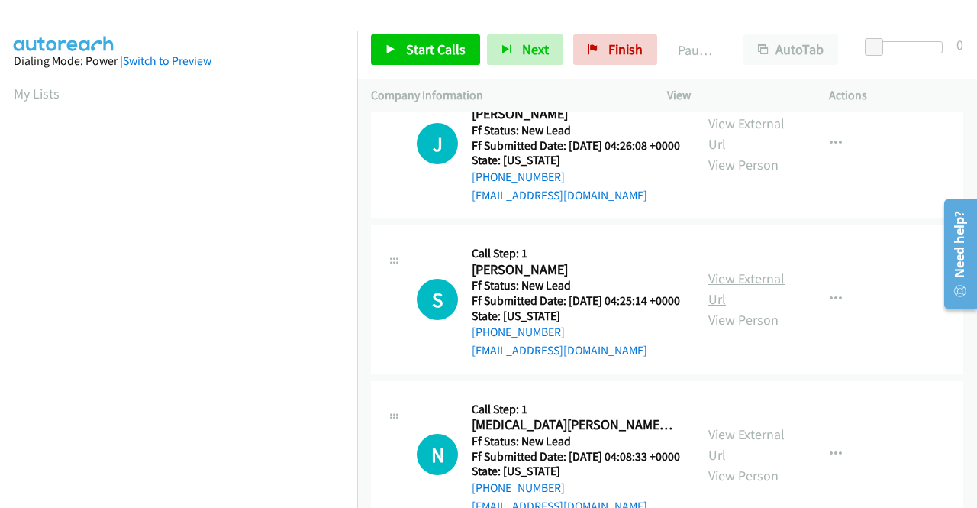
click at [730, 308] on link "View External Url" at bounding box center [746, 288] width 76 height 38
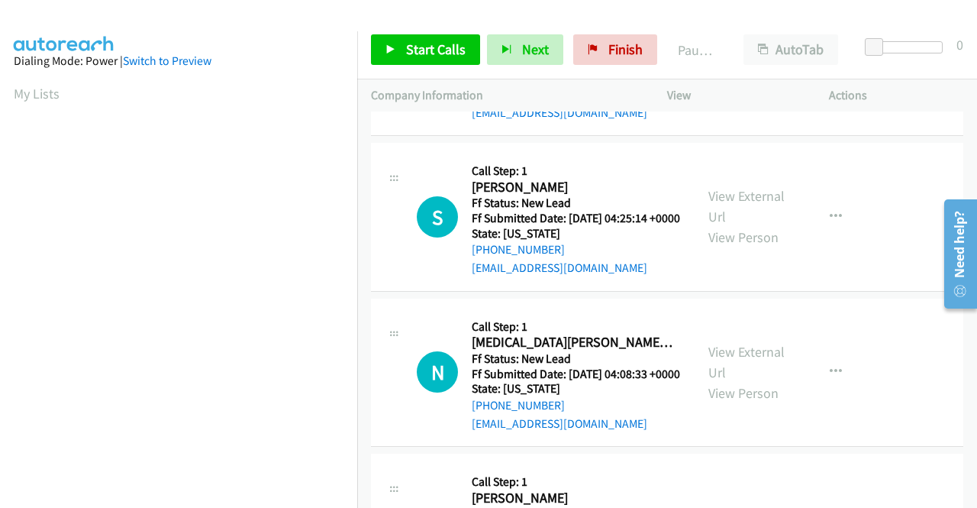
scroll to position [992, 0]
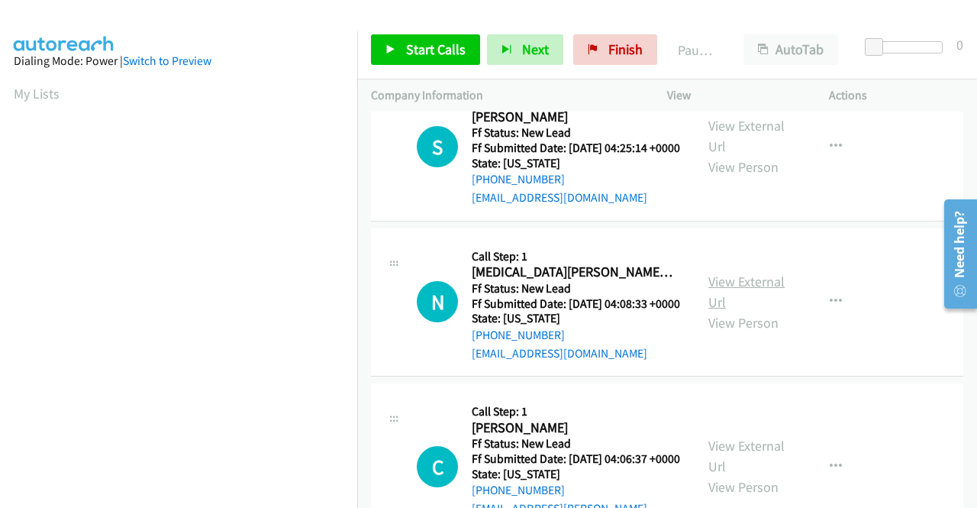
click at [742, 311] on link "View External Url" at bounding box center [746, 292] width 76 height 38
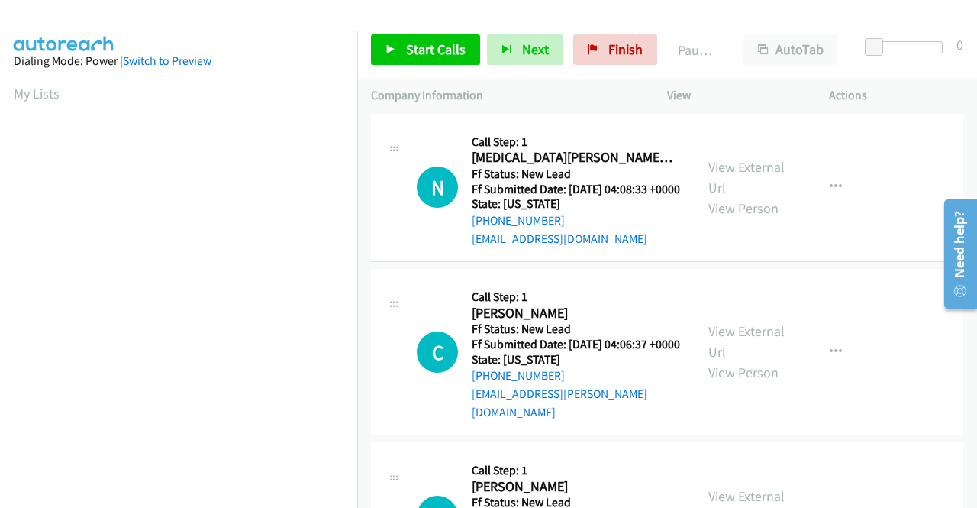
scroll to position [1145, 0]
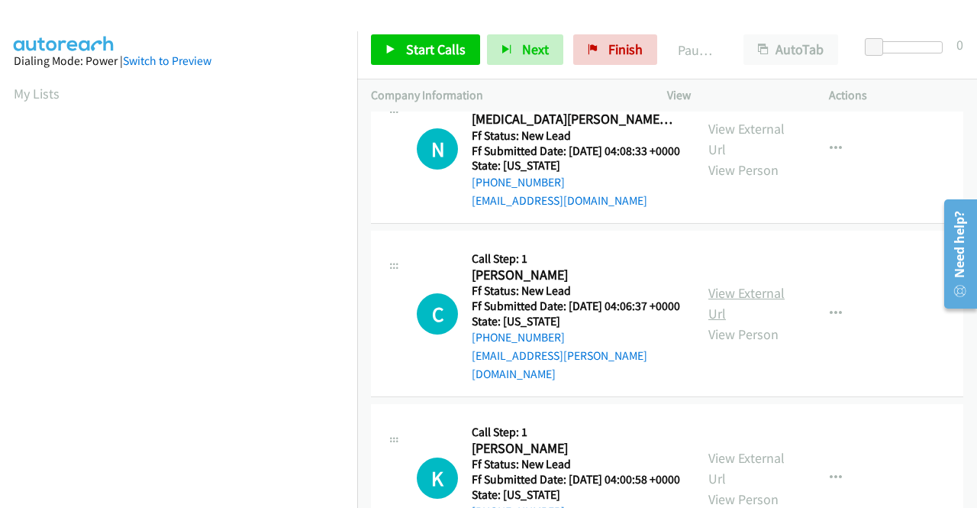
click at [726, 322] on link "View External Url" at bounding box center [746, 303] width 76 height 38
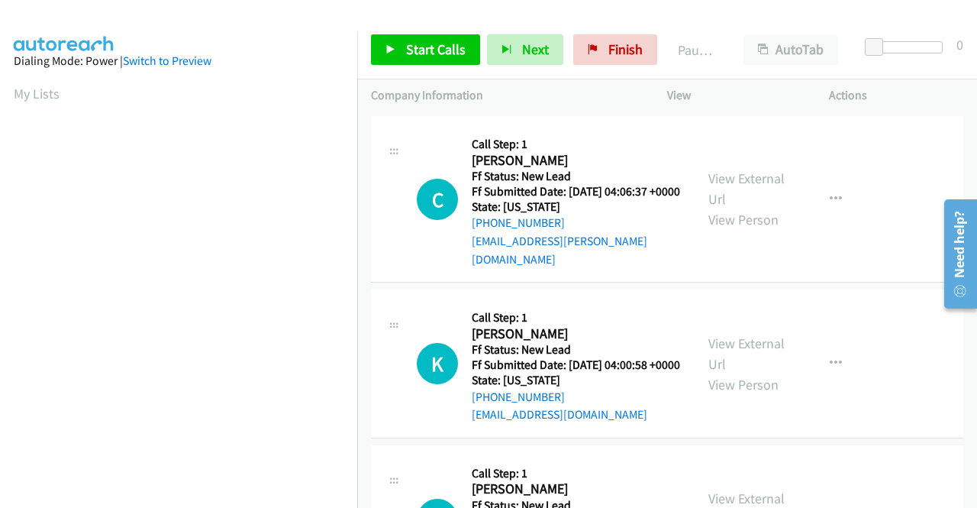
scroll to position [1298, 0]
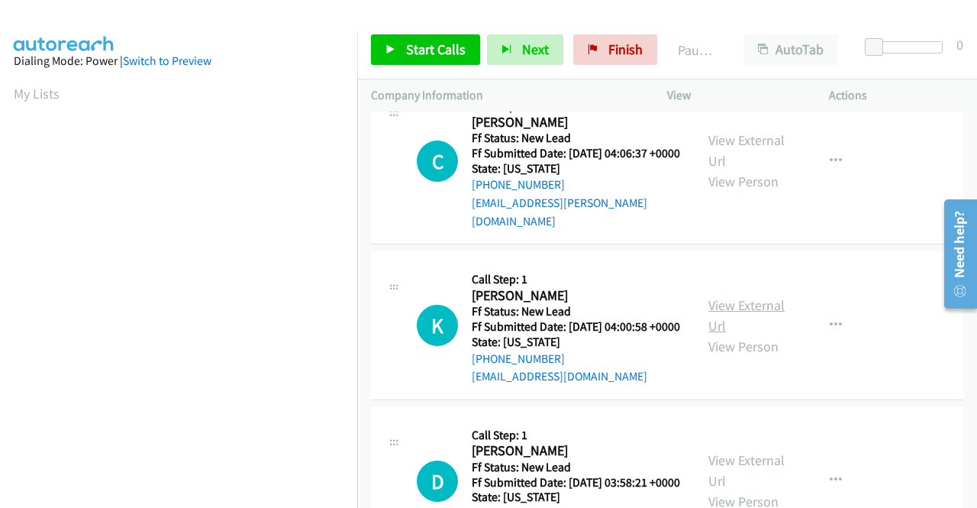
click at [753, 334] on link "View External Url" at bounding box center [746, 315] width 76 height 38
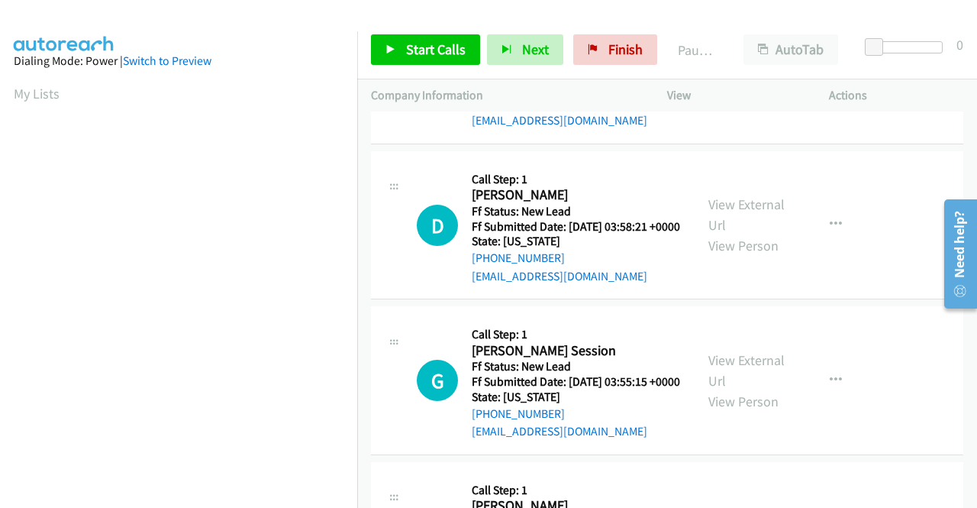
scroll to position [1603, 0]
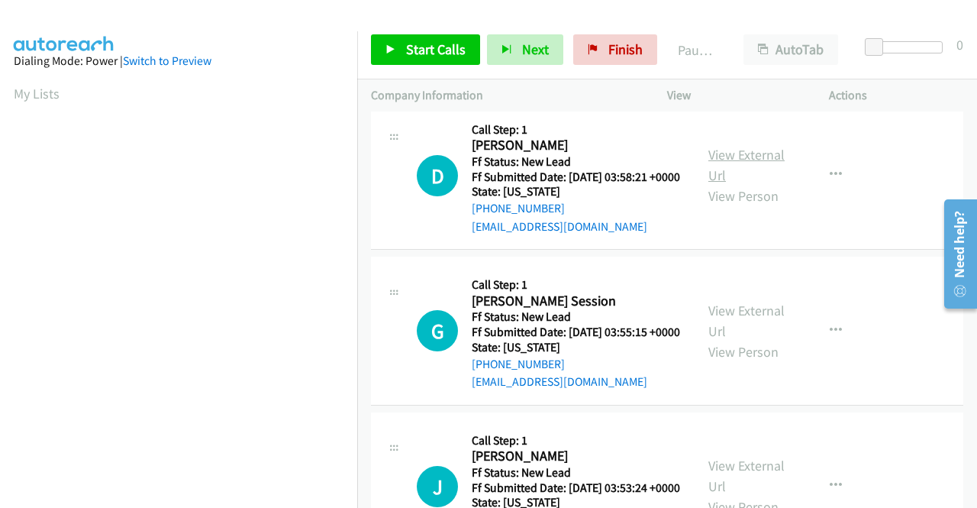
click at [712, 184] on link "View External Url" at bounding box center [746, 165] width 76 height 38
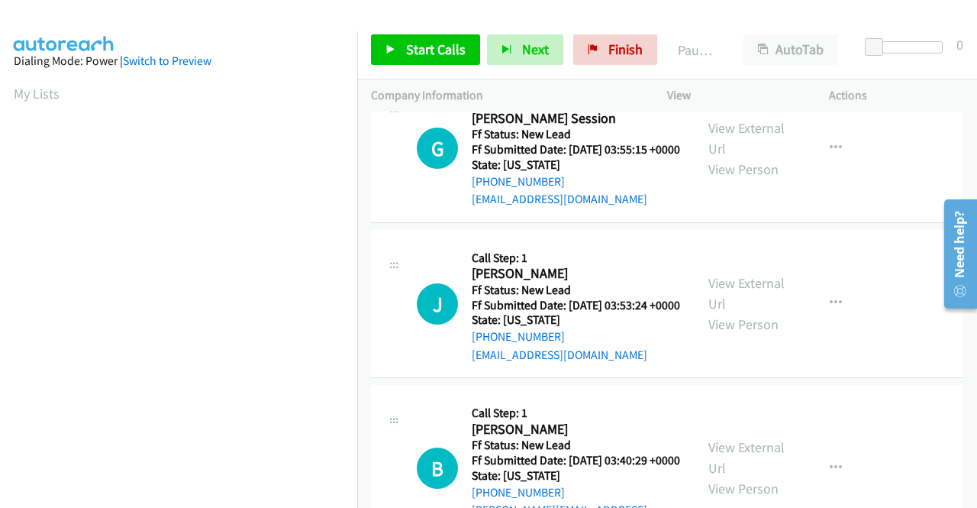
scroll to position [1832, 0]
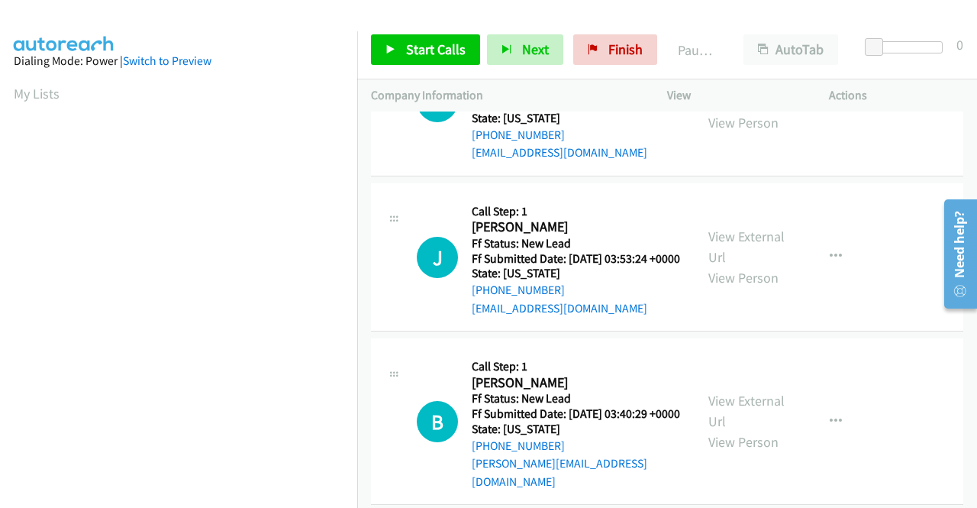
click at [719, 111] on link "View External Url" at bounding box center [746, 92] width 76 height 38
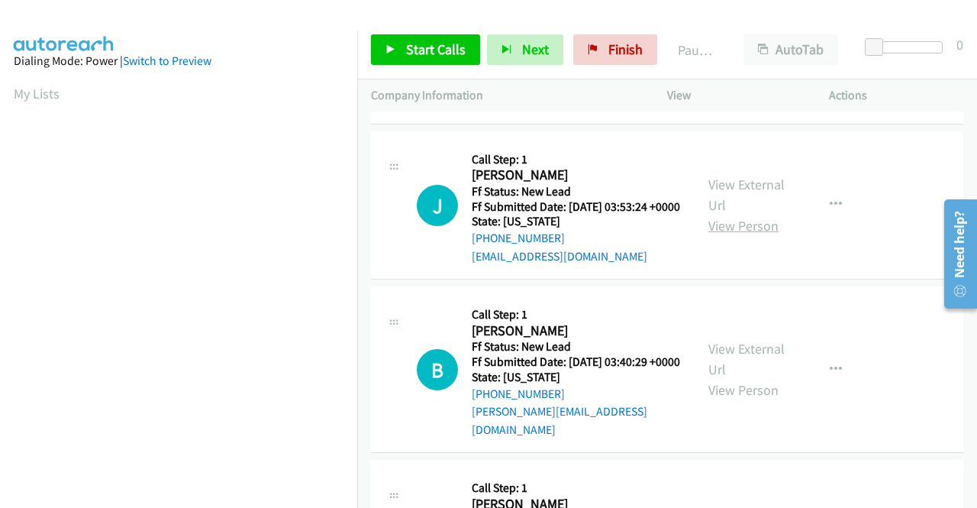
scroll to position [1908, 0]
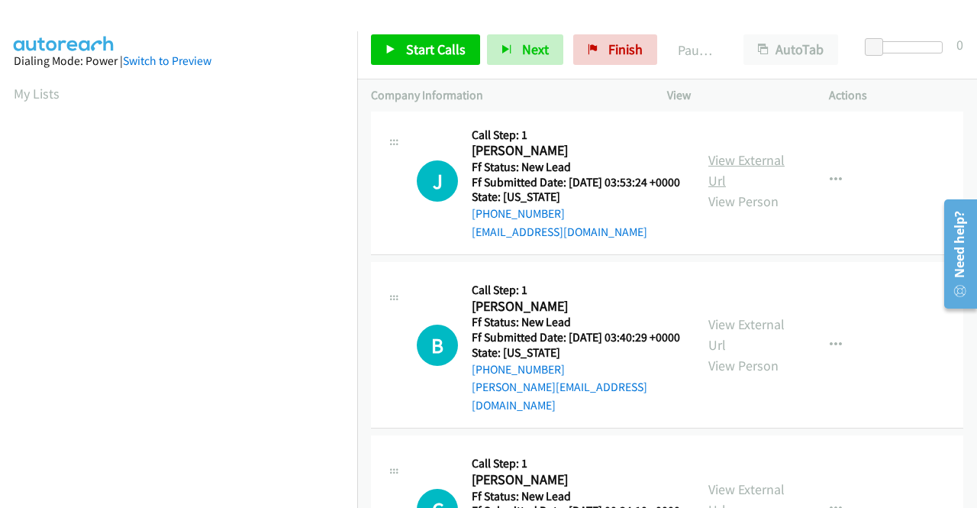
click at [737, 189] on link "View External Url" at bounding box center [746, 170] width 76 height 38
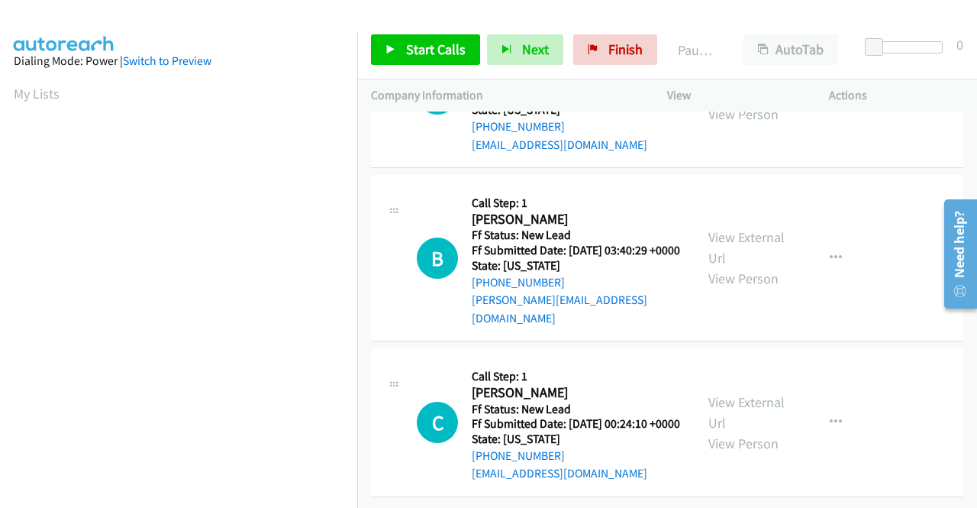
scroll to position [2061, 0]
click at [721, 266] on link "View External Url" at bounding box center [746, 247] width 76 height 38
click at [731, 393] on link "View External Url" at bounding box center [746, 412] width 76 height 38
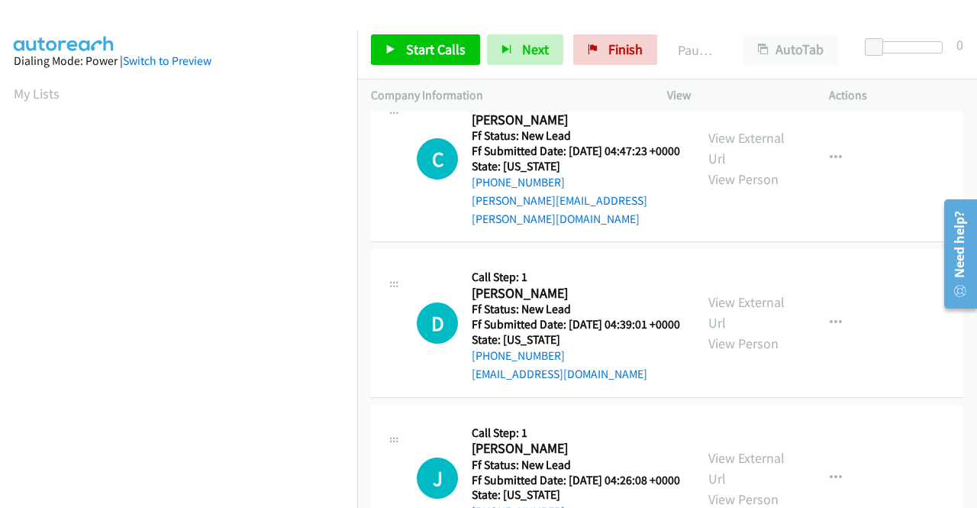
scroll to position [0, 0]
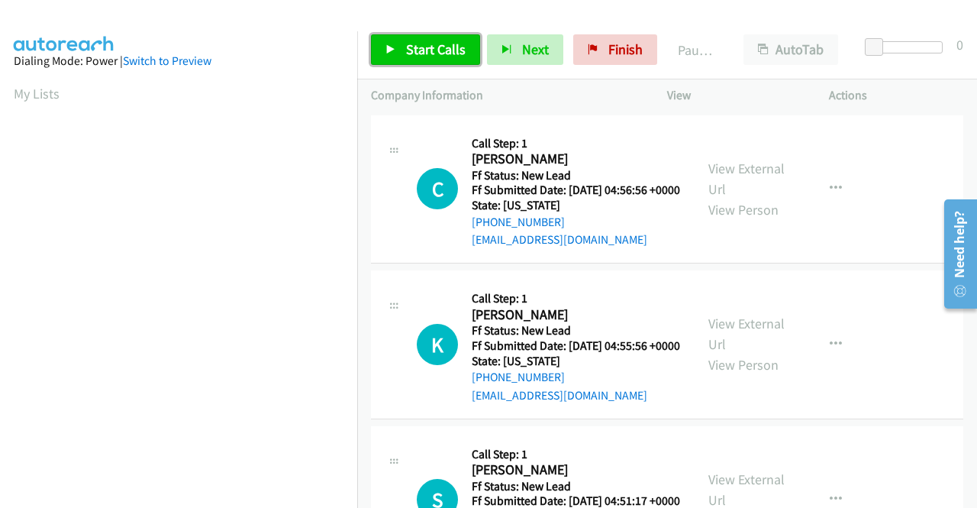
click at [444, 56] on span "Start Calls" at bounding box center [436, 49] width 60 height 18
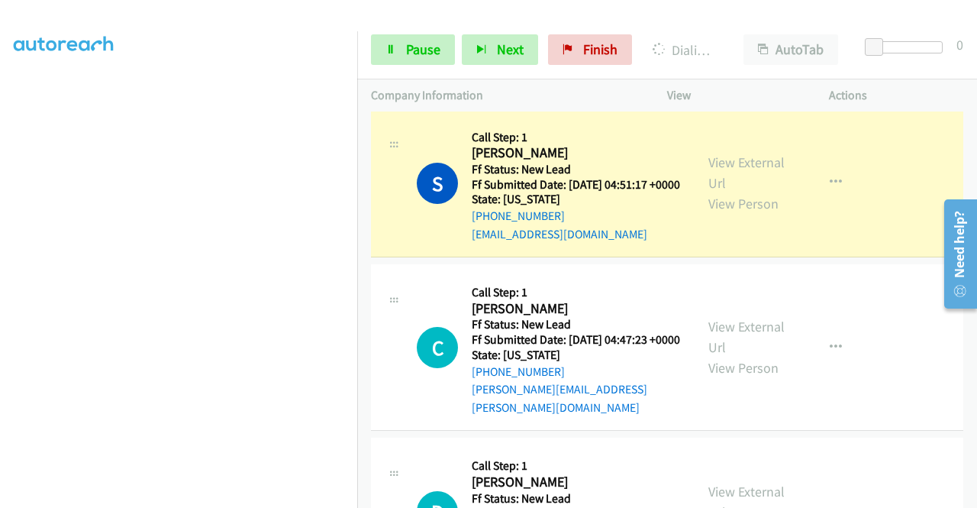
scroll to position [458, 0]
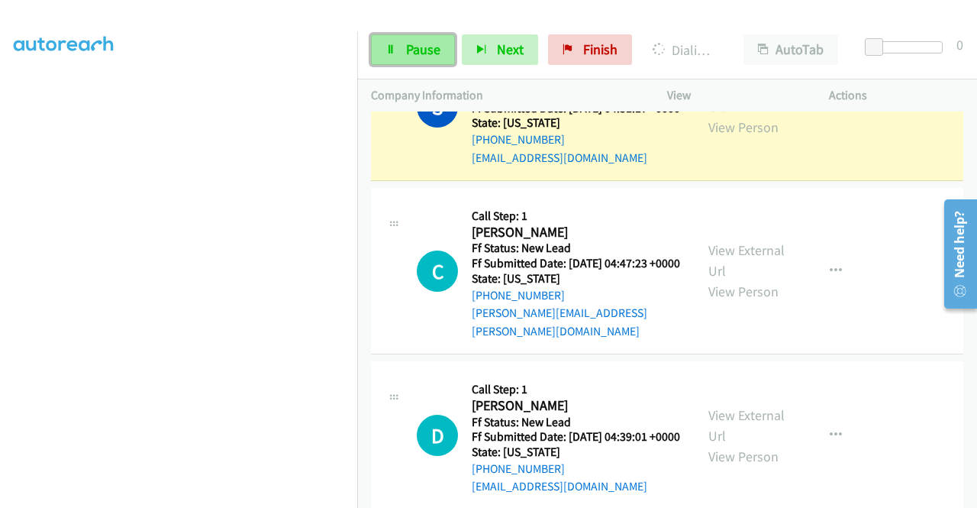
click at [418, 57] on span "Pause" at bounding box center [423, 49] width 34 height 18
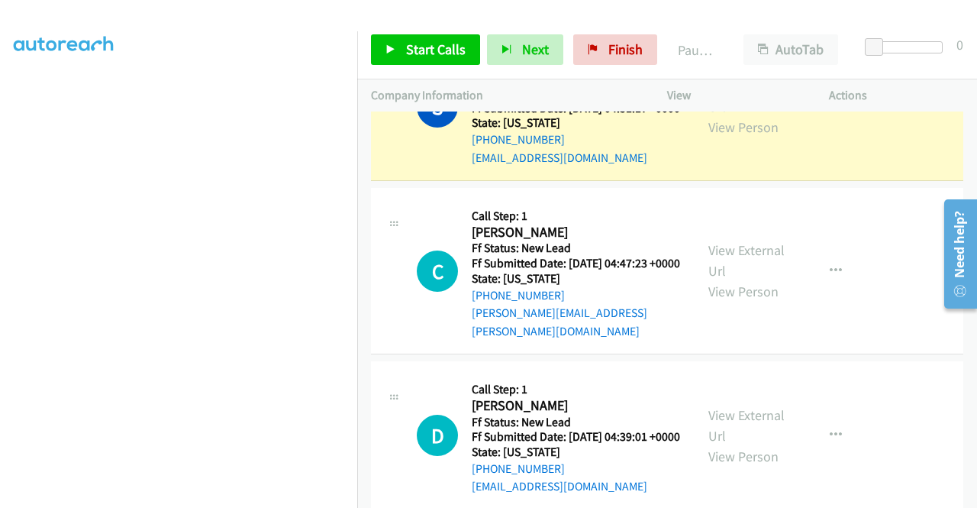
scroll to position [0, 0]
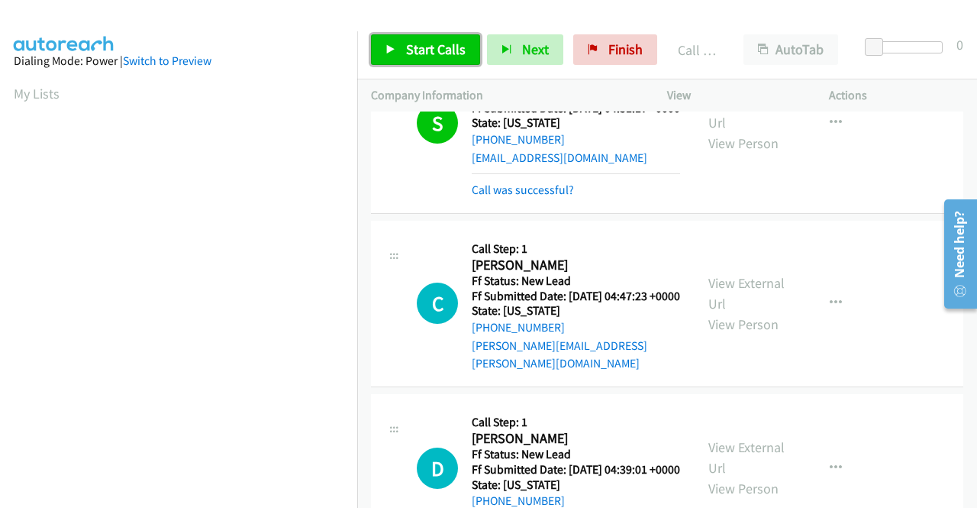
click at [408, 44] on span "Start Calls" at bounding box center [436, 49] width 60 height 18
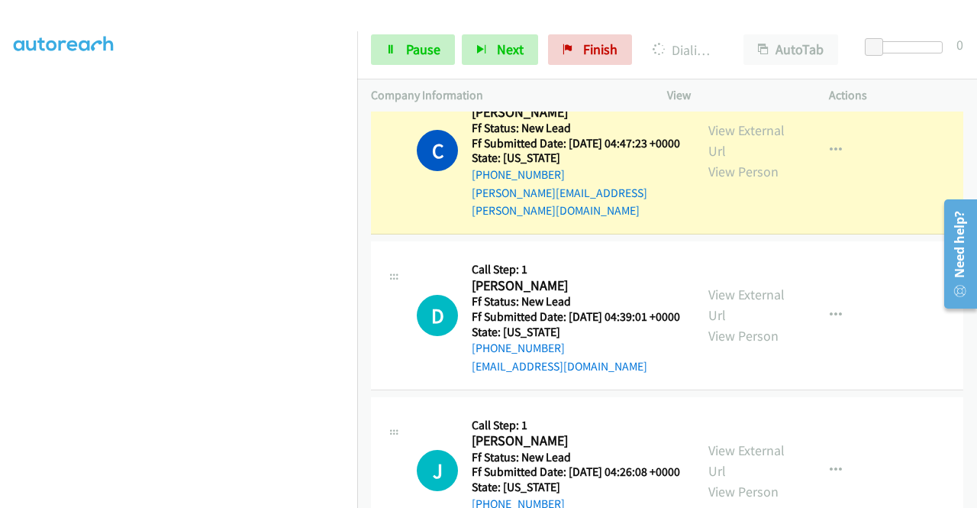
scroll to position [348, 0]
click at [401, 54] on link "Pause" at bounding box center [413, 49] width 84 height 31
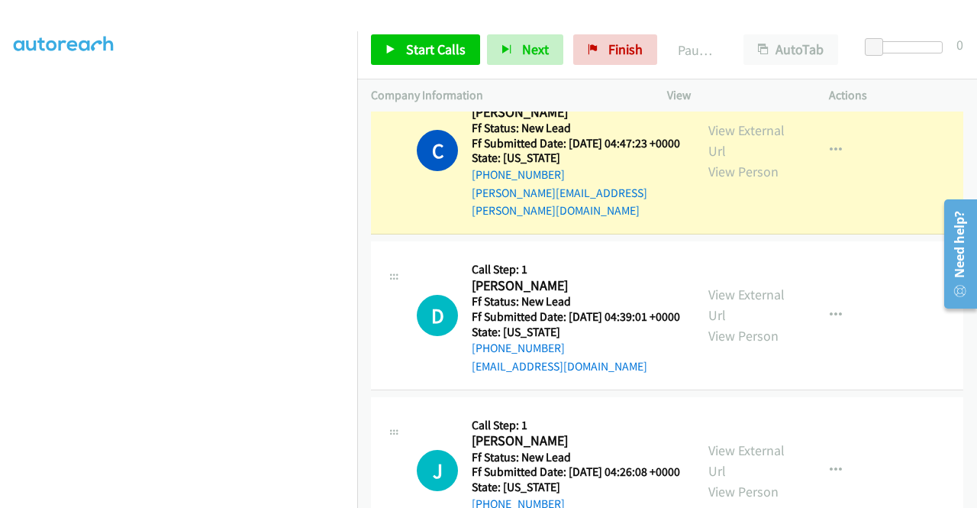
scroll to position [0, 0]
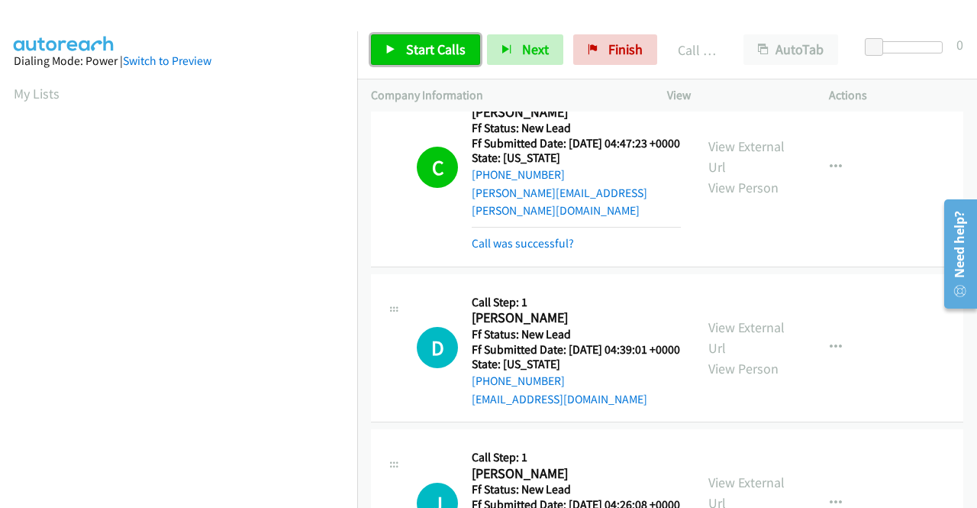
click at [408, 39] on link "Start Calls" at bounding box center [425, 49] width 109 height 31
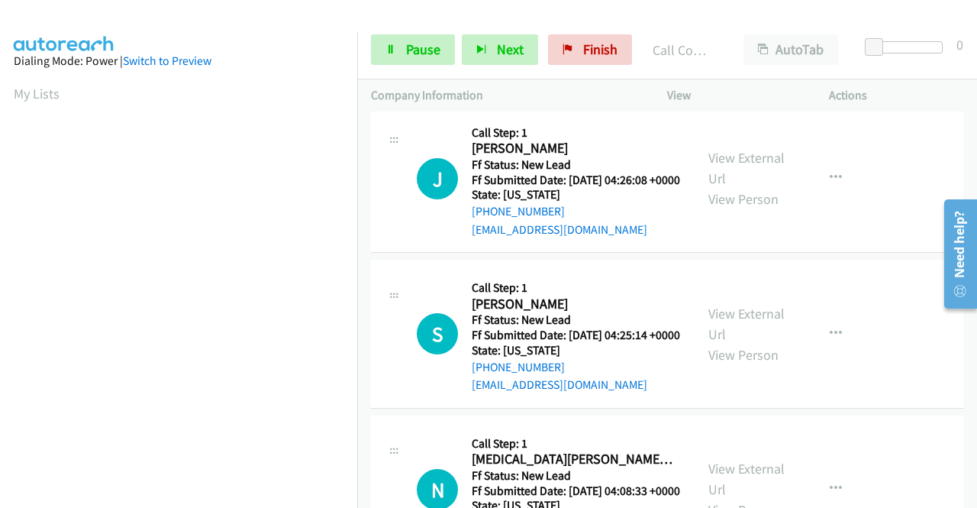
scroll to position [992, 0]
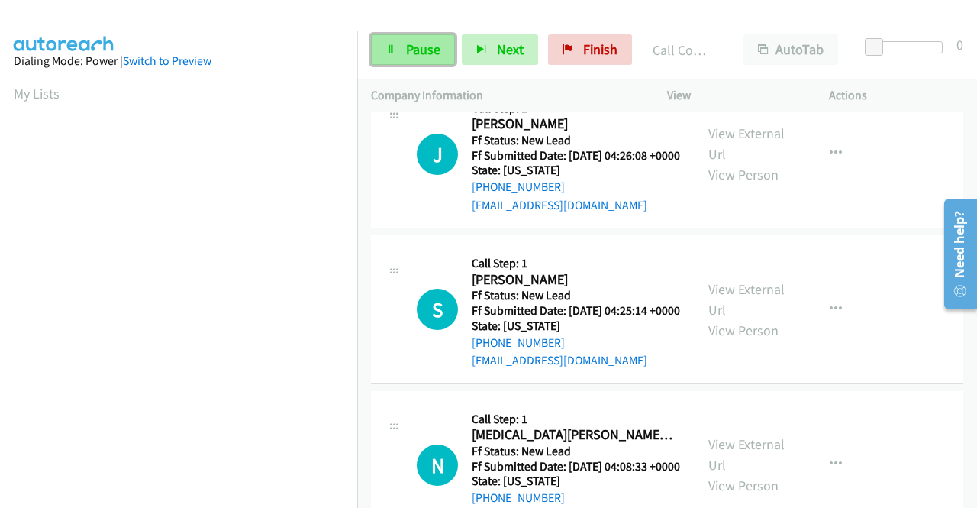
click at [424, 49] on span "Pause" at bounding box center [423, 49] width 34 height 18
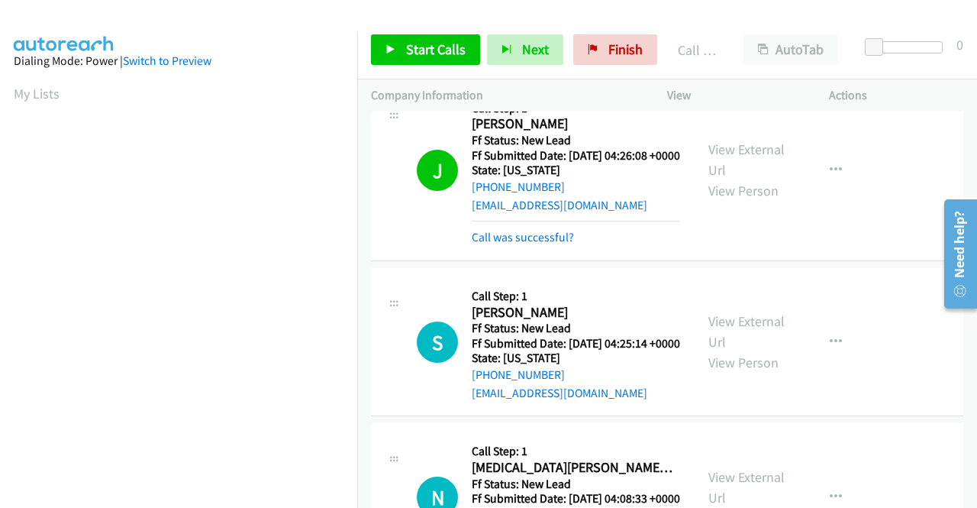
scroll to position [348, 0]
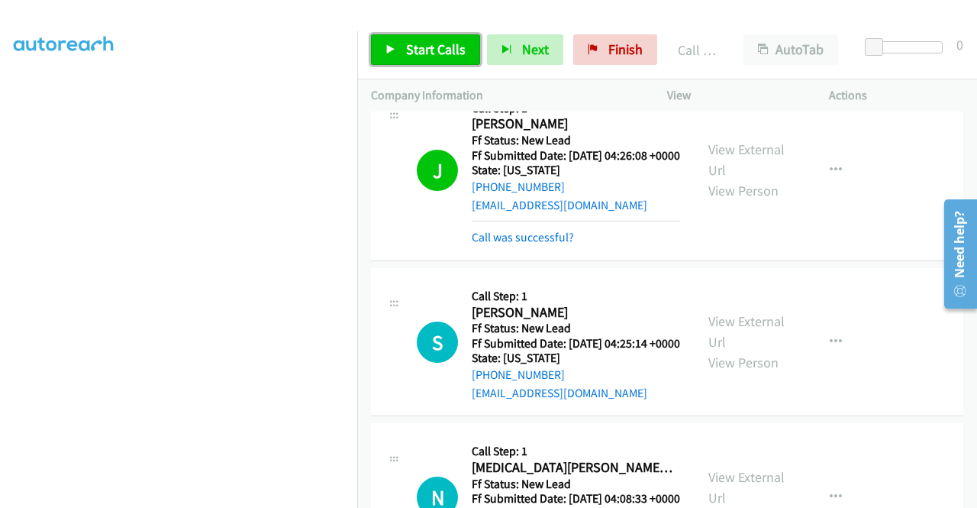
click at [440, 60] on link "Start Calls" at bounding box center [425, 49] width 109 height 31
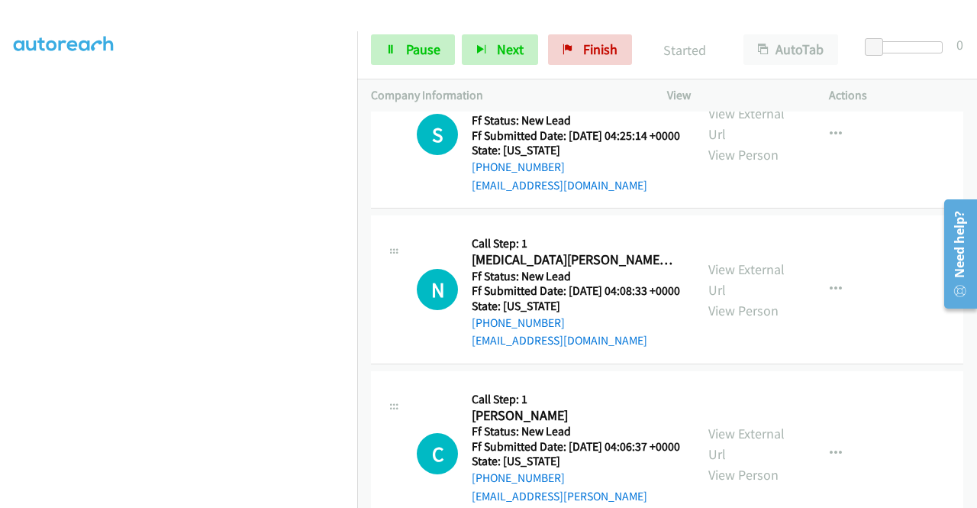
scroll to position [1221, 0]
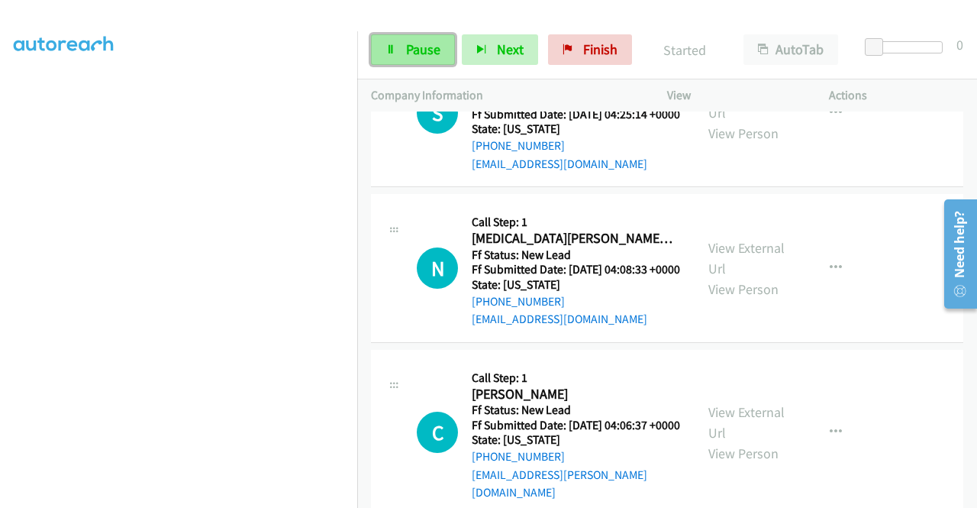
click at [417, 49] on span "Pause" at bounding box center [423, 49] width 34 height 18
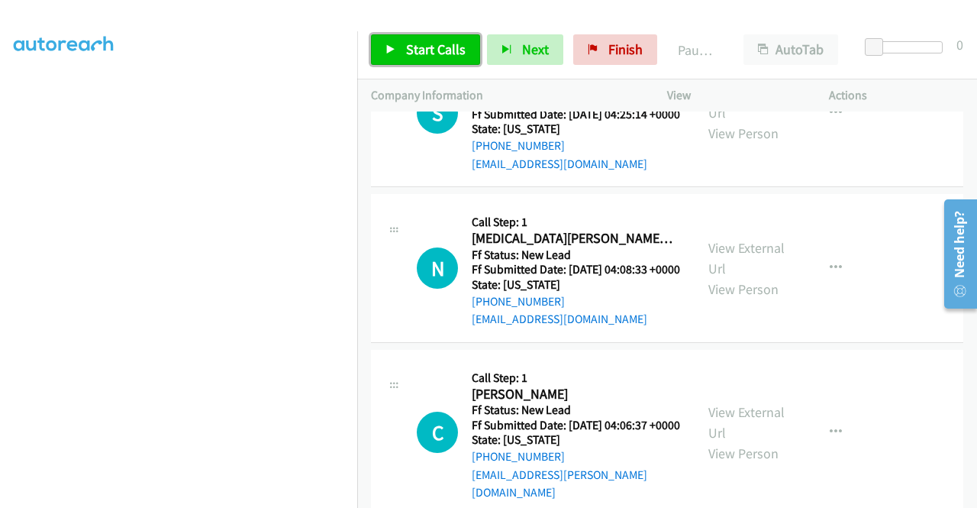
click at [417, 49] on span "Start Calls" at bounding box center [436, 49] width 60 height 18
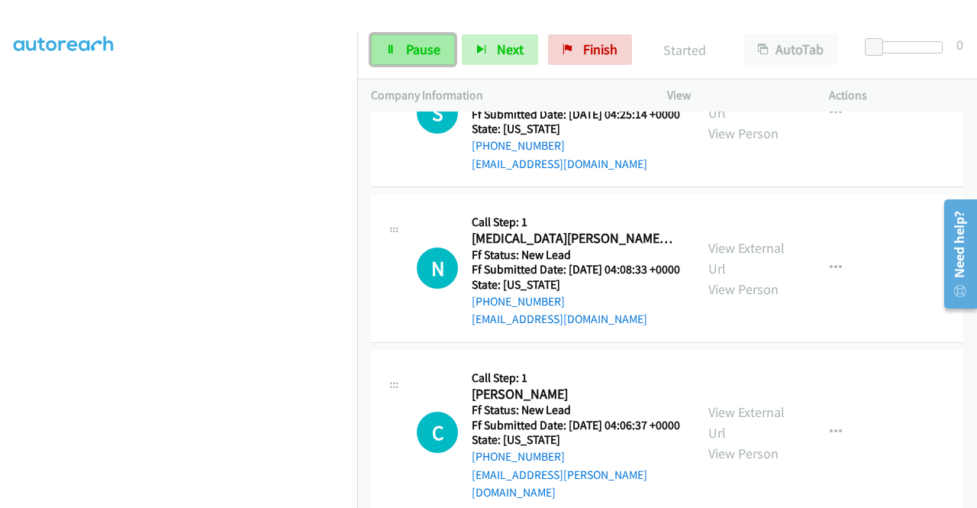
click at [417, 49] on span "Pause" at bounding box center [423, 49] width 34 height 18
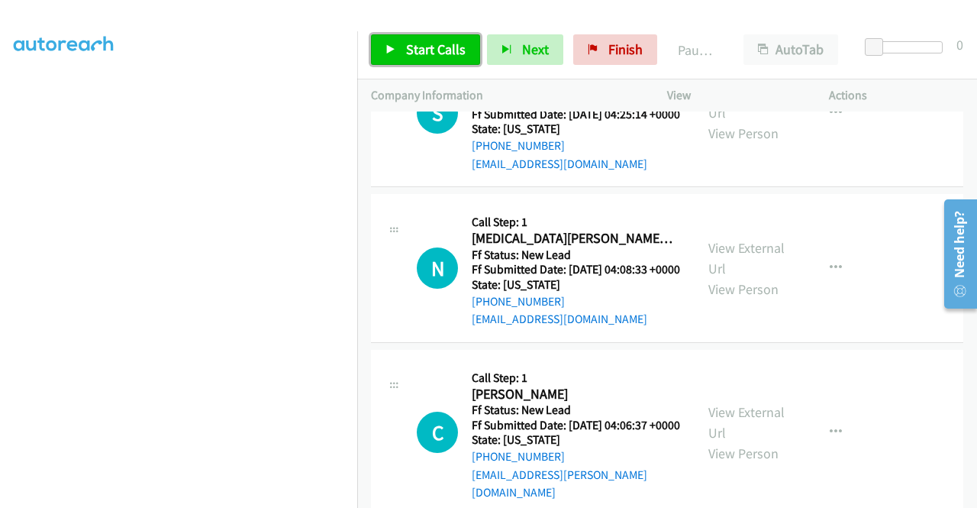
click at [417, 49] on span "Start Calls" at bounding box center [436, 49] width 60 height 18
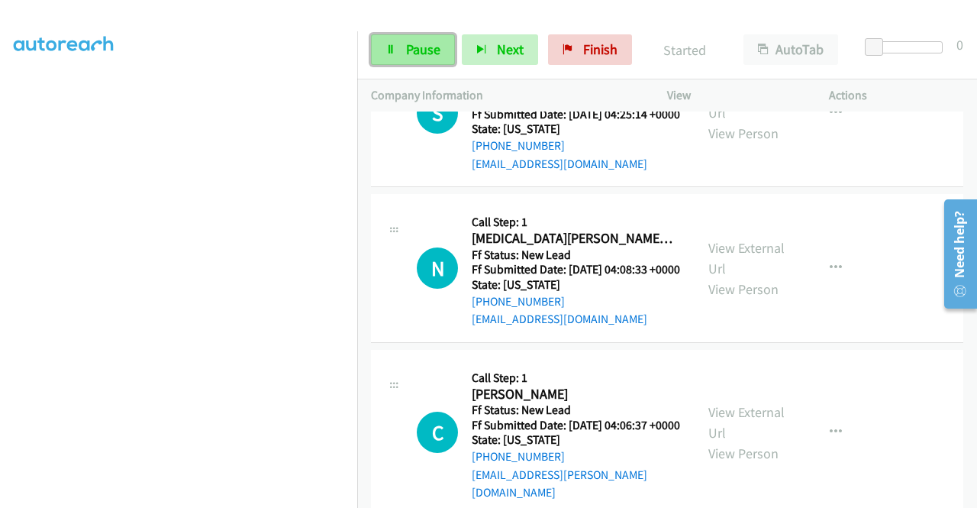
click at [417, 51] on span "Pause" at bounding box center [423, 49] width 34 height 18
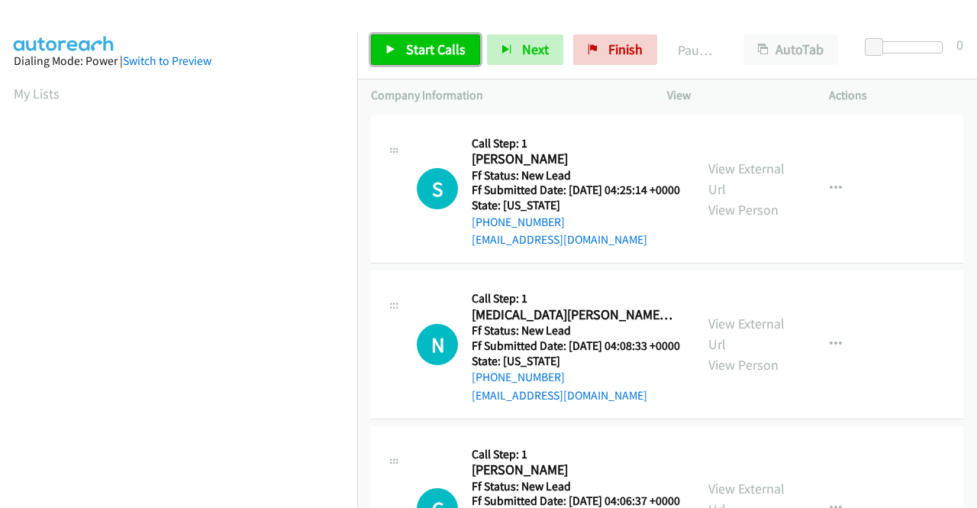
click at [430, 54] on span "Start Calls" at bounding box center [436, 49] width 60 height 18
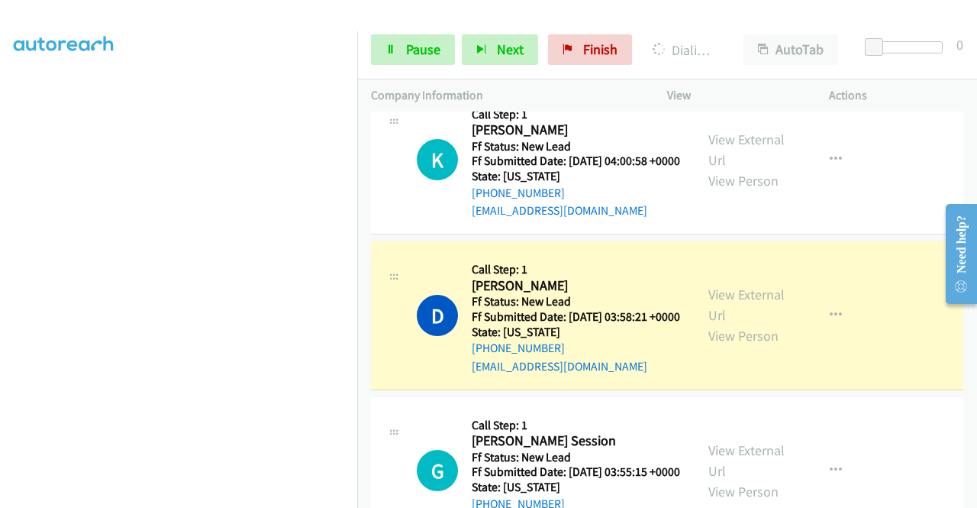
scroll to position [348, 0]
click at [410, 44] on span "Pause" at bounding box center [423, 49] width 34 height 18
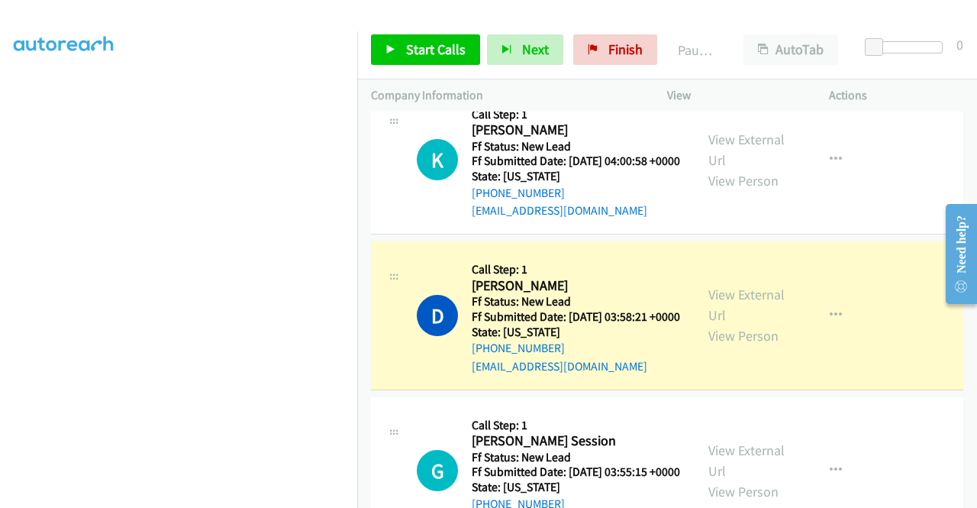
scroll to position [119, 0]
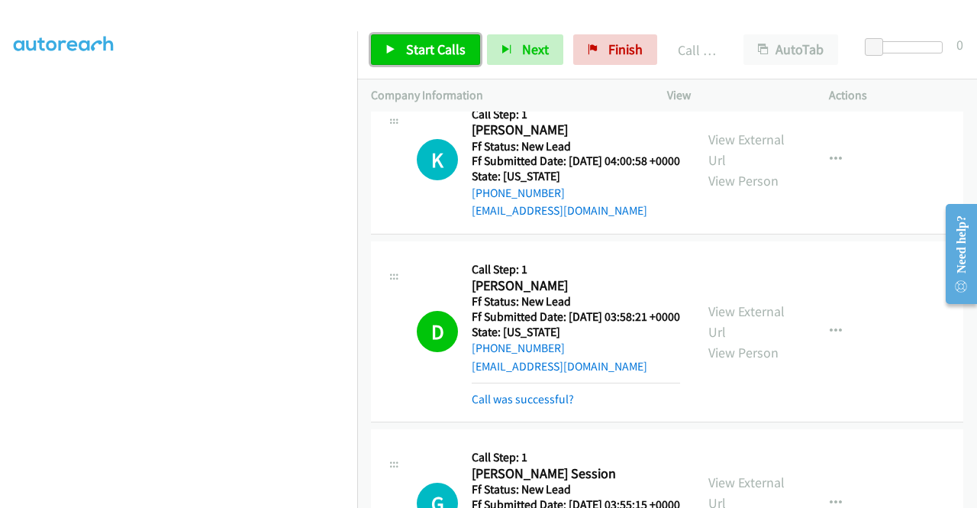
click at [424, 53] on span "Start Calls" at bounding box center [436, 49] width 60 height 18
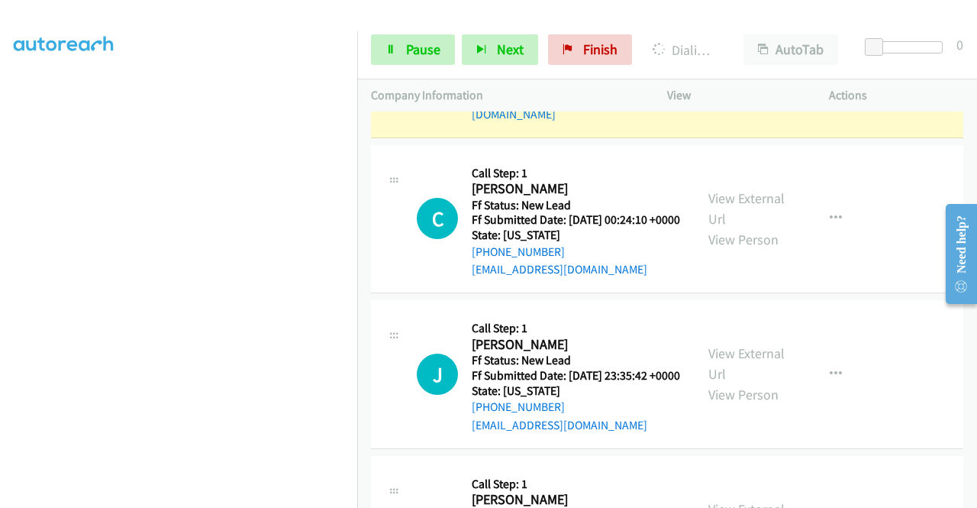
scroll to position [1450, 0]
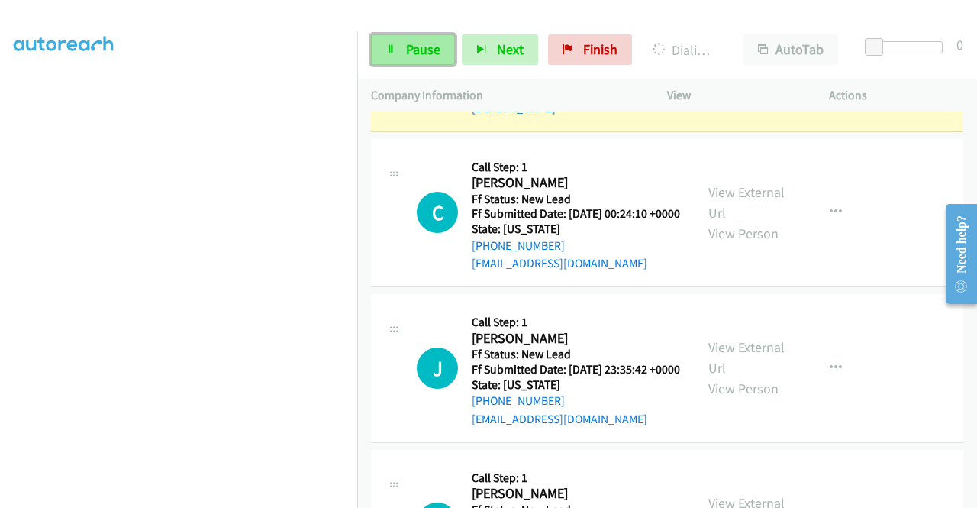
click at [409, 47] on span "Pause" at bounding box center [423, 49] width 34 height 18
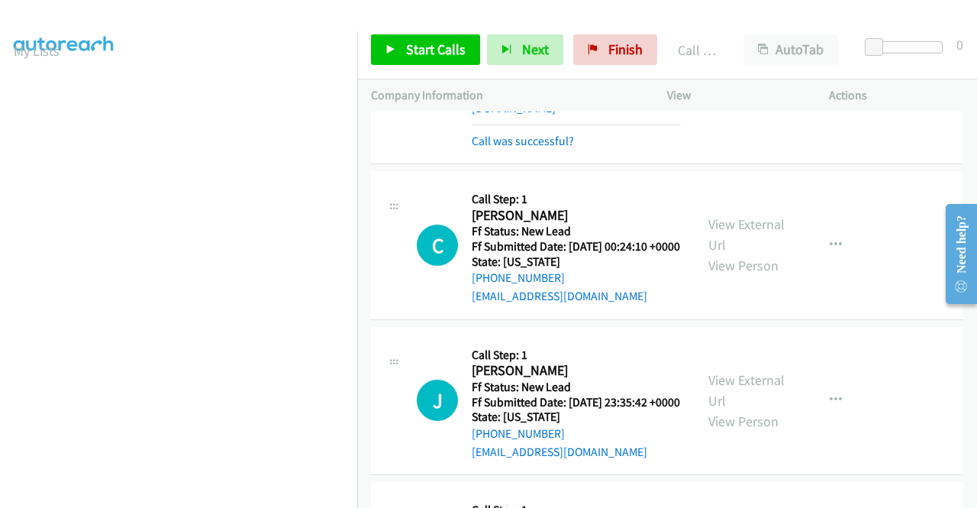
scroll to position [1466, 0]
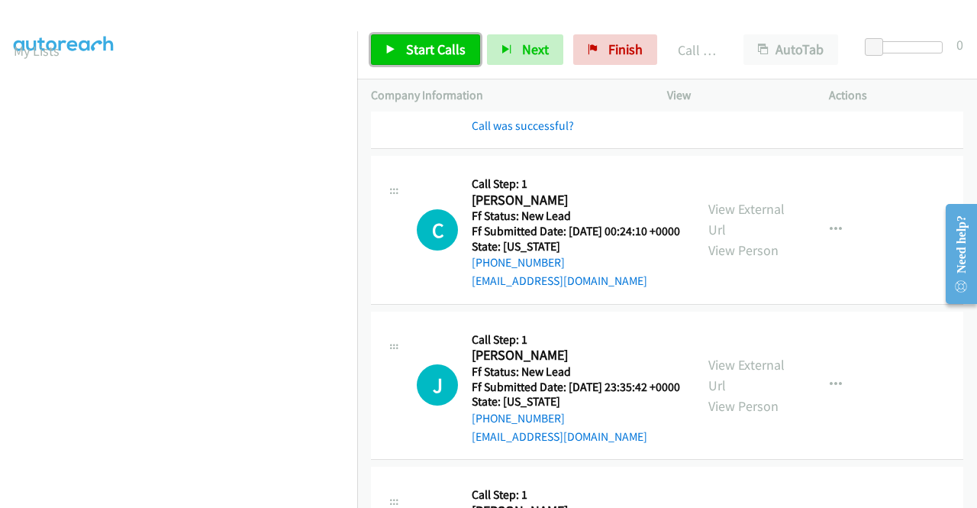
click at [423, 56] on span "Start Calls" at bounding box center [436, 49] width 60 height 18
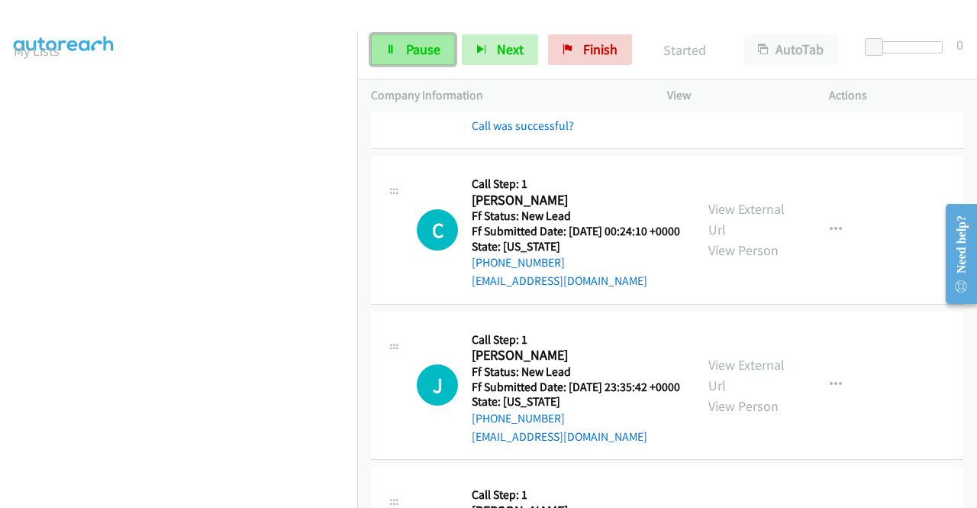
click at [440, 51] on link "Pause" at bounding box center [413, 49] width 84 height 31
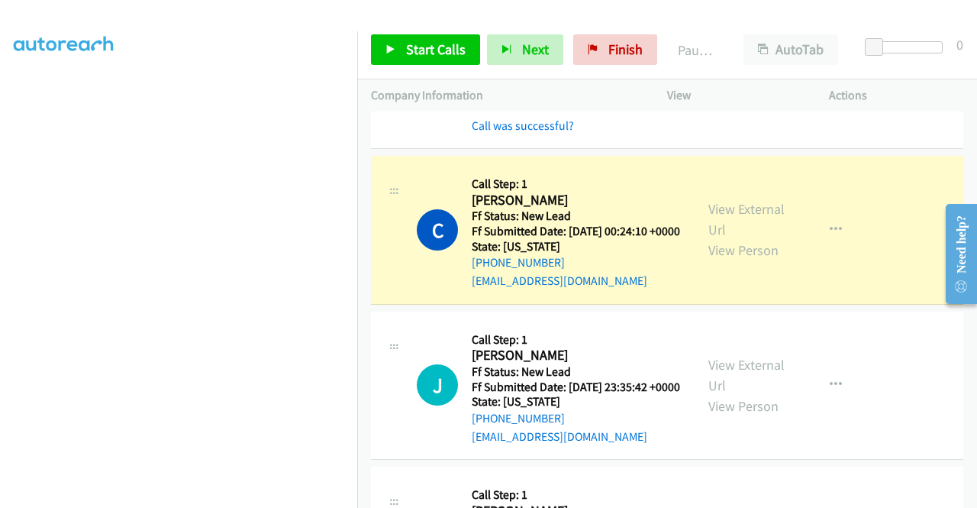
scroll to position [0, 0]
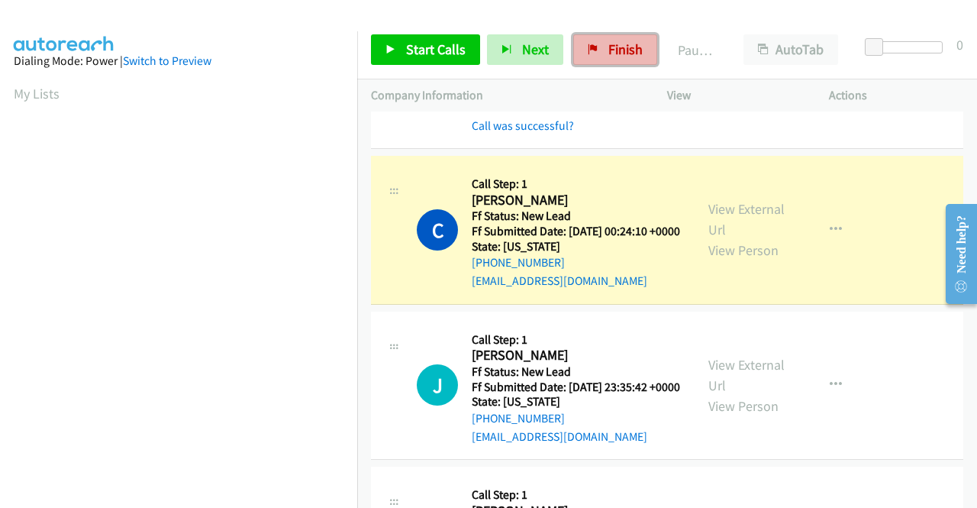
click at [614, 53] on span "Finish" at bounding box center [625, 49] width 34 height 18
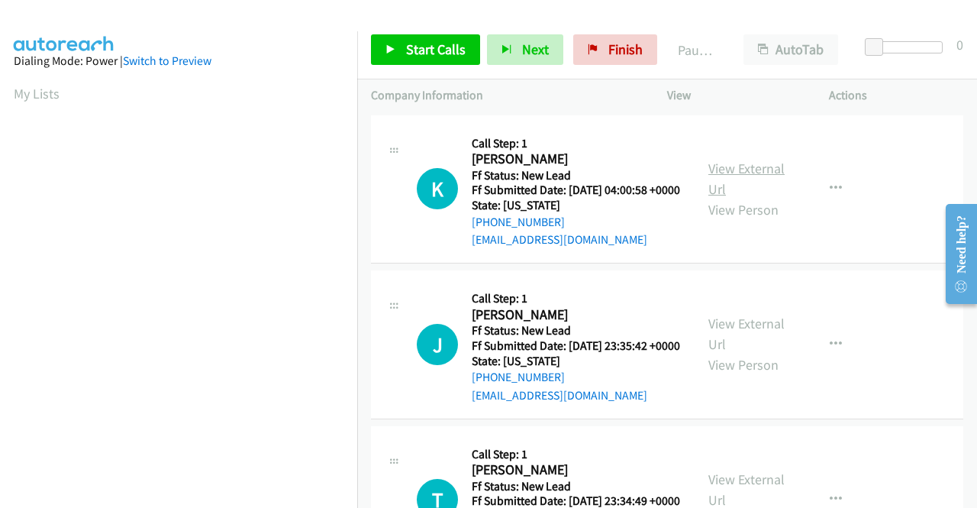
click at [729, 176] on link "View External Url" at bounding box center [746, 179] width 76 height 38
click at [737, 347] on link "View External Url" at bounding box center [746, 334] width 76 height 38
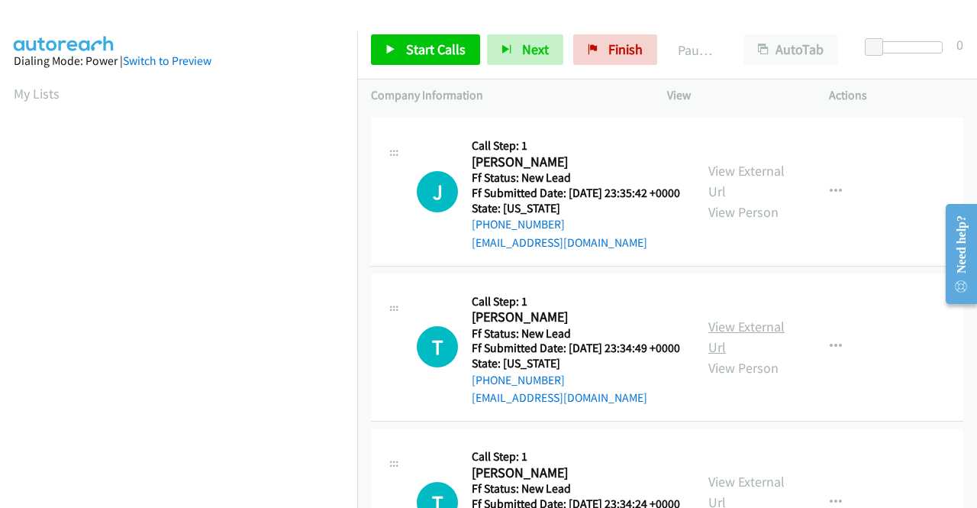
click at [732, 356] on link "View External Url" at bounding box center [746, 337] width 76 height 38
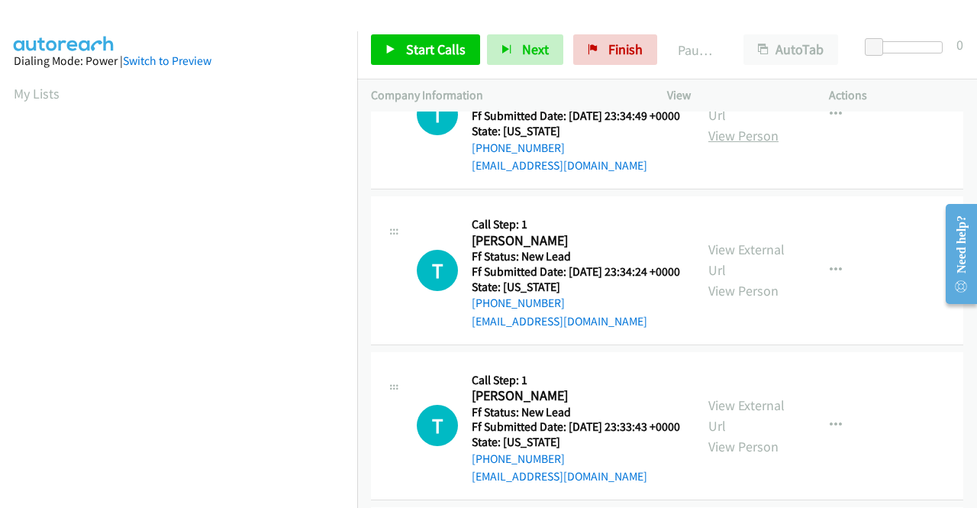
scroll to position [458, 0]
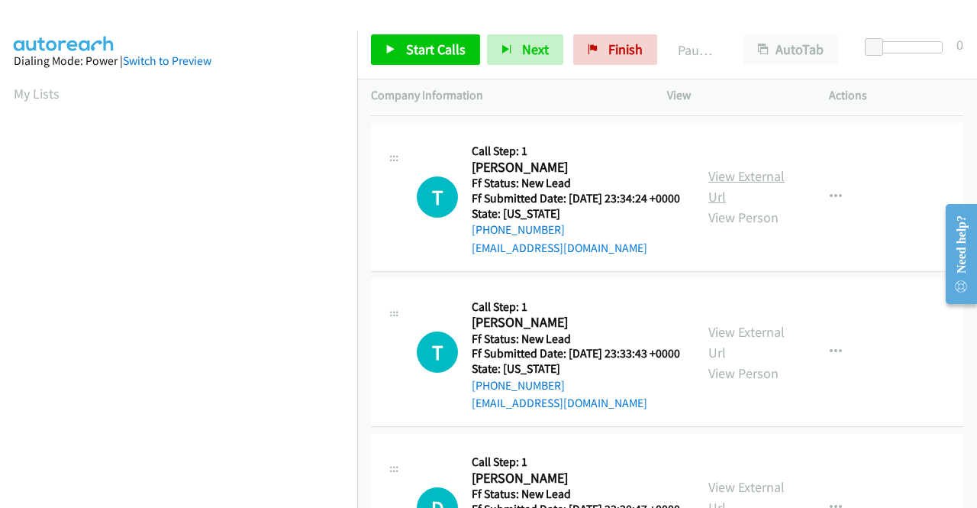
click at [763, 205] on link "View External Url" at bounding box center [746, 186] width 76 height 38
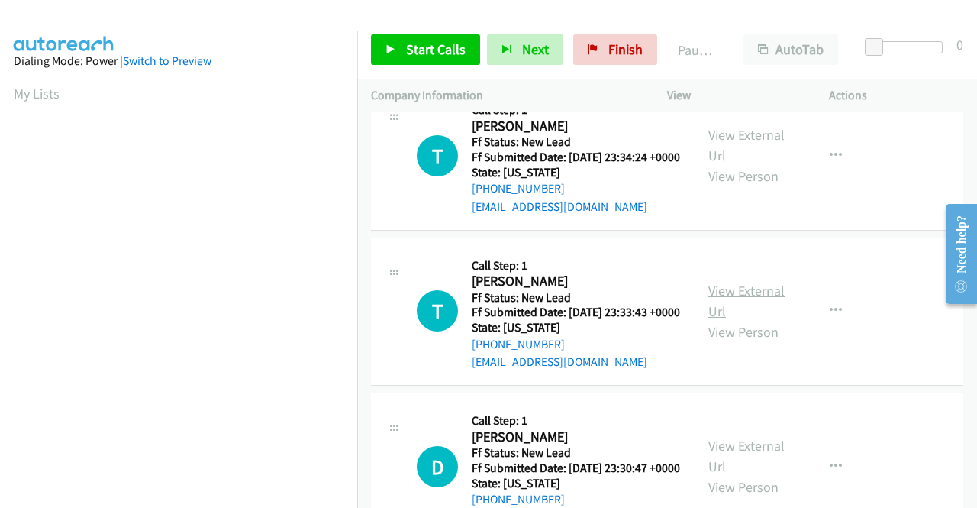
scroll to position [534, 0]
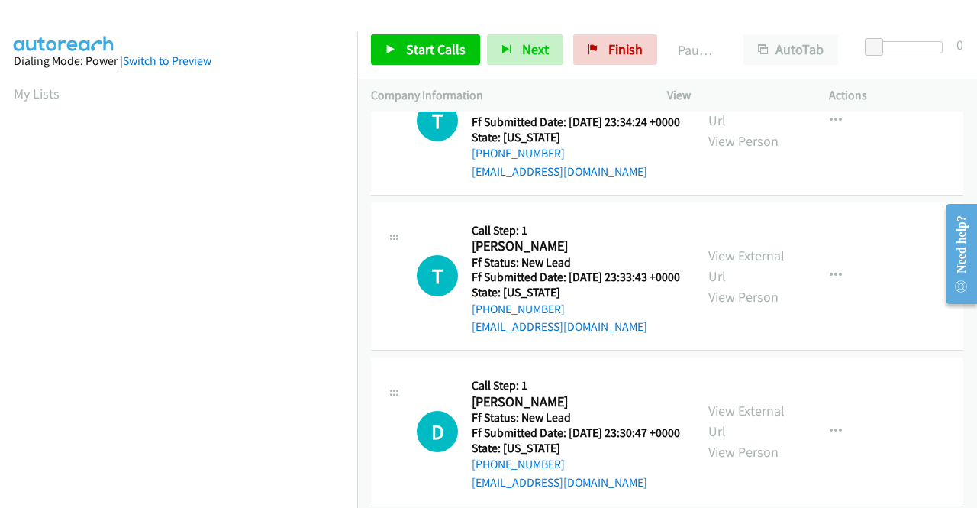
click at [741, 307] on div "View External Url View Person" at bounding box center [747, 276] width 79 height 62
click at [743, 285] on link "View External Url" at bounding box center [746, 266] width 76 height 38
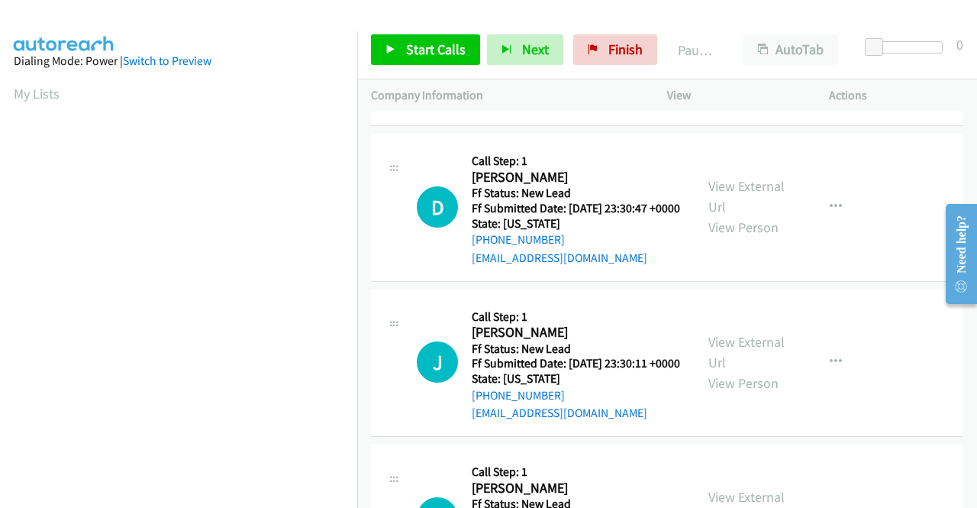
scroll to position [763, 0]
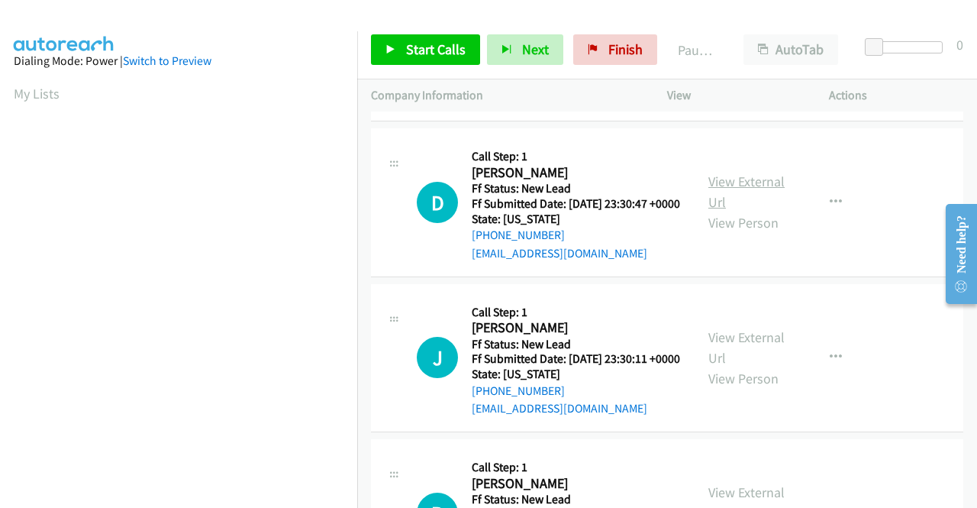
click at [757, 211] on link "View External Url" at bounding box center [746, 192] width 76 height 38
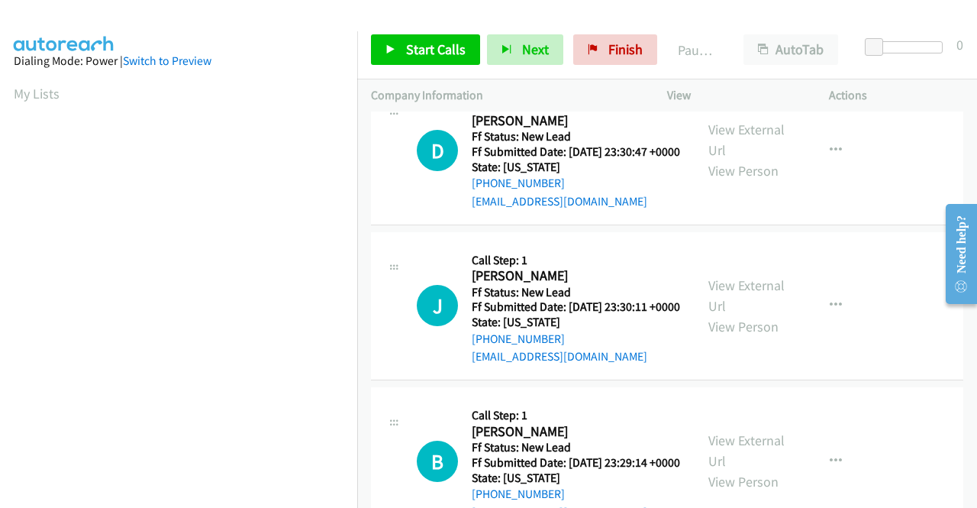
scroll to position [840, 0]
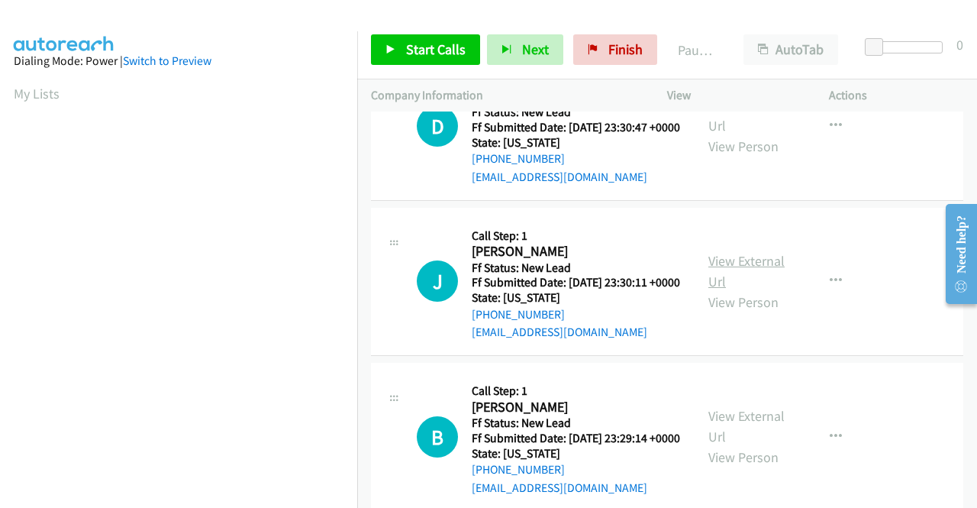
click at [751, 290] on link "View External Url" at bounding box center [746, 271] width 76 height 38
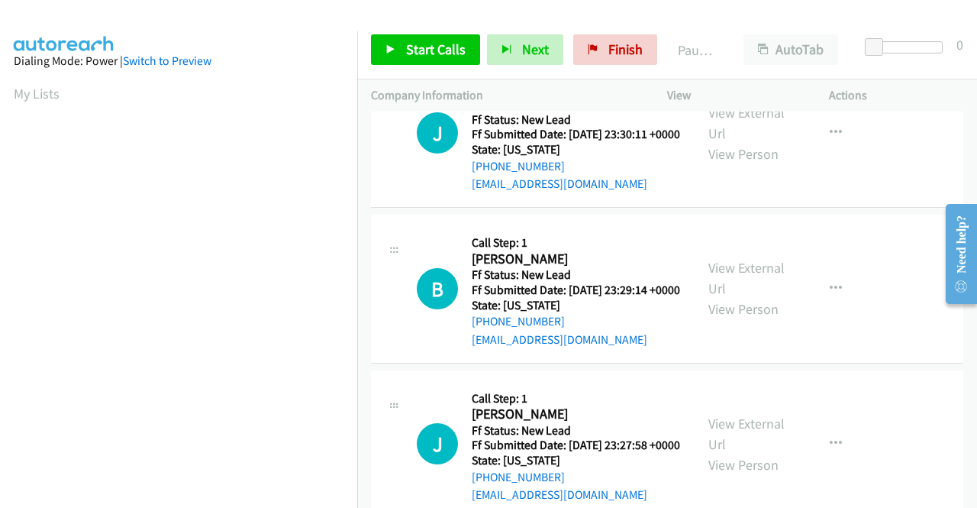
scroll to position [992, 0]
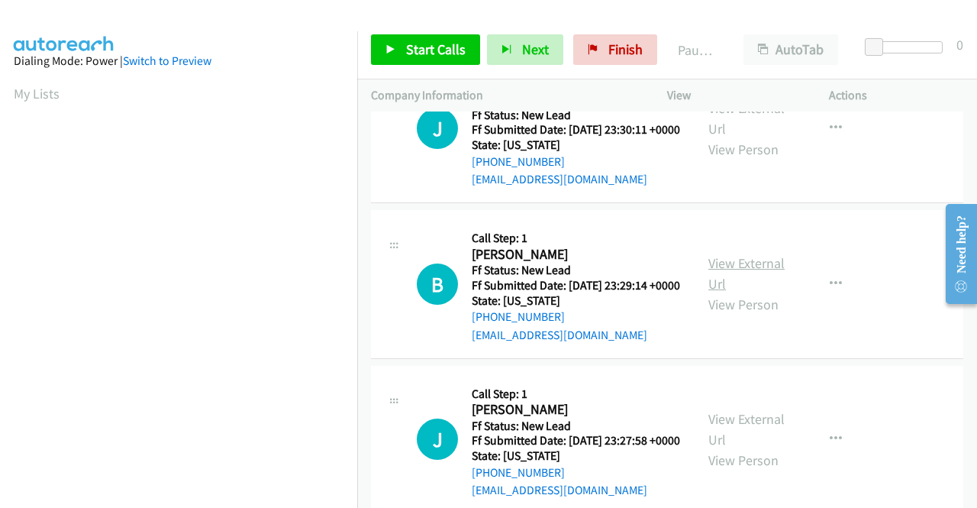
click at [744, 292] on link "View External Url" at bounding box center [746, 273] width 76 height 38
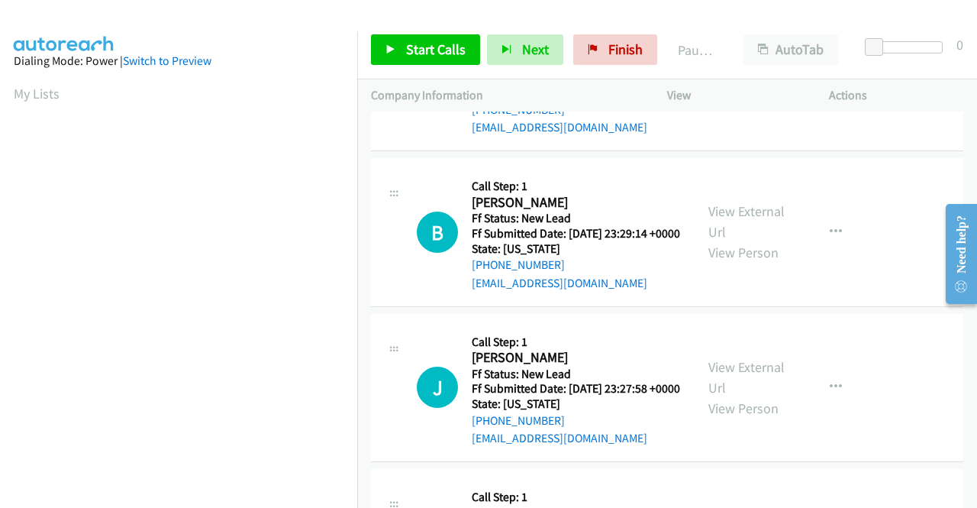
scroll to position [1069, 0]
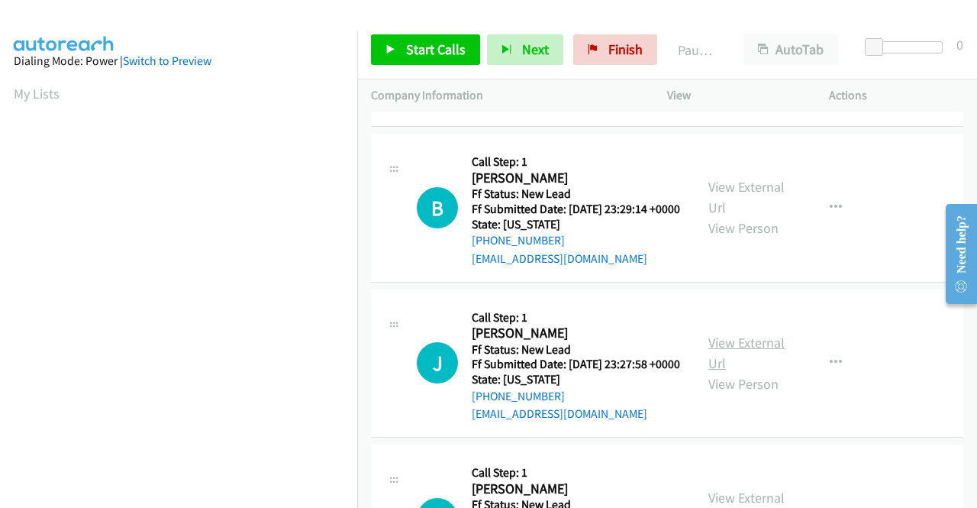
click at [744, 372] on link "View External Url" at bounding box center [746, 353] width 76 height 38
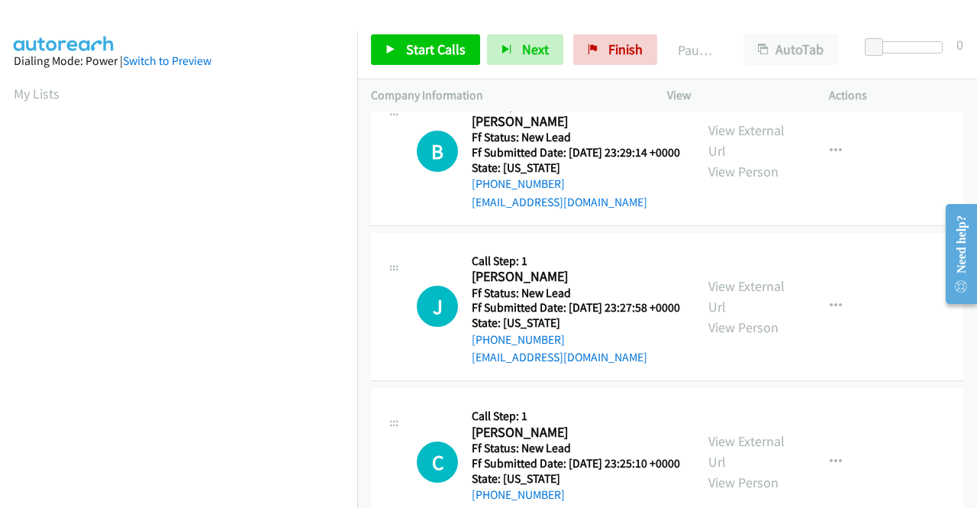
scroll to position [1298, 0]
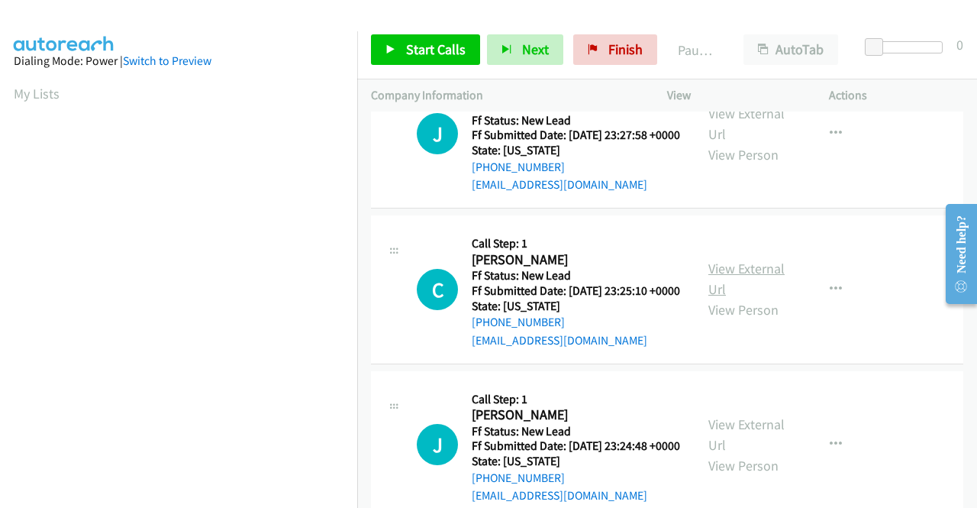
click at [725, 298] on link "View External Url" at bounding box center [746, 279] width 76 height 38
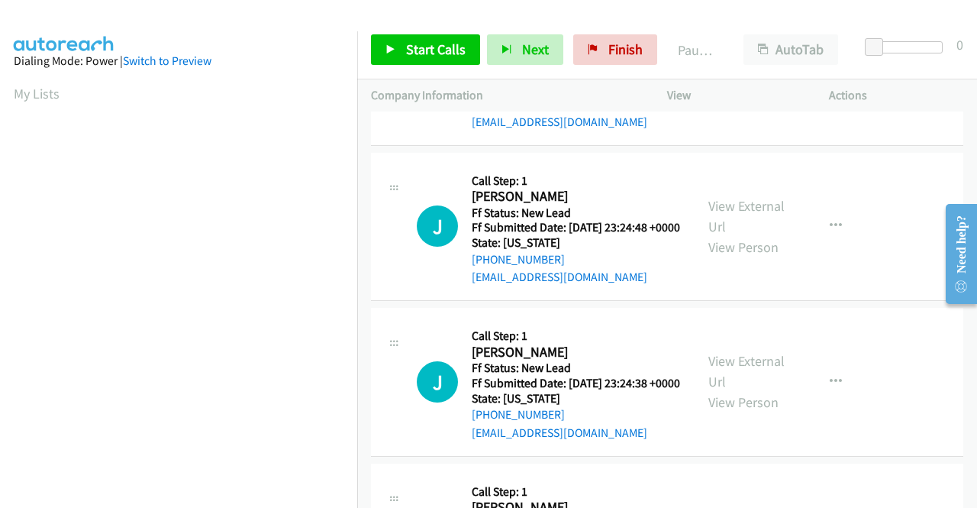
scroll to position [1527, 0]
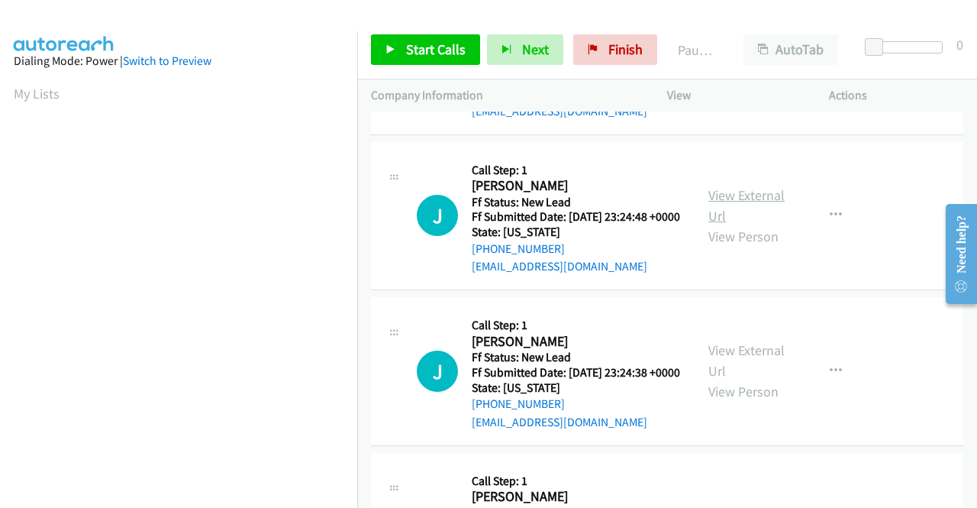
click at [737, 224] on link "View External Url" at bounding box center [746, 205] width 76 height 38
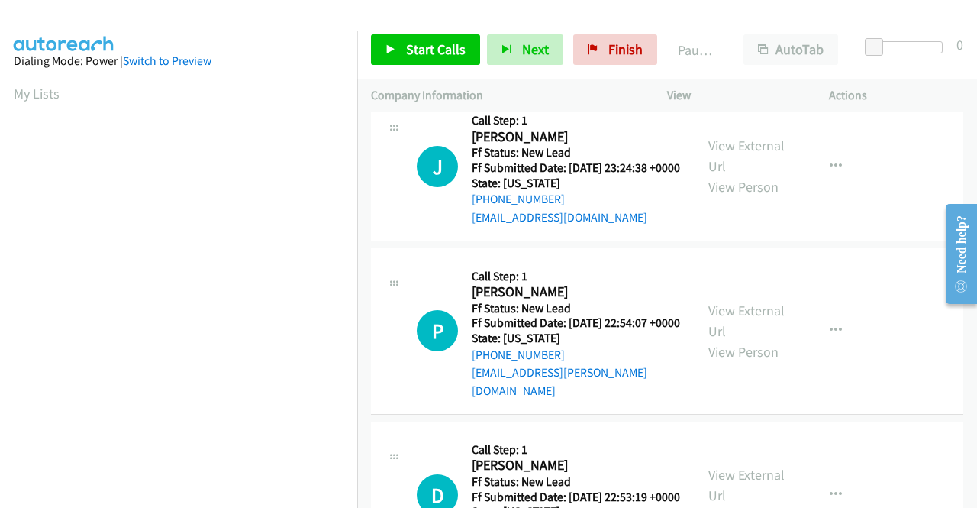
scroll to position [1756, 0]
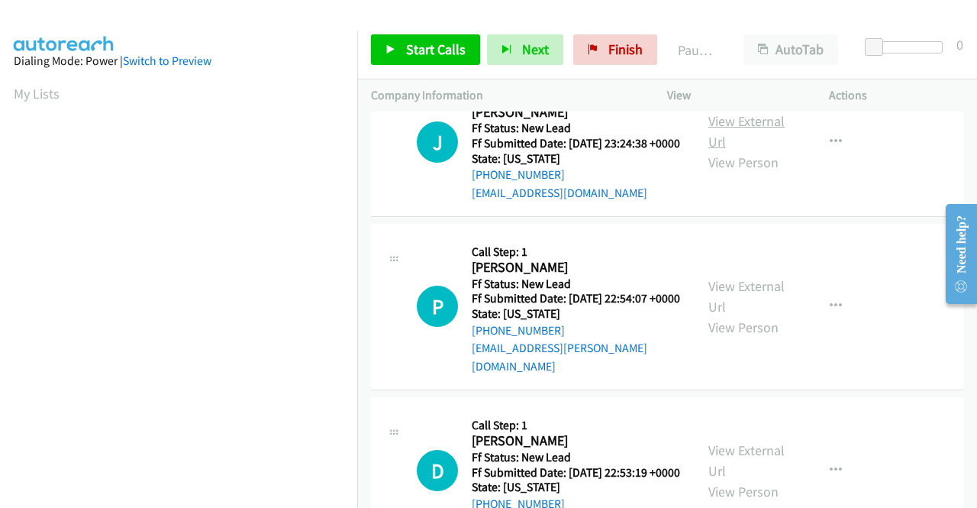
click at [751, 150] on link "View External Url" at bounding box center [746, 131] width 76 height 38
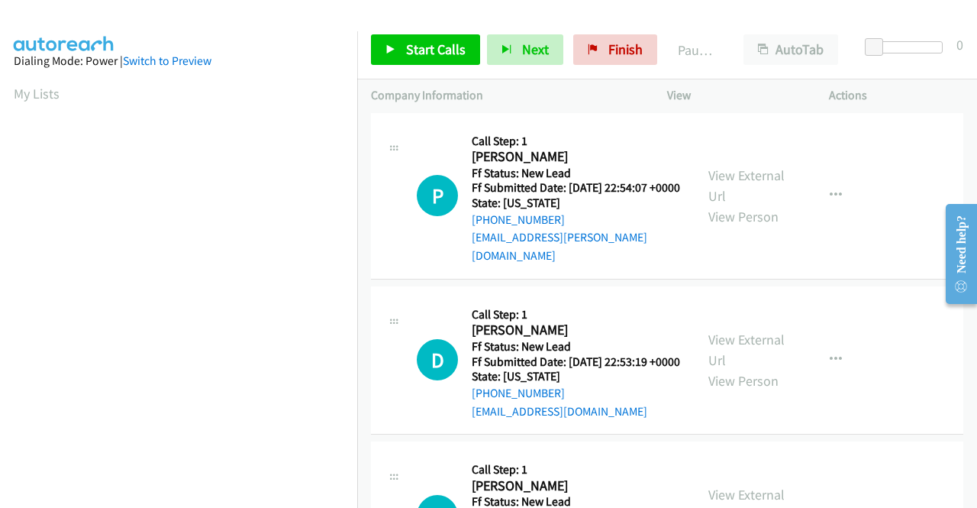
scroll to position [1908, 0]
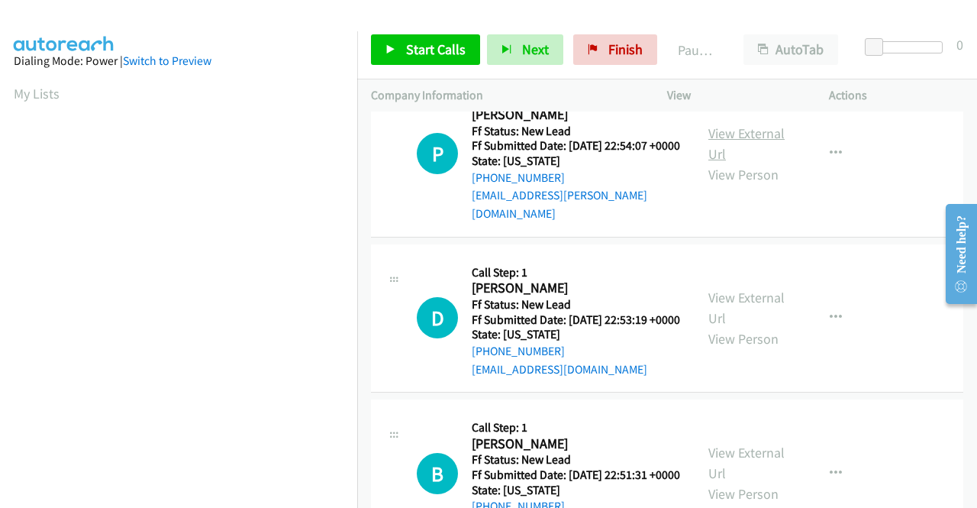
click at [740, 163] on link "View External Url" at bounding box center [746, 143] width 76 height 38
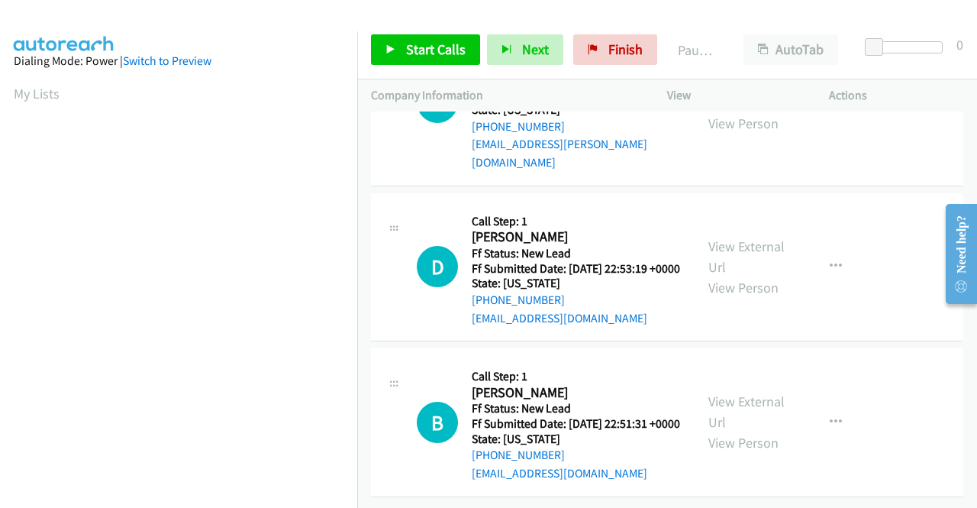
scroll to position [2138, 0]
click at [754, 244] on link "View External Url" at bounding box center [746, 256] width 76 height 38
click at [750, 392] on link "View External Url" at bounding box center [746, 411] width 76 height 38
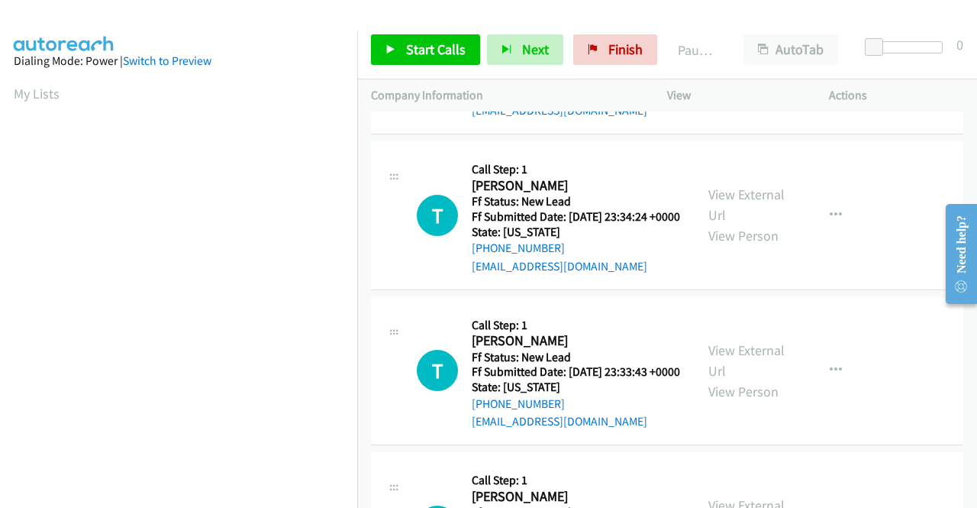
scroll to position [0, 0]
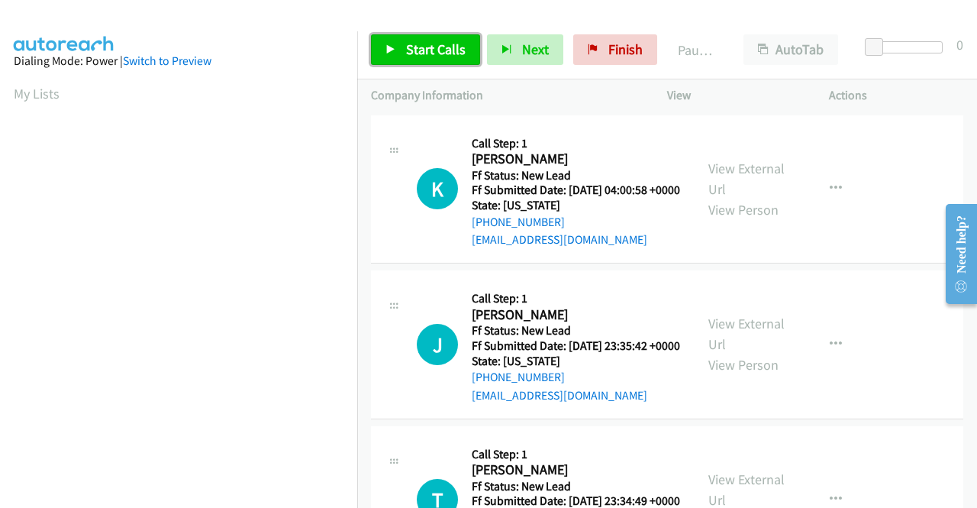
click at [416, 47] on span "Start Calls" at bounding box center [436, 49] width 60 height 18
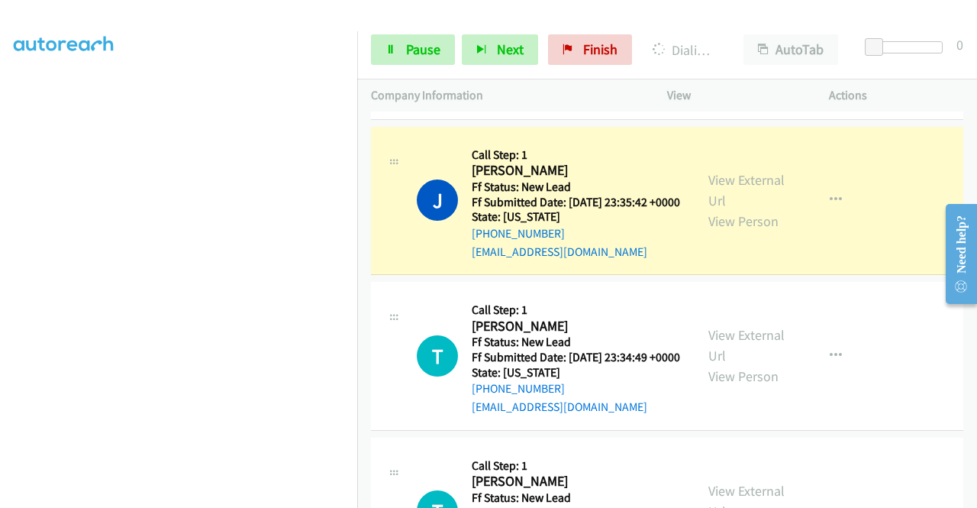
scroll to position [153, 0]
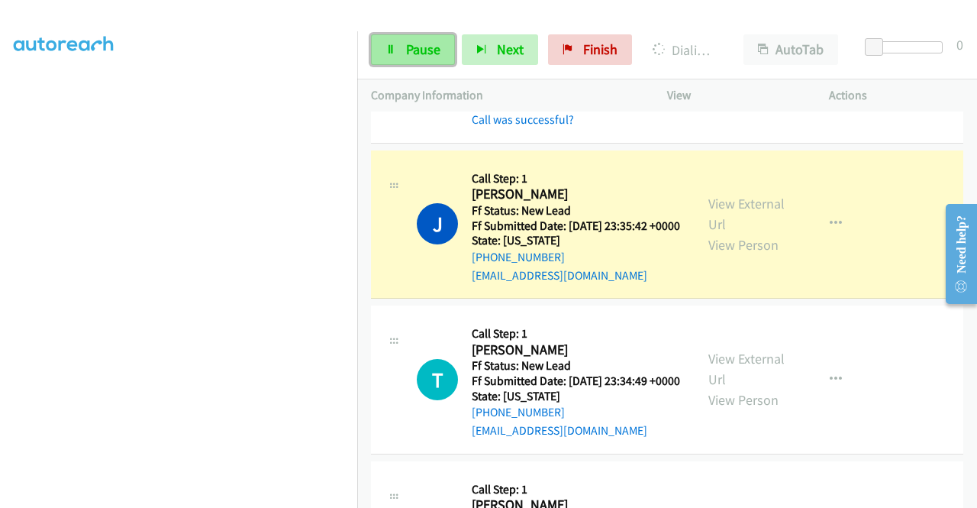
click at [424, 44] on span "Pause" at bounding box center [423, 49] width 34 height 18
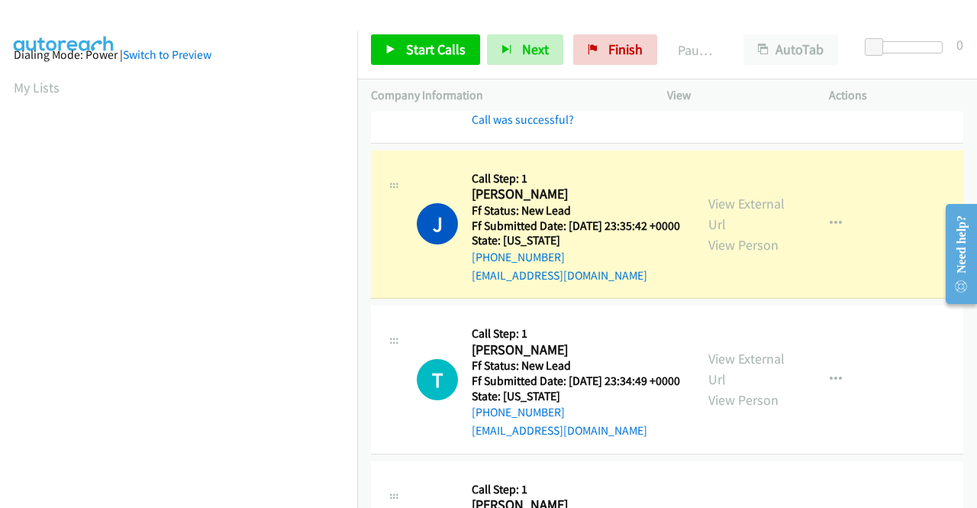
scroll to position [0, 0]
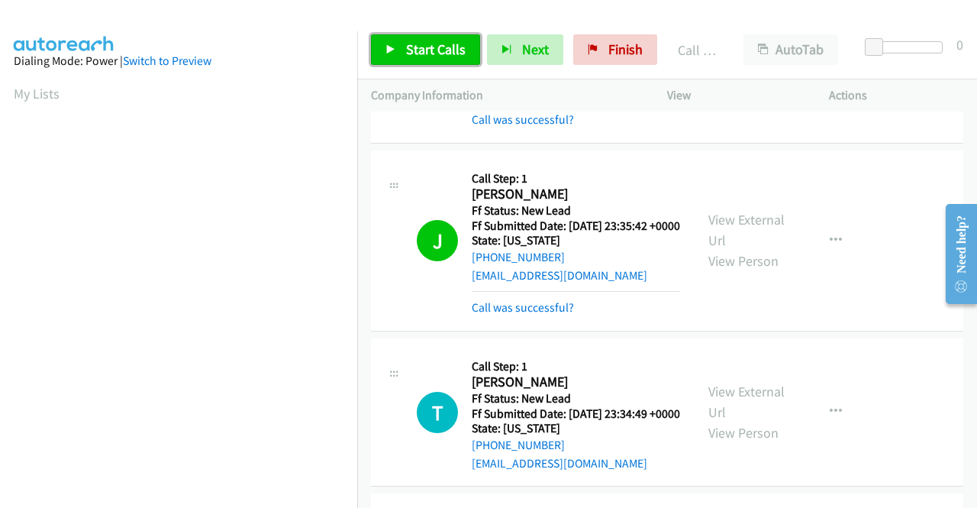
click at [426, 51] on span "Start Calls" at bounding box center [436, 49] width 60 height 18
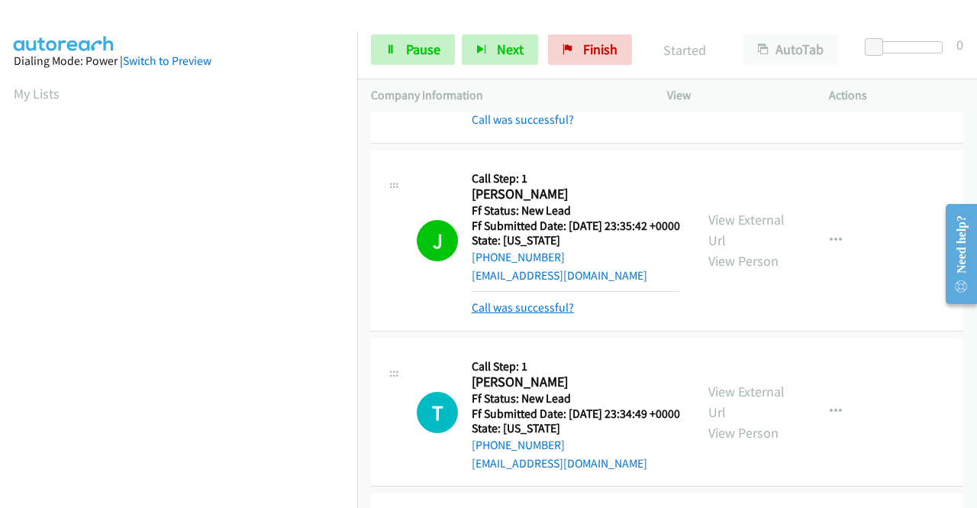
click at [559, 315] on link "Call was successful?" at bounding box center [523, 307] width 102 height 15
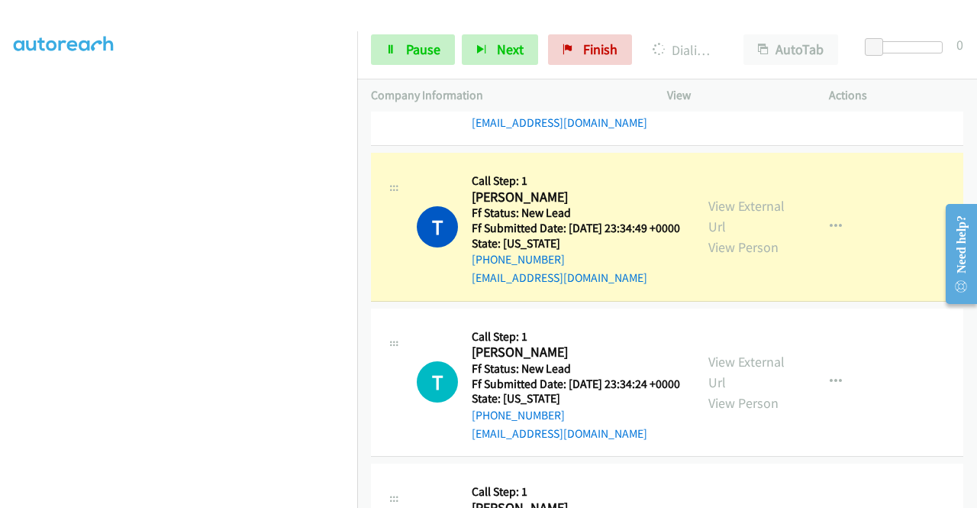
scroll to position [348, 0]
click at [428, 51] on span "Pause" at bounding box center [423, 49] width 34 height 18
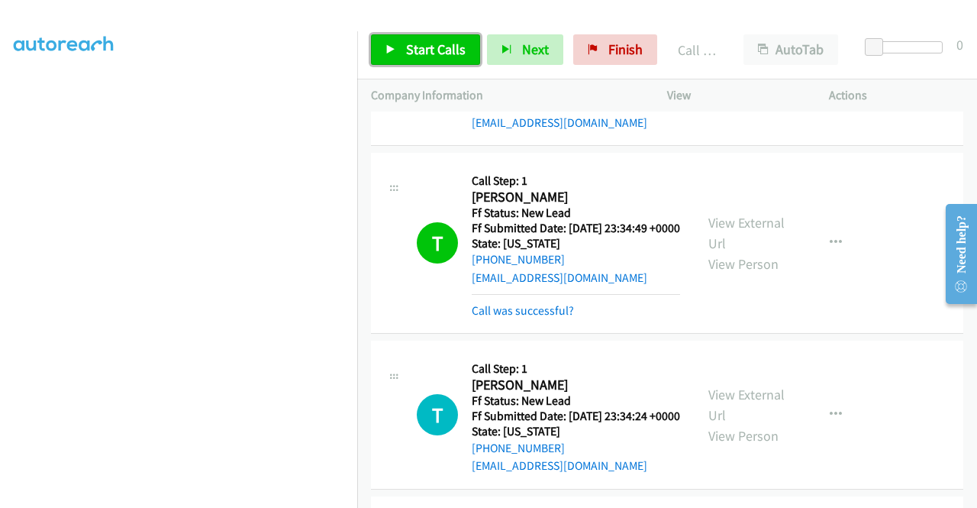
click at [418, 44] on span "Start Calls" at bounding box center [436, 49] width 60 height 18
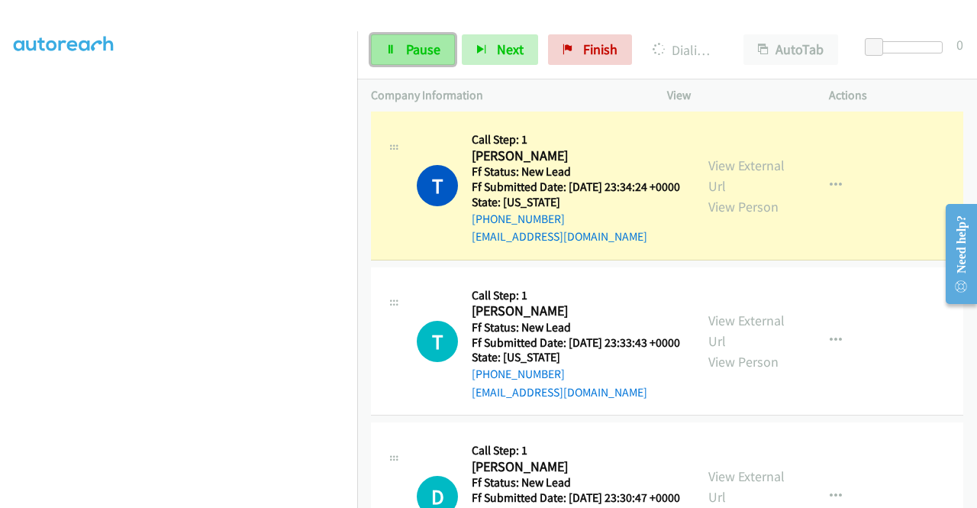
click at [392, 53] on icon at bounding box center [391, 50] width 11 height 11
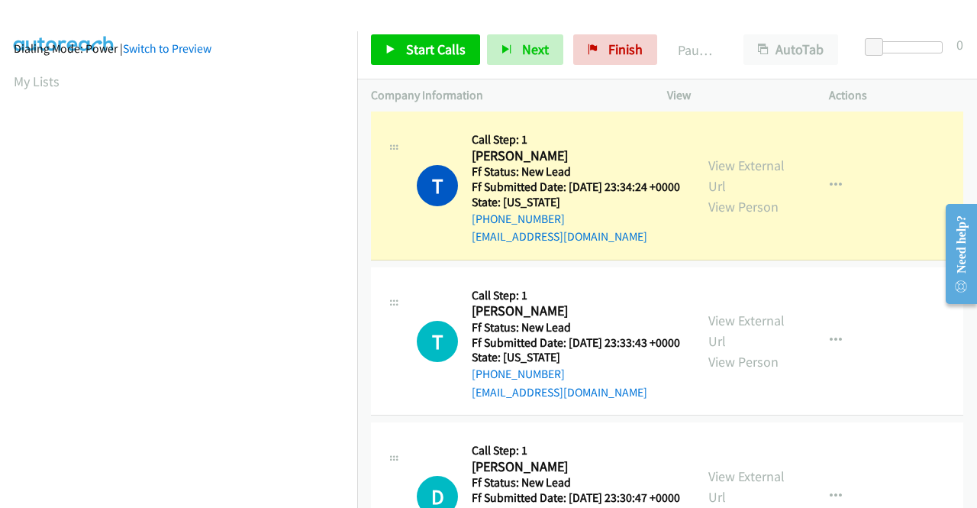
scroll to position [0, 0]
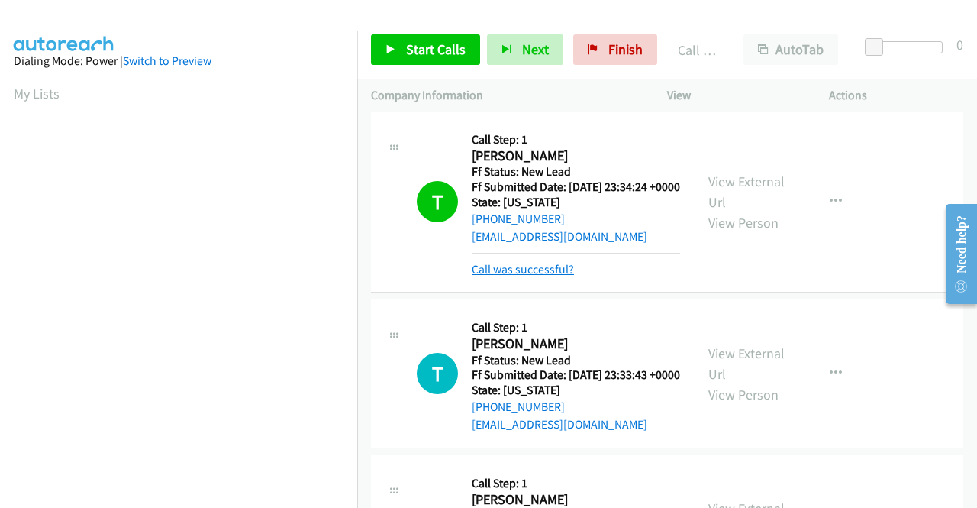
click at [498, 276] on link "Call was successful?" at bounding box center [523, 269] width 102 height 15
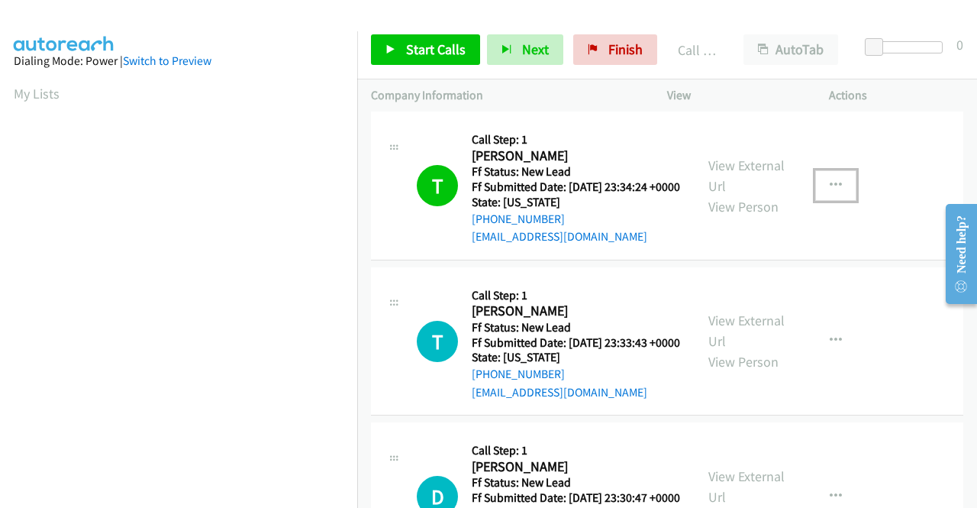
click at [830, 192] on icon "button" at bounding box center [836, 185] width 12 height 12
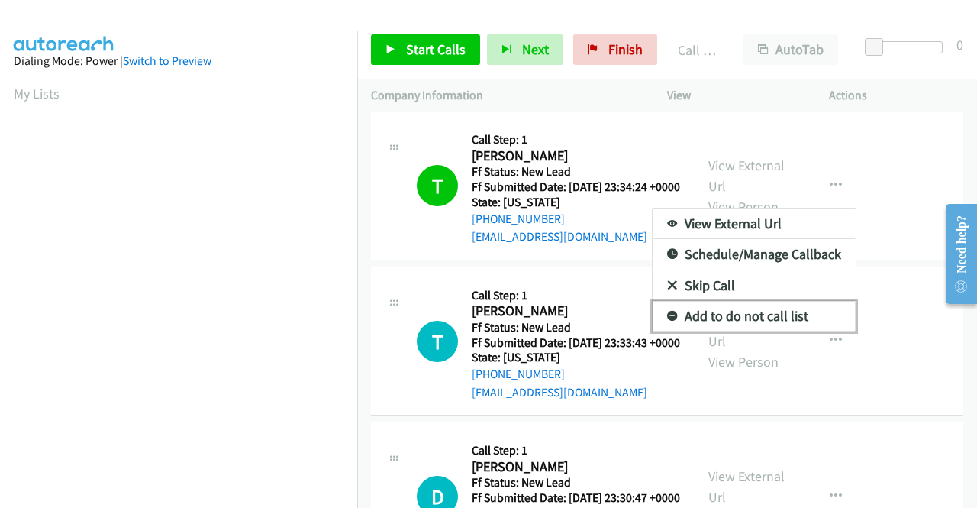
click at [718, 331] on link "Add to do not call list" at bounding box center [754, 316] width 203 height 31
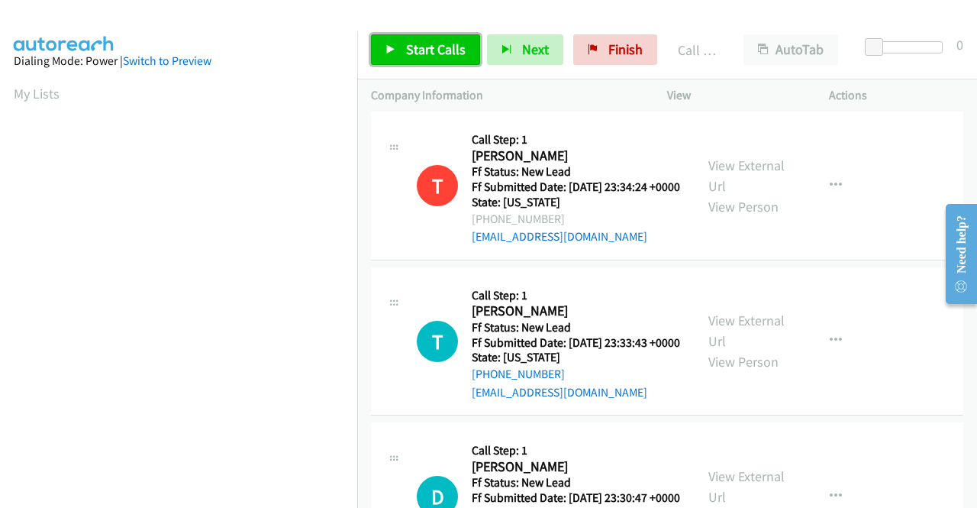
click at [435, 60] on link "Start Calls" at bounding box center [425, 49] width 109 height 31
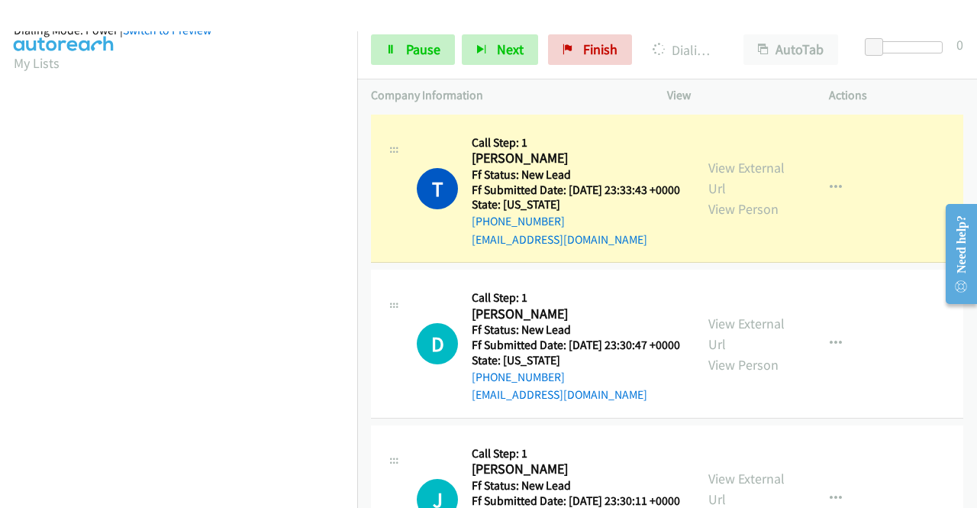
scroll to position [348, 0]
click at [421, 60] on link "Pause" at bounding box center [413, 49] width 84 height 31
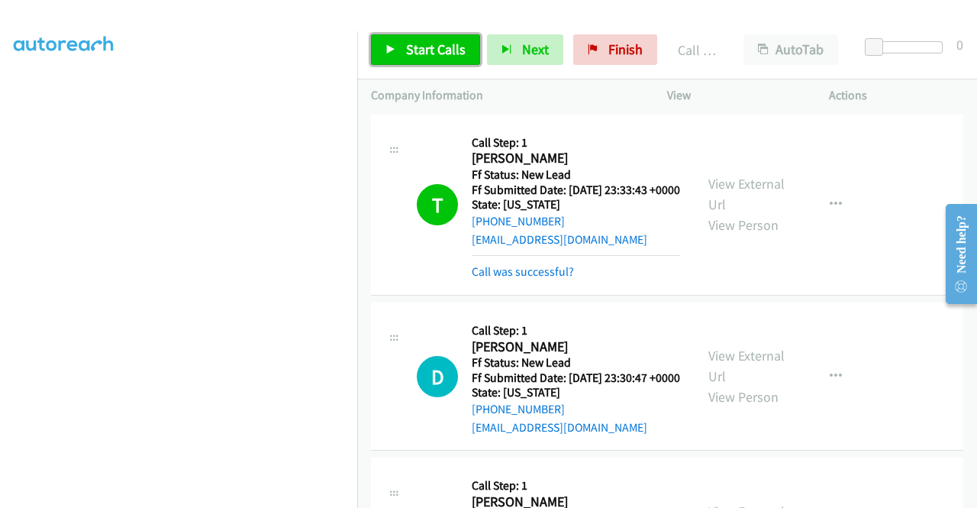
click at [428, 51] on span "Start Calls" at bounding box center [436, 49] width 60 height 18
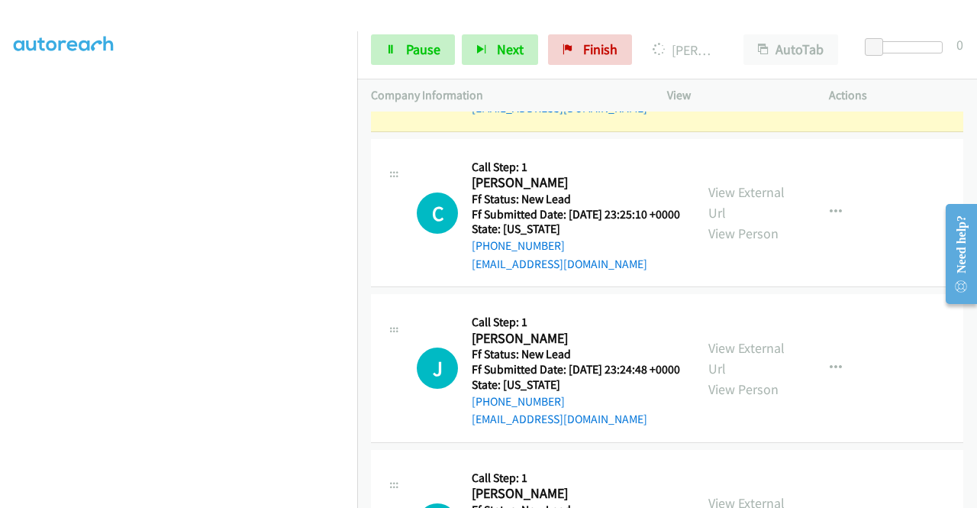
scroll to position [1603, 0]
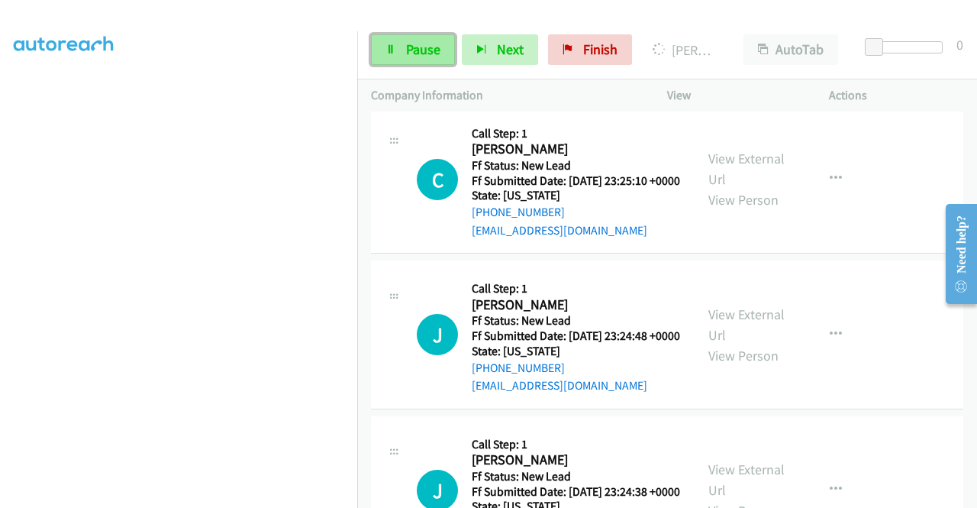
click at [428, 56] on span "Pause" at bounding box center [423, 49] width 34 height 18
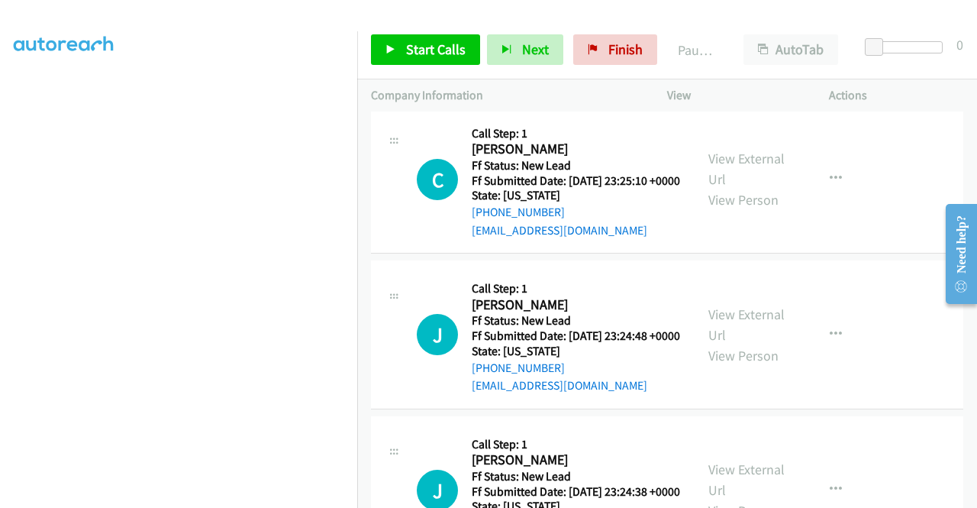
scroll to position [119, 0]
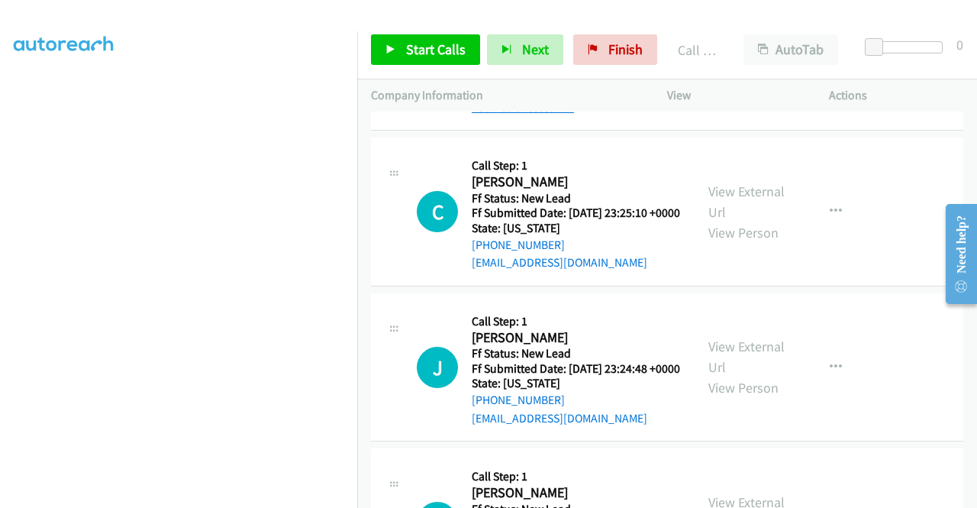
click at [539, 115] on link "Call was successful?" at bounding box center [523, 107] width 102 height 15
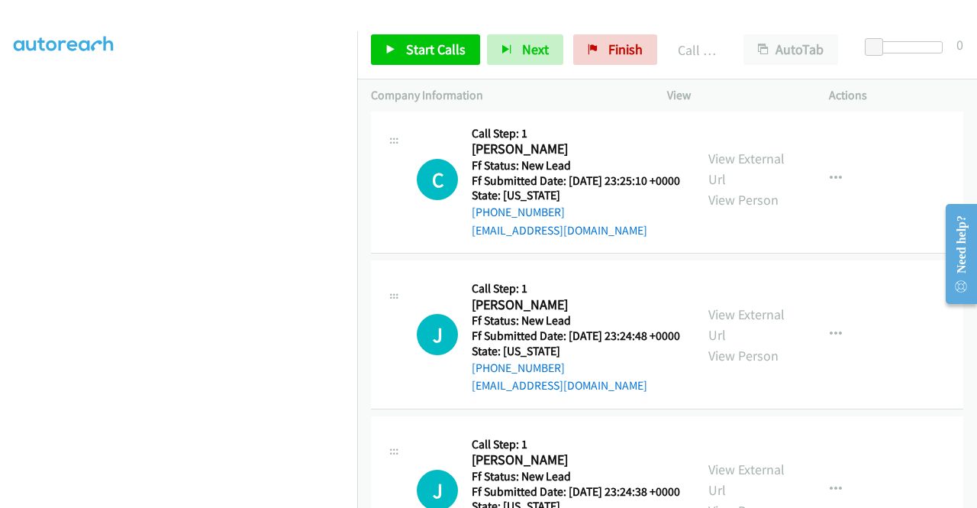
click at [830, 30] on icon "button" at bounding box center [836, 24] width 12 height 12
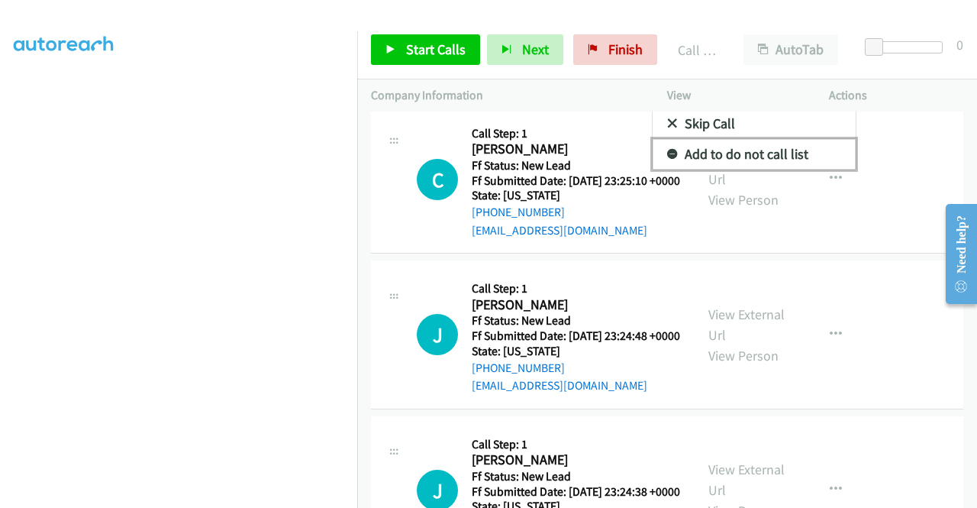
click at [756, 169] on link "Add to do not call list" at bounding box center [754, 154] width 203 height 31
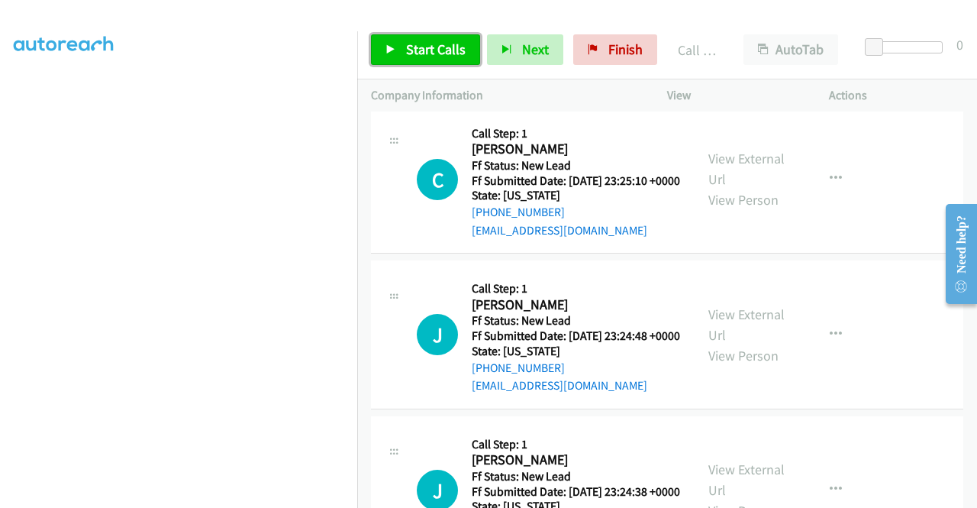
click at [437, 55] on span "Start Calls" at bounding box center [436, 49] width 60 height 18
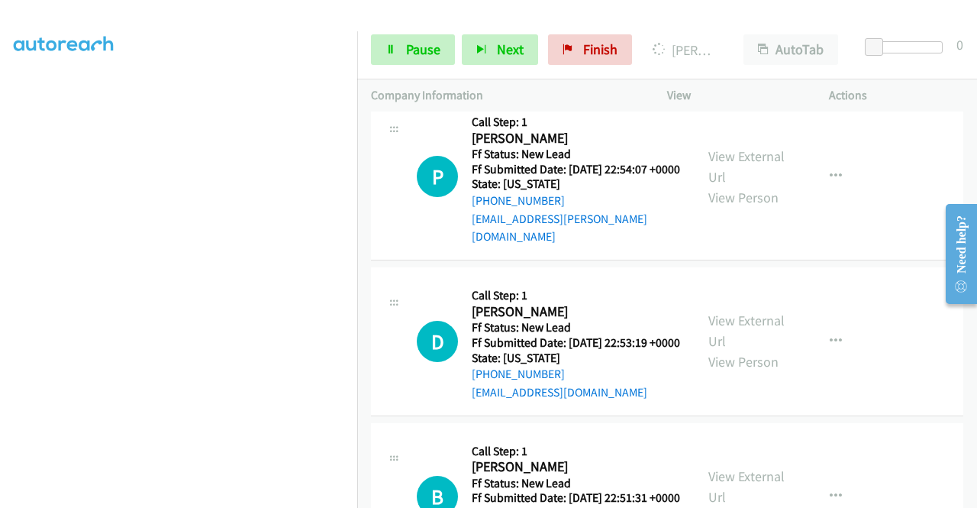
scroll to position [2138, 0]
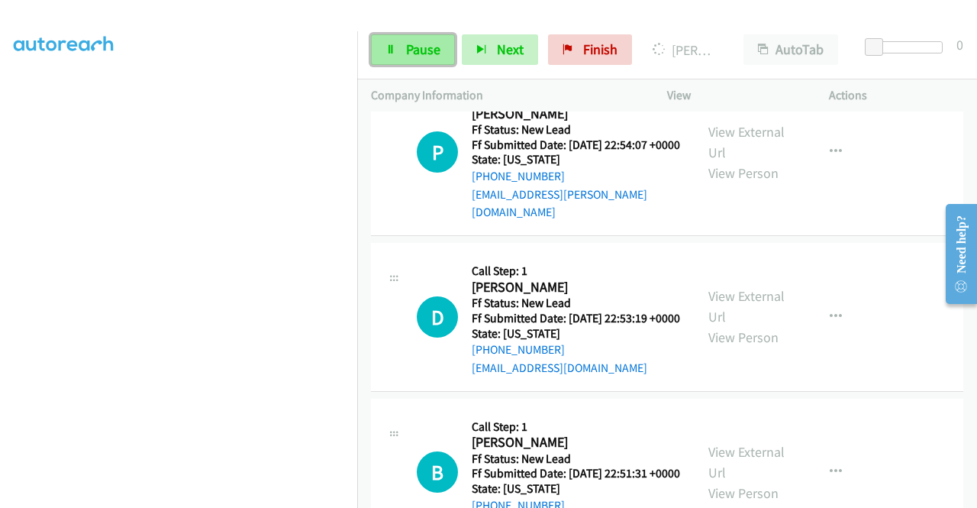
click at [398, 50] on link "Pause" at bounding box center [413, 49] width 84 height 31
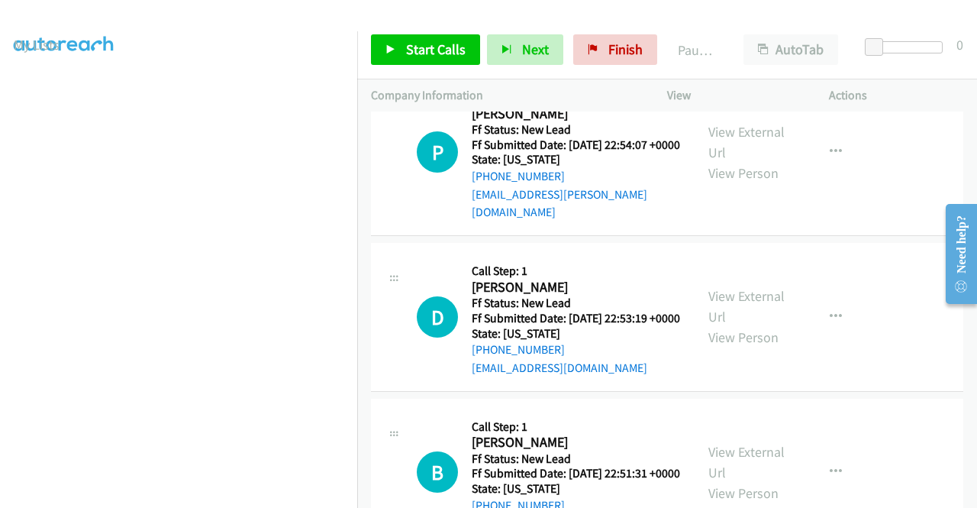
scroll to position [43, 0]
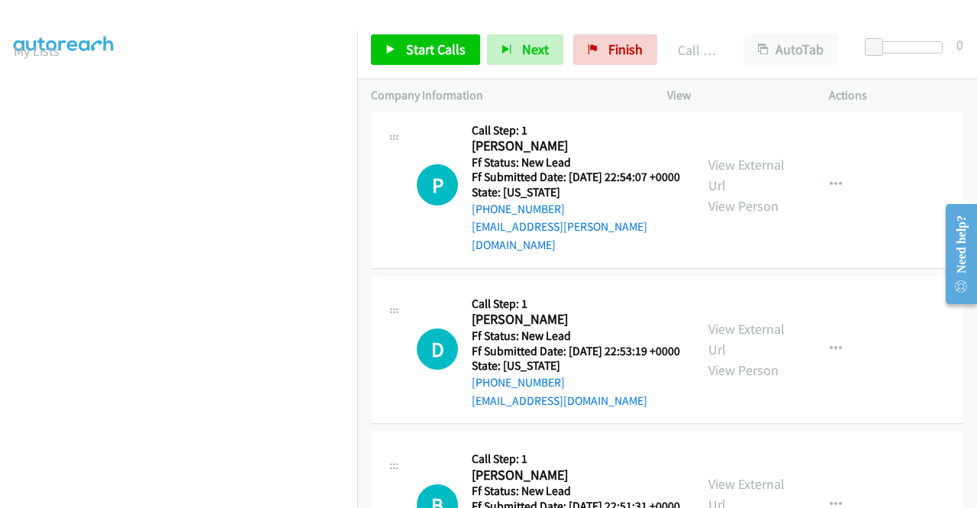
click at [551, 79] on link "Call was successful?" at bounding box center [523, 71] width 102 height 15
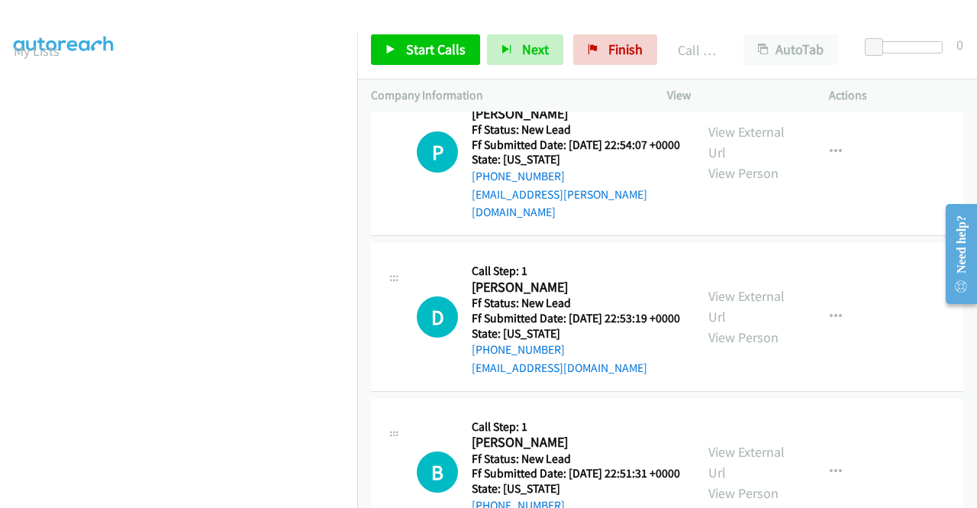
click at [723, 134] on link "Add to do not call list" at bounding box center [754, 118] width 203 height 31
click at [442, 57] on span "Start Calls" at bounding box center [436, 49] width 60 height 18
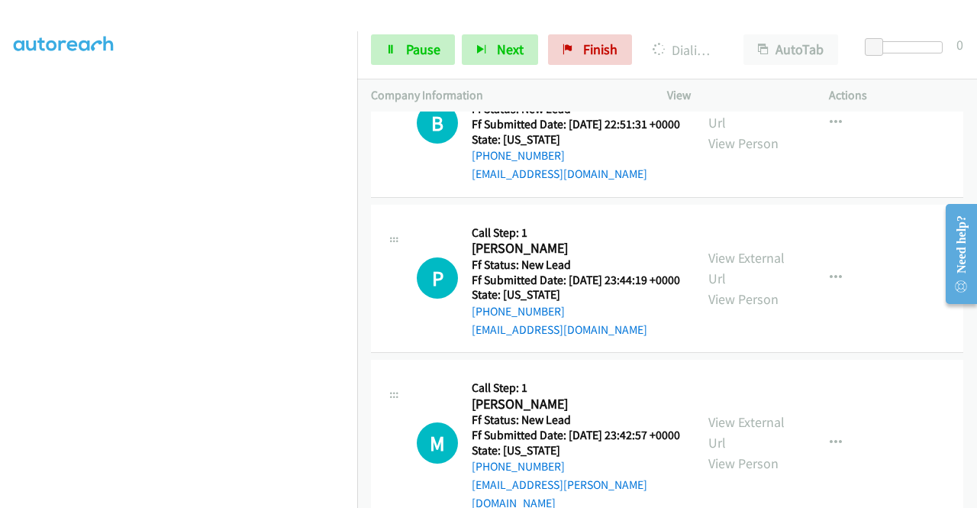
scroll to position [0, 0]
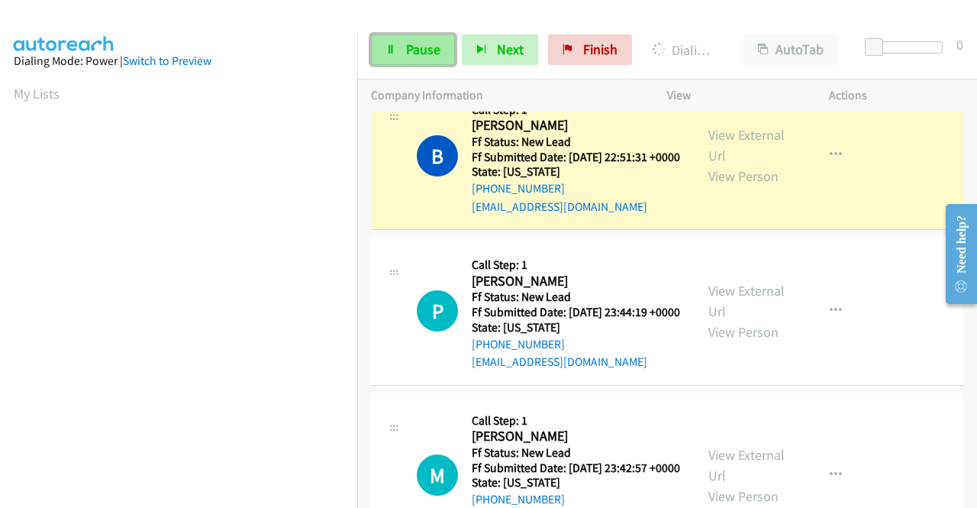
click at [428, 49] on span "Pause" at bounding box center [423, 49] width 34 height 18
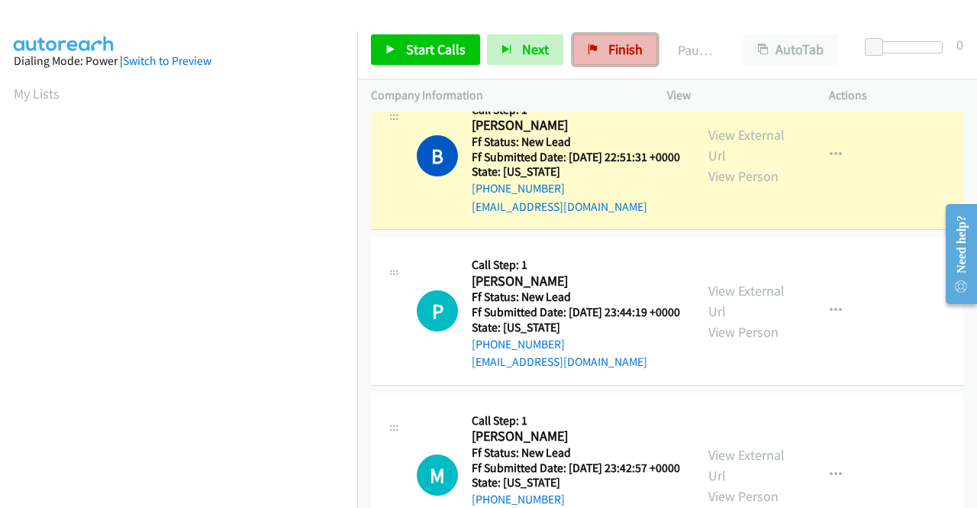
click at [614, 48] on span "Finish" at bounding box center [625, 49] width 34 height 18
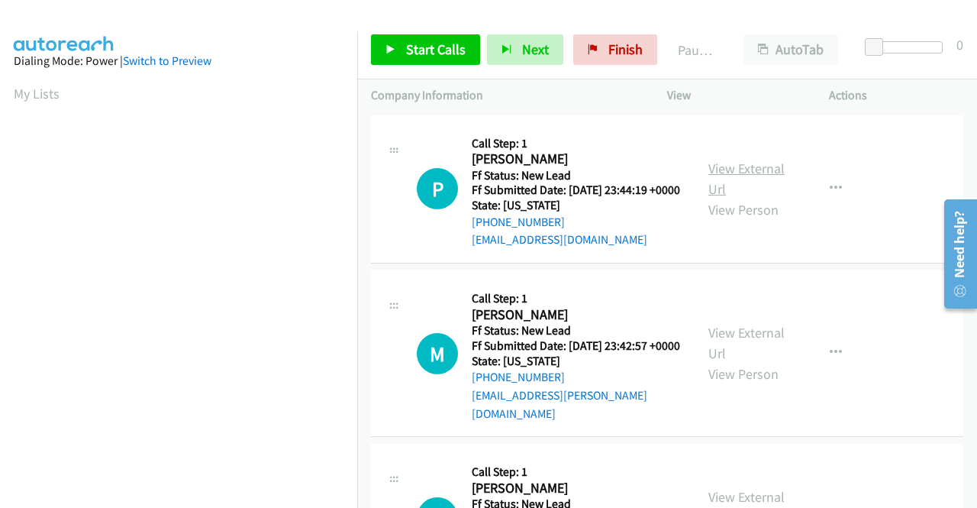
click at [740, 173] on link "View External Url" at bounding box center [746, 179] width 76 height 38
click at [757, 352] on link "View External Url" at bounding box center [746, 343] width 76 height 38
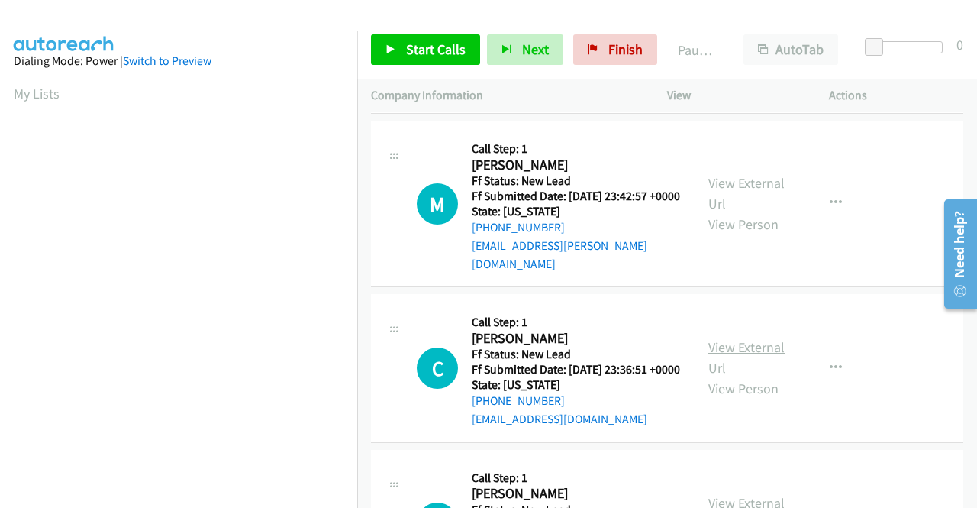
scroll to position [153, 0]
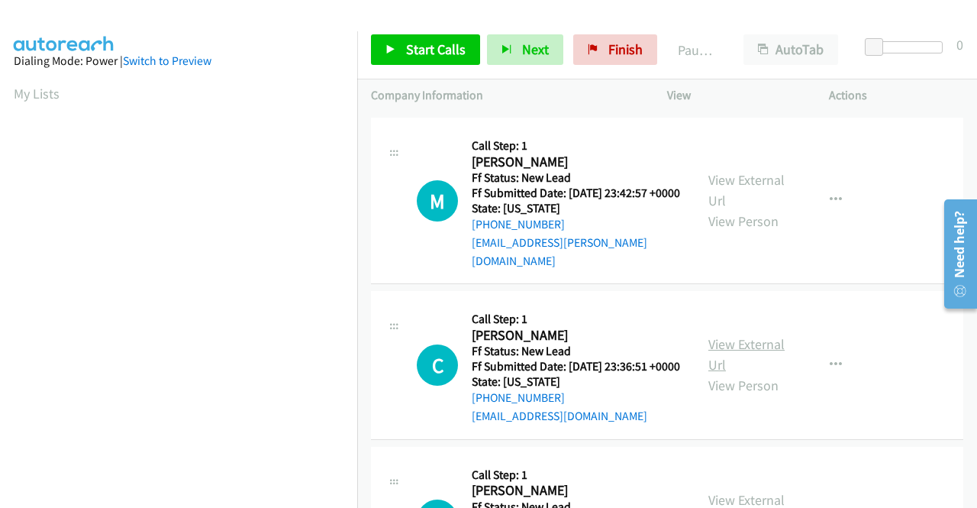
click at [756, 367] on link "View External Url" at bounding box center [746, 354] width 76 height 38
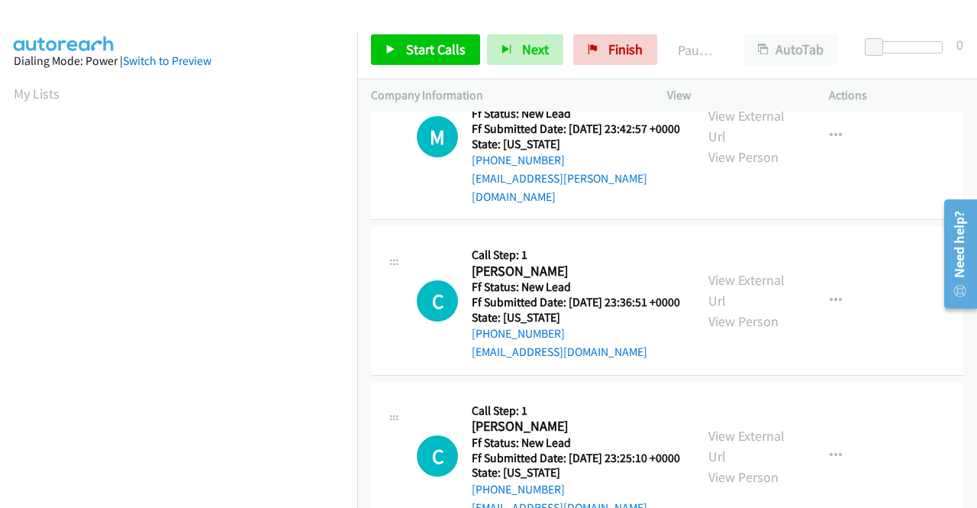
scroll to position [305, 0]
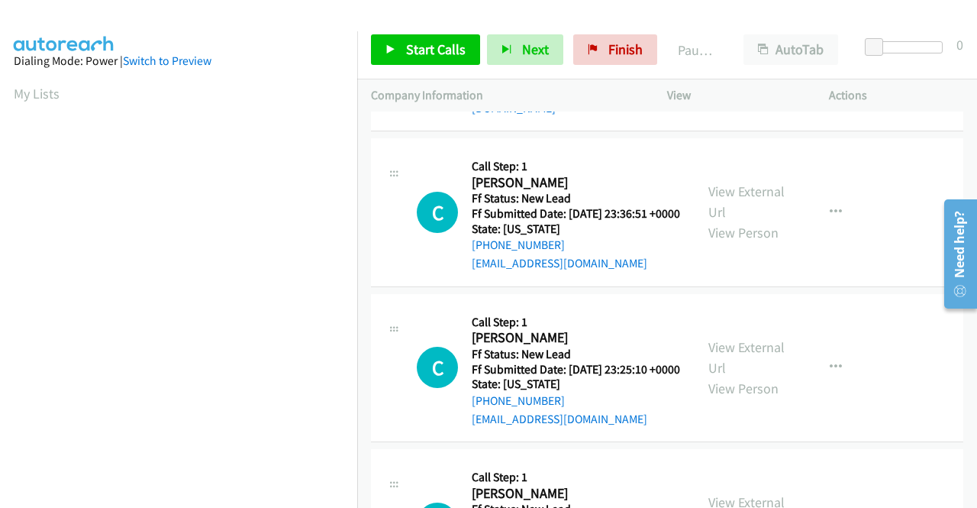
click at [723, 371] on div "View External Url View Person" at bounding box center [747, 368] width 79 height 62
click at [721, 376] on link "View External Url" at bounding box center [746, 357] width 76 height 38
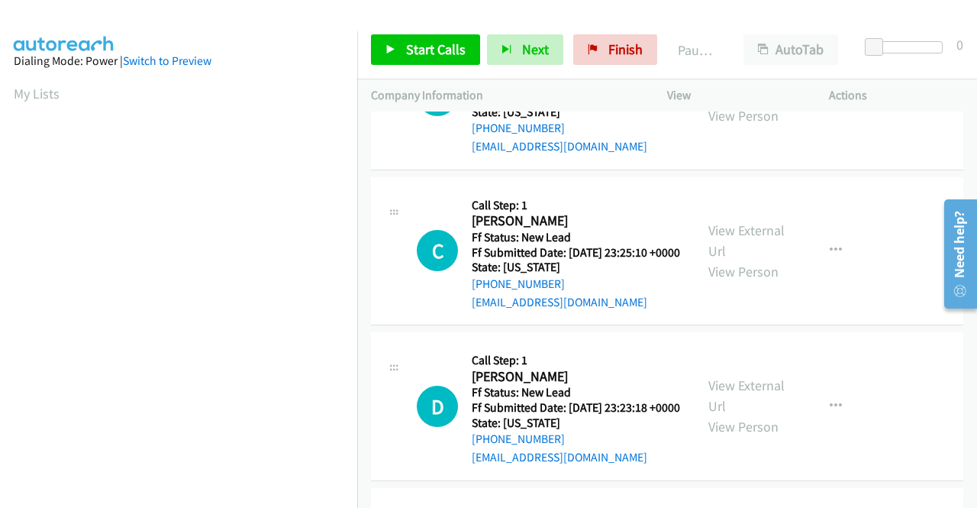
scroll to position [458, 0]
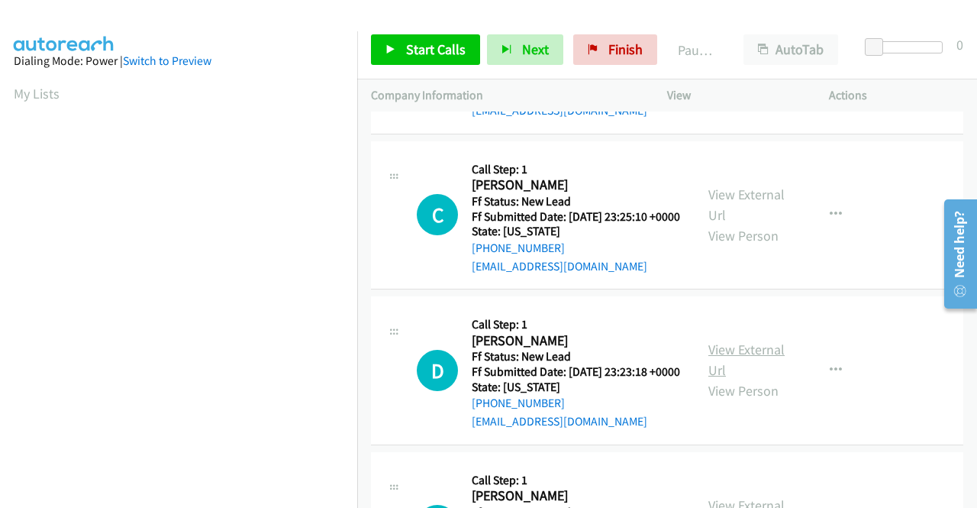
click at [758, 379] on link "View External Url" at bounding box center [746, 359] width 76 height 38
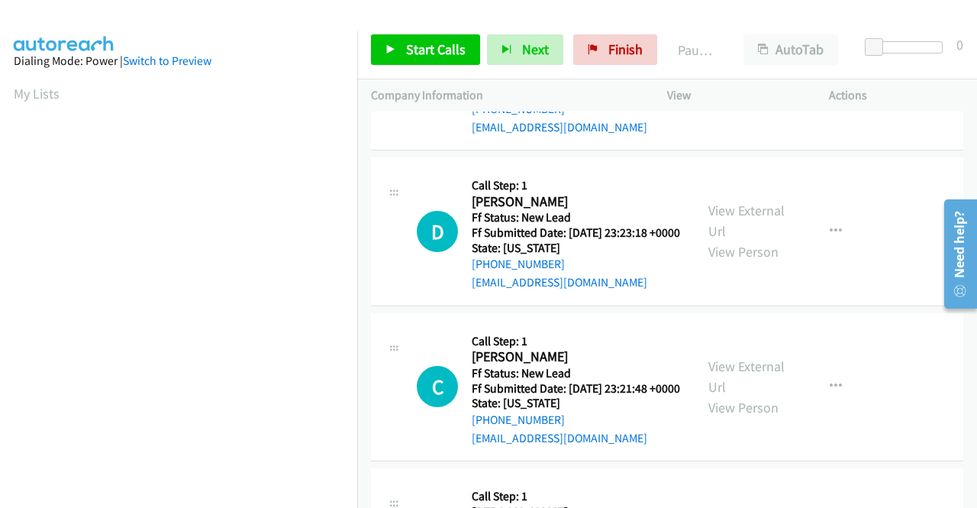
scroll to position [687, 0]
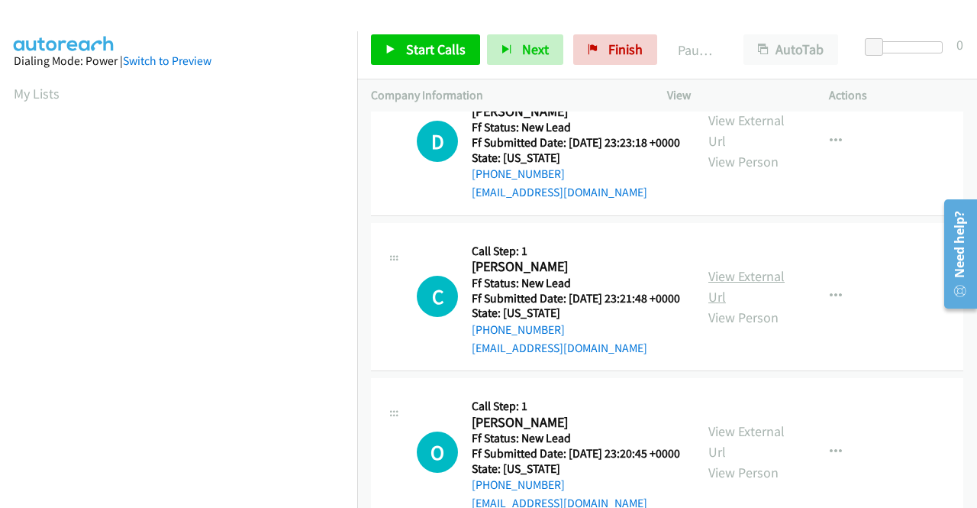
click at [719, 305] on link "View External Url" at bounding box center [746, 286] width 76 height 38
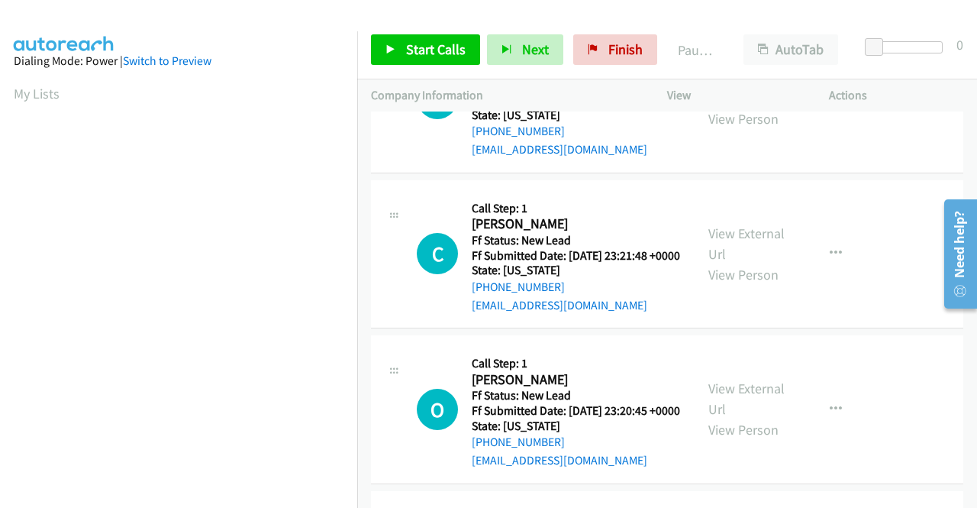
scroll to position [763, 0]
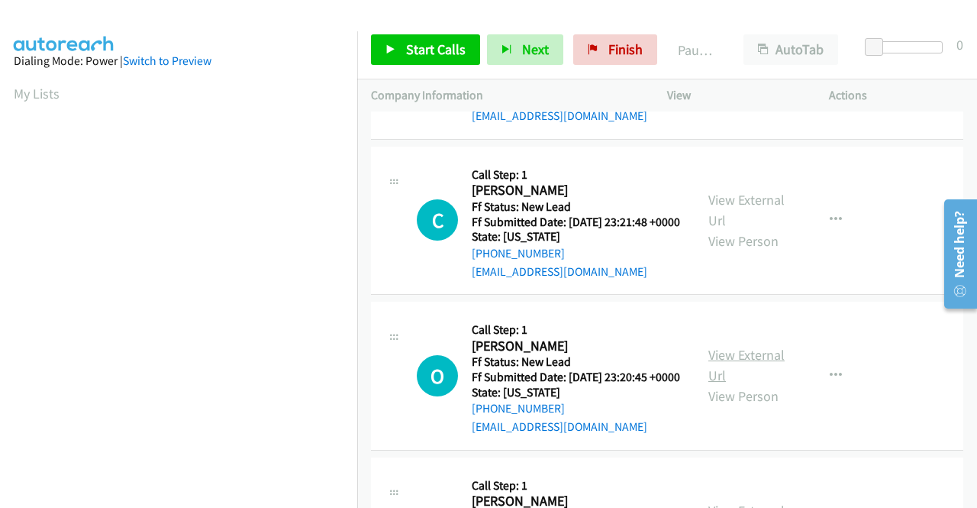
click at [742, 384] on link "View External Url" at bounding box center [746, 365] width 76 height 38
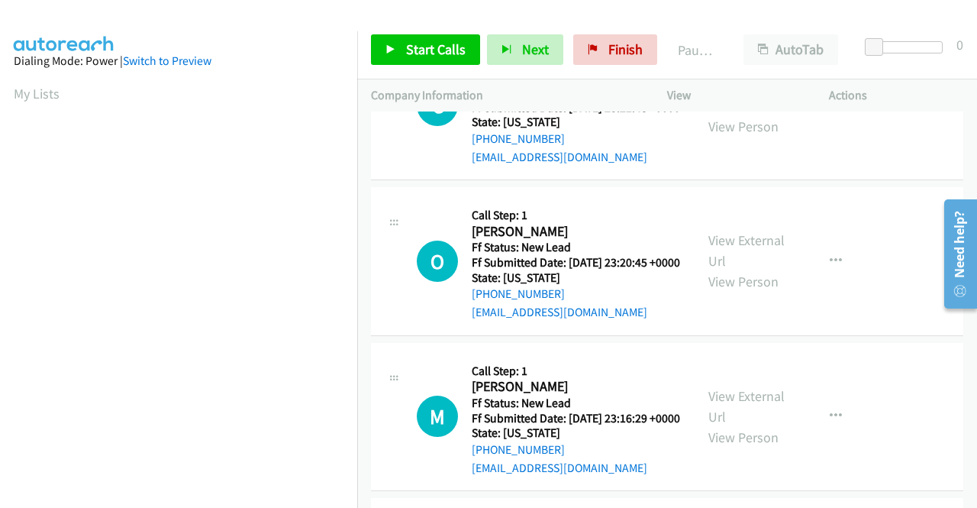
scroll to position [916, 0]
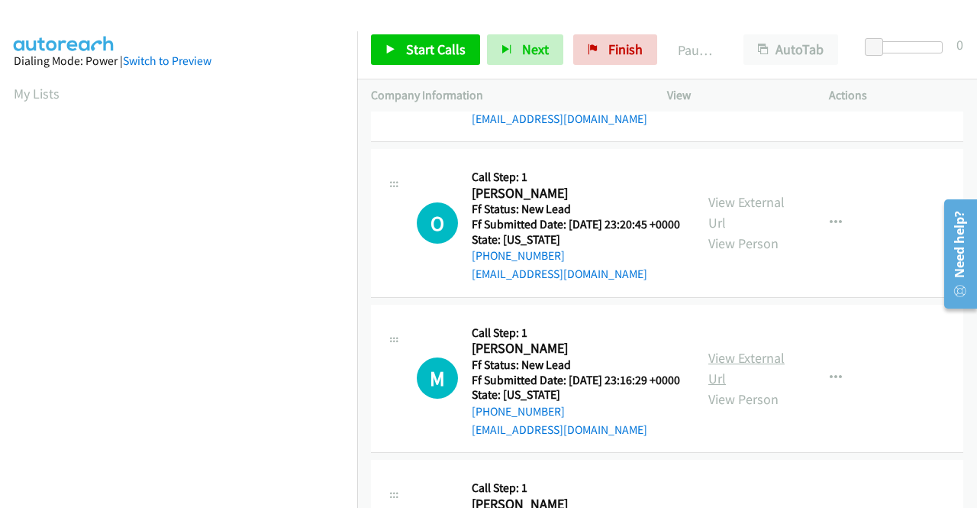
click at [743, 387] on link "View External Url" at bounding box center [746, 368] width 76 height 38
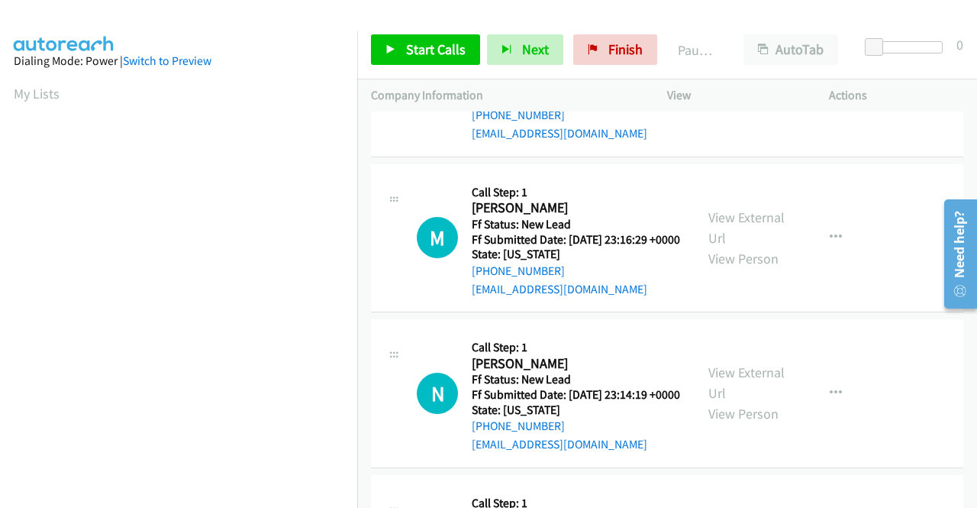
scroll to position [1069, 0]
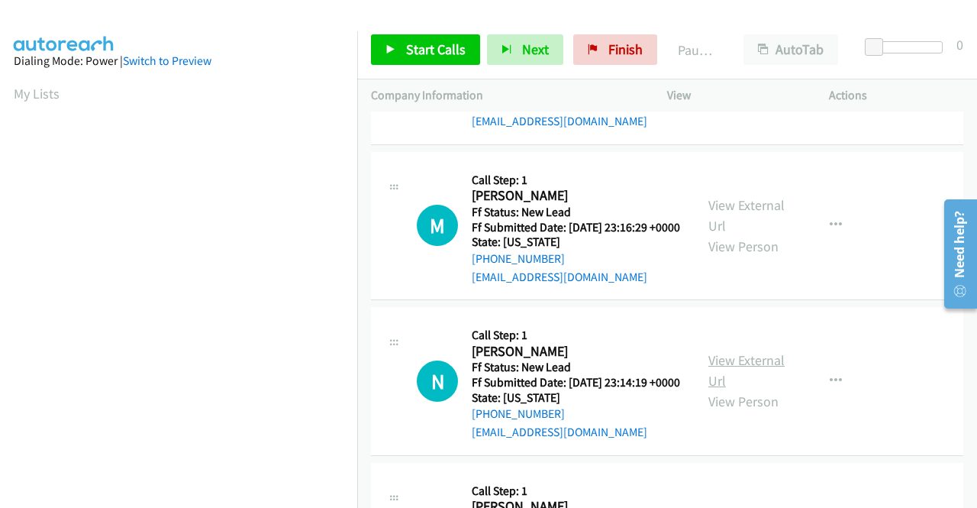
click at [740, 389] on link "View External Url" at bounding box center [746, 370] width 76 height 38
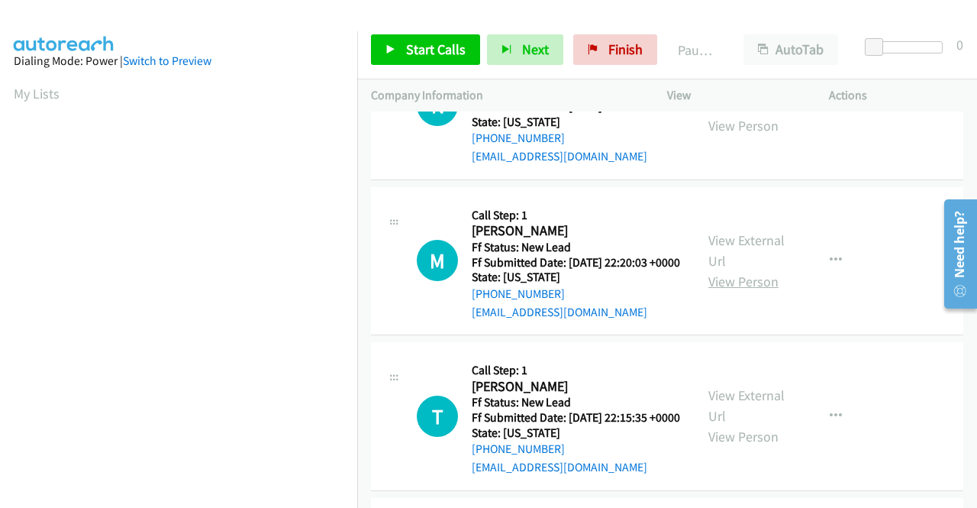
scroll to position [1374, 0]
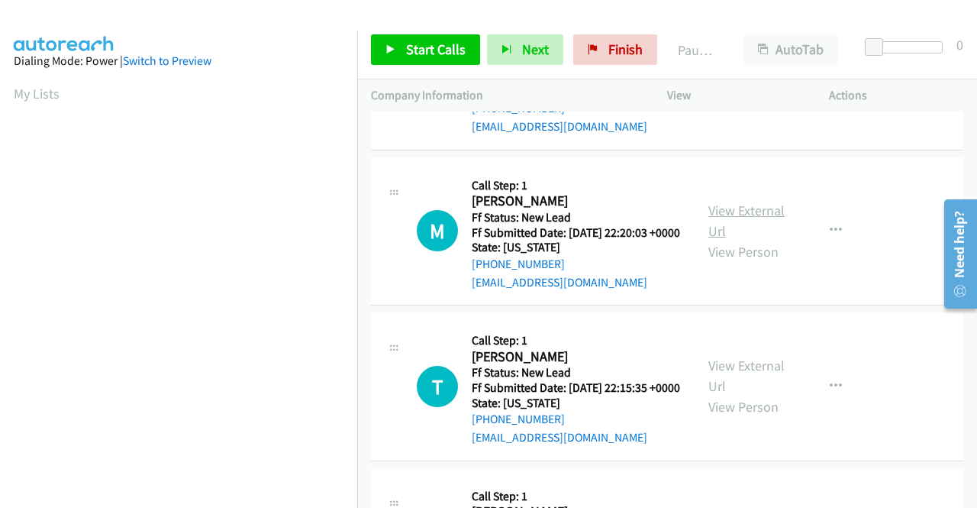
click at [750, 240] on link "View External Url" at bounding box center [746, 221] width 76 height 38
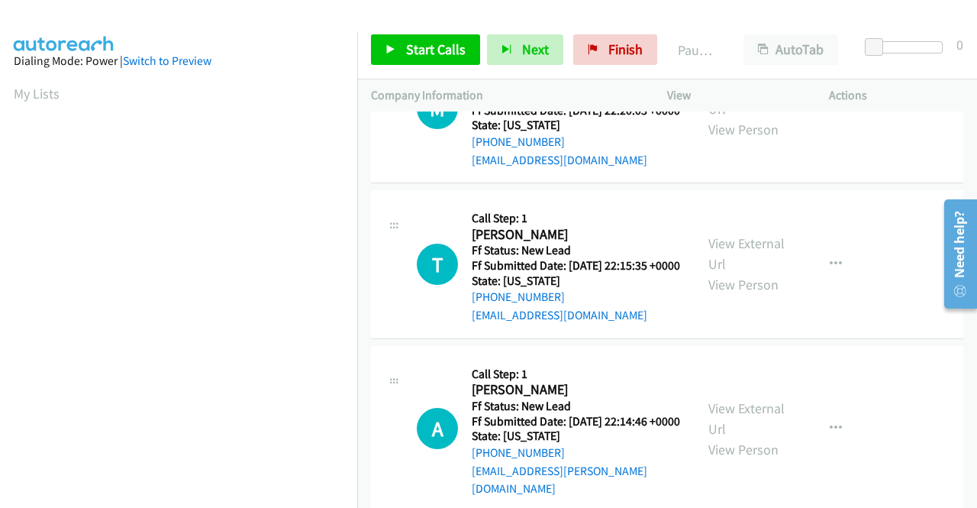
scroll to position [1527, 0]
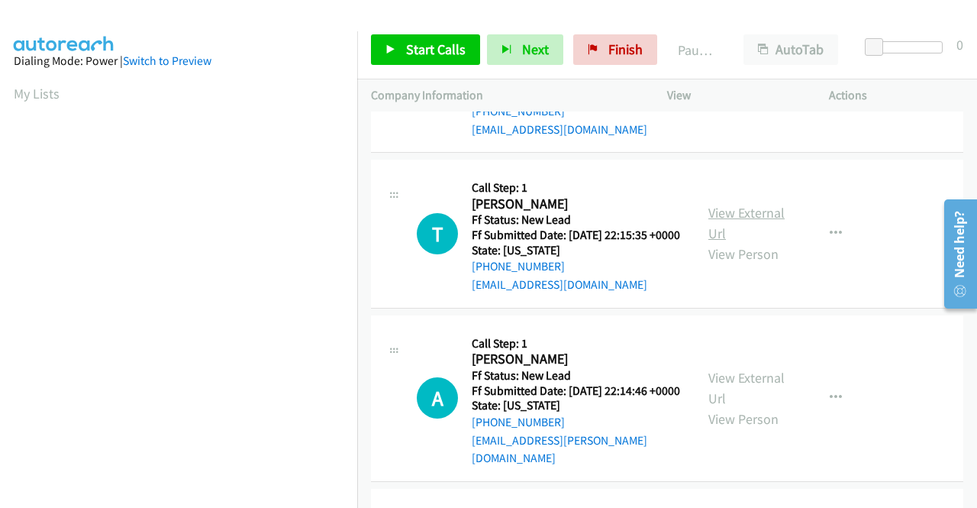
click at [726, 242] on link "View External Url" at bounding box center [746, 223] width 76 height 38
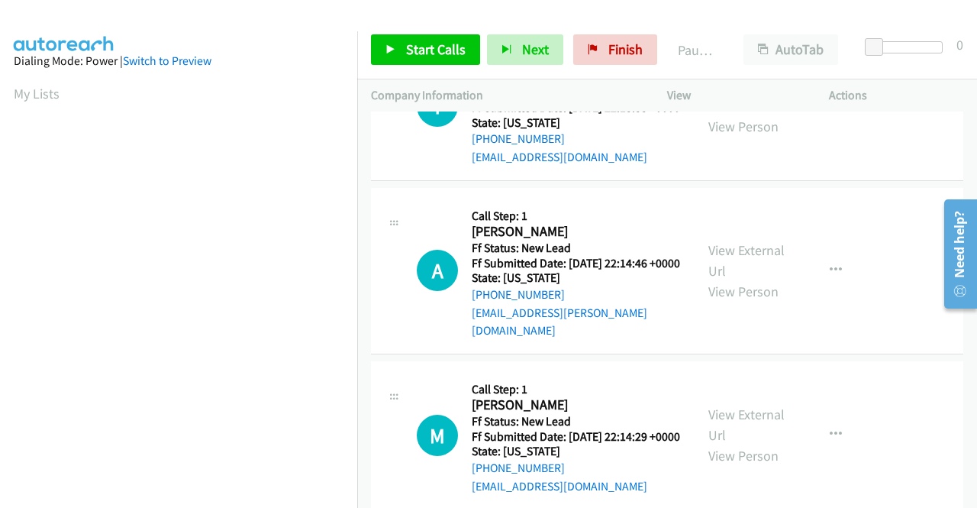
scroll to position [1679, 0]
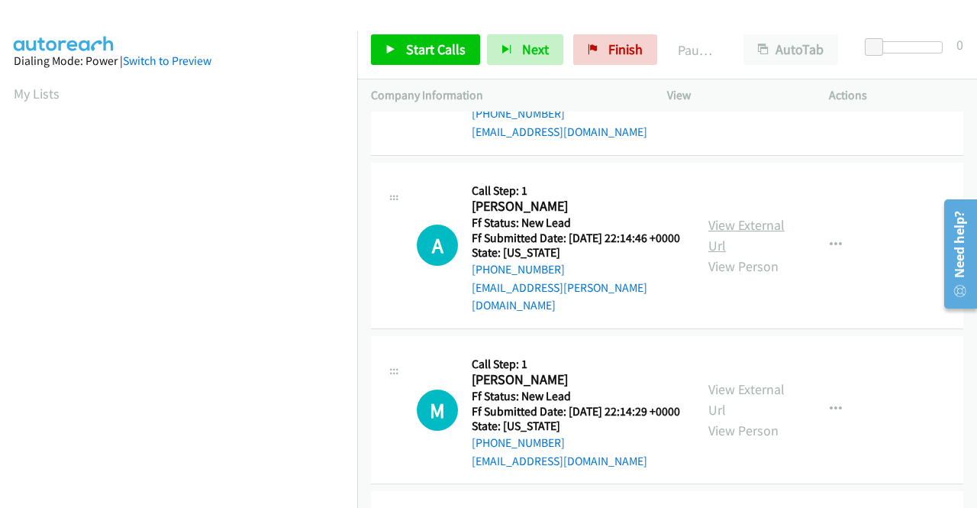
click at [729, 254] on link "View External Url" at bounding box center [746, 235] width 76 height 38
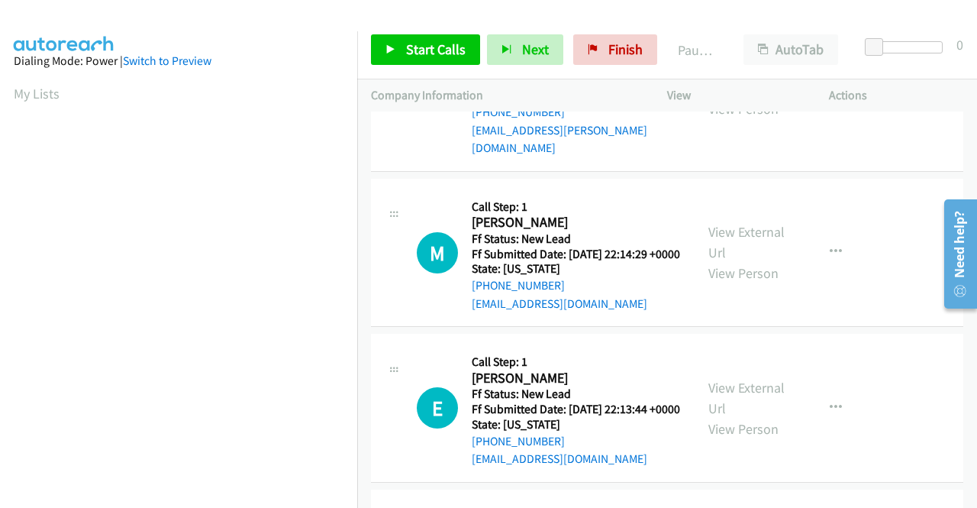
scroll to position [1908, 0]
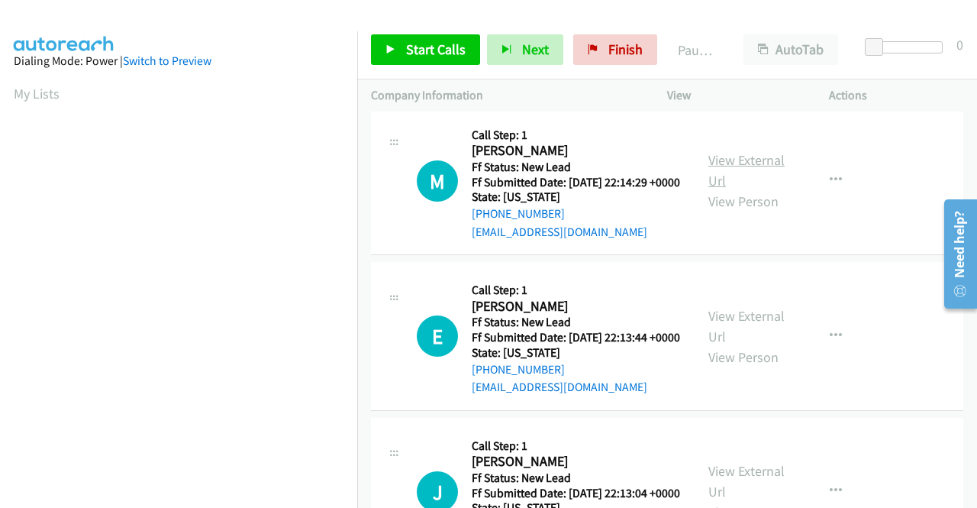
click at [747, 189] on link "View External Url" at bounding box center [746, 170] width 76 height 38
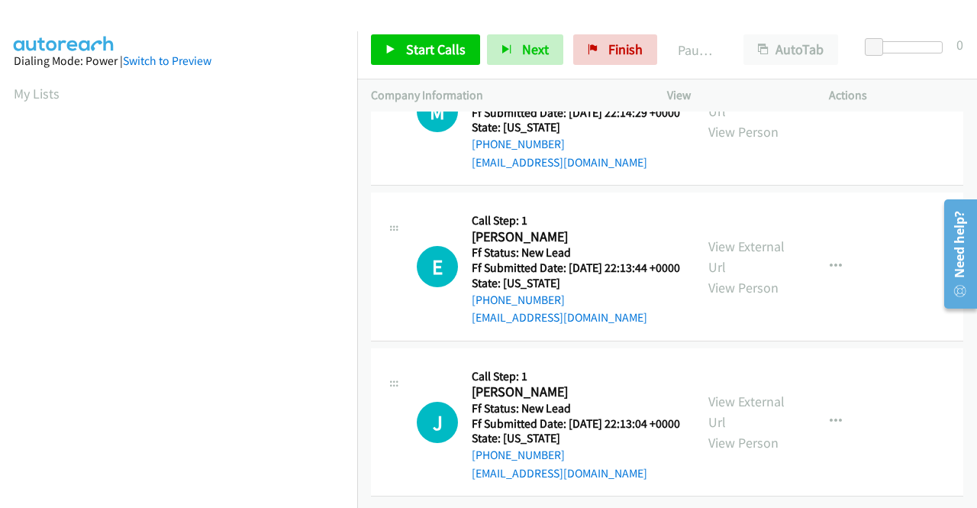
scroll to position [2061, 0]
click at [730, 276] on link "View External Url" at bounding box center [746, 256] width 76 height 38
click at [725, 392] on link "View External Url" at bounding box center [746, 411] width 76 height 38
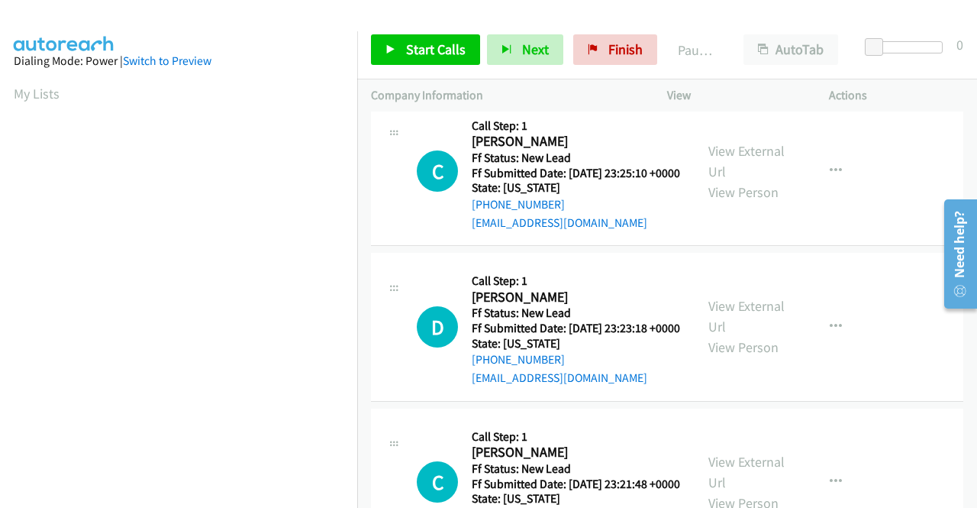
scroll to position [0, 0]
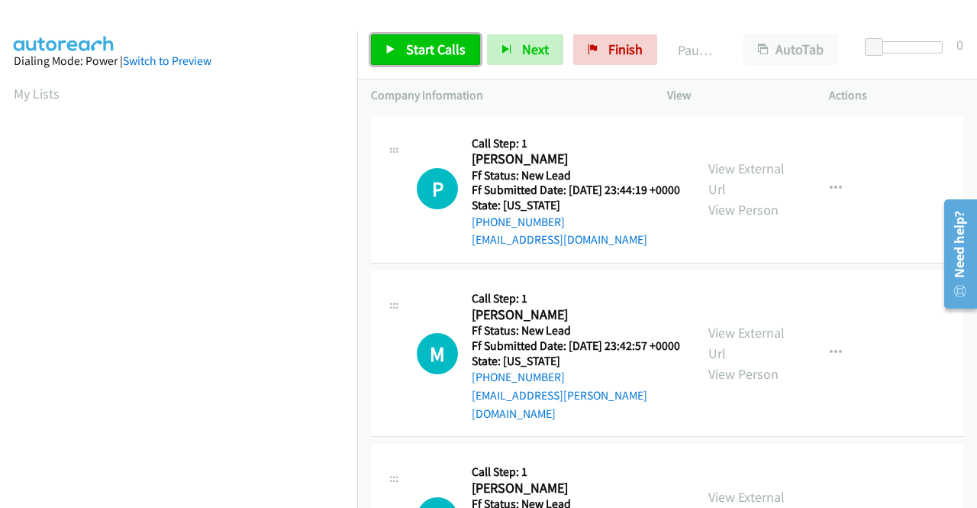
click at [400, 49] on link "Start Calls" at bounding box center [425, 49] width 109 height 31
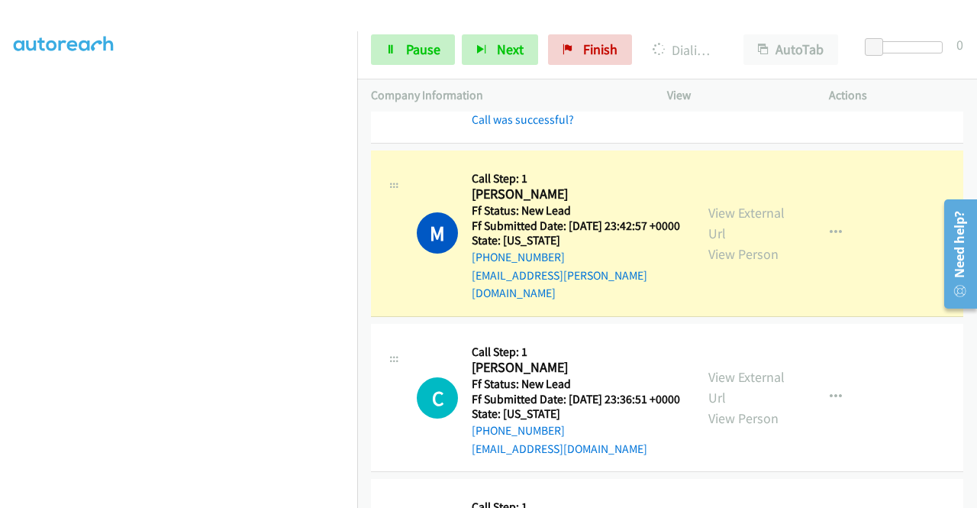
scroll to position [348, 0]
click at [415, 56] on span "Pause" at bounding box center [423, 49] width 34 height 18
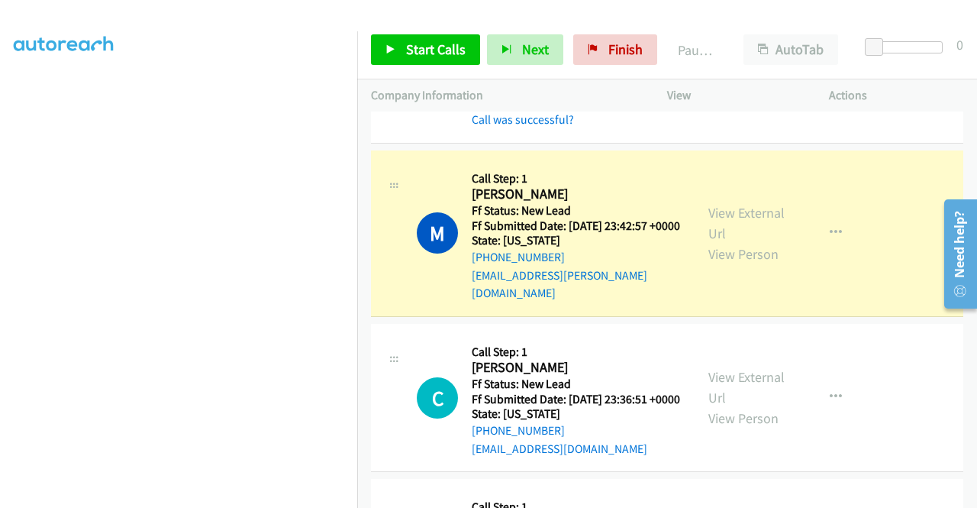
scroll to position [43, 0]
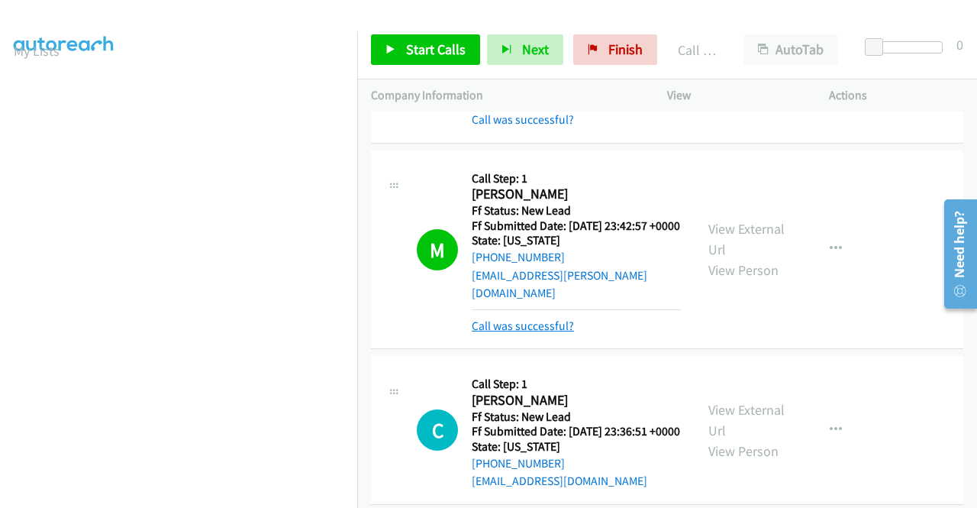
click at [495, 333] on link "Call was successful?" at bounding box center [523, 325] width 102 height 15
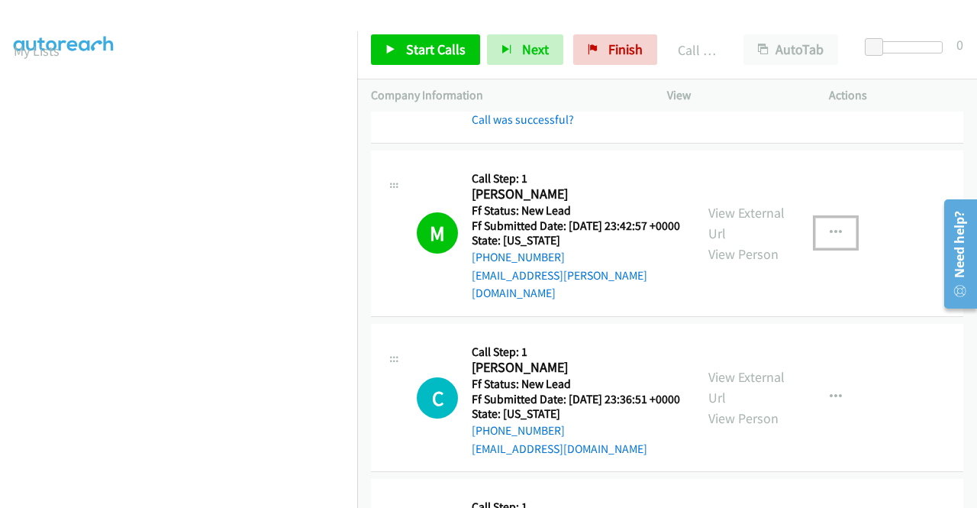
click at [837, 248] on button "button" at bounding box center [835, 233] width 41 height 31
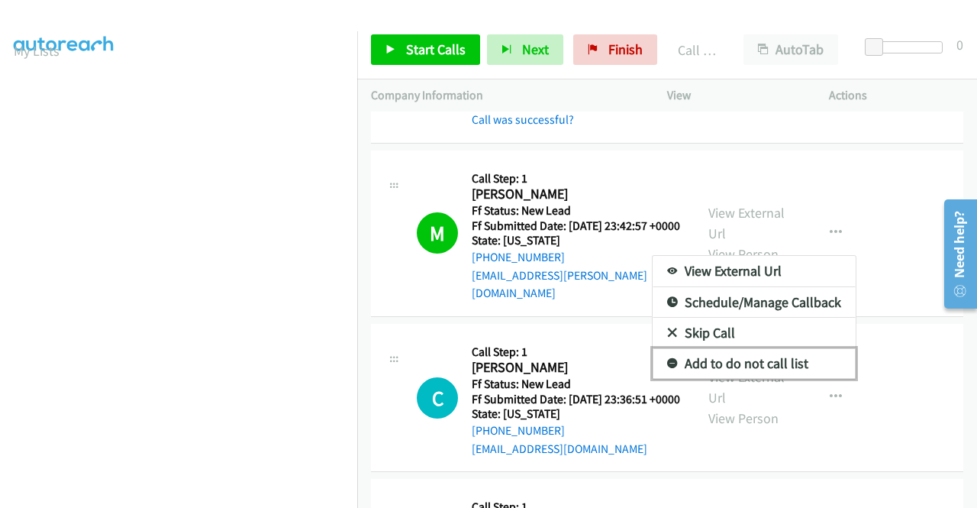
click at [742, 373] on link "Add to do not call list" at bounding box center [754, 363] width 203 height 31
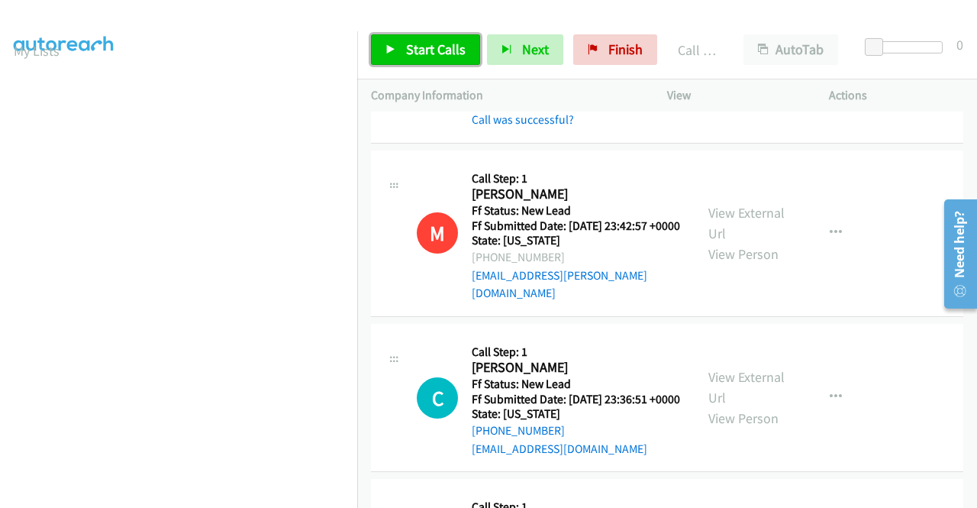
click at [444, 40] on link "Start Calls" at bounding box center [425, 49] width 109 height 31
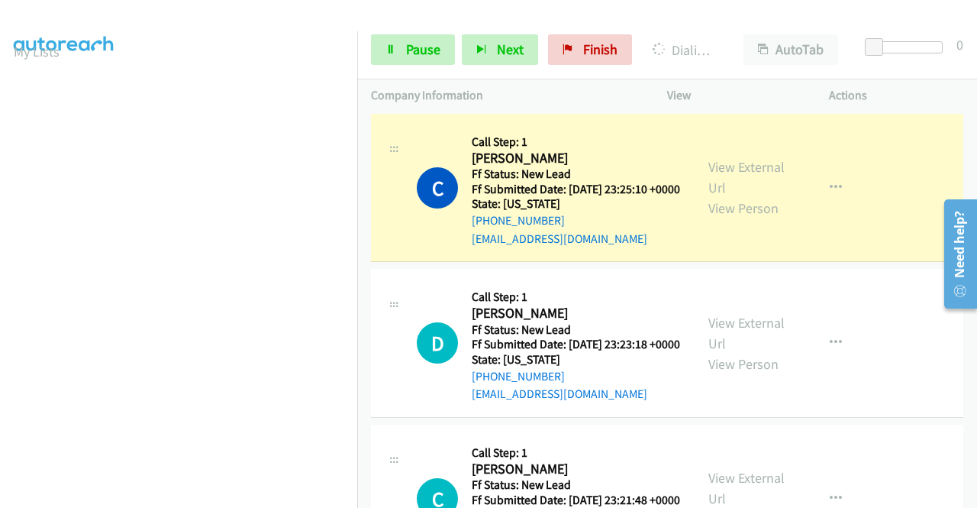
scroll to position [3, 0]
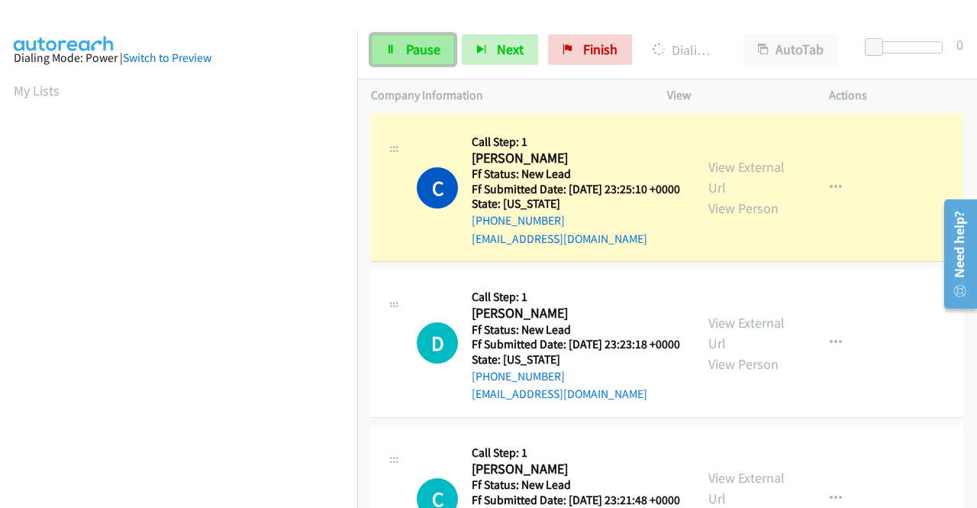
click at [406, 63] on link "Pause" at bounding box center [413, 49] width 84 height 31
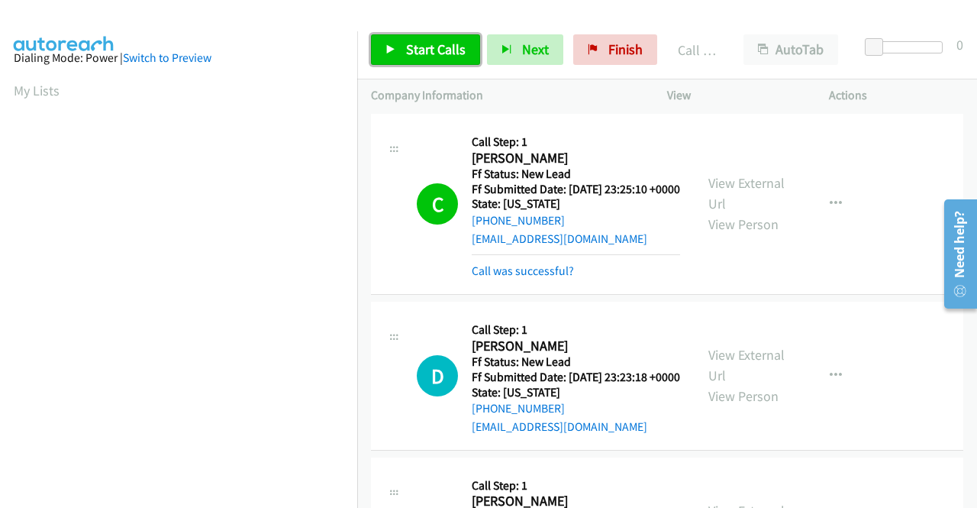
click at [411, 50] on span "Start Calls" at bounding box center [436, 49] width 60 height 18
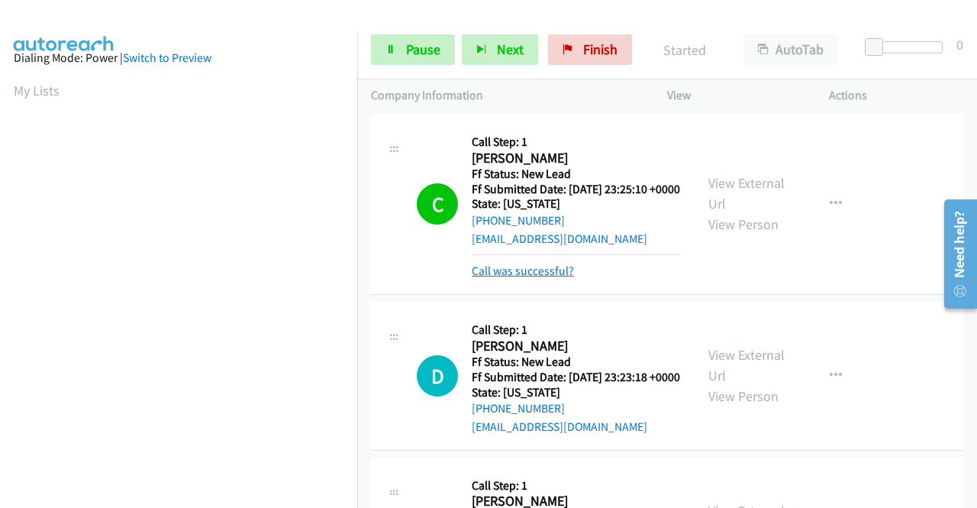
click at [496, 278] on link "Call was successful?" at bounding box center [523, 270] width 102 height 15
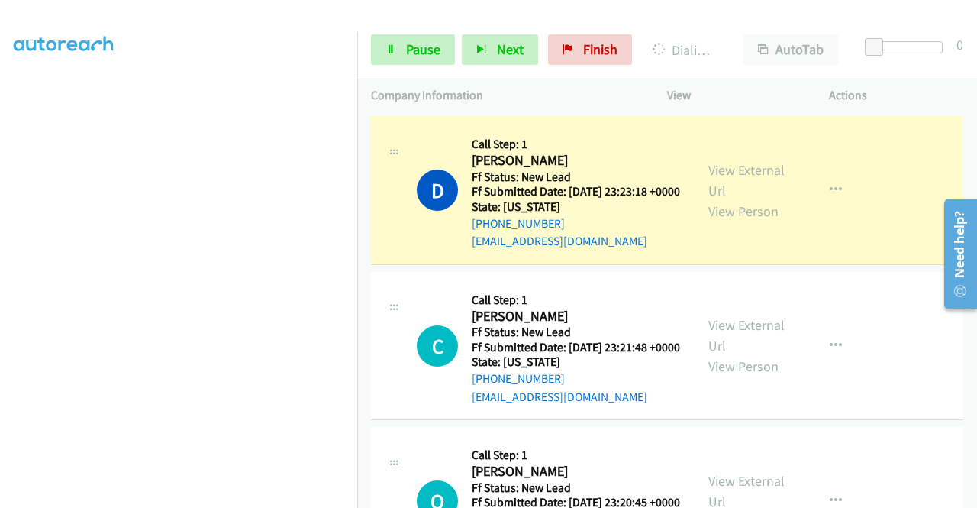
scroll to position [0, 0]
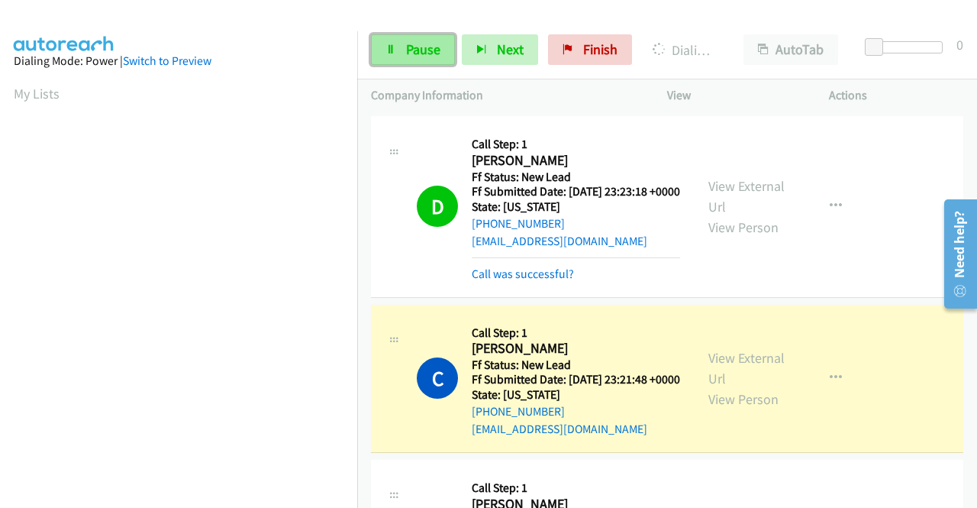
click at [421, 54] on span "Pause" at bounding box center [423, 49] width 34 height 18
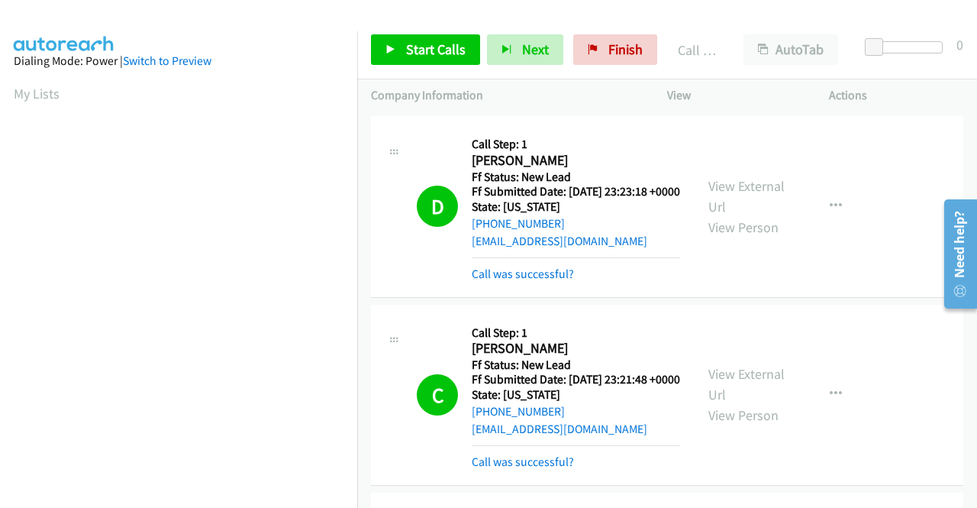
scroll to position [348, 0]
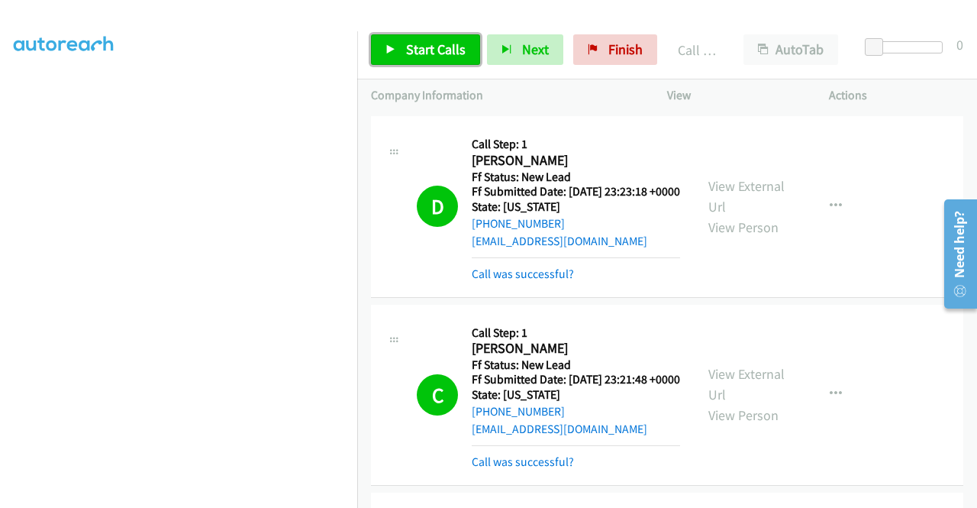
click at [441, 53] on span "Start Calls" at bounding box center [436, 49] width 60 height 18
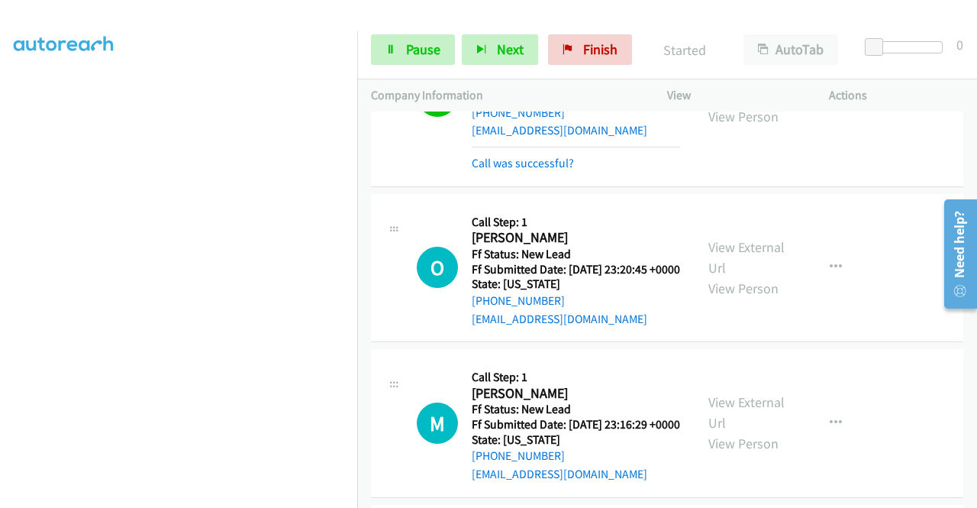
scroll to position [1008, 0]
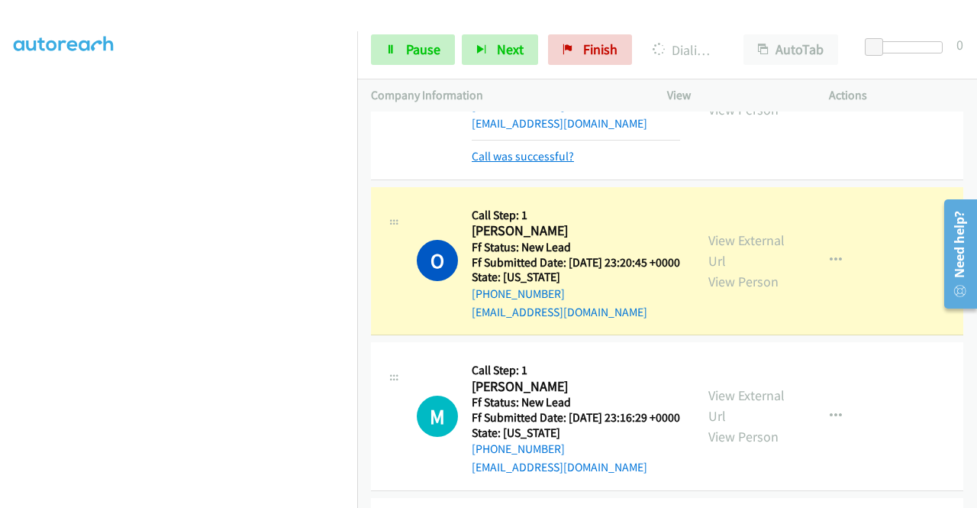
click at [552, 163] on link "Call was successful?" at bounding box center [523, 156] width 102 height 15
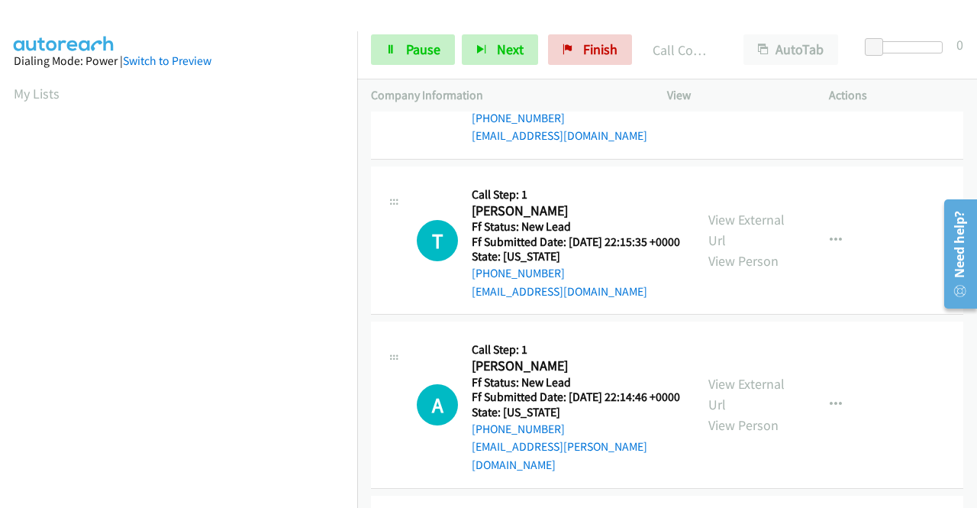
scroll to position [1695, 0]
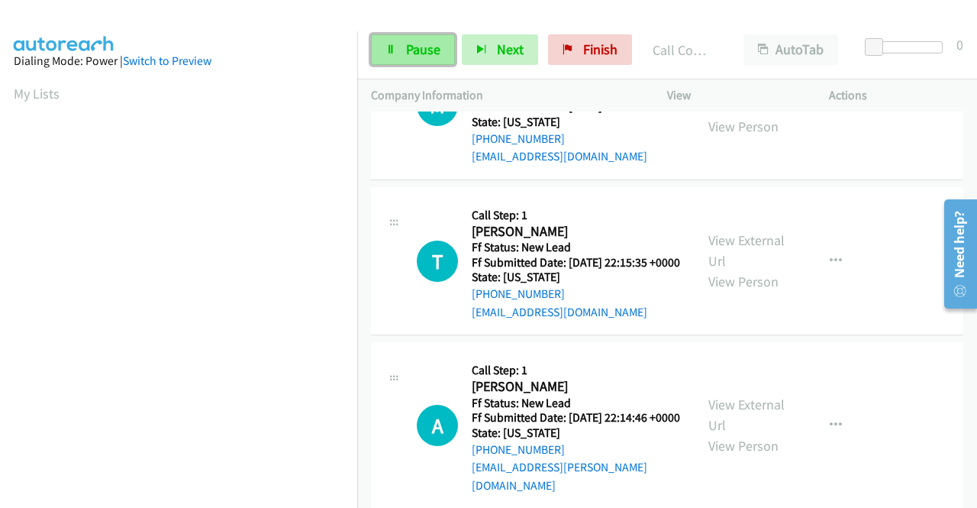
click at [410, 47] on span "Pause" at bounding box center [423, 49] width 34 height 18
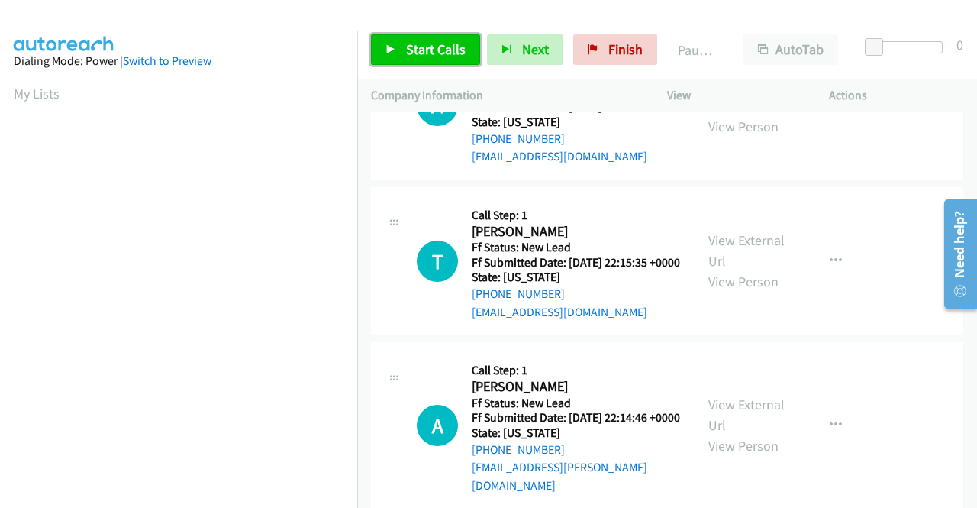
click at [410, 47] on span "Start Calls" at bounding box center [436, 49] width 60 height 18
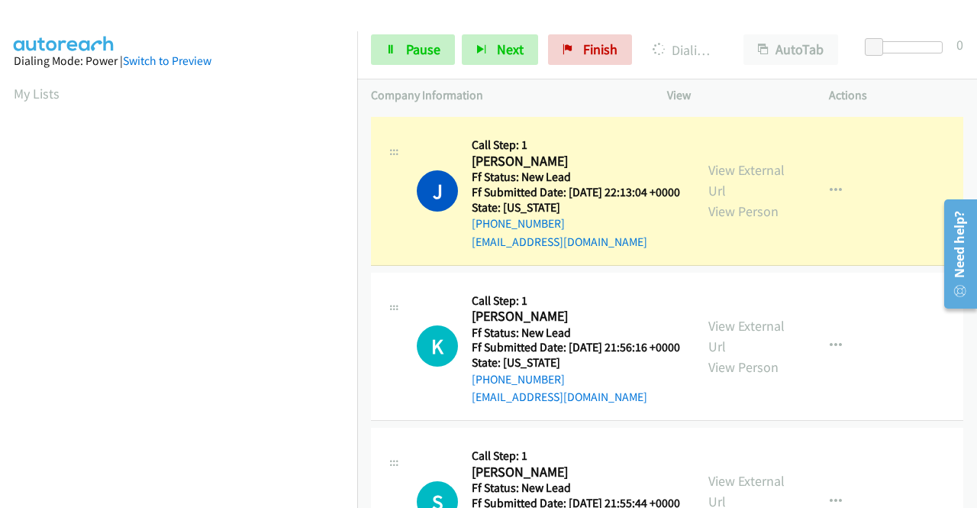
scroll to position [2611, 0]
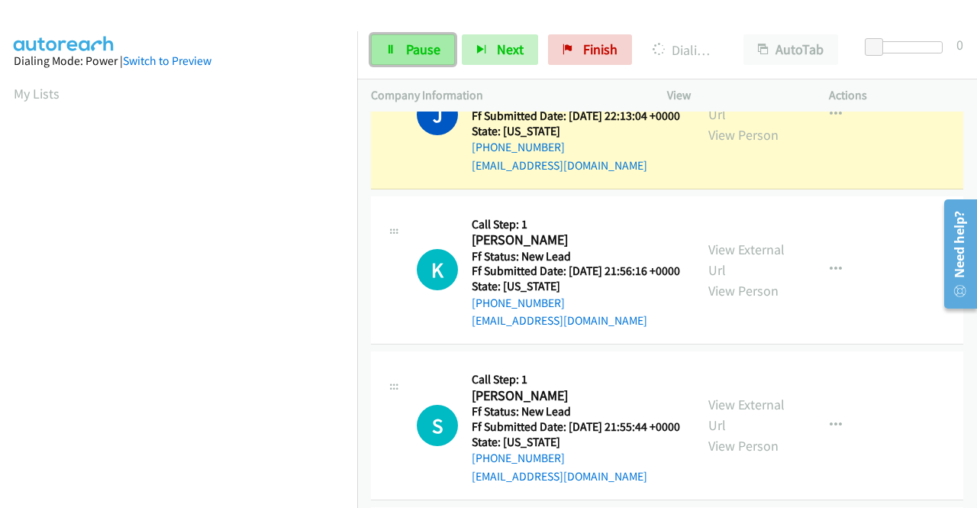
click at [415, 50] on span "Pause" at bounding box center [423, 49] width 34 height 18
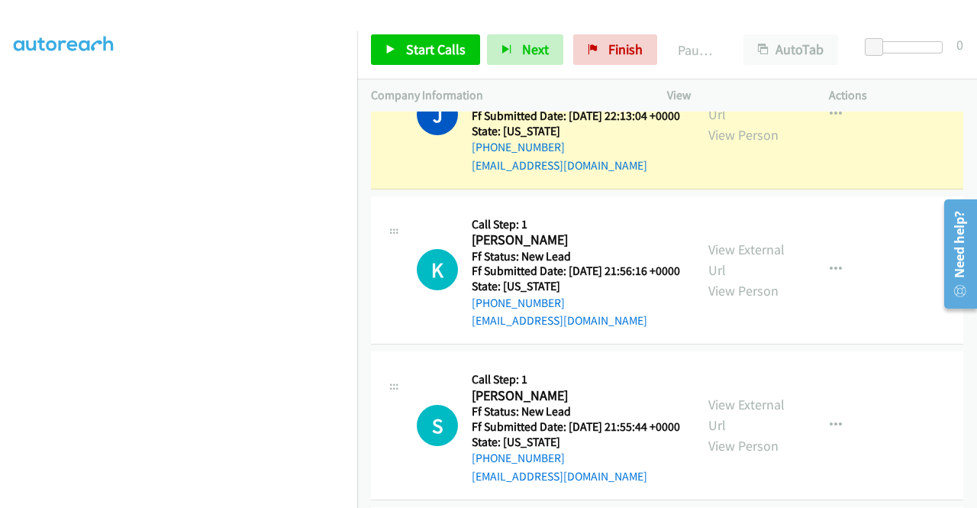
scroll to position [0, 0]
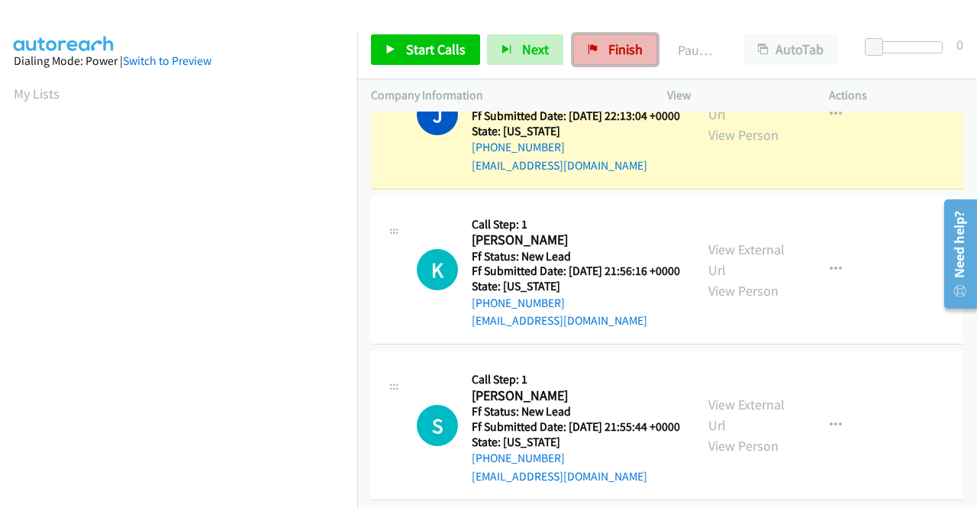
click at [632, 47] on span "Finish" at bounding box center [625, 49] width 34 height 18
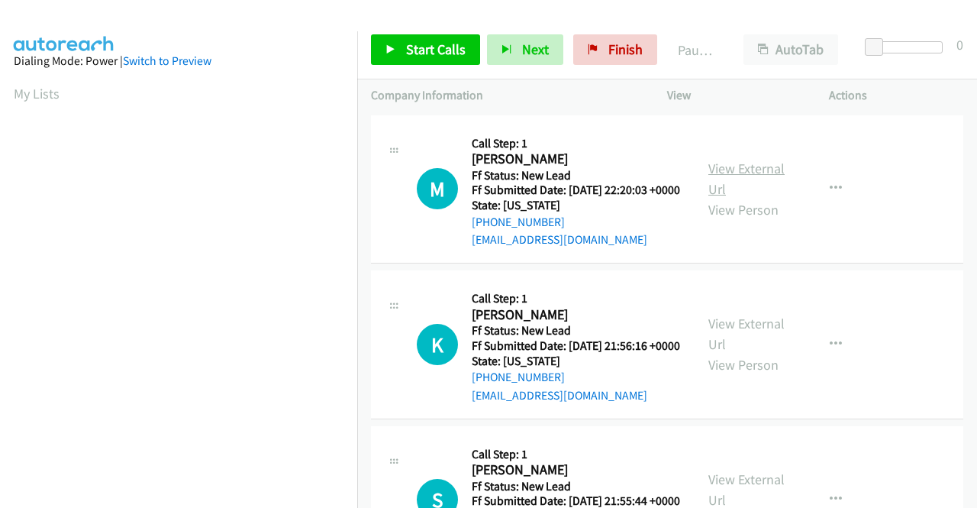
click at [746, 178] on link "View External Url" at bounding box center [746, 179] width 76 height 38
click at [730, 346] on link "View External Url" at bounding box center [746, 334] width 76 height 38
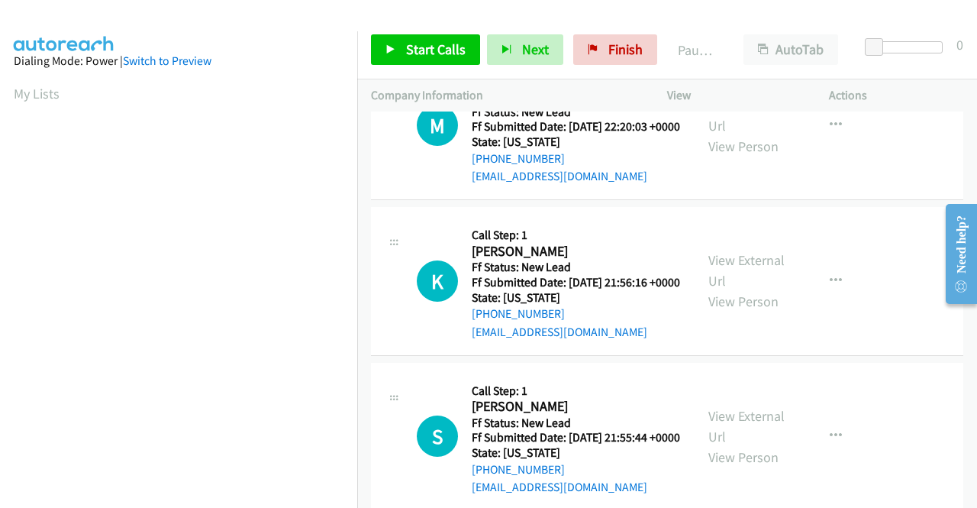
scroll to position [153, 0]
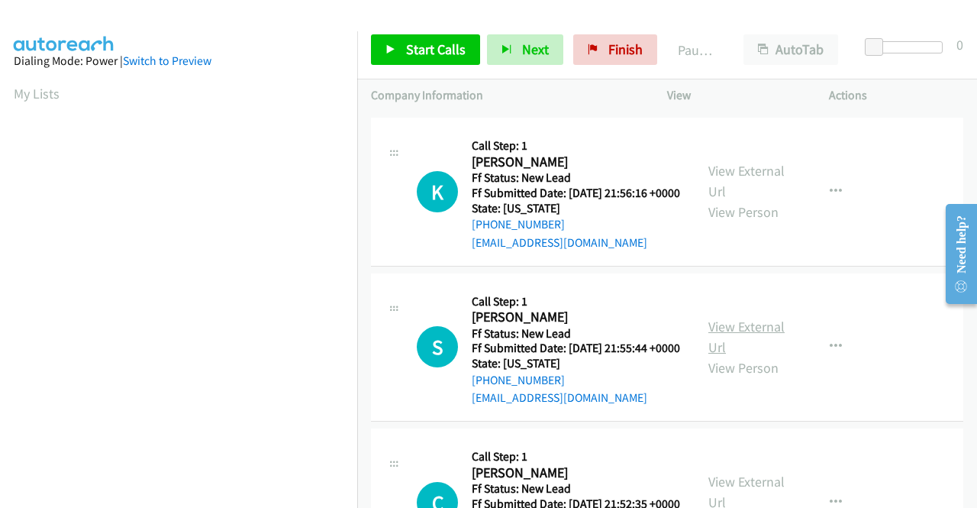
click at [737, 356] on link "View External Url" at bounding box center [746, 337] width 76 height 38
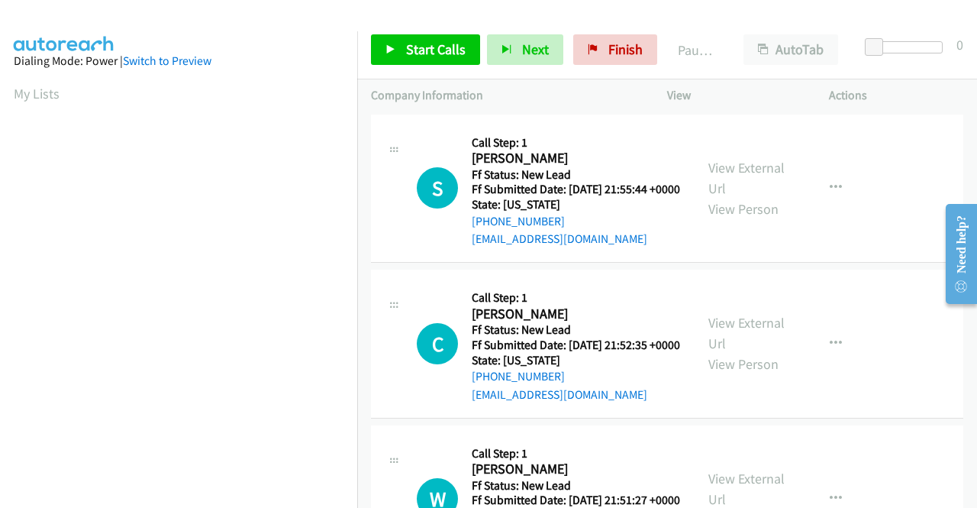
scroll to position [382, 0]
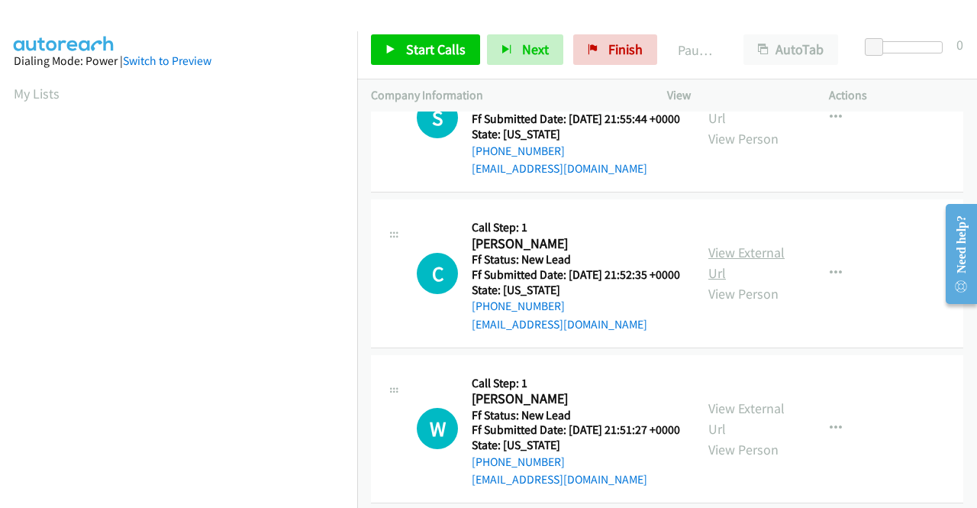
click at [729, 282] on link "View External Url" at bounding box center [746, 263] width 76 height 38
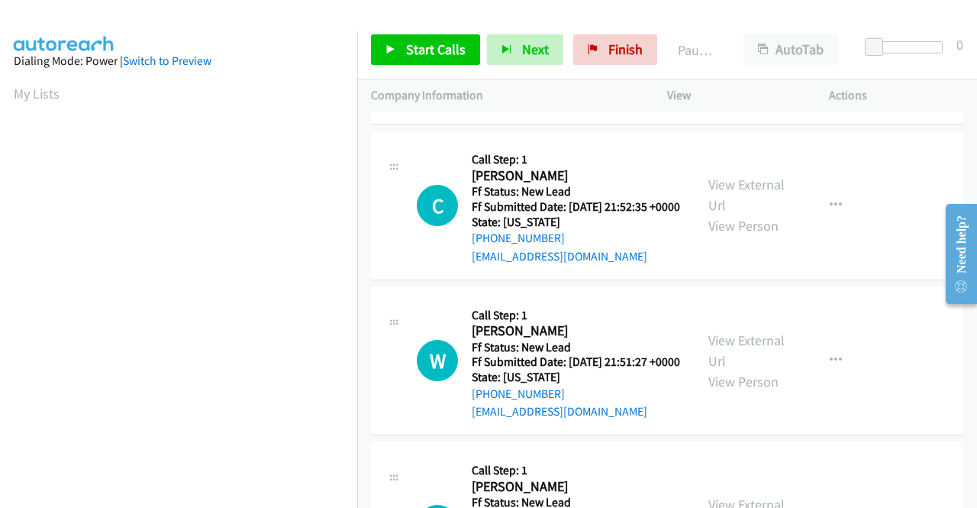
scroll to position [534, 0]
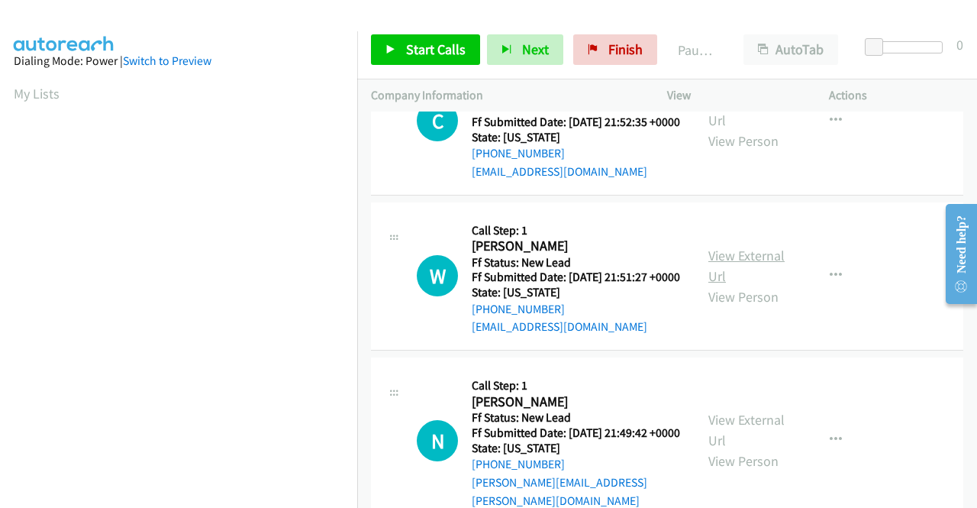
click at [715, 285] on link "View External Url" at bounding box center [746, 266] width 76 height 38
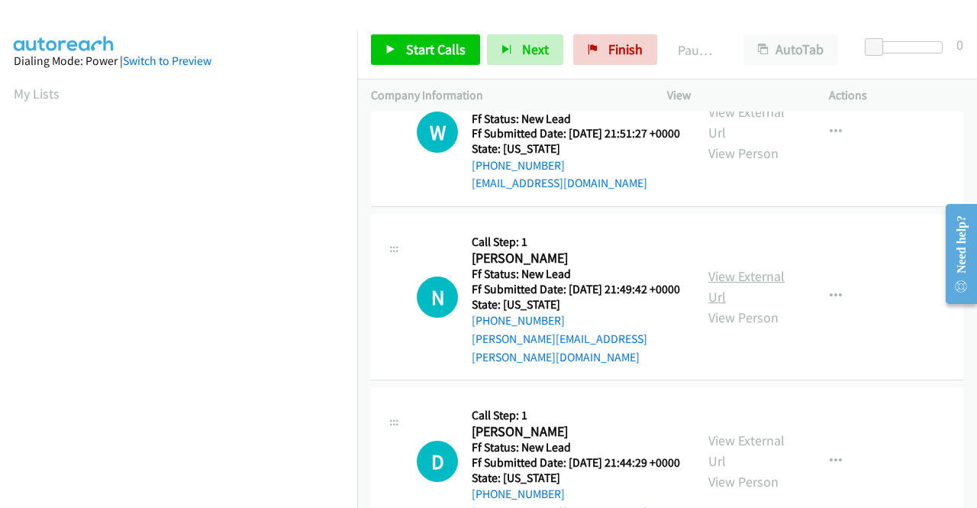
scroll to position [687, 0]
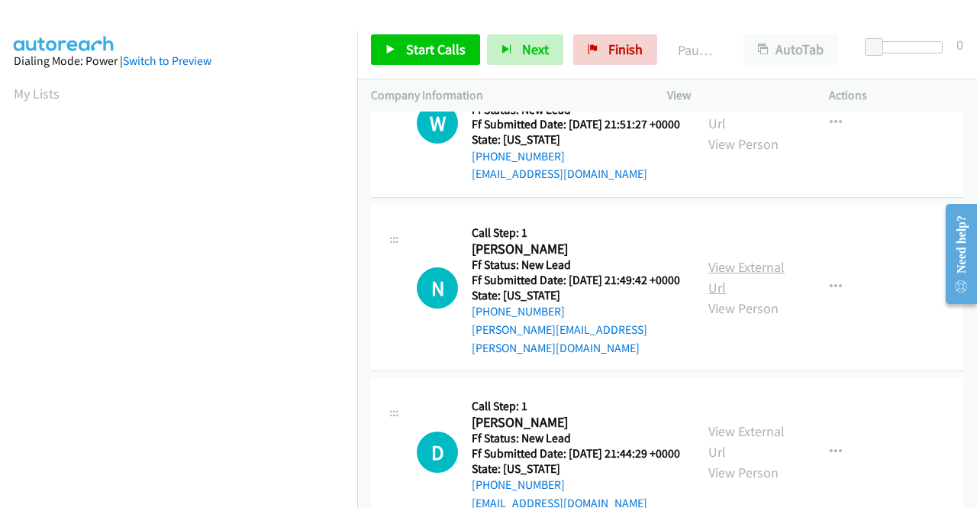
click at [747, 296] on link "View External Url" at bounding box center [746, 277] width 76 height 38
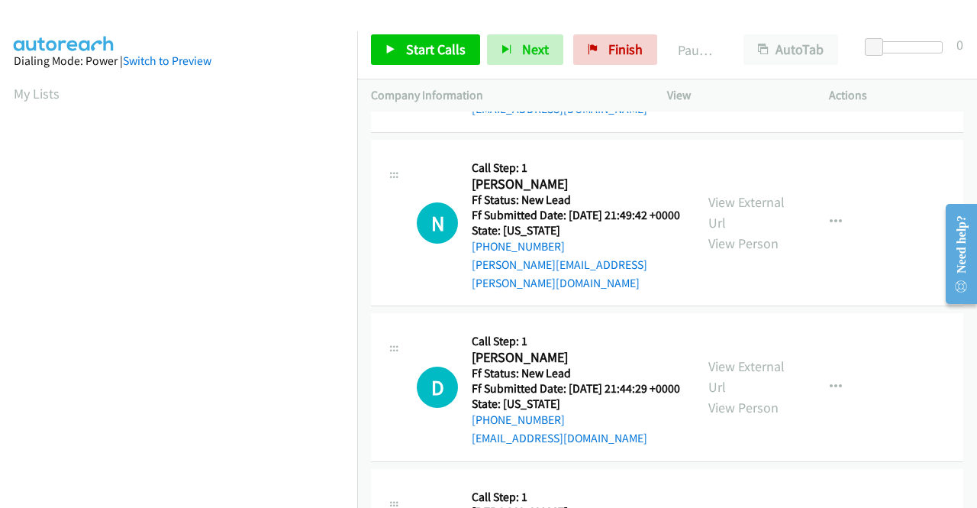
scroll to position [840, 0]
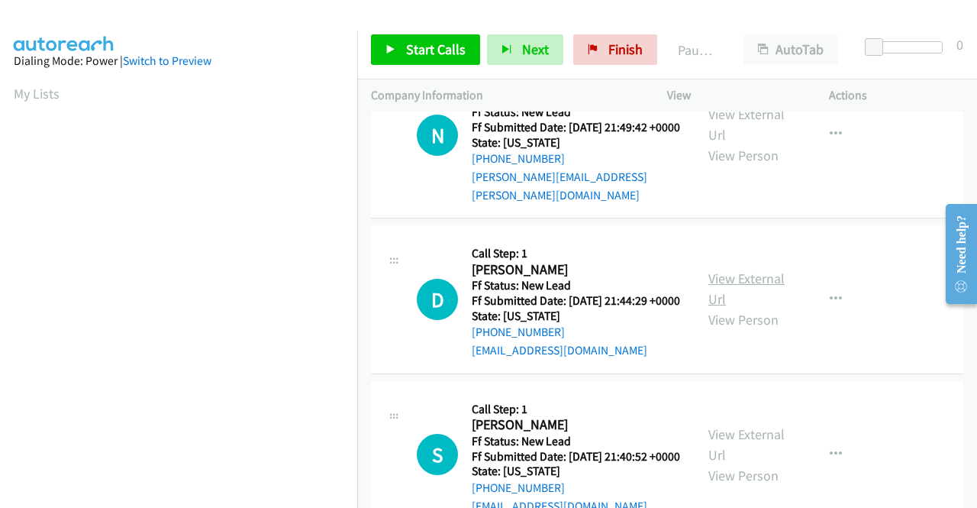
click at [734, 308] on link "View External Url" at bounding box center [746, 288] width 76 height 38
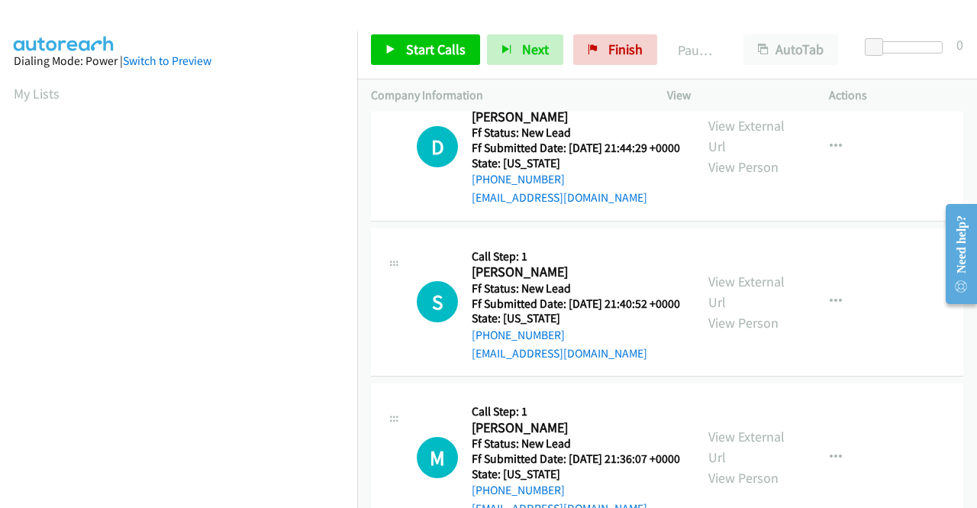
click at [717, 333] on div "View External Url View Person" at bounding box center [747, 302] width 79 height 62
click at [721, 311] on link "View External Url" at bounding box center [746, 292] width 76 height 38
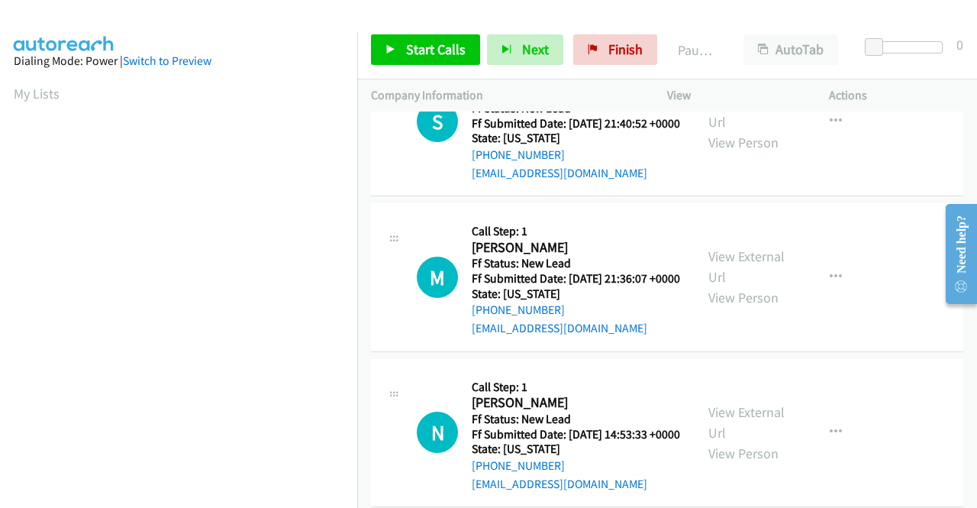
scroll to position [1221, 0]
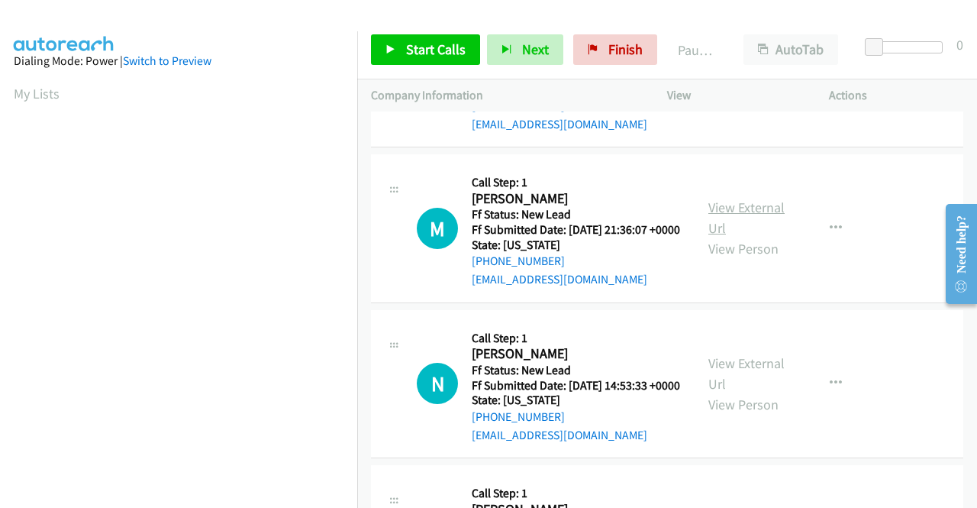
click at [708, 237] on link "View External Url" at bounding box center [746, 217] width 76 height 38
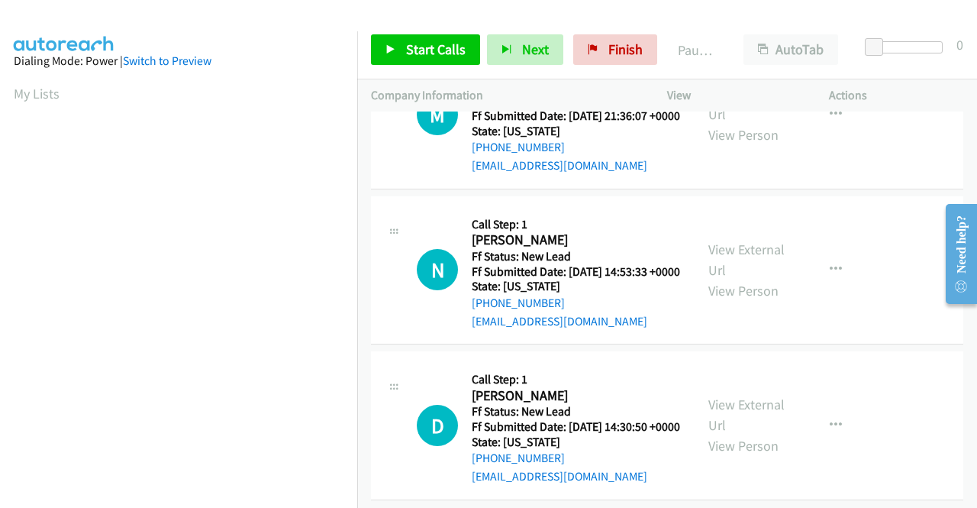
scroll to position [1374, 0]
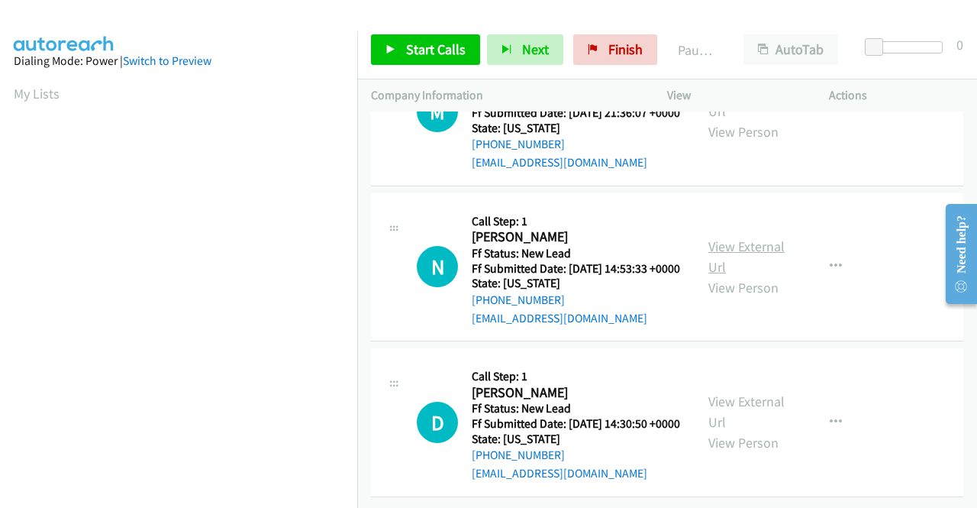
click at [748, 276] on link "View External Url" at bounding box center [746, 256] width 76 height 38
click at [726, 392] on link "View External Url" at bounding box center [746, 411] width 76 height 38
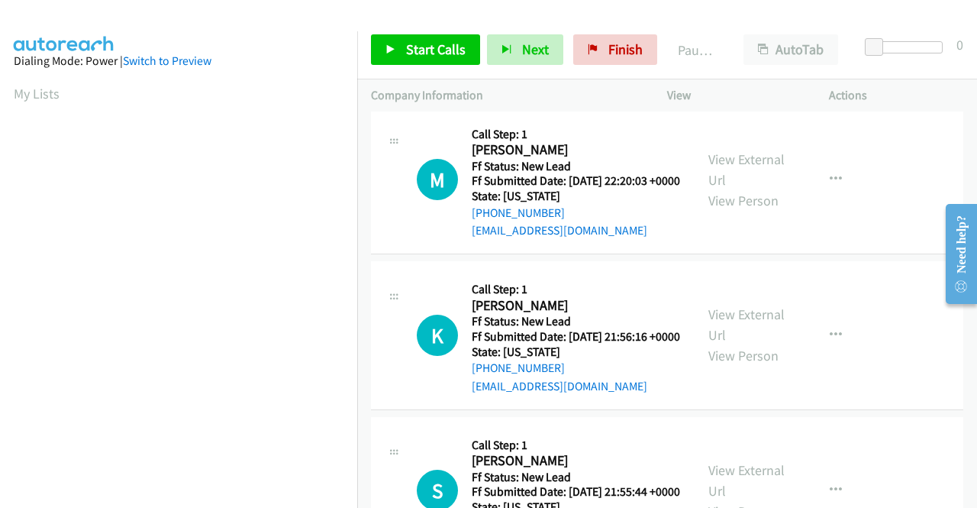
scroll to position [0, 0]
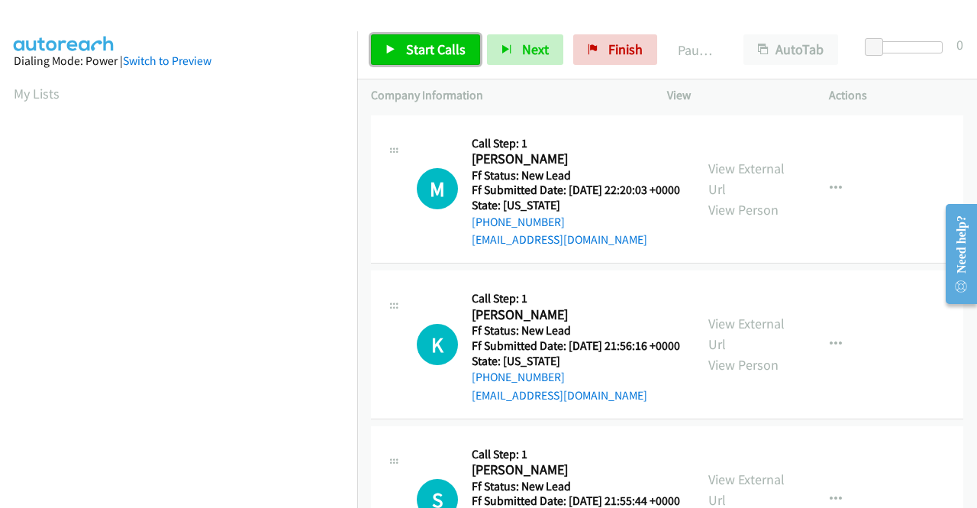
click at [435, 50] on span "Start Calls" at bounding box center [436, 49] width 60 height 18
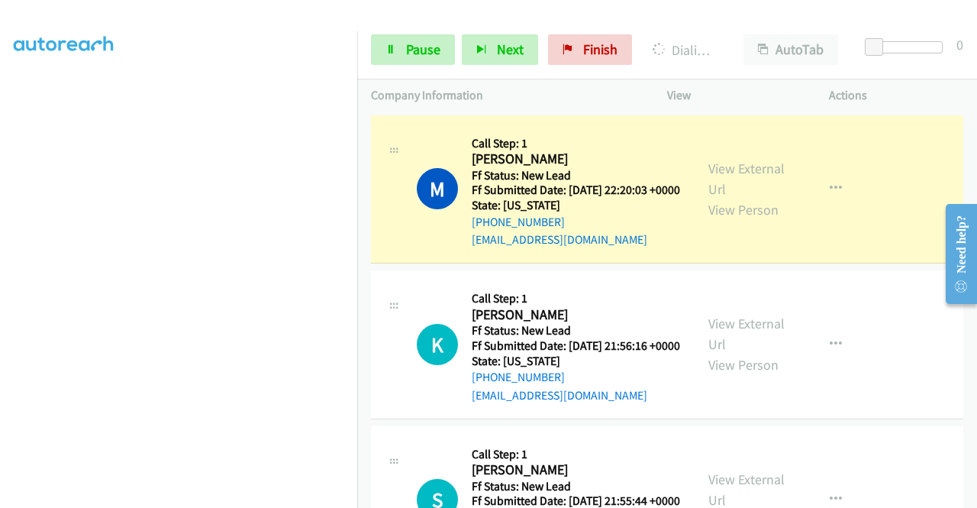
scroll to position [348, 0]
click at [405, 57] on link "Pause" at bounding box center [413, 49] width 84 height 31
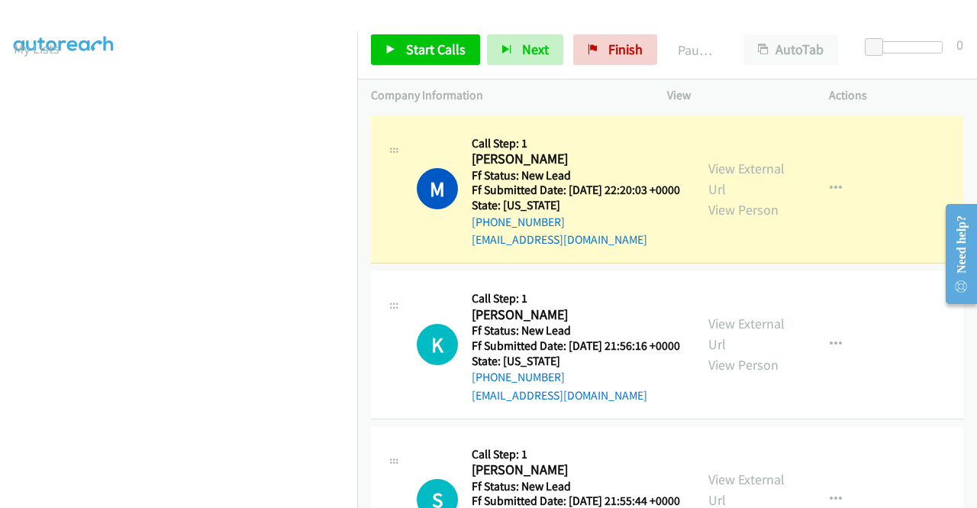
scroll to position [43, 0]
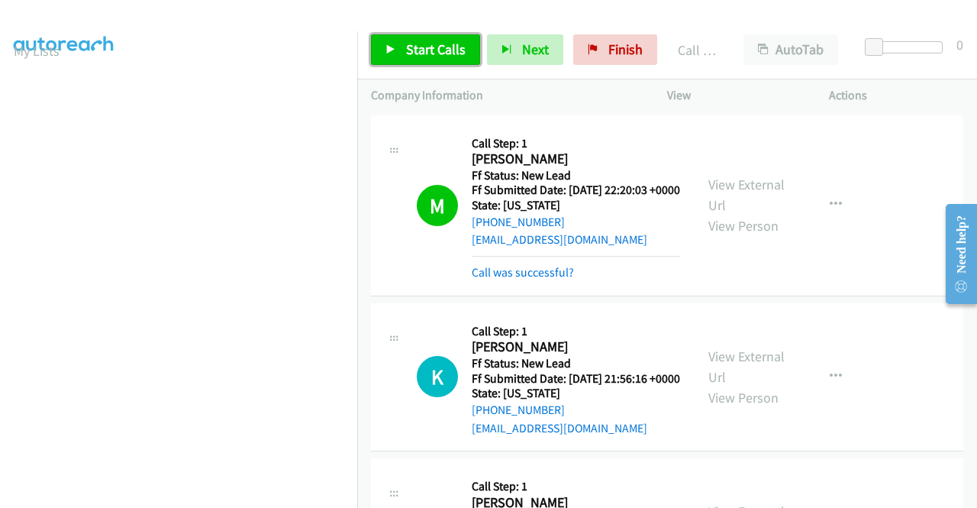
click at [451, 39] on link "Start Calls" at bounding box center [425, 49] width 109 height 31
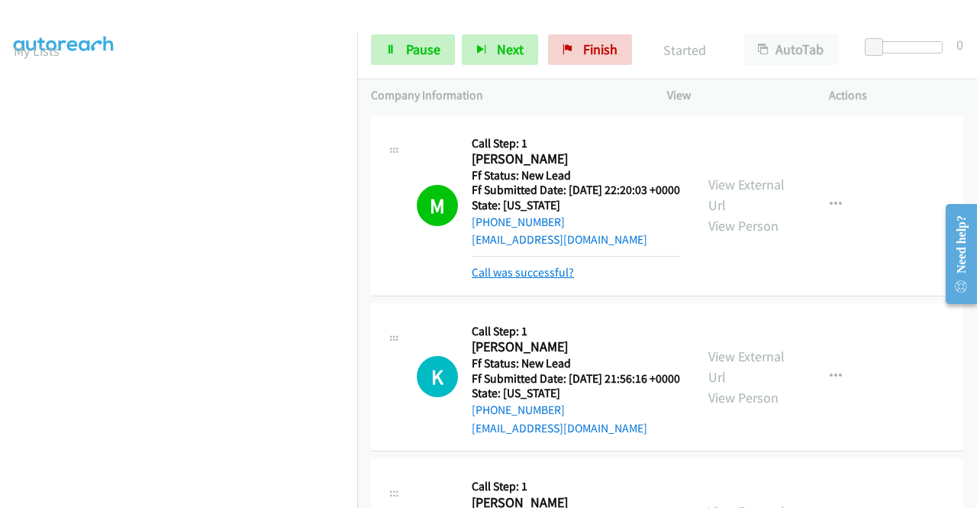
click at [544, 279] on link "Call was successful?" at bounding box center [523, 272] width 102 height 15
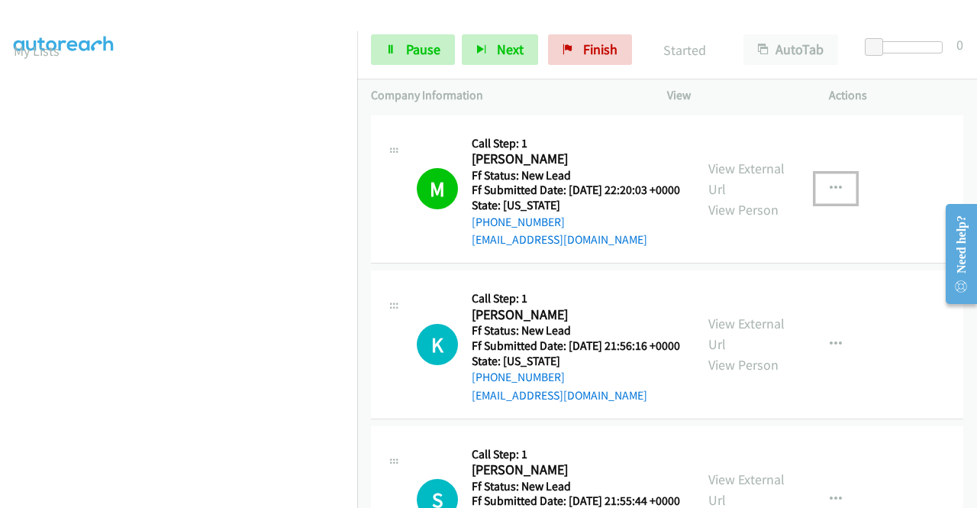
click at [830, 195] on icon "button" at bounding box center [836, 188] width 12 height 12
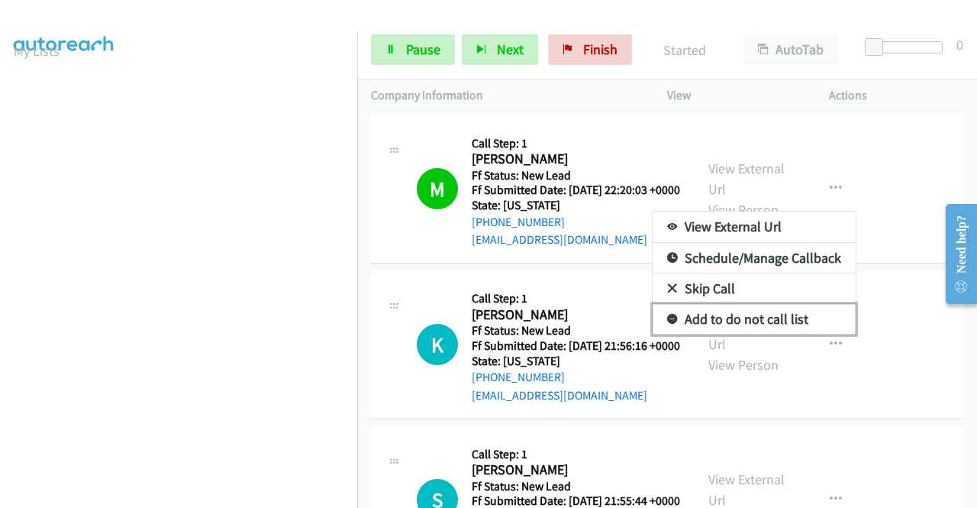
click at [743, 332] on link "Add to do not call list" at bounding box center [754, 319] width 203 height 31
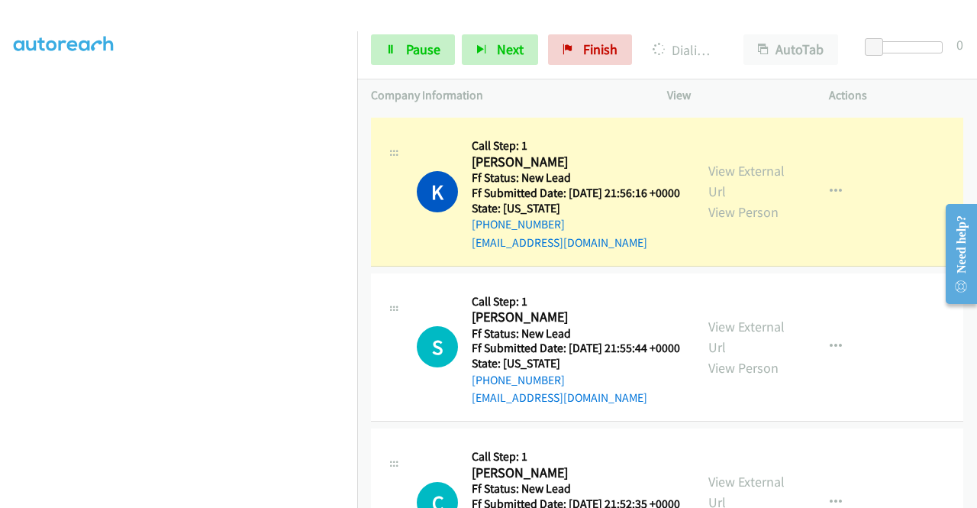
scroll to position [348, 0]
drag, startPoint x: 417, startPoint y: 31, endPoint x: 404, endPoint y: 58, distance: 29.7
click at [417, 31] on div "Start Calls Pause Next Finish Dialing [PERSON_NAME] AutoTab AutoTab 0" at bounding box center [667, 50] width 620 height 59
click at [403, 59] on link "Pause" at bounding box center [413, 49] width 84 height 31
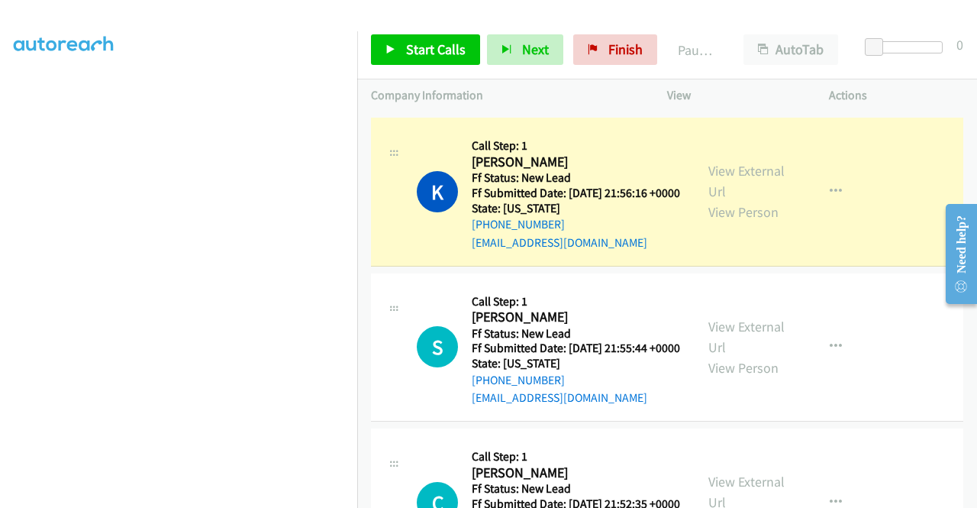
scroll to position [119, 0]
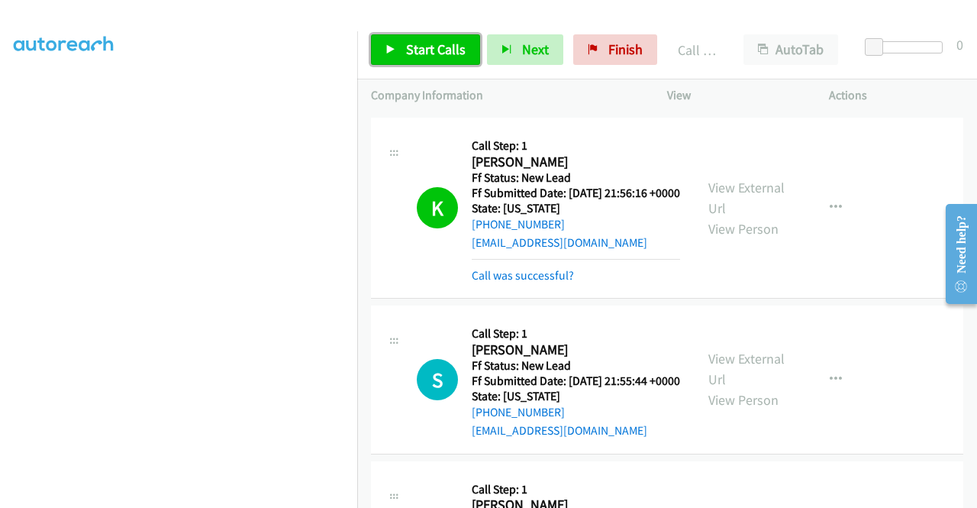
click at [421, 47] on span "Start Calls" at bounding box center [436, 49] width 60 height 18
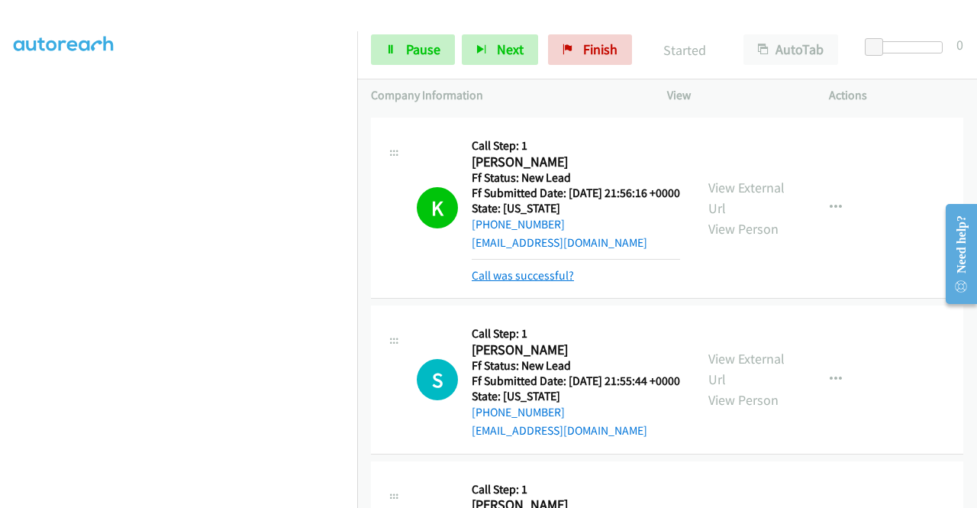
click at [522, 282] on link "Call was successful?" at bounding box center [523, 275] width 102 height 15
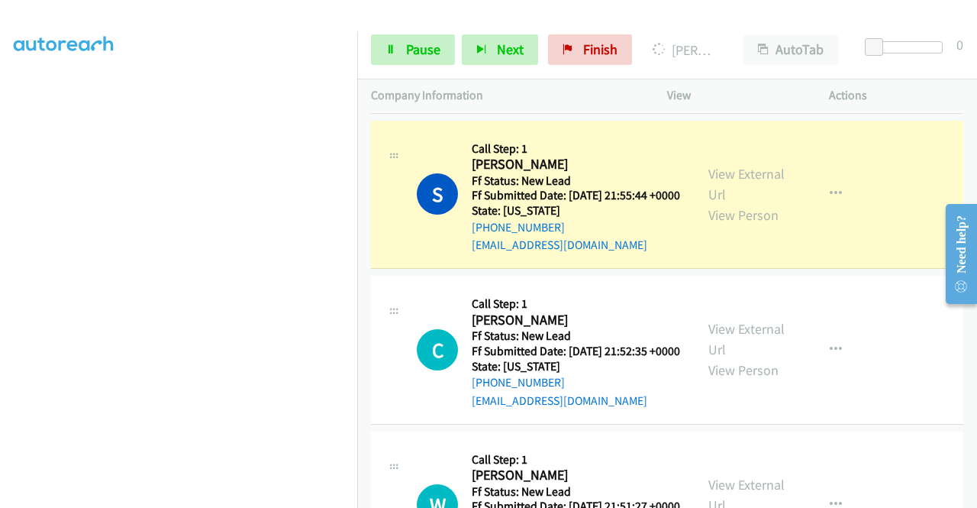
scroll to position [348, 0]
click at [414, 45] on span "Pause" at bounding box center [423, 49] width 34 height 18
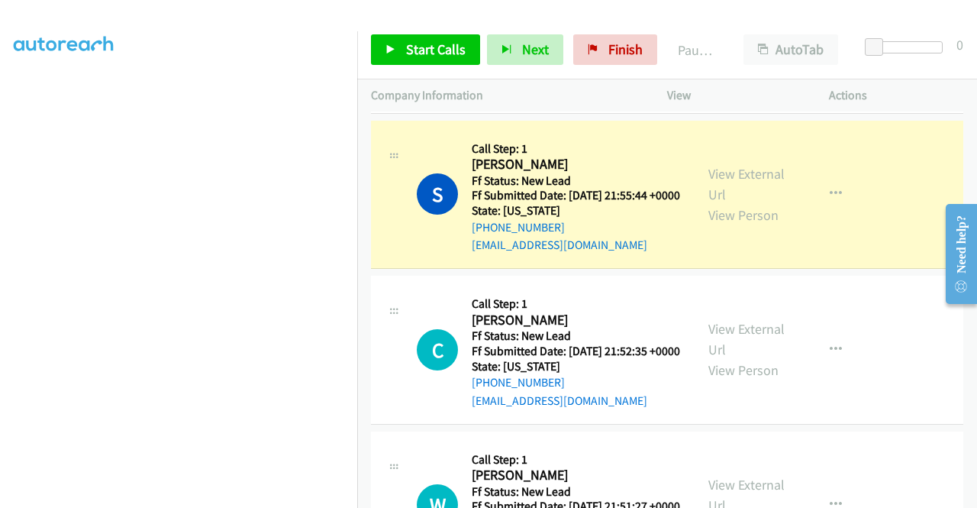
scroll to position [43, 0]
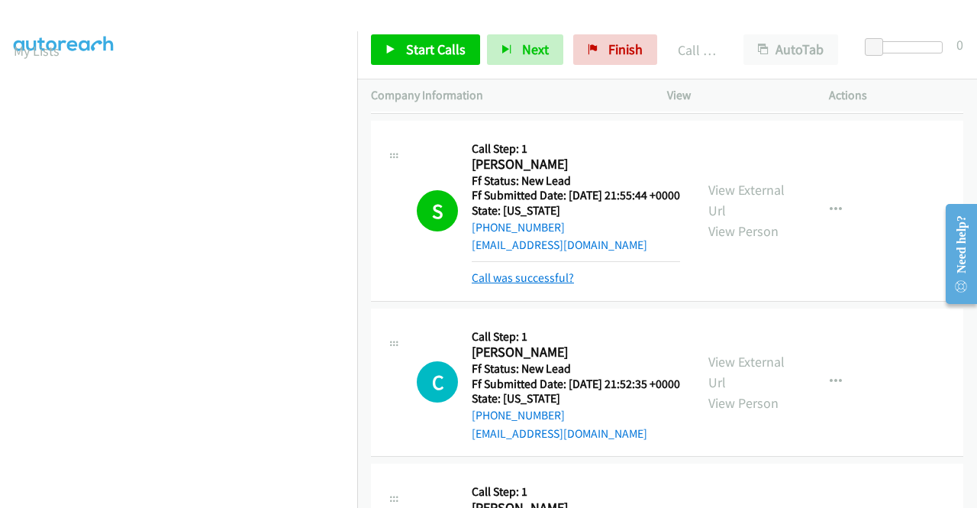
click at [552, 285] on link "Call was successful?" at bounding box center [523, 277] width 102 height 15
click at [411, 50] on span "Start Calls" at bounding box center [436, 49] width 60 height 18
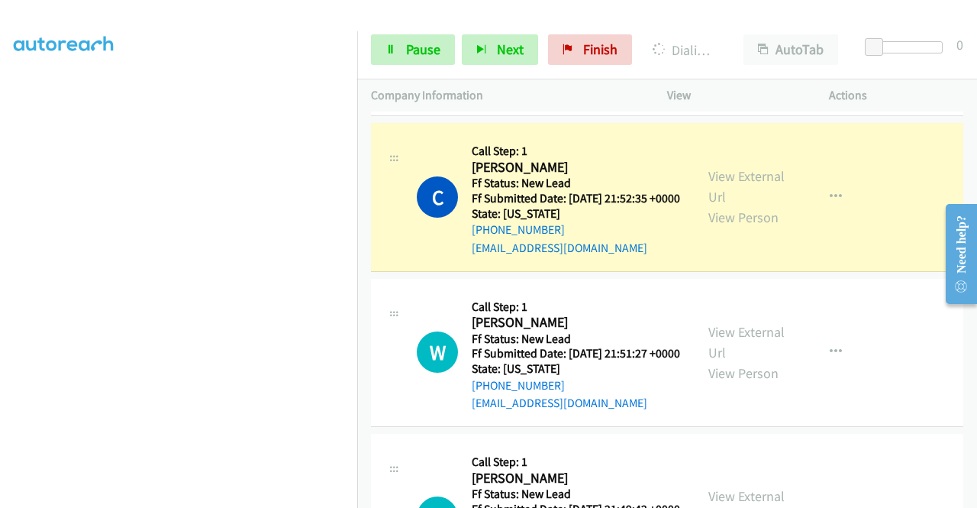
scroll to position [348, 0]
click at [418, 47] on span "Pause" at bounding box center [423, 49] width 34 height 18
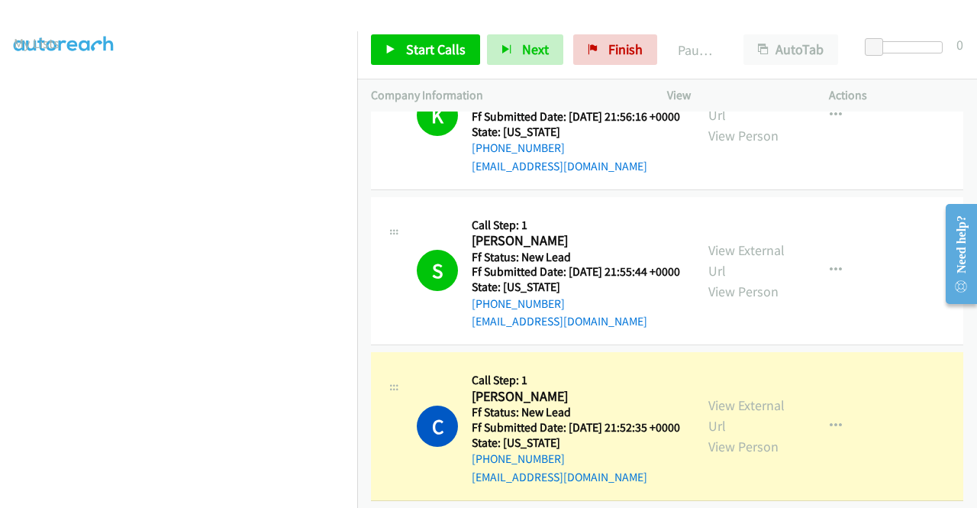
scroll to position [43, 0]
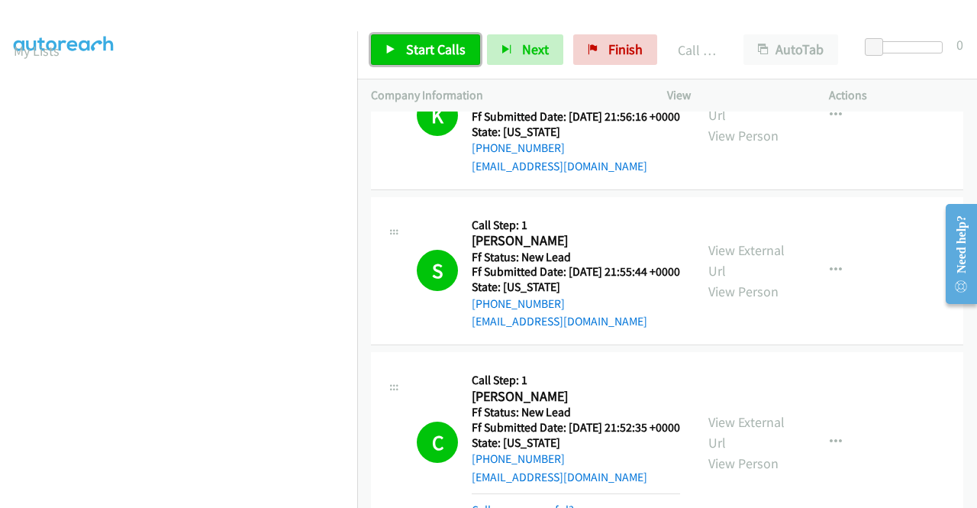
click at [441, 54] on span "Start Calls" at bounding box center [436, 49] width 60 height 18
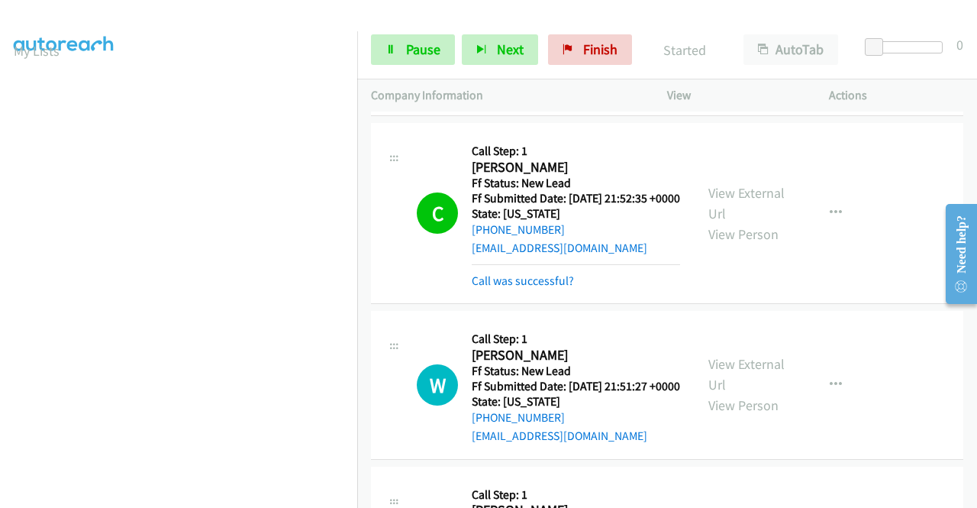
scroll to position [534, 0]
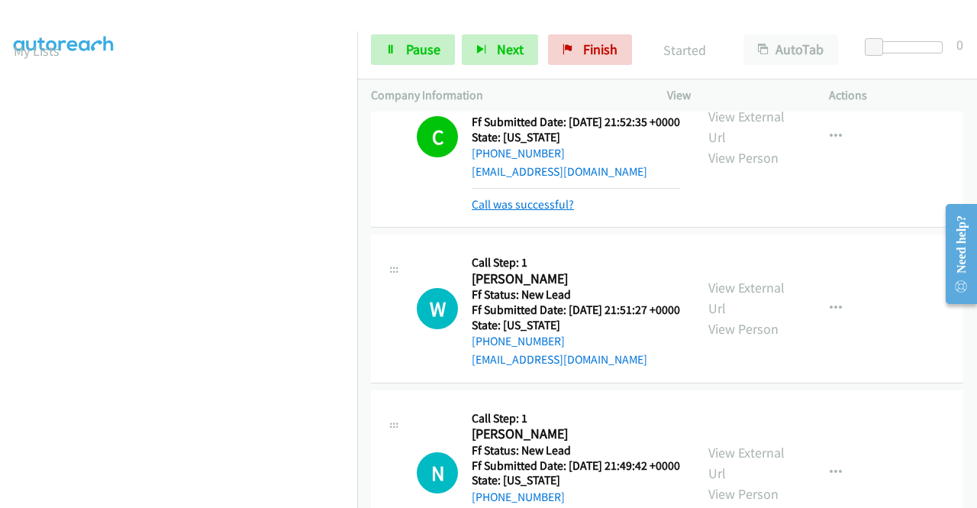
click at [539, 211] on link "Call was successful?" at bounding box center [523, 204] width 102 height 15
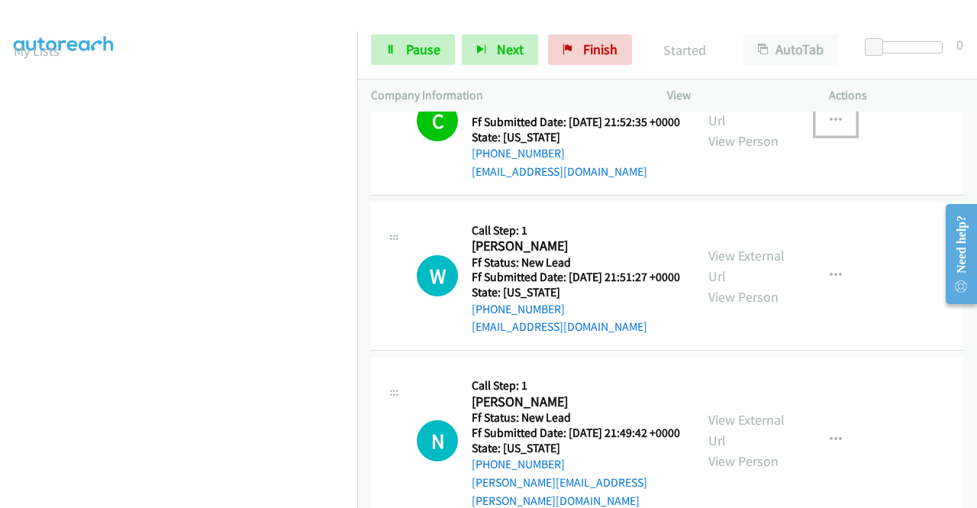
click at [825, 136] on button "button" at bounding box center [835, 120] width 41 height 31
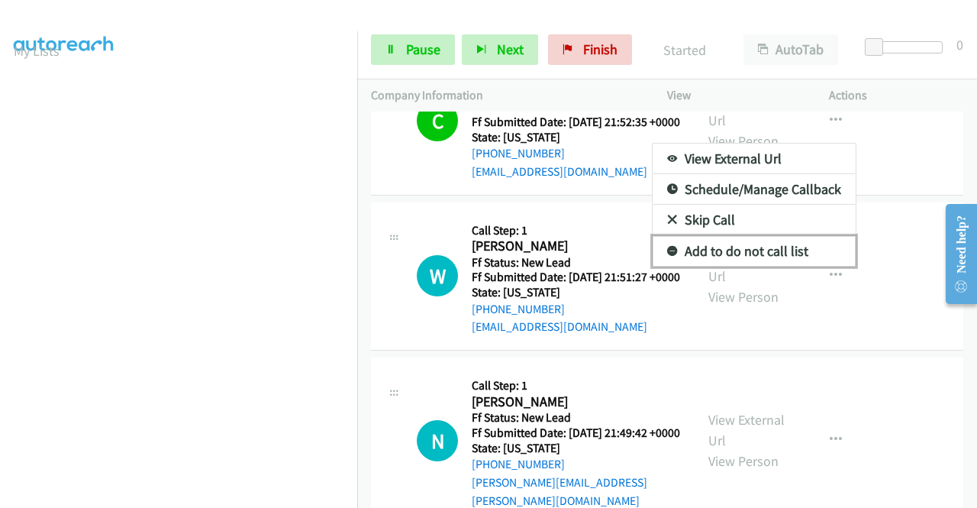
click at [737, 266] on link "Add to do not call list" at bounding box center [754, 251] width 203 height 31
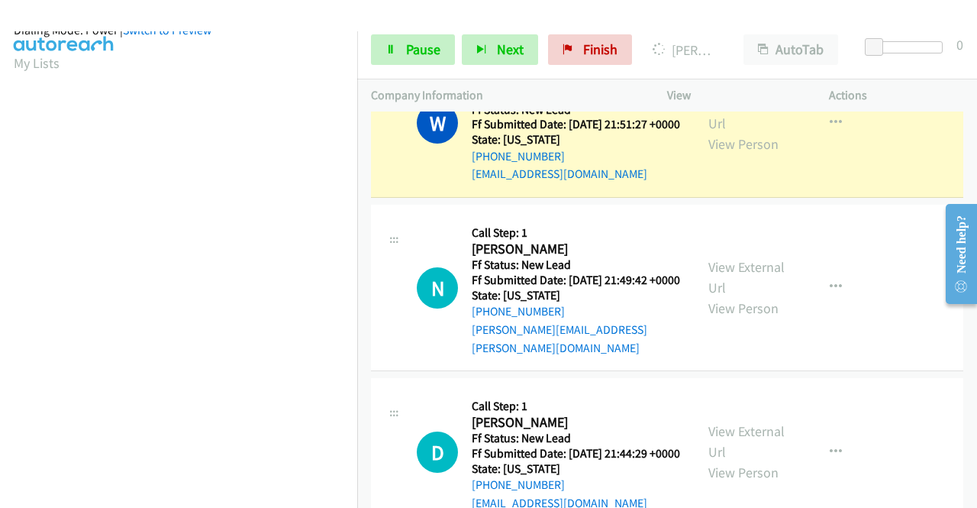
scroll to position [348, 0]
click at [426, 51] on span "Pause" at bounding box center [423, 49] width 34 height 18
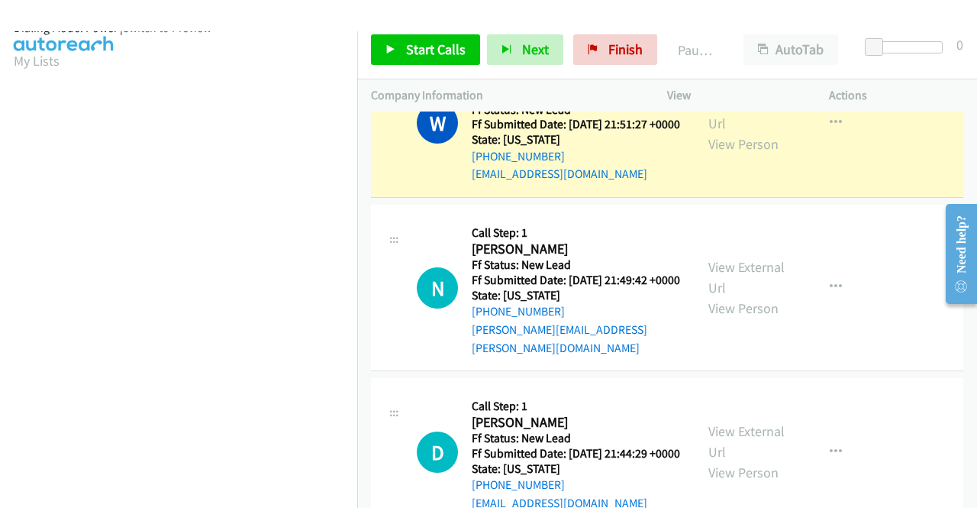
scroll to position [0, 0]
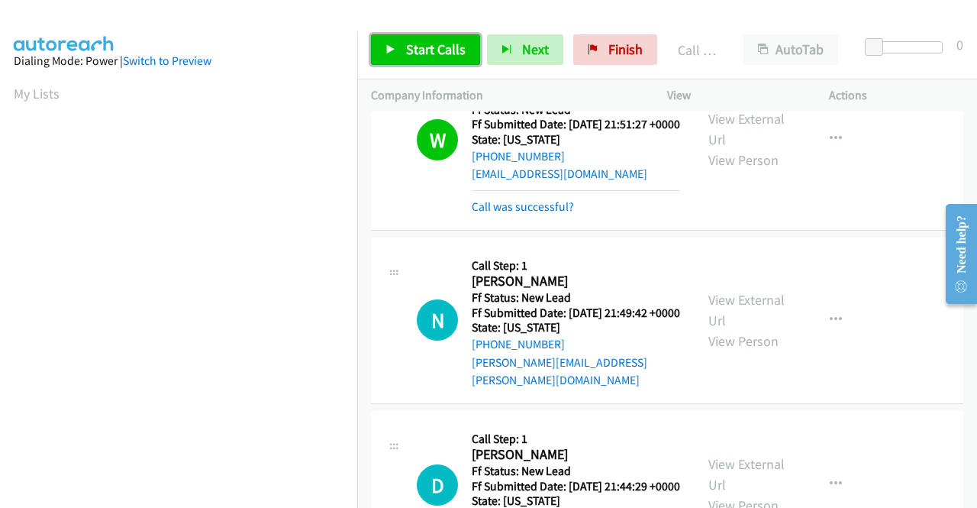
click at [425, 39] on link "Start Calls" at bounding box center [425, 49] width 109 height 31
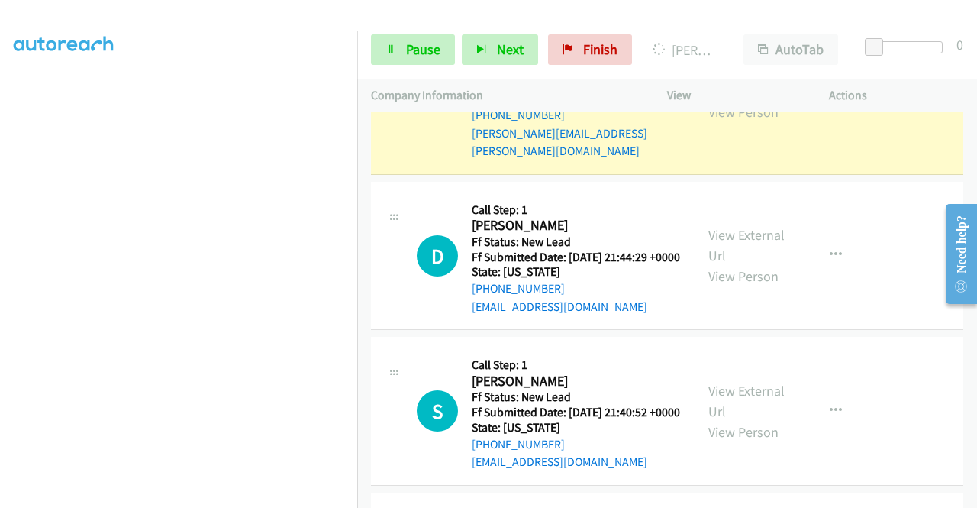
scroll to position [348, 0]
click at [421, 44] on span "Pause" at bounding box center [423, 49] width 34 height 18
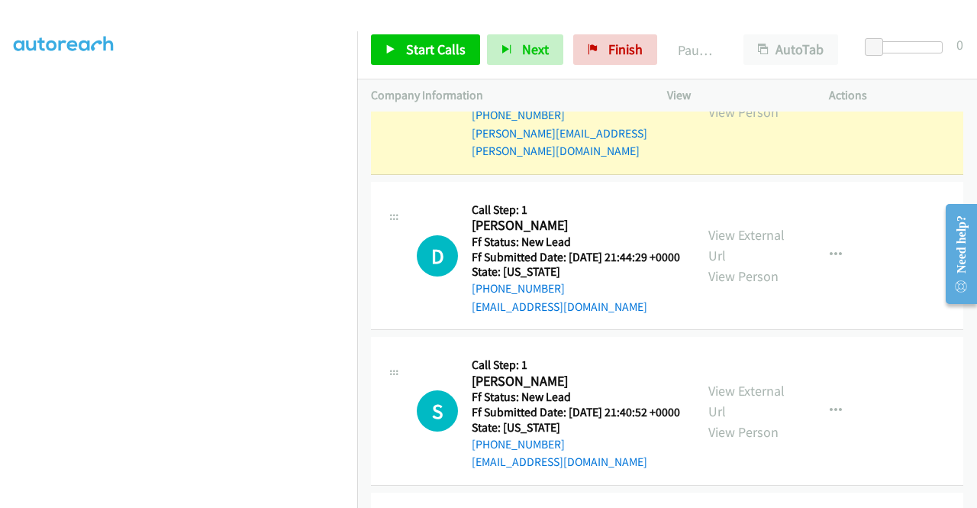
scroll to position [43, 0]
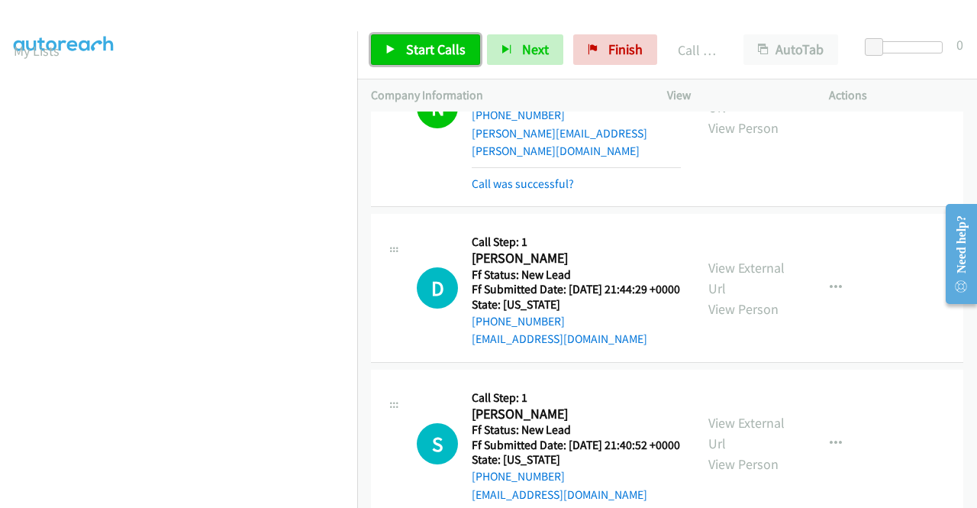
click at [435, 50] on span "Start Calls" at bounding box center [436, 49] width 60 height 18
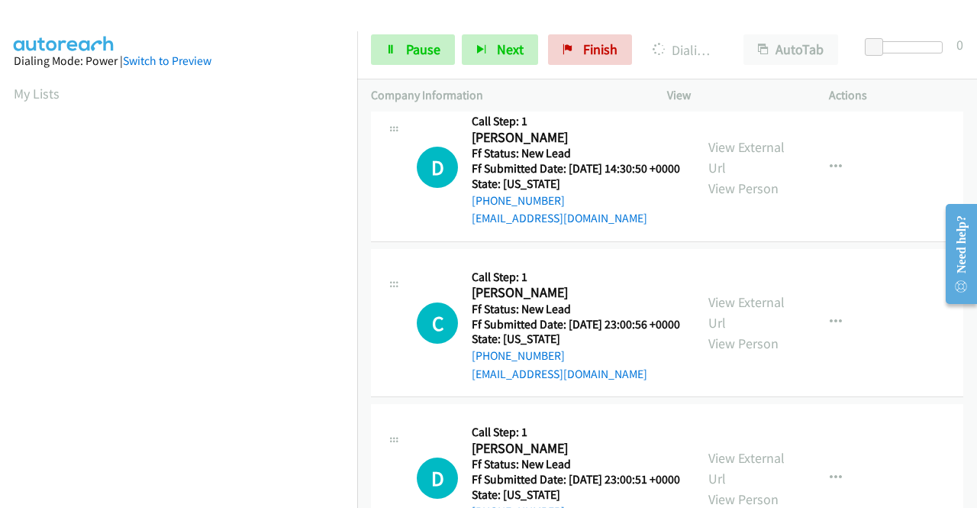
scroll to position [1772, 0]
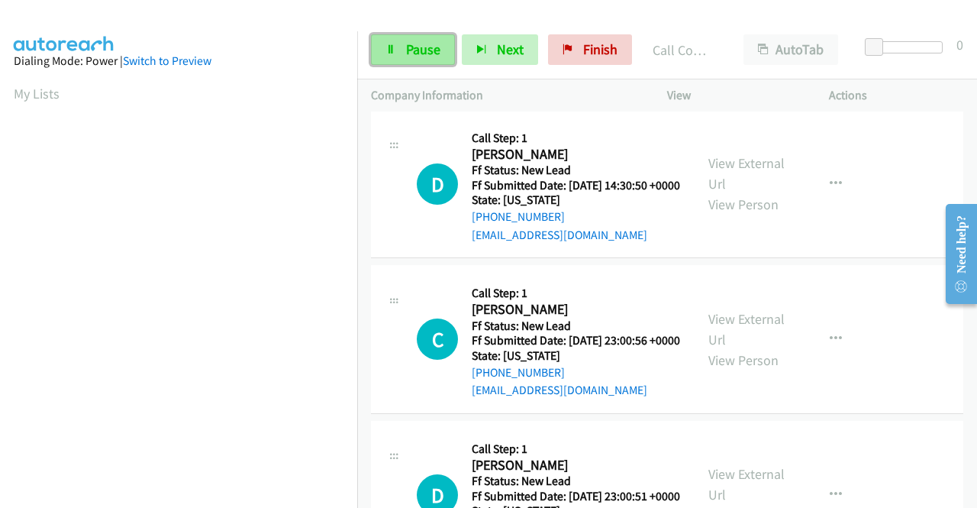
click at [437, 52] on span "Pause" at bounding box center [423, 49] width 34 height 18
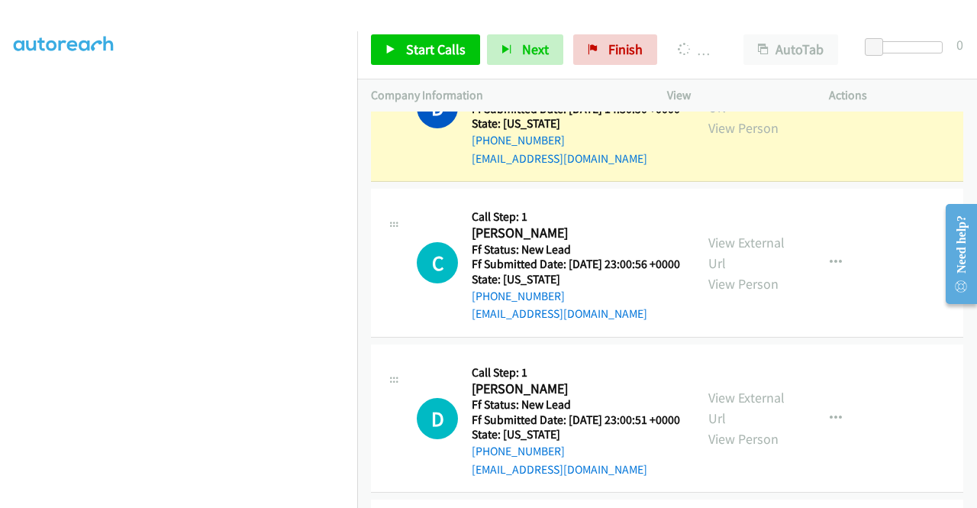
scroll to position [0, 0]
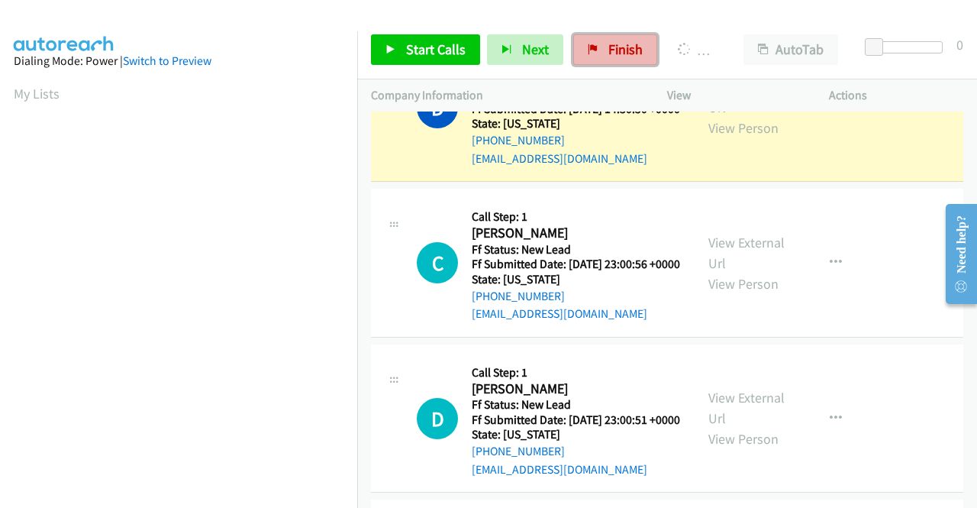
click at [616, 50] on span "Finish" at bounding box center [625, 49] width 34 height 18
